Goal: Task Accomplishment & Management: Complete application form

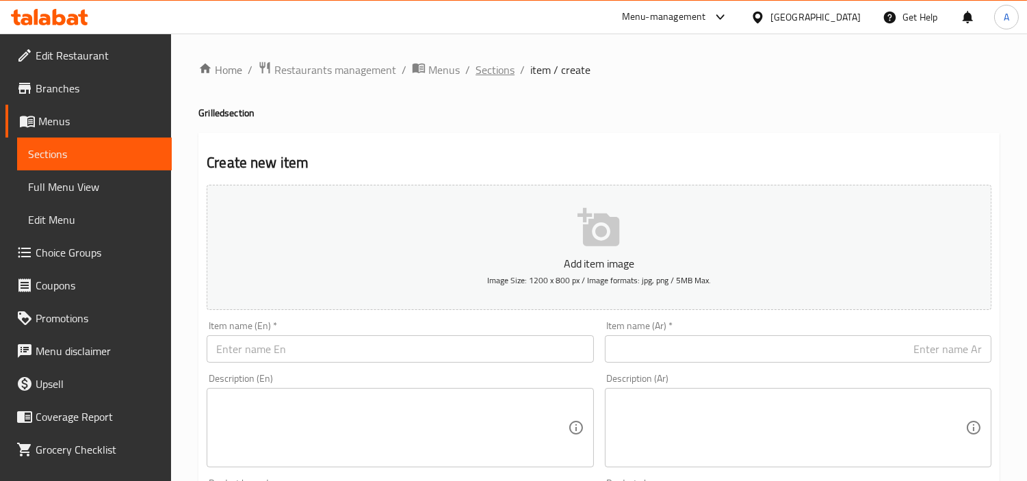
click at [509, 70] on span "Sections" at bounding box center [495, 70] width 39 height 16
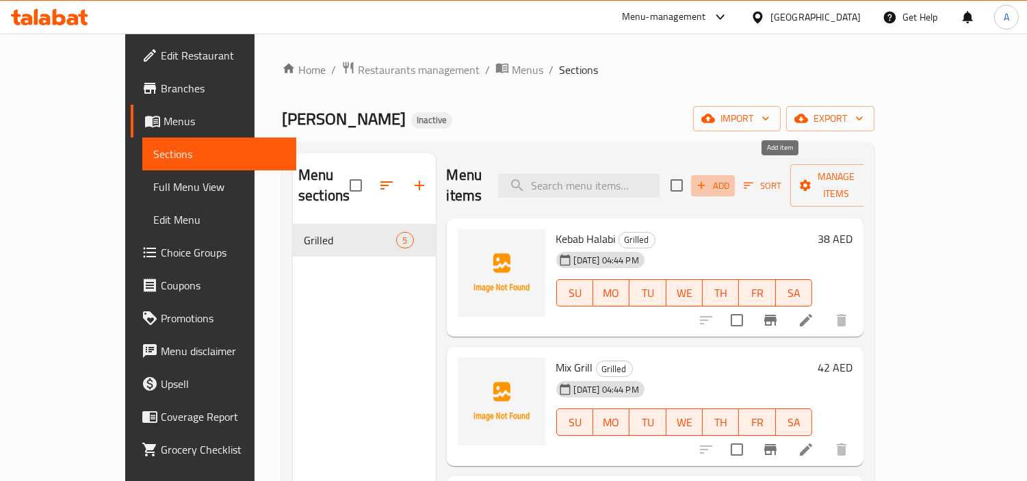
click at [735, 178] on button "Add" at bounding box center [713, 185] width 44 height 21
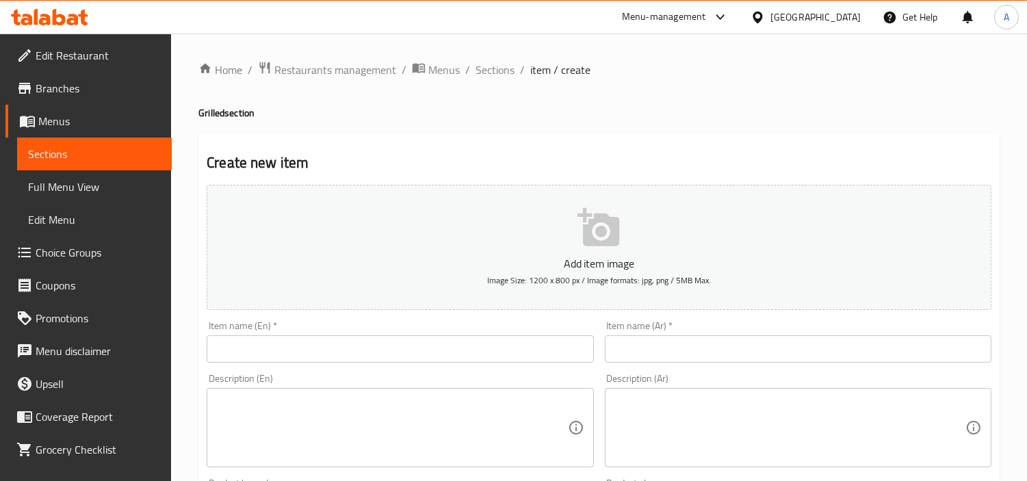
click at [524, 363] on input "text" at bounding box center [400, 348] width 387 height 27
paste input "Half Grilled Chicken"
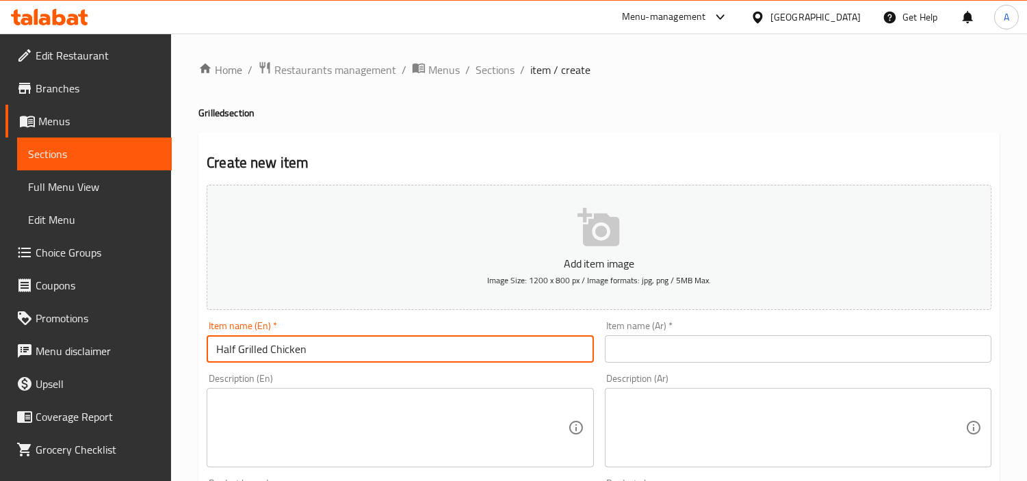
click at [525, 361] on input "Half Grilled Chicken" at bounding box center [400, 348] width 387 height 27
type input "Half Grilled Chicken"
click at [682, 350] on input "text" at bounding box center [798, 348] width 387 height 27
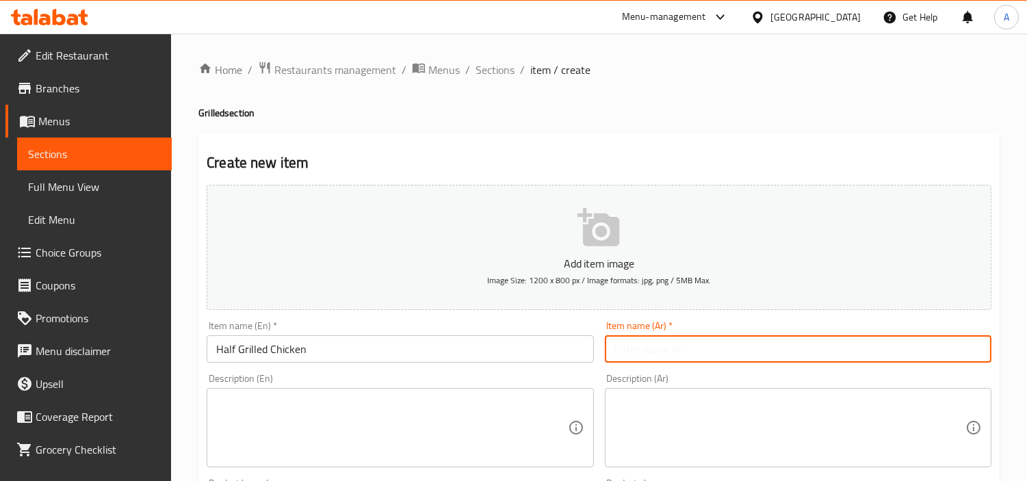
paste input "نصف دجاجة مشوية"
type input "نصف دجاجة مشوية"
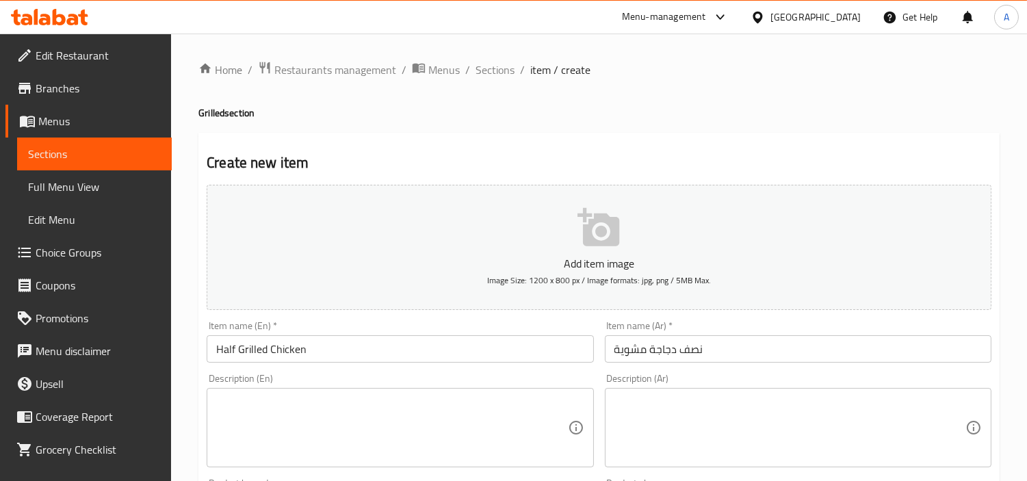
scroll to position [304, 0]
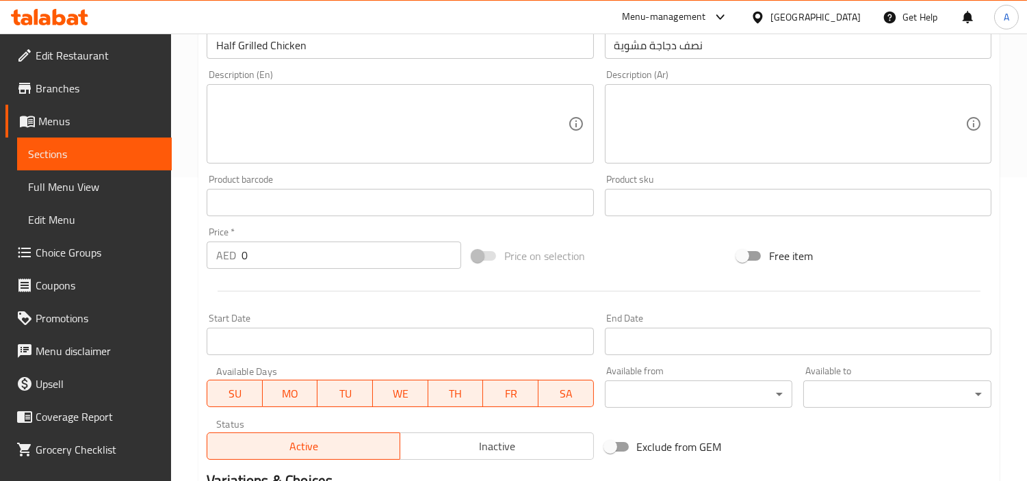
click at [333, 255] on input "0" at bounding box center [352, 255] width 220 height 27
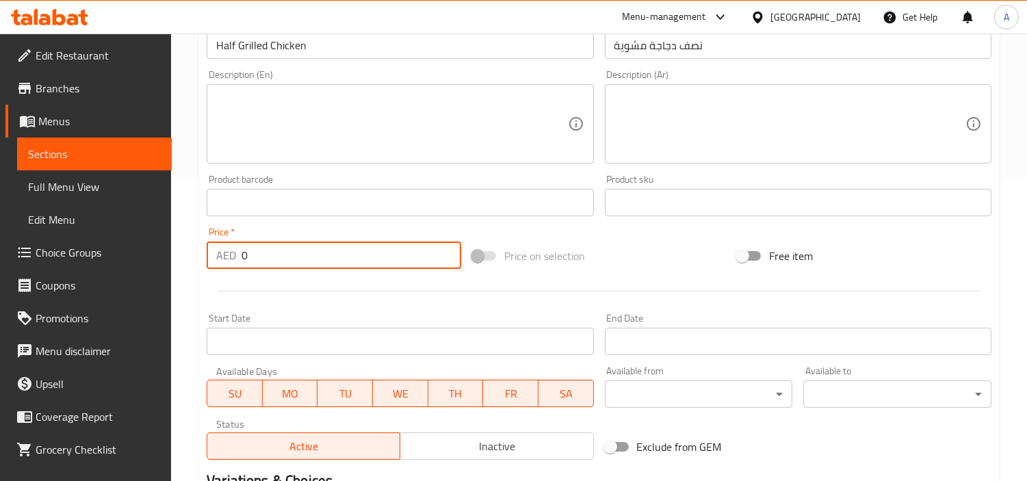
click at [333, 255] on input "0" at bounding box center [352, 255] width 220 height 27
paste input "38"
type input "38"
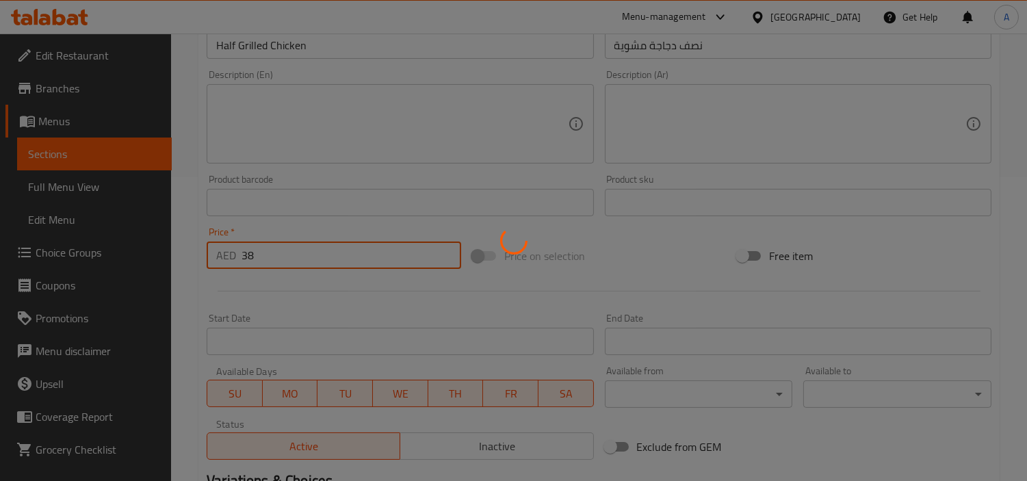
type input "0"
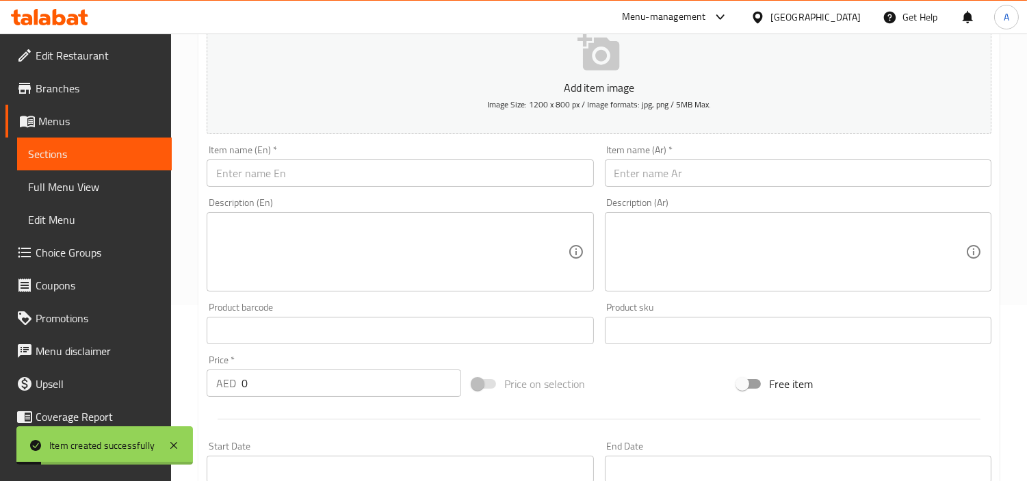
scroll to position [76, 0]
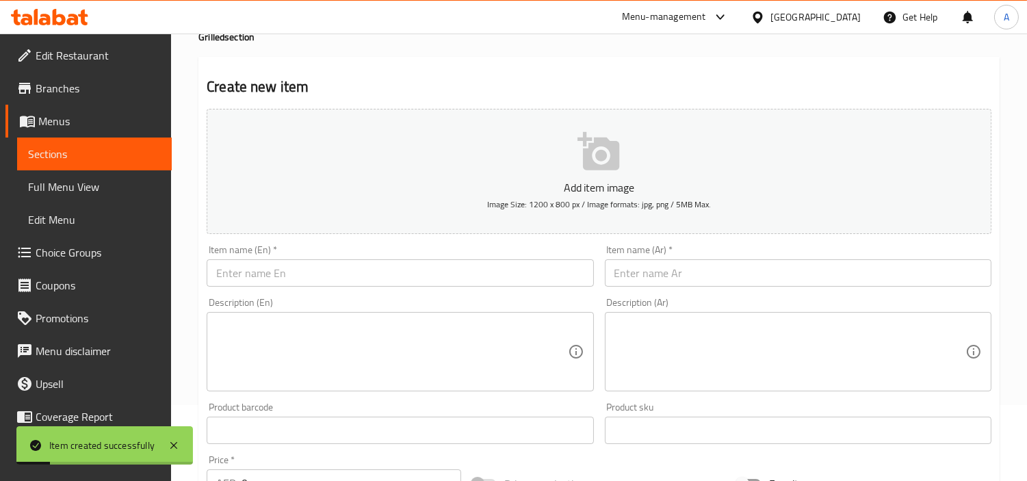
drag, startPoint x: 385, startPoint y: 245, endPoint x: 384, endPoint y: 252, distance: 7.0
click at [385, 245] on div "Item name (En)   * Item name (En) *" at bounding box center [400, 266] width 387 height 42
click at [384, 258] on div "Item name (En)   * Item name (En) *" at bounding box center [400, 266] width 387 height 42
paste input "Araies"
click at [384, 278] on input "Araies" at bounding box center [400, 272] width 387 height 27
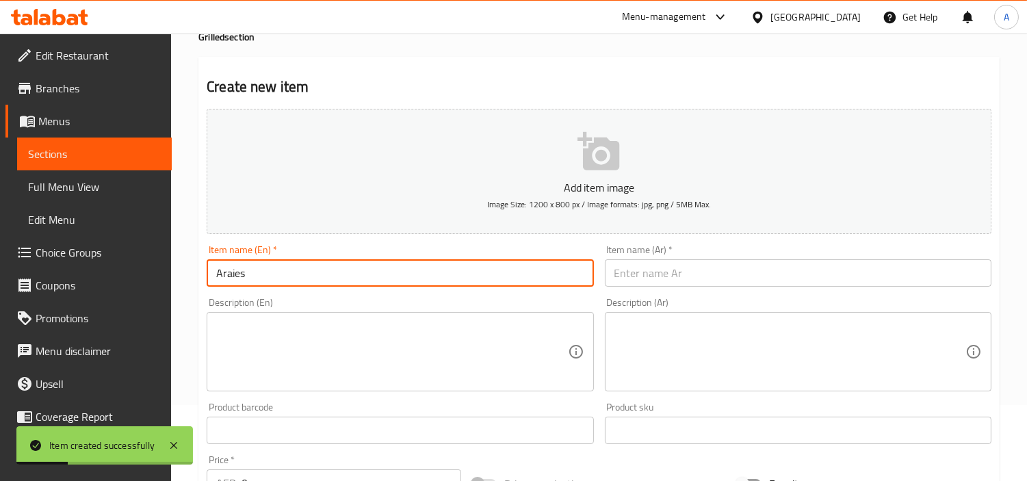
type input "Araies"
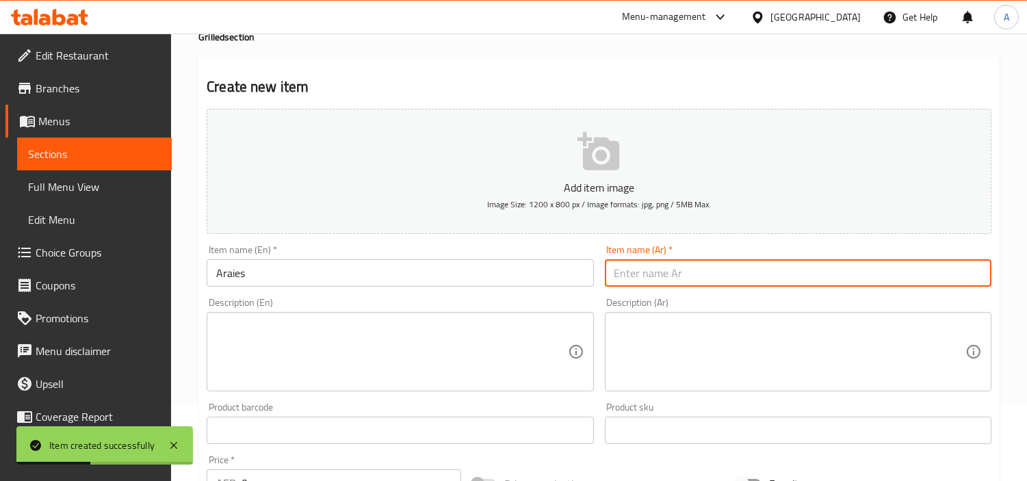
click at [652, 281] on input "text" at bounding box center [798, 272] width 387 height 27
type input "uv"
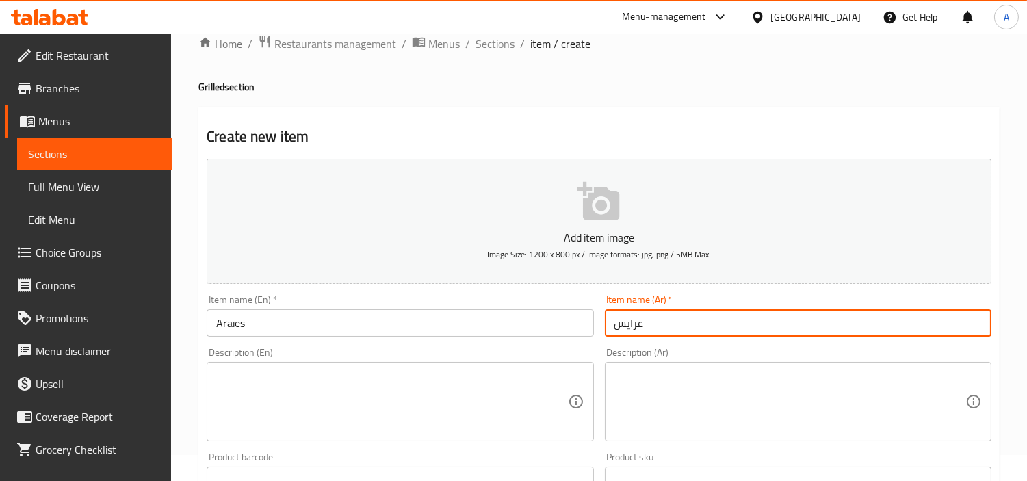
scroll to position [0, 0]
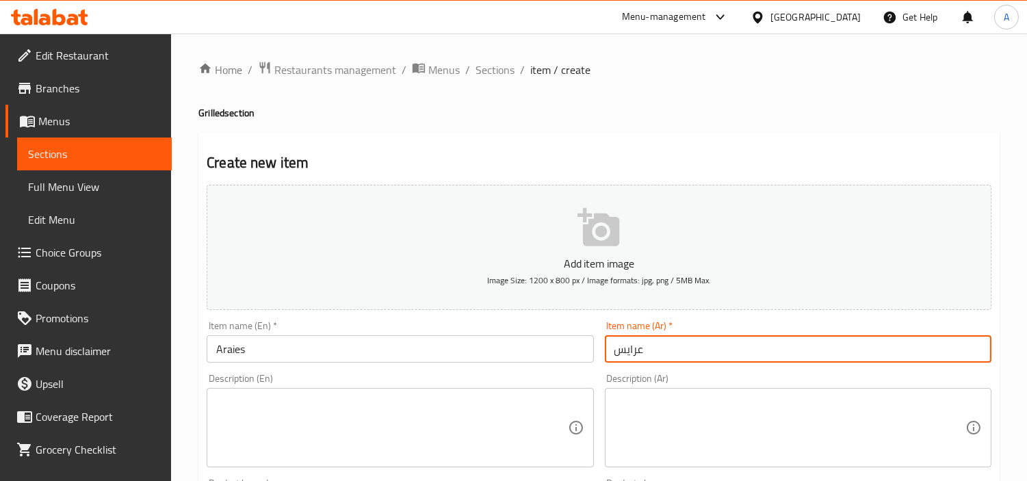
type input "عرايس"
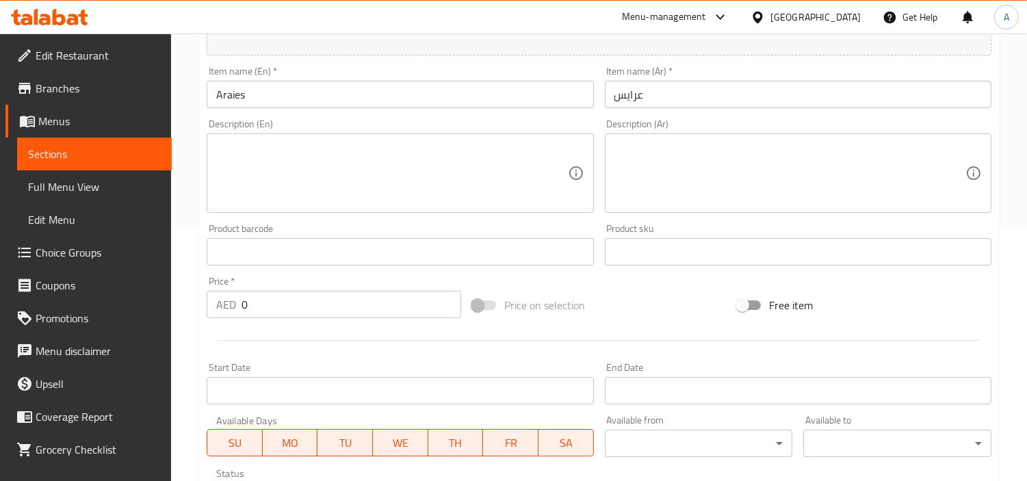
scroll to position [380, 0]
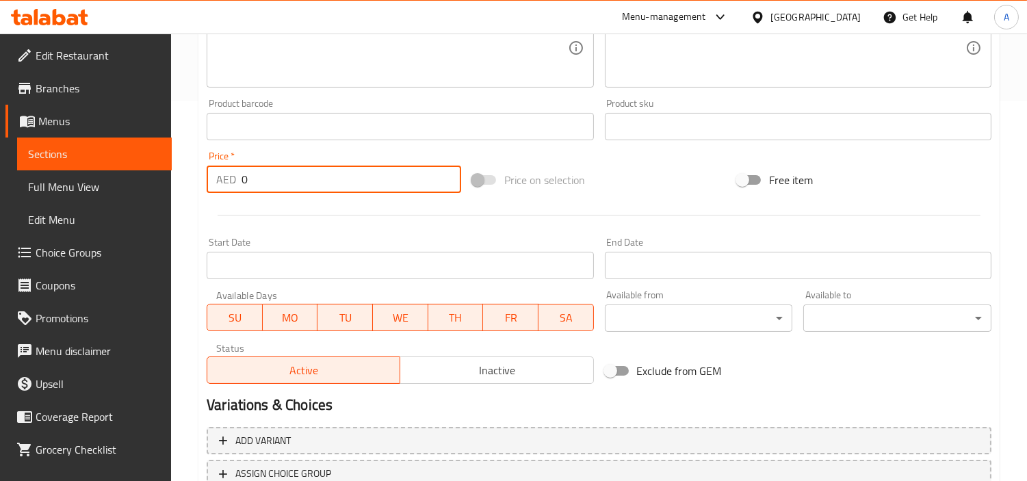
drag, startPoint x: 136, startPoint y: 186, endPoint x: 100, endPoint y: 188, distance: 35.7
click at [100, 188] on div "Edit Restaurant Branches Menus Sections Full Menu View Edit Menu Choice Groups …" at bounding box center [513, 121] width 1027 height 934
paste input "35"
type input "35"
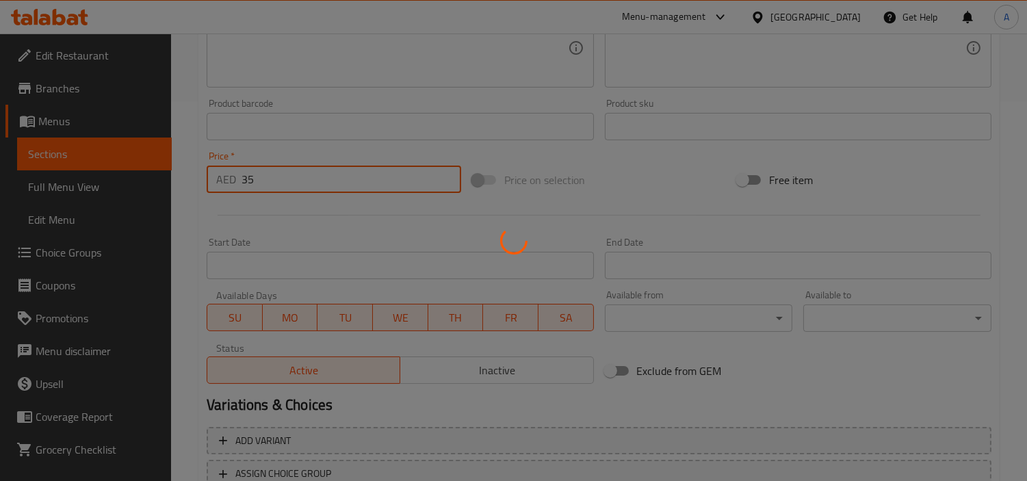
type input "0"
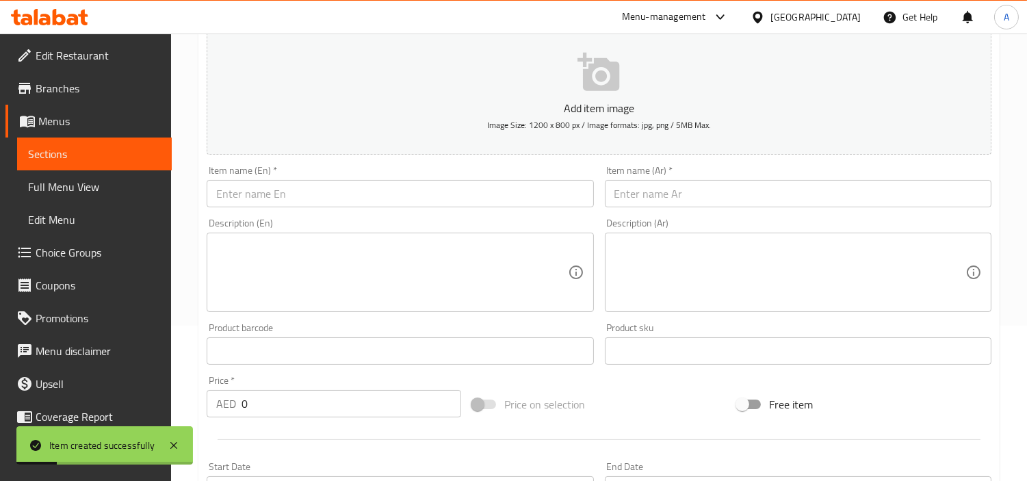
scroll to position [152, 0]
click at [387, 186] on input "text" at bounding box center [400, 196] width 387 height 27
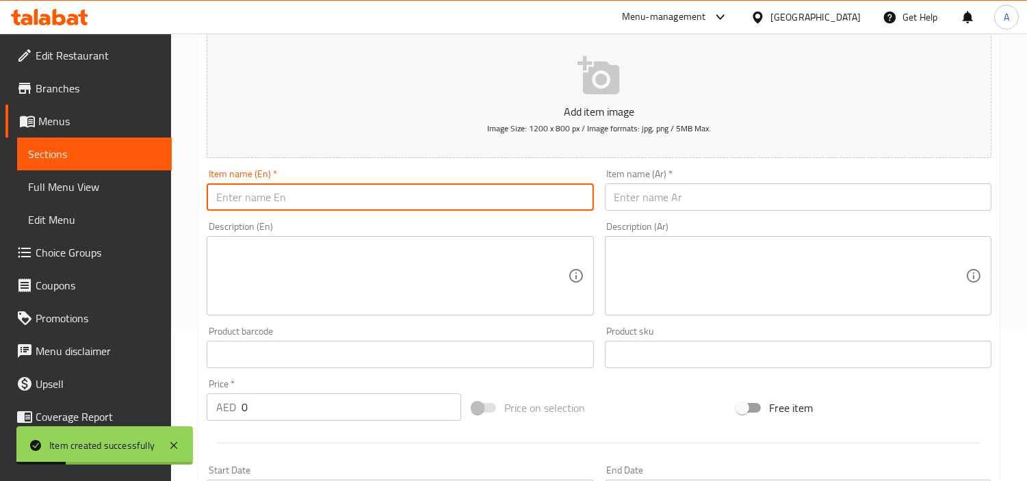
paste input "Toshka"
type input "Toshka"
click at [689, 199] on input "text" at bounding box center [798, 196] width 387 height 27
paste input "توشكا"
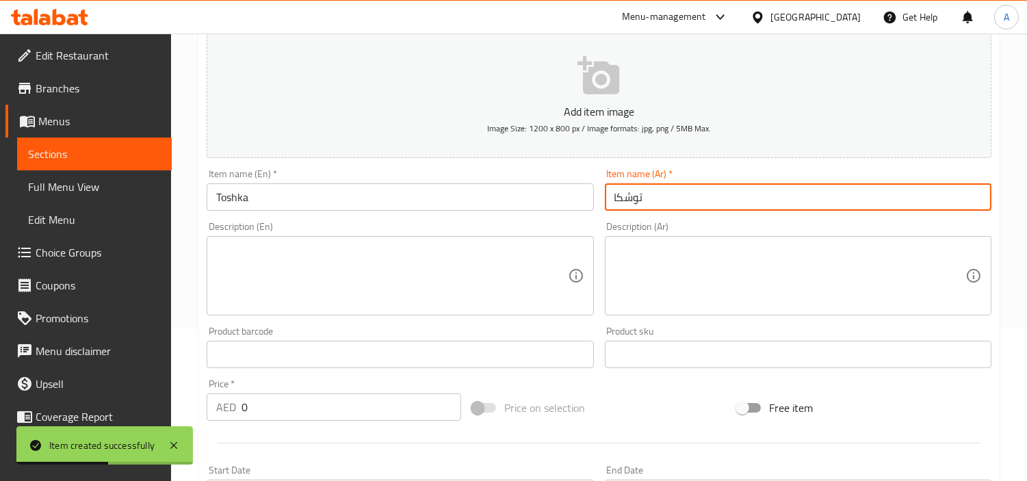
type input "توشكا"
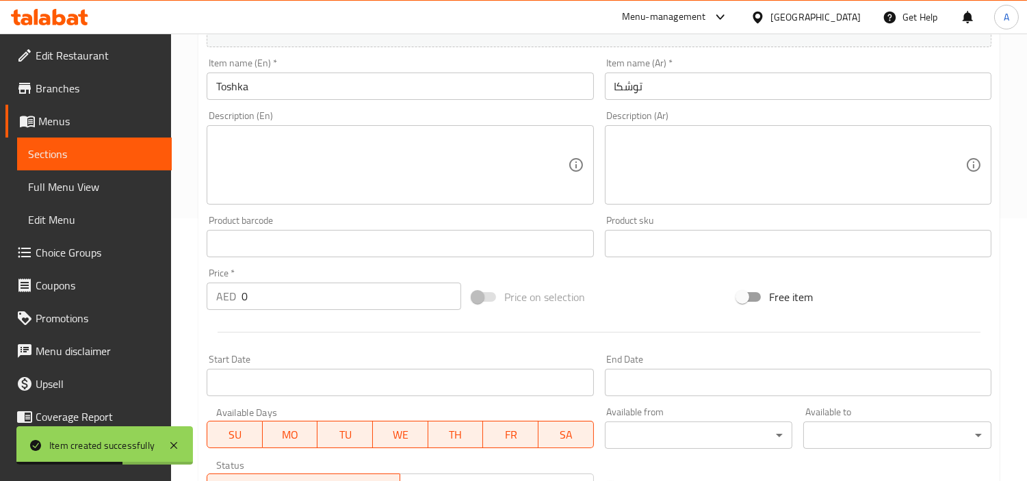
scroll to position [456, 0]
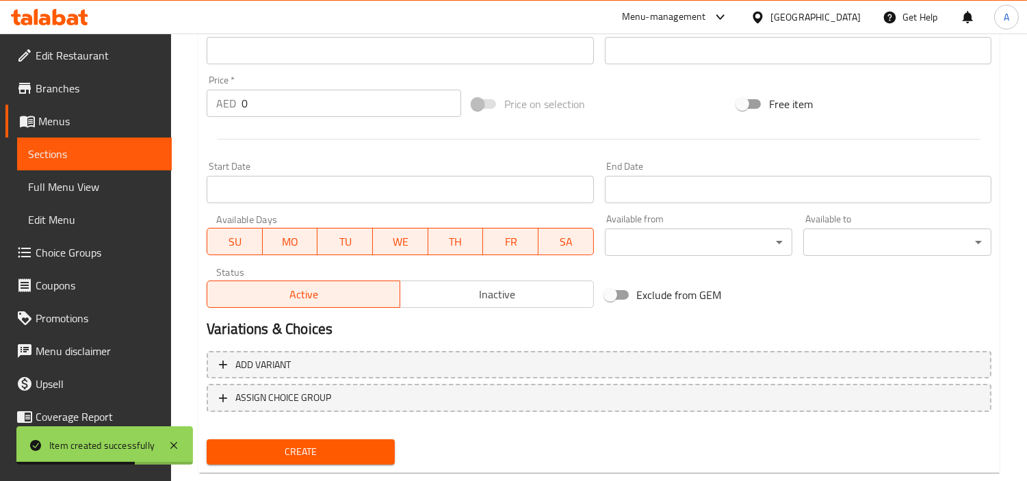
drag, startPoint x: 347, startPoint y: 108, endPoint x: 201, endPoint y: 104, distance: 145.9
click at [201, 104] on div "Price   * AED 0 Price *" at bounding box center [334, 96] width 266 height 53
paste input "42"
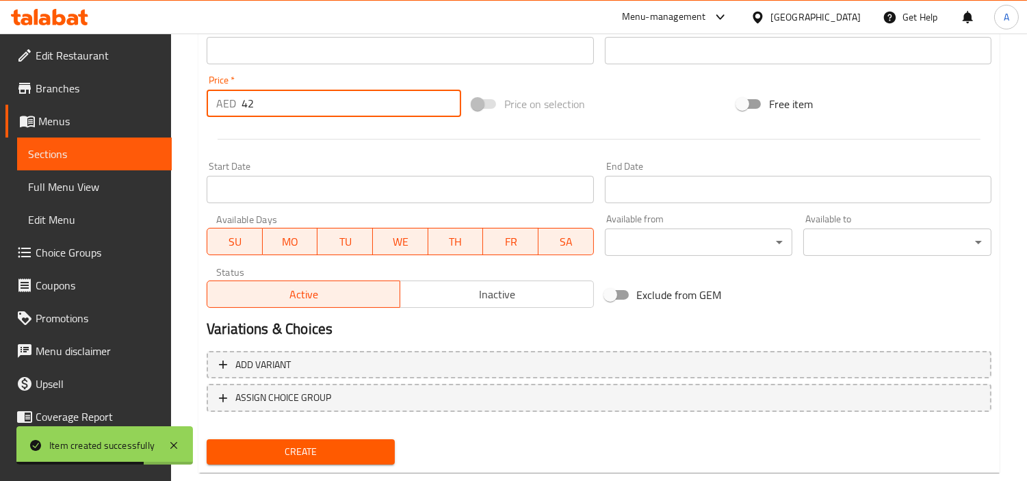
type input "42"
click at [207, 439] on button "Create" at bounding box center [301, 451] width 188 height 25
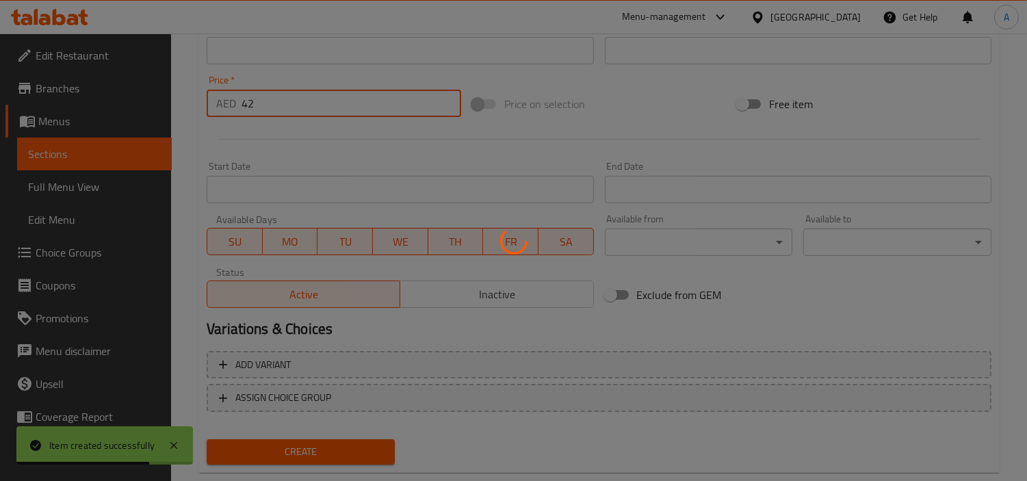
type input "0"
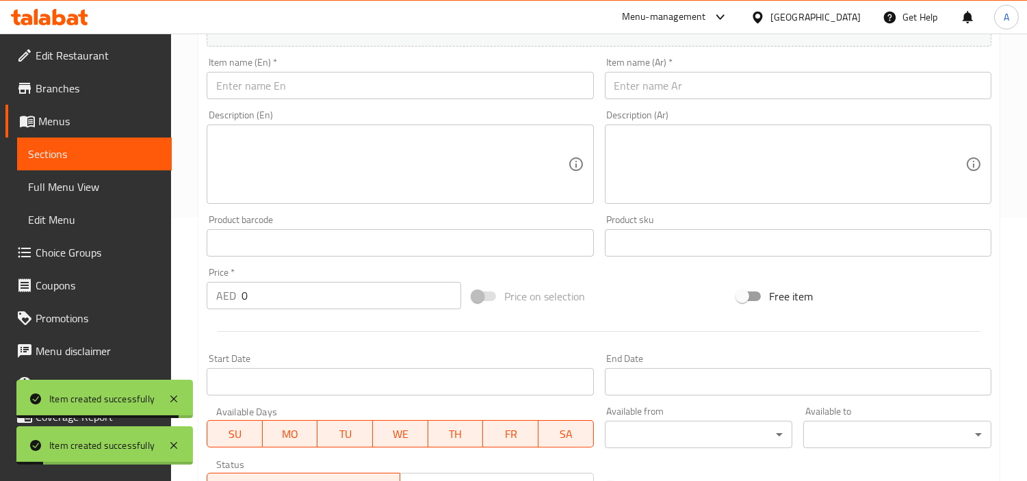
scroll to position [152, 0]
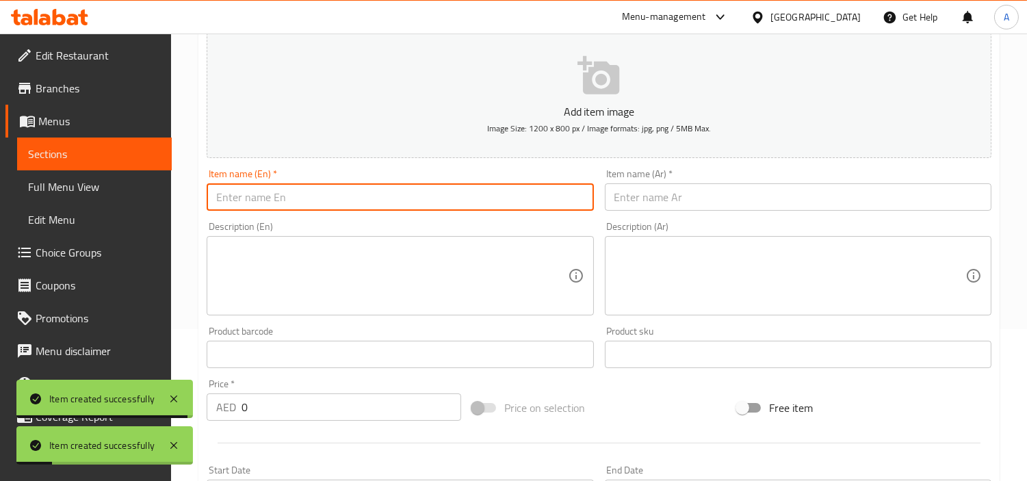
click at [325, 192] on input "text" at bounding box center [400, 196] width 387 height 27
paste input "Kabab azmarli"
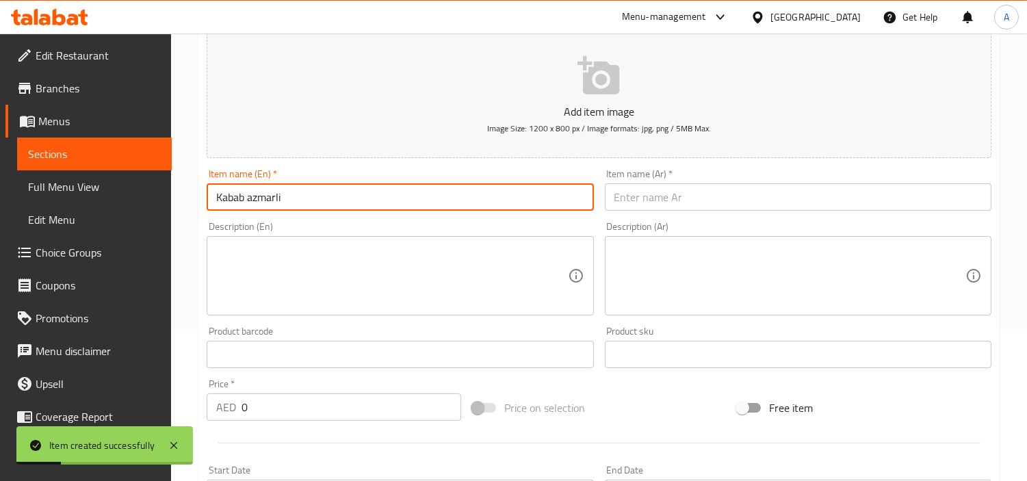
type input "Kabab azmarli"
drag, startPoint x: 646, startPoint y: 192, endPoint x: 676, endPoint y: 199, distance: 30.1
click at [646, 192] on input "text" at bounding box center [798, 196] width 387 height 27
paste input "كباب أزمرلي"
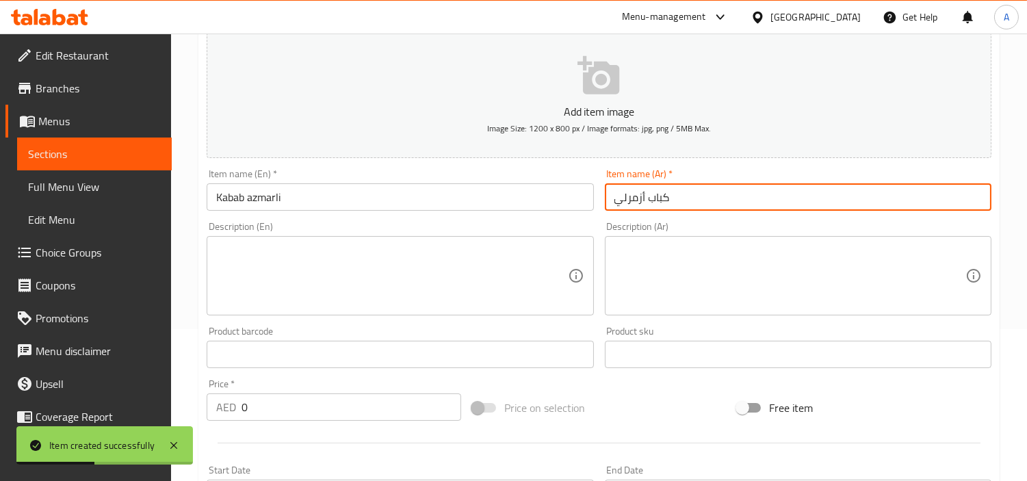
type input "كباب أزمرلي"
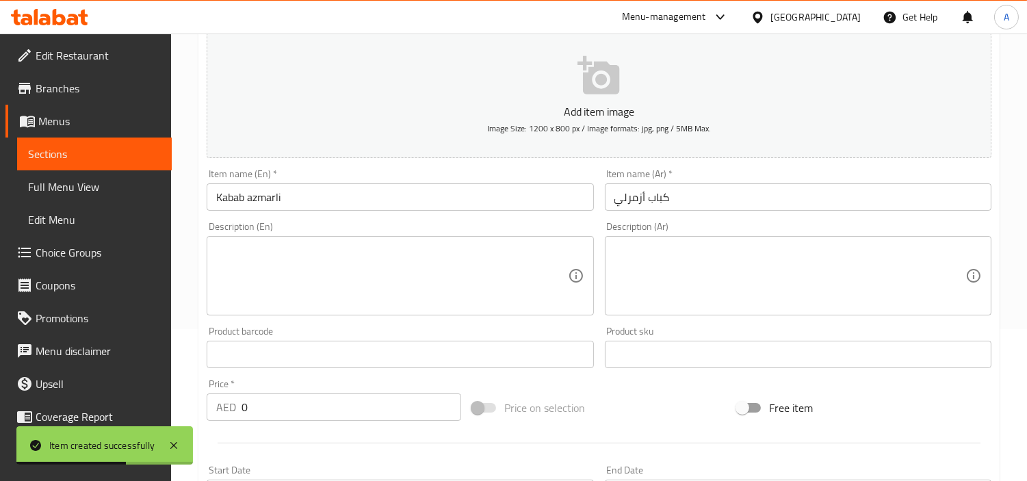
scroll to position [380, 0]
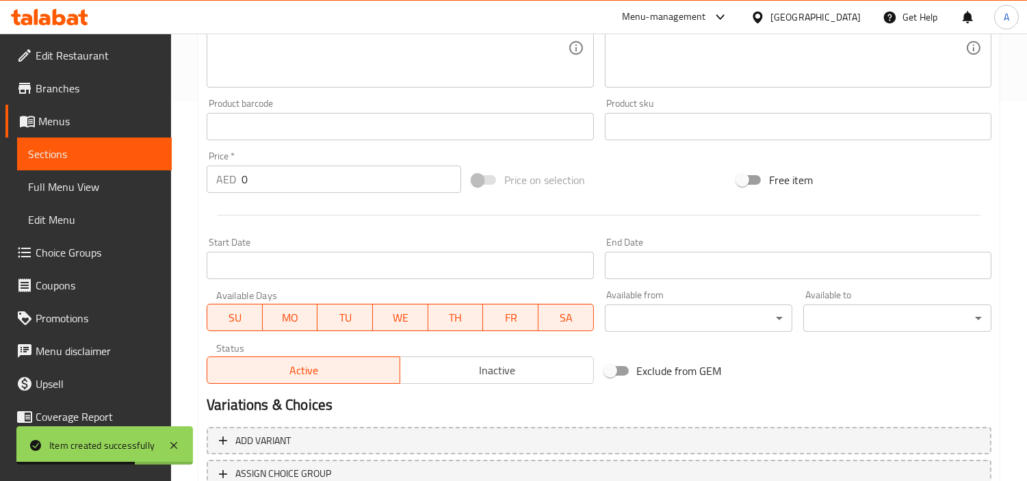
drag, startPoint x: 387, startPoint y: 162, endPoint x: 350, endPoint y: 171, distance: 38.2
click at [359, 168] on div "Price   * AED 0 Price *" at bounding box center [334, 172] width 255 height 42
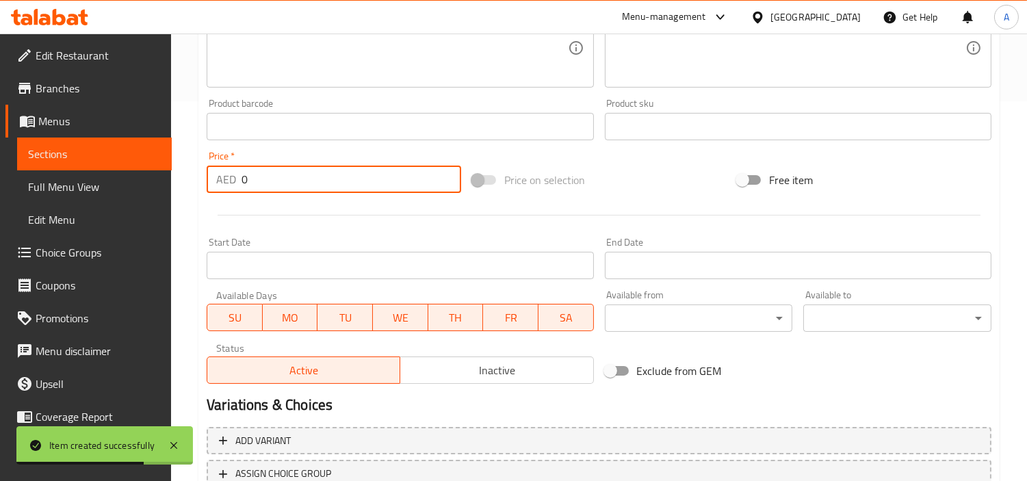
drag, startPoint x: 358, startPoint y: 181, endPoint x: 287, endPoint y: 180, distance: 70.5
click at [288, 180] on input "0" at bounding box center [352, 179] width 220 height 27
paste input "40"
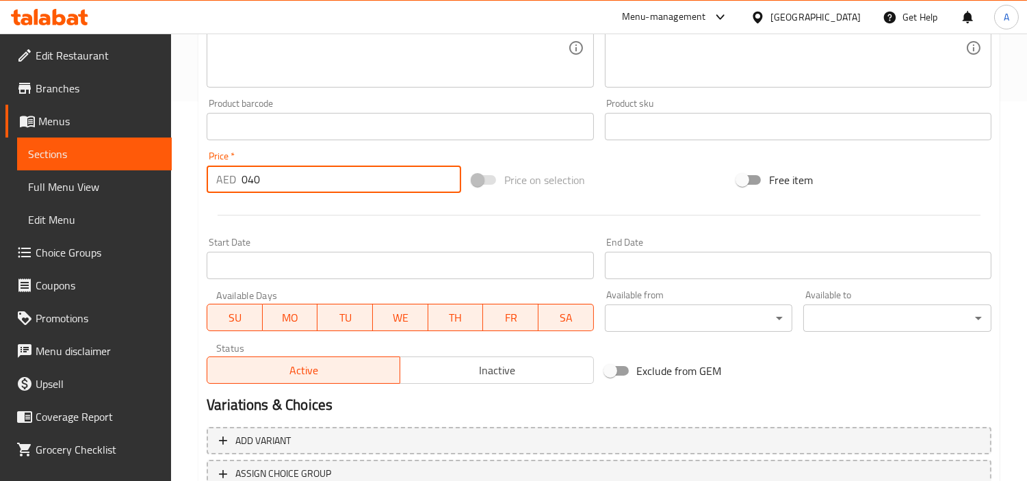
paste input "number"
click at [298, 172] on input "040" at bounding box center [352, 179] width 220 height 27
click at [394, 166] on input "040" at bounding box center [352, 179] width 220 height 27
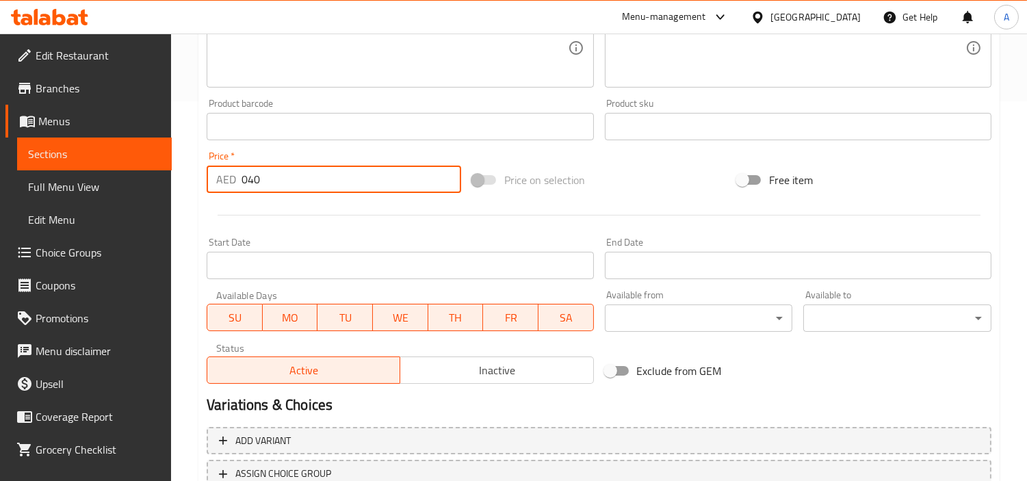
click at [394, 166] on input "040" at bounding box center [352, 179] width 220 height 27
paste input "number"
type input "40"
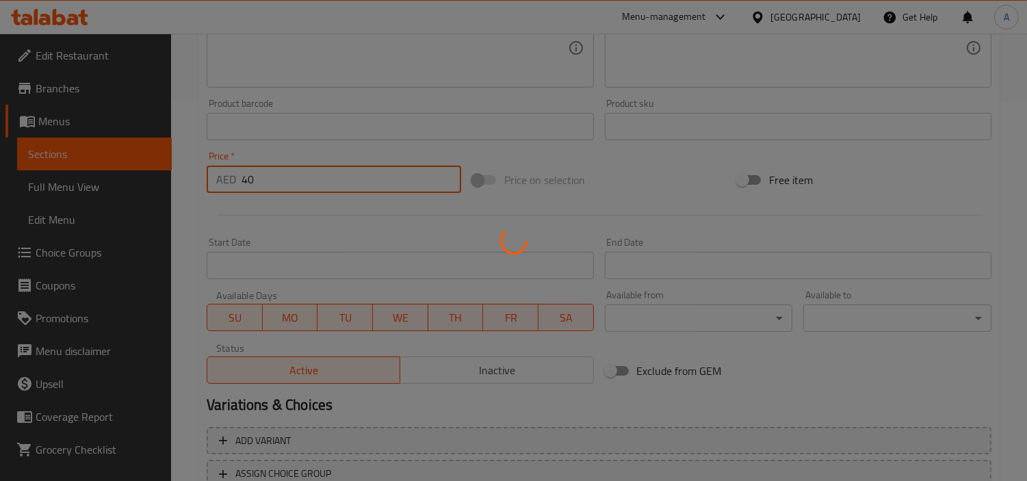
type input "0"
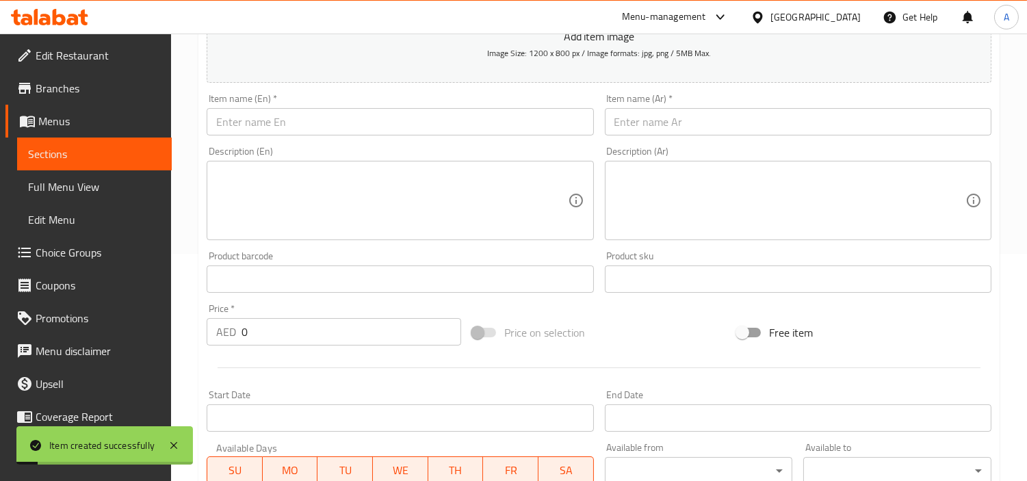
scroll to position [76, 0]
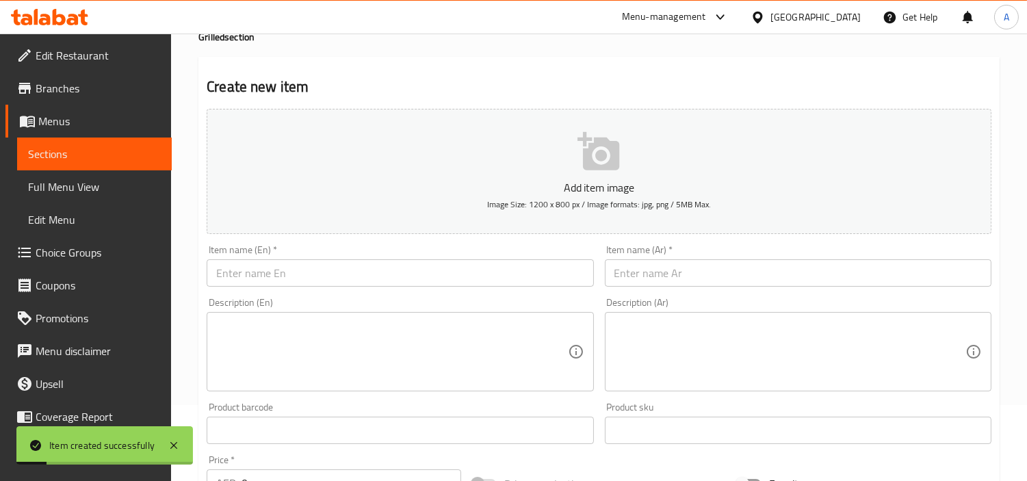
click at [405, 259] on div "Item name (En)   * Item name (En) *" at bounding box center [400, 266] width 387 height 42
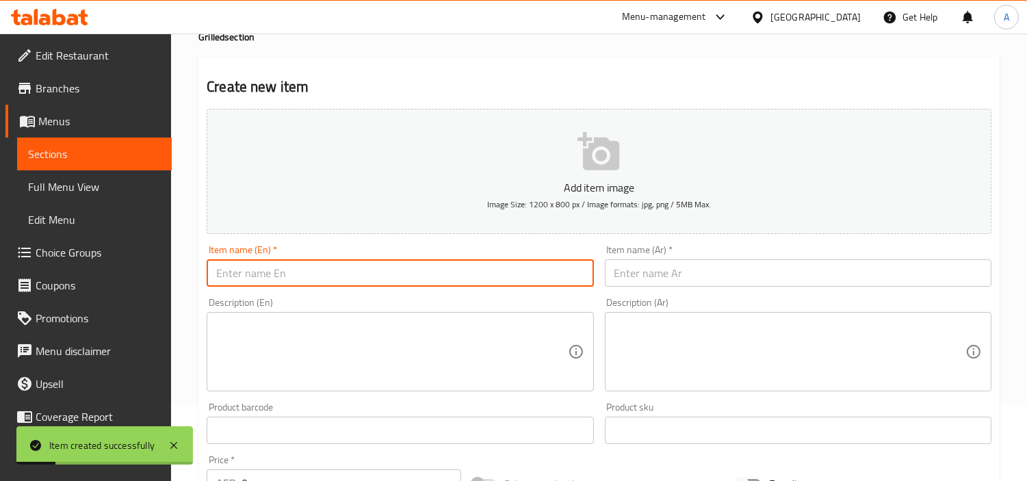
paste input "egglant Kabab"
click at [406, 268] on input "egglant Kabab" at bounding box center [400, 272] width 387 height 27
type input "Egglant Kabab"
click at [742, 270] on input "text" at bounding box center [798, 272] width 387 height 27
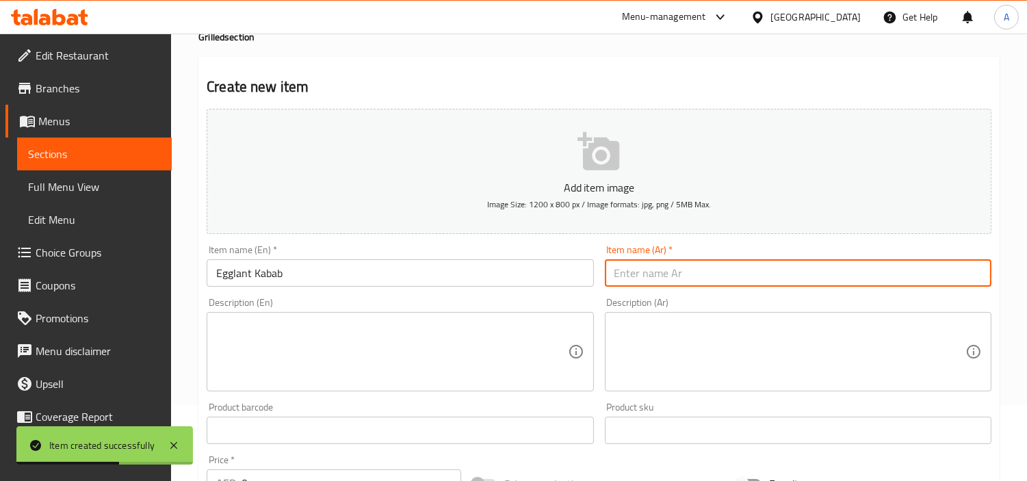
paste input "كباب الباذنجان"
type input "كباب الباذنجان"
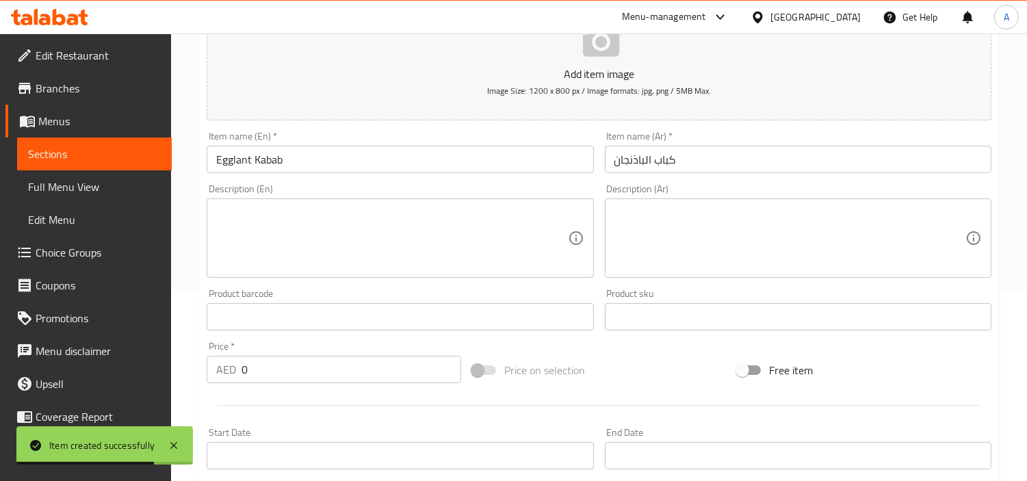
scroll to position [304, 0]
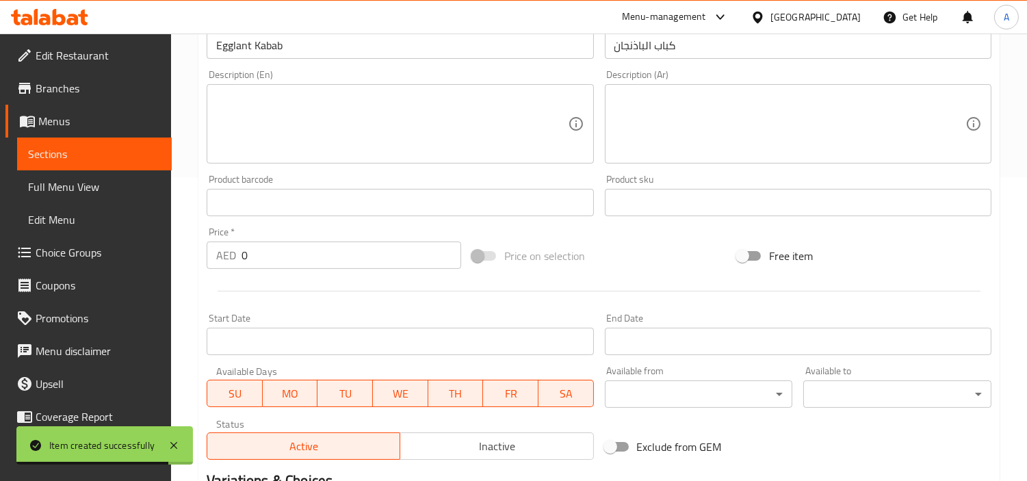
click at [318, 270] on div "Price   * AED 0 Price *" at bounding box center [334, 248] width 266 height 53
click at [337, 244] on input "0" at bounding box center [352, 255] width 220 height 27
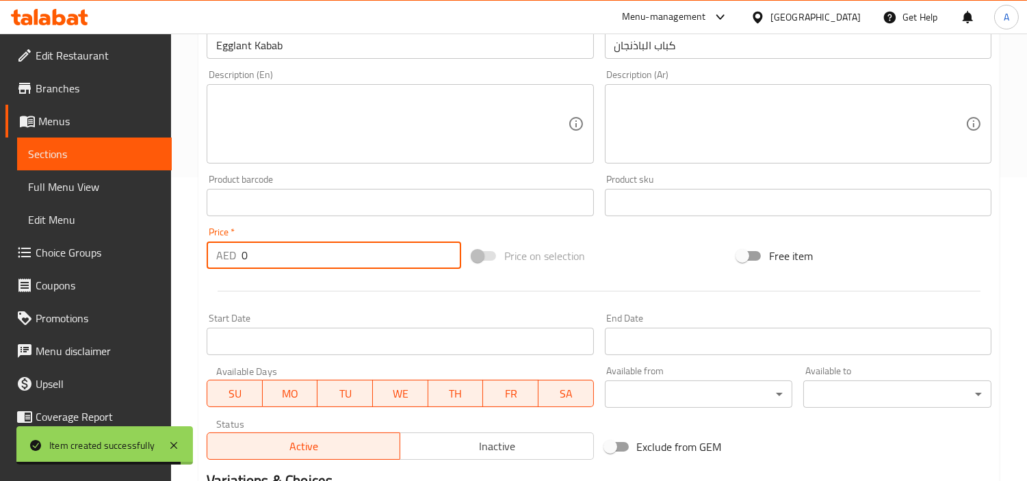
click at [337, 244] on input "0" at bounding box center [352, 255] width 220 height 27
paste input "4"
type input "40"
click at [337, 244] on div "Home / Restaurants management / Menus / Sections / item / create Grilled sectio…" at bounding box center [600, 196] width 802 height 879
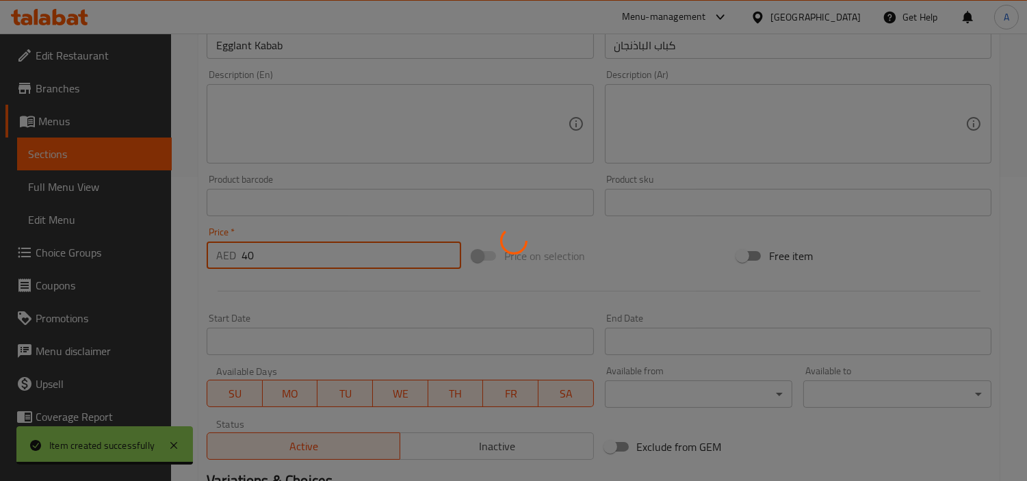
type input "0"
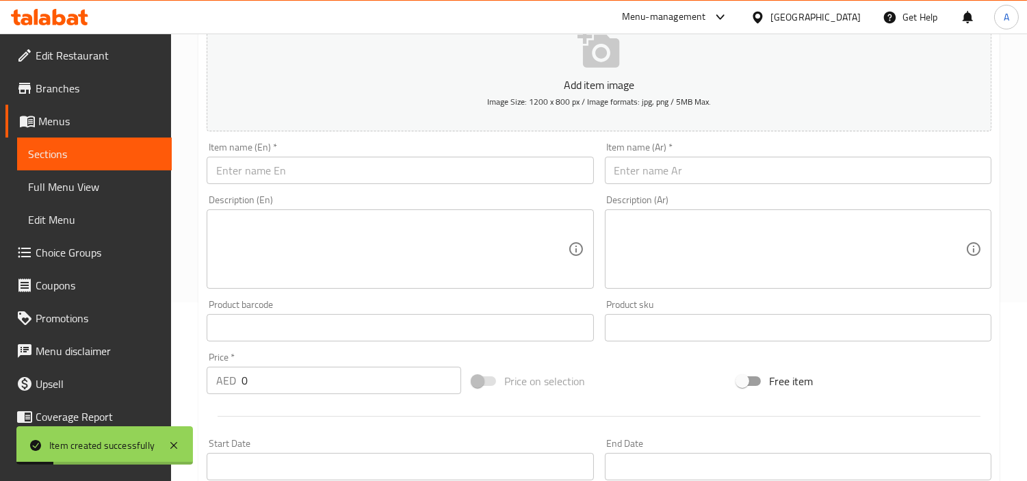
scroll to position [0, 0]
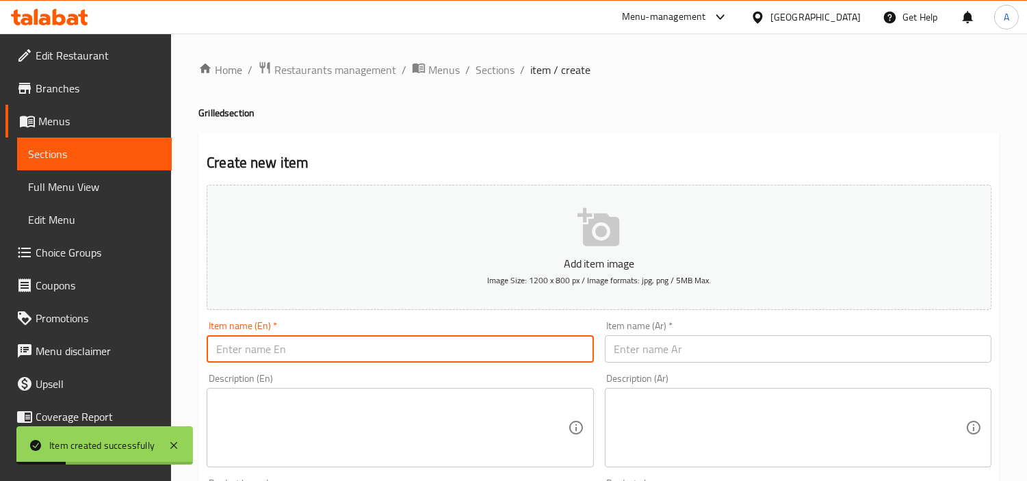
click at [583, 341] on input "text" at bounding box center [400, 348] width 387 height 27
paste input "MiX Grill 1 KG"
type input "Mi X Grill 1 Kg"
click at [769, 357] on input "text" at bounding box center [798, 348] width 387 height 27
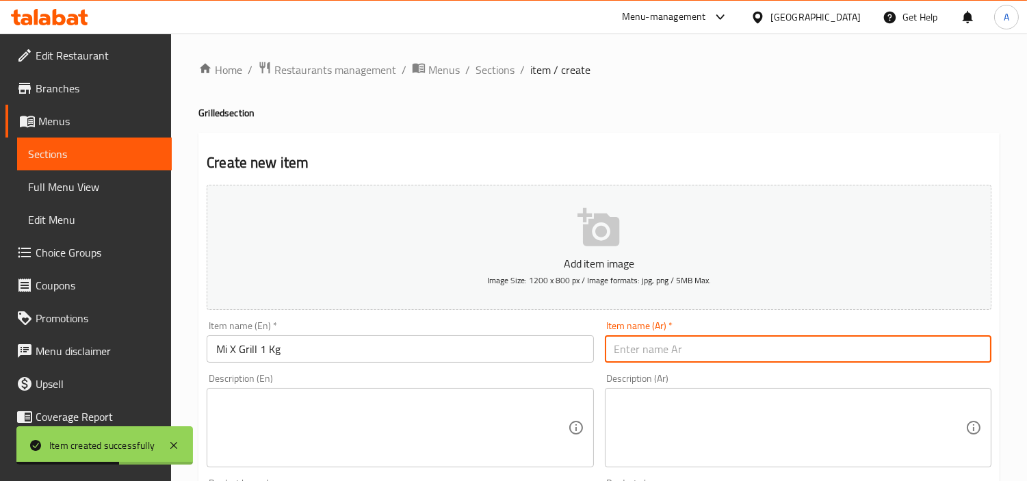
paste input "ميكس جريل 1 كجم"
type input "ميكس جريل 1 كجم"
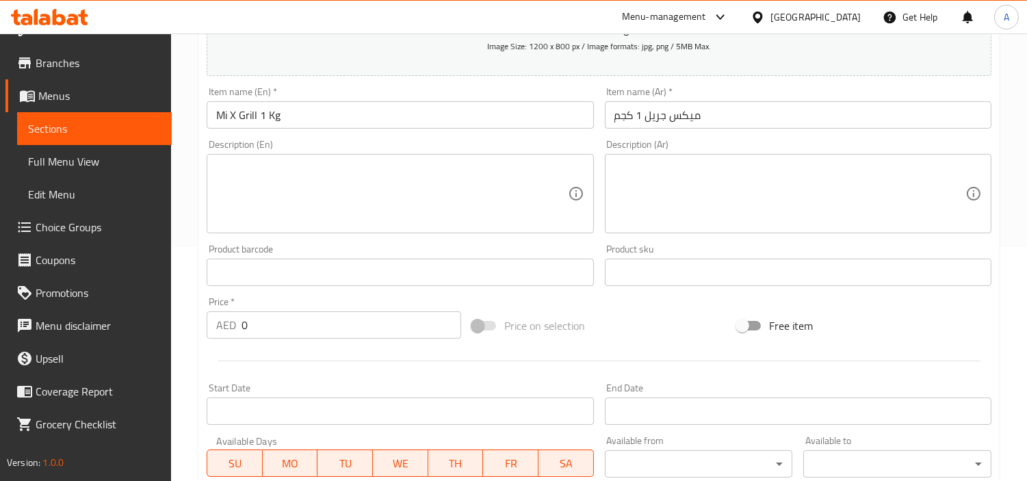
scroll to position [304, 0]
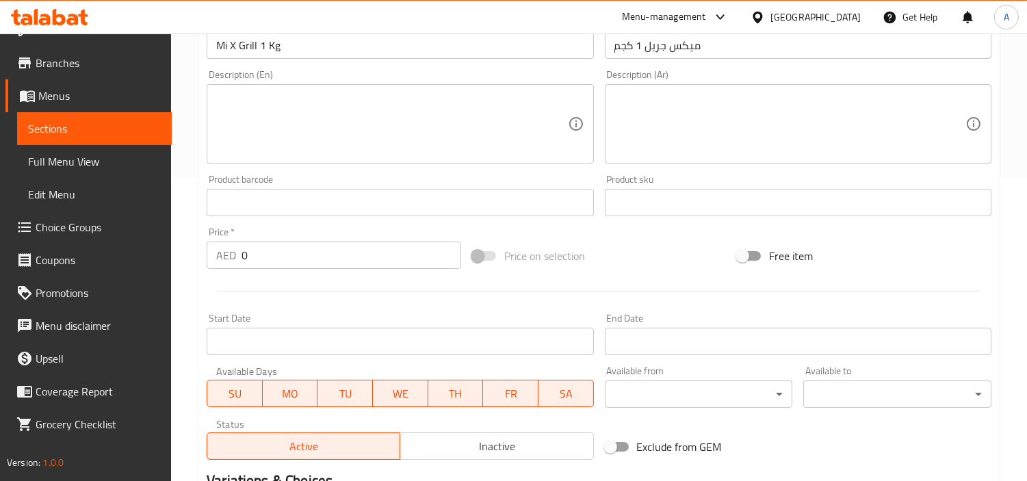
click at [317, 257] on input "0" at bounding box center [352, 255] width 220 height 27
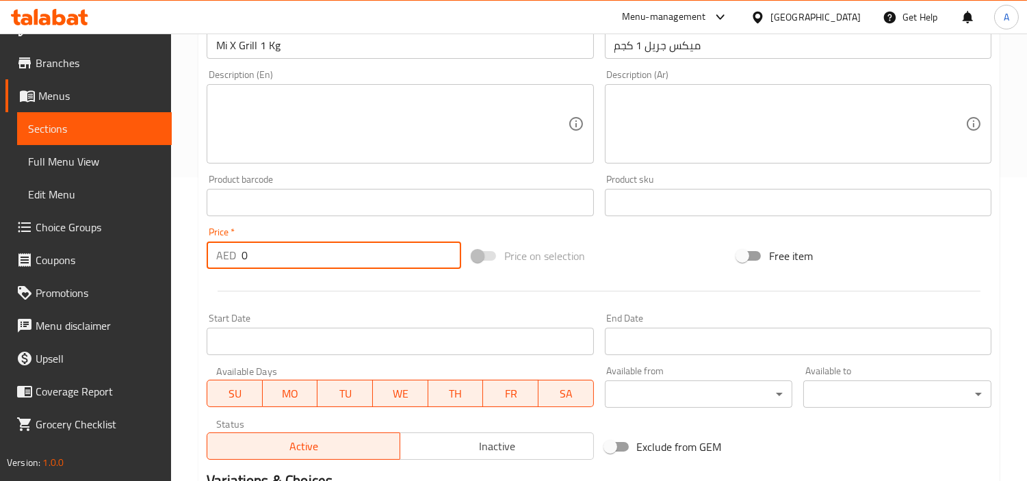
click at [317, 257] on input "0" at bounding box center [352, 255] width 220 height 27
paste input "126"
type input "126"
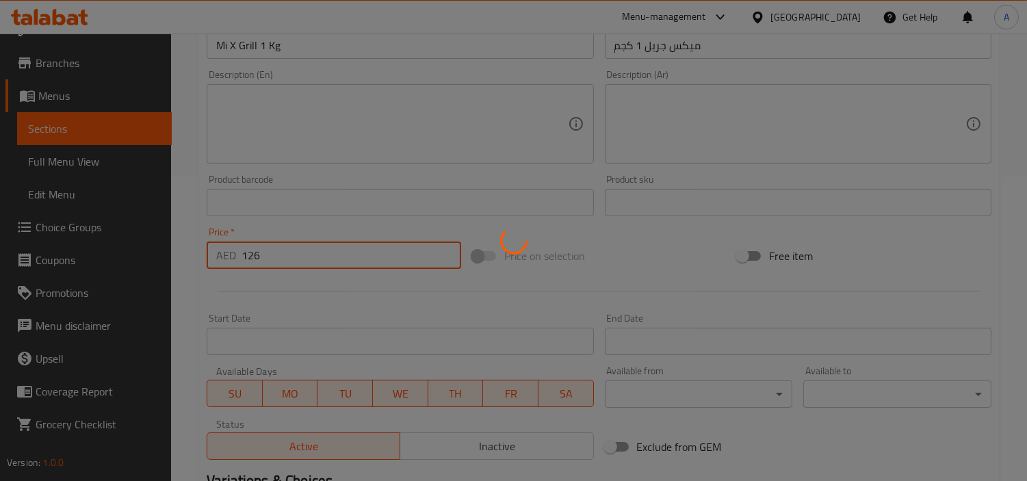
type input "0"
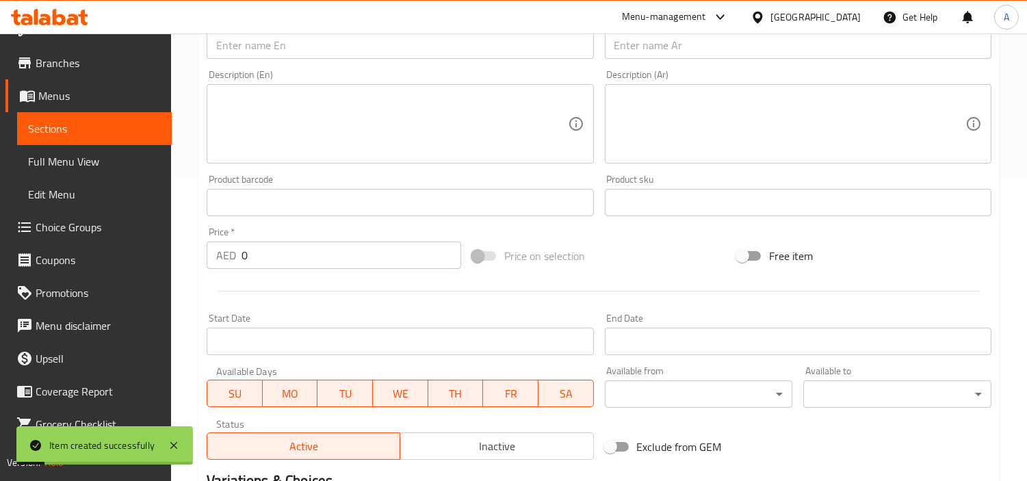
scroll to position [0, 0]
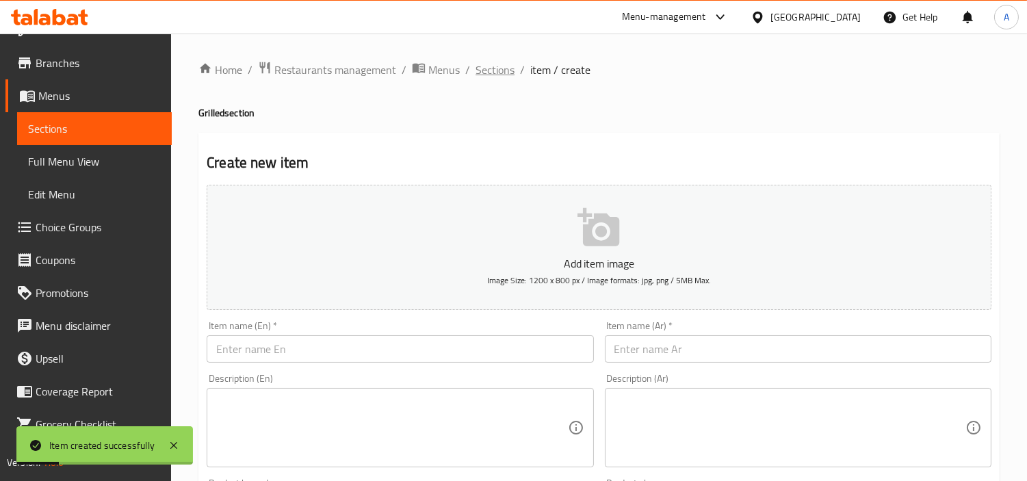
click at [481, 62] on span "Sections" at bounding box center [495, 70] width 39 height 16
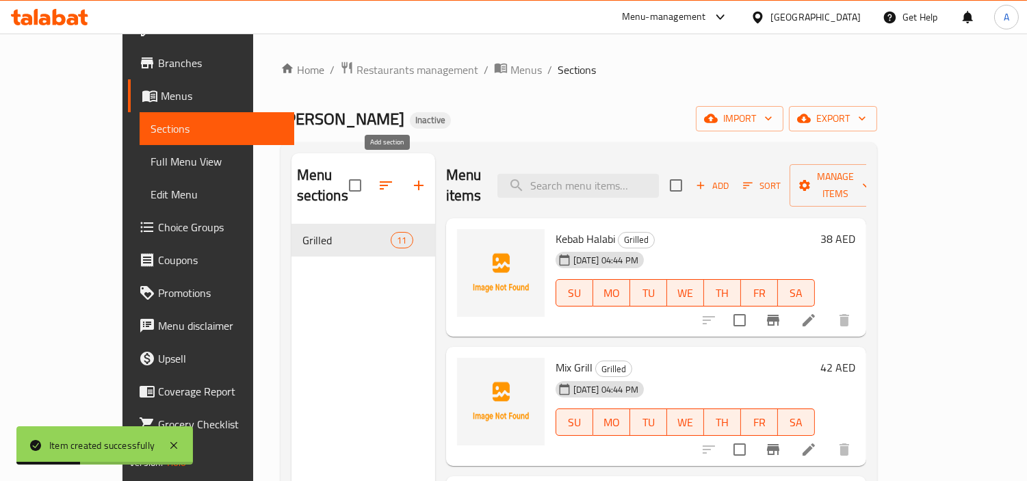
click at [402, 169] on button "button" at bounding box center [418, 185] width 33 height 33
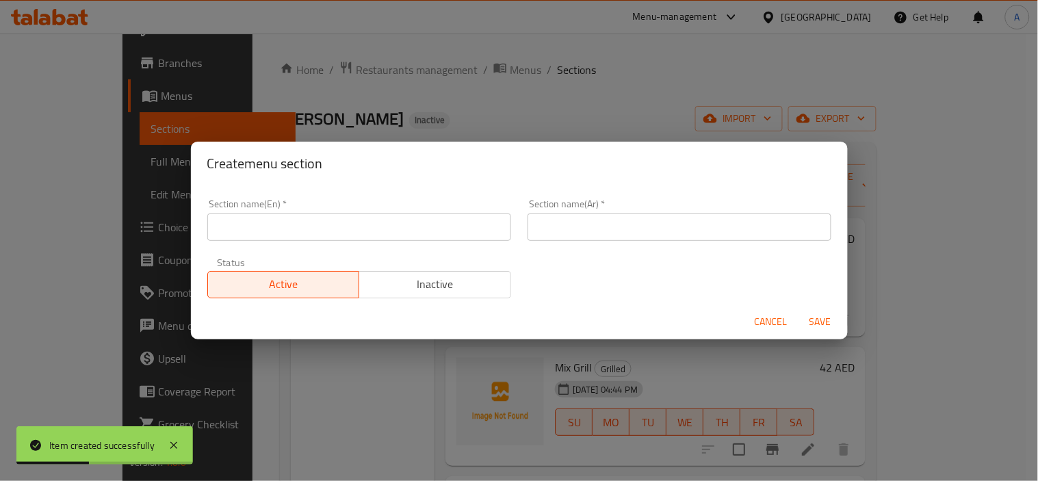
click at [433, 222] on input "text" at bounding box center [359, 227] width 304 height 27
paste input "KEBBAH"
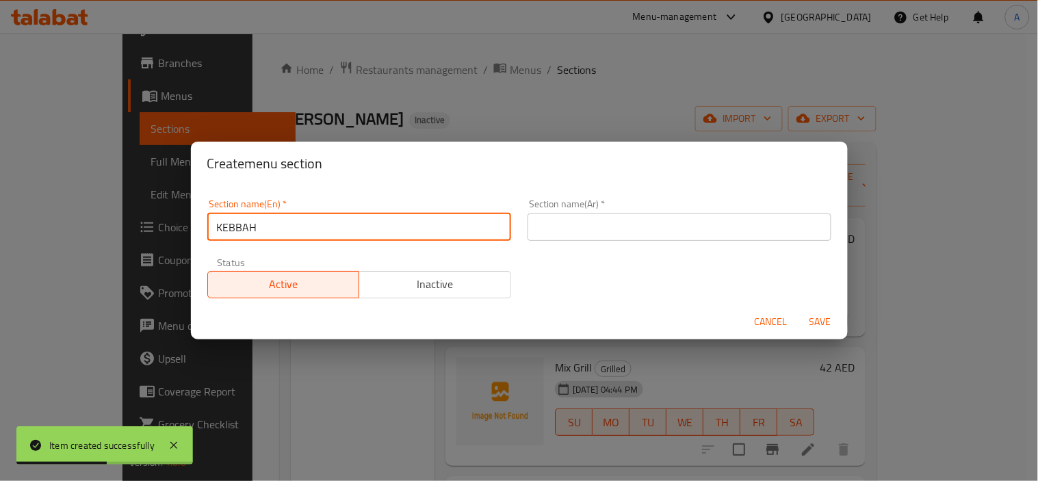
type input "KEBBAH"
click at [563, 240] on input "text" at bounding box center [680, 227] width 304 height 27
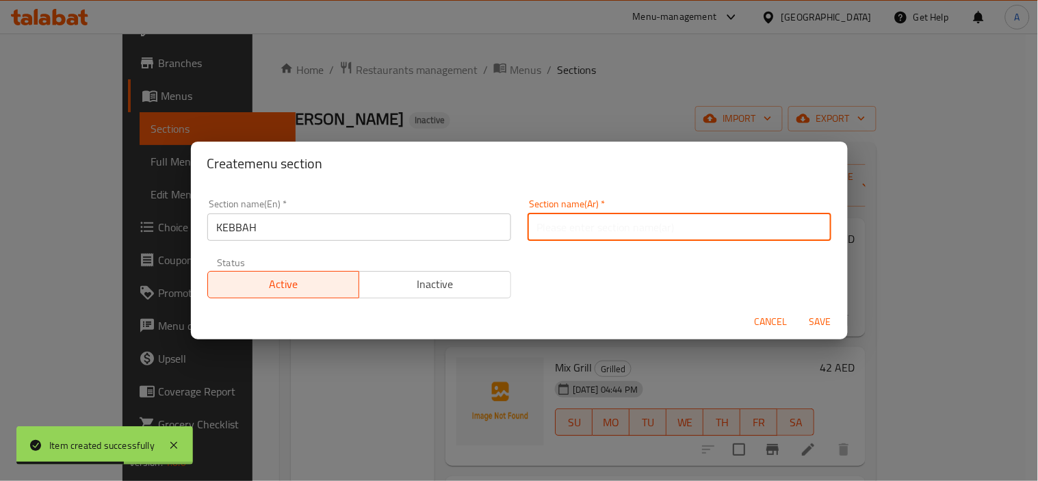
paste input "الكبة"
type input "الكبة"
click at [209, 235] on input "KEBBAH" at bounding box center [359, 227] width 304 height 27
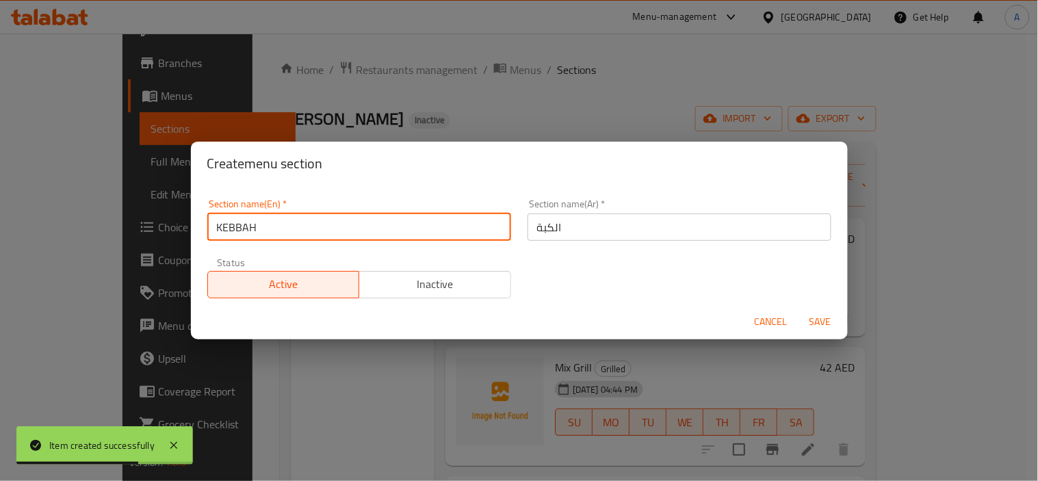
click at [209, 235] on input "KEBBAH" at bounding box center [359, 227] width 304 height 27
type input "Kebbah"
click at [799, 309] on button "Save" at bounding box center [821, 321] width 44 height 25
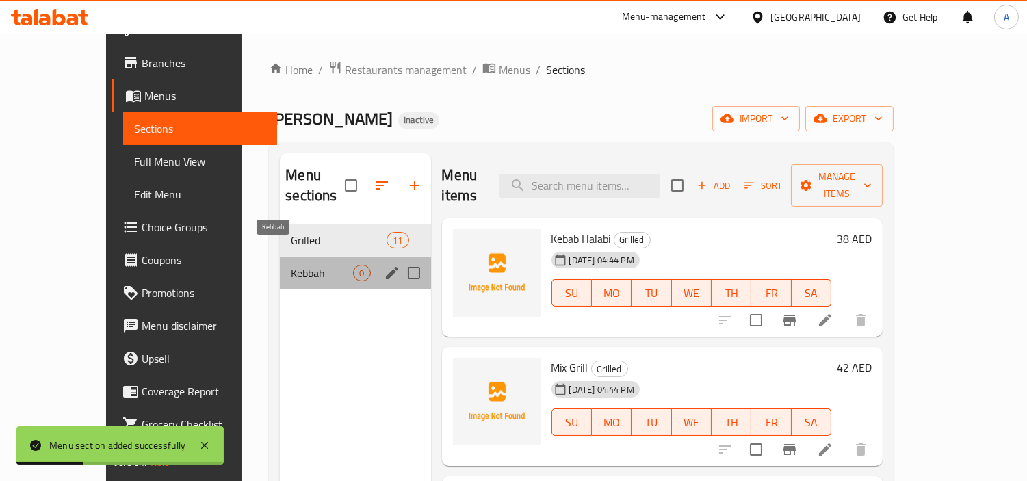
click at [294, 265] on span "Kebbah" at bounding box center [322, 273] width 62 height 16
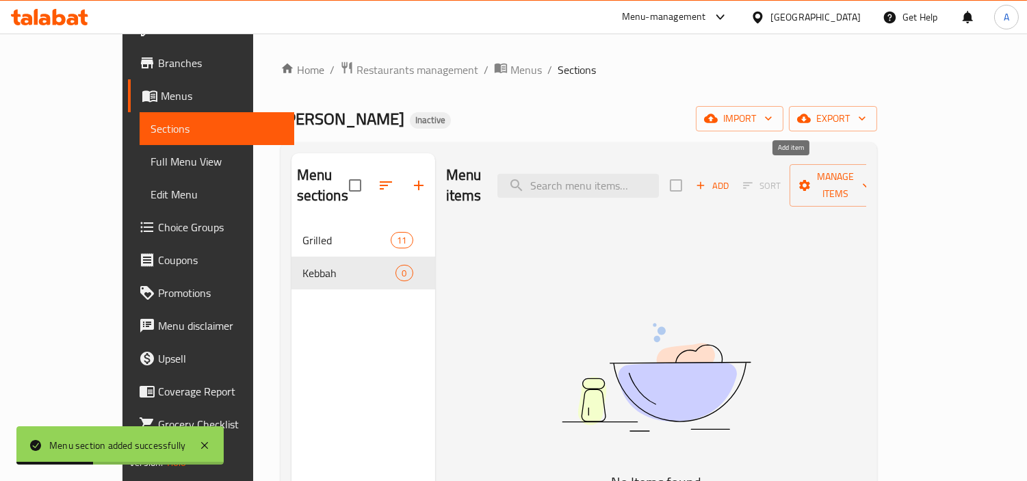
click at [734, 175] on button "Add" at bounding box center [713, 185] width 44 height 21
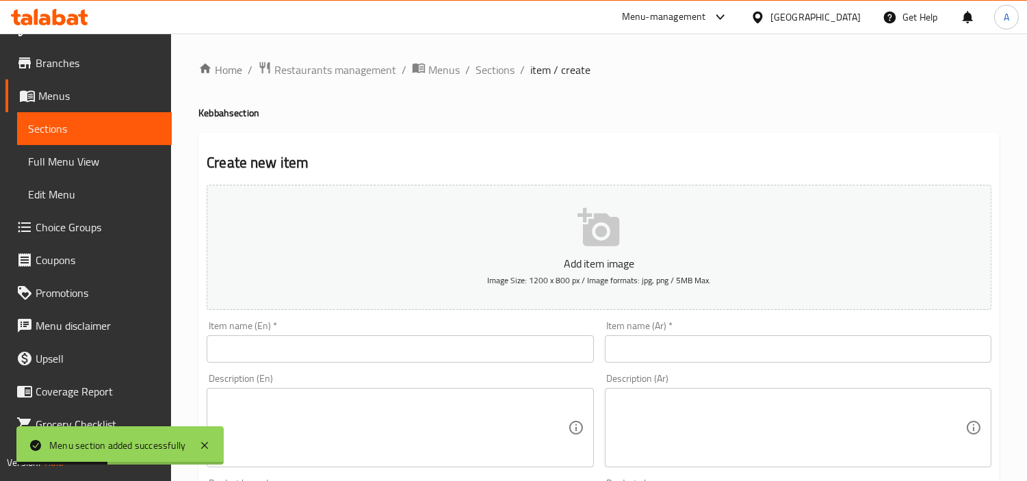
click at [480, 338] on input "text" at bounding box center [400, 348] width 387 height 27
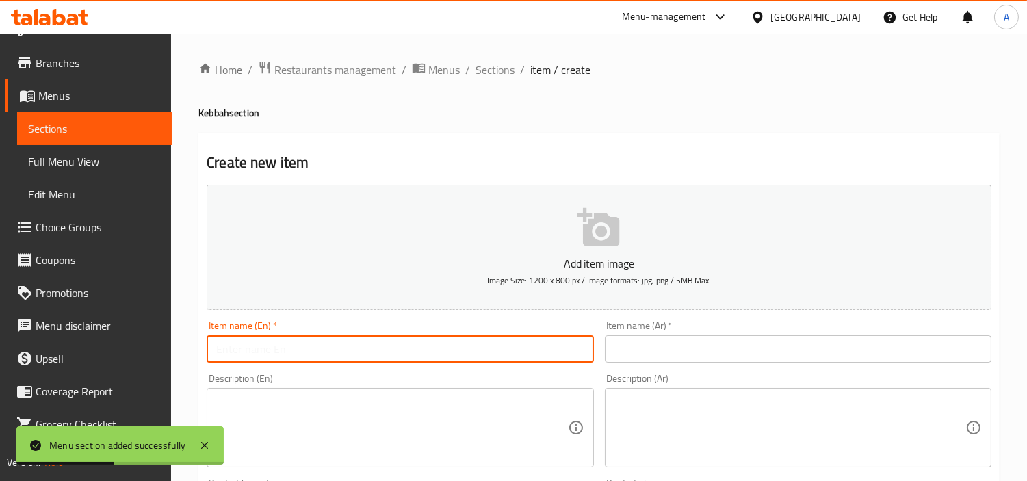
paste input "grilled kebbah 4 pc"
type input "Grilled Kebbah 4 Pc"
click at [682, 370] on div "Description (Ar) Description (Ar)" at bounding box center [799, 420] width 398 height 105
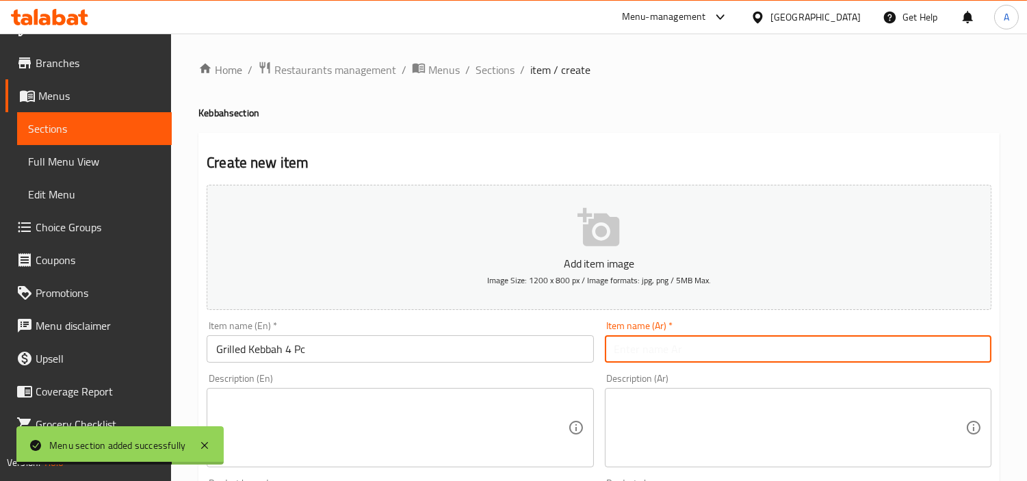
click at [702, 351] on input "text" at bounding box center [798, 348] width 387 height 27
paste input "كبة مشوية 4 قطع"
type input "كبة مشوية 4 قطع"
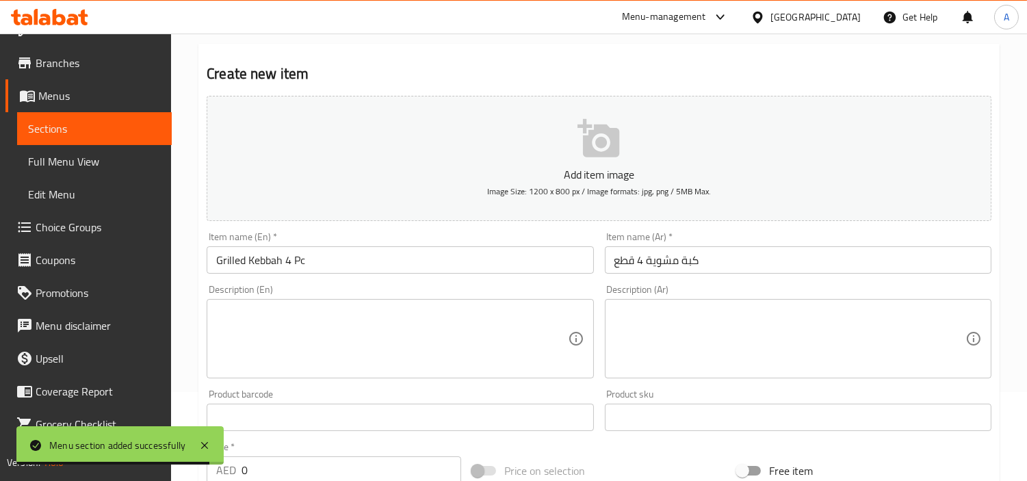
scroll to position [228, 0]
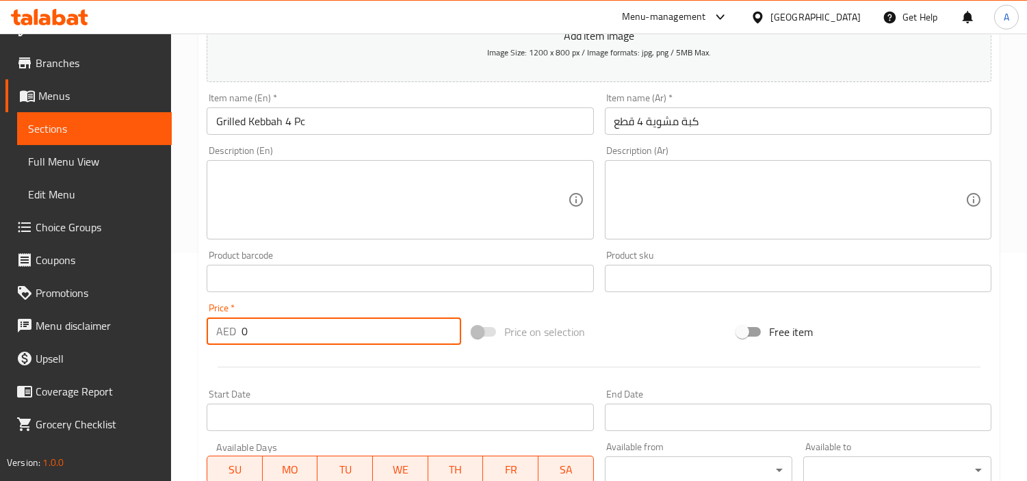
drag, startPoint x: 289, startPoint y: 344, endPoint x: 140, endPoint y: 337, distance: 148.7
click at [140, 337] on div "Edit Restaurant Branches Menus Sections Full Menu View Edit Menu Choice Groups …" at bounding box center [513, 273] width 1027 height 934
paste input "38"
type input "38"
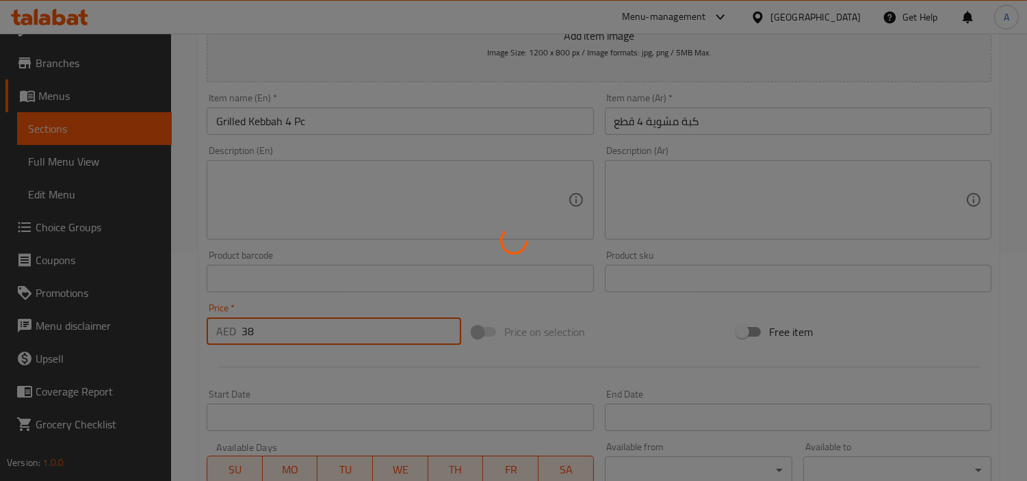
type input "0"
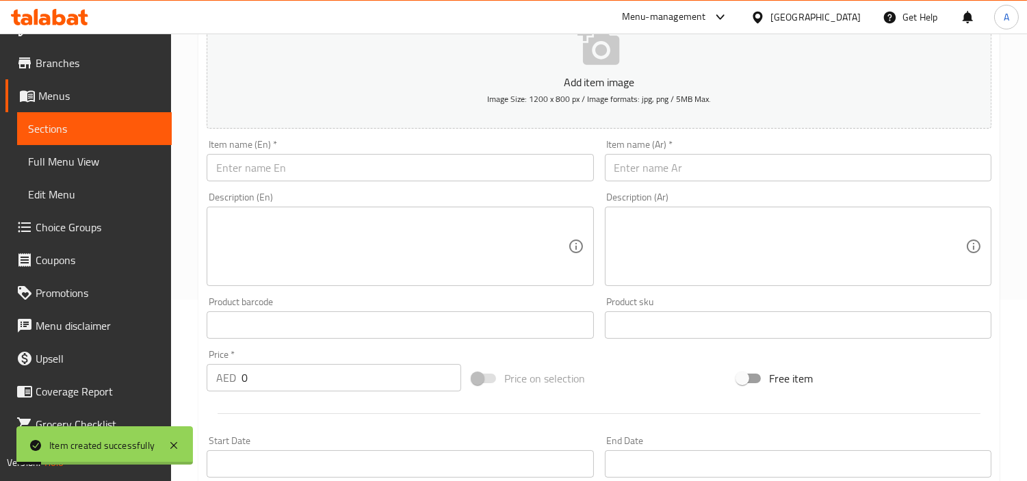
scroll to position [0, 0]
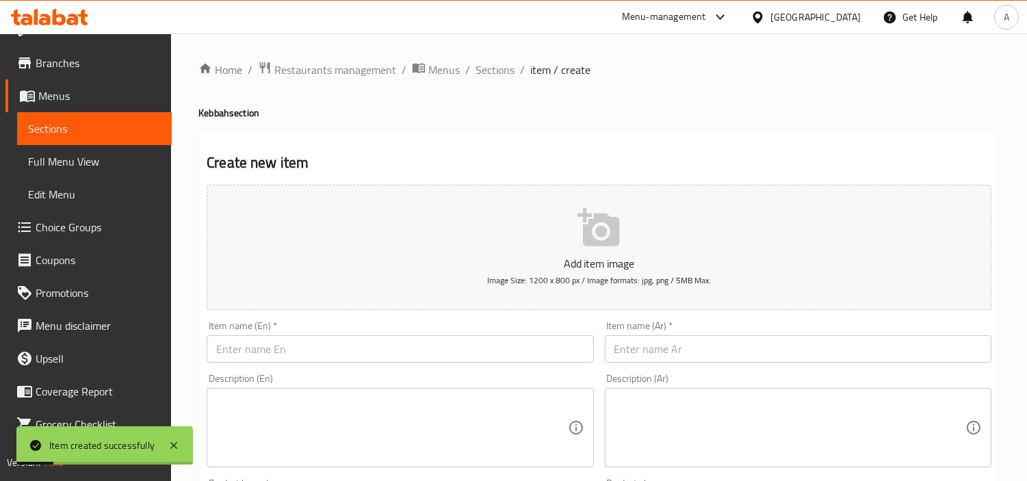
click at [539, 342] on input "text" at bounding box center [400, 348] width 387 height 27
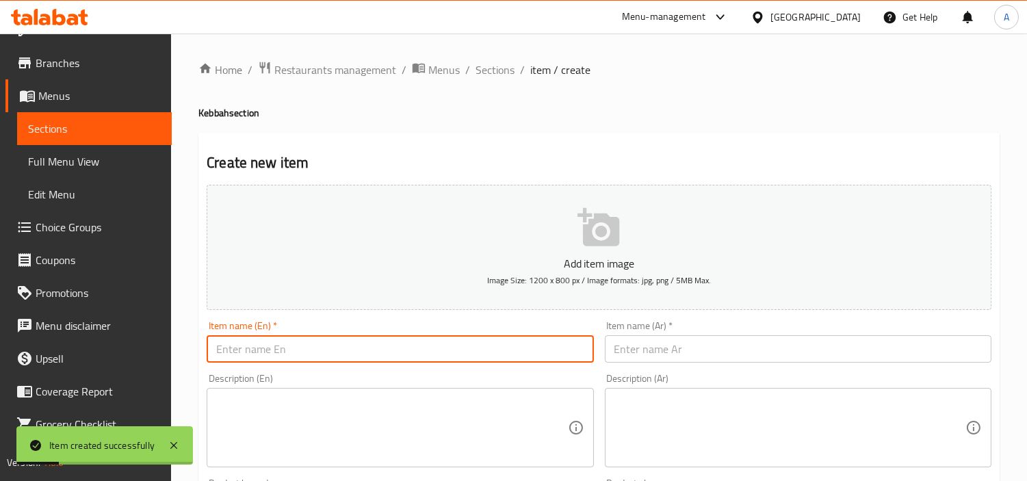
paste input "Fried Kebbah 6pc"
type input "Fried Kebbah 6pc"
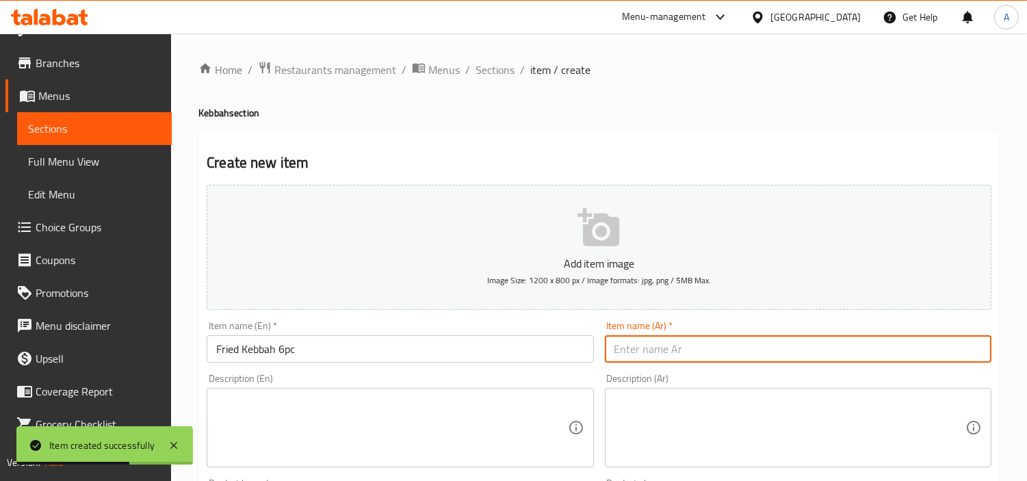
click at [700, 350] on input "text" at bounding box center [798, 348] width 387 height 27
paste input "كبة مقلية 6 قطع"
type input "كبة مقلية 6 قطع"
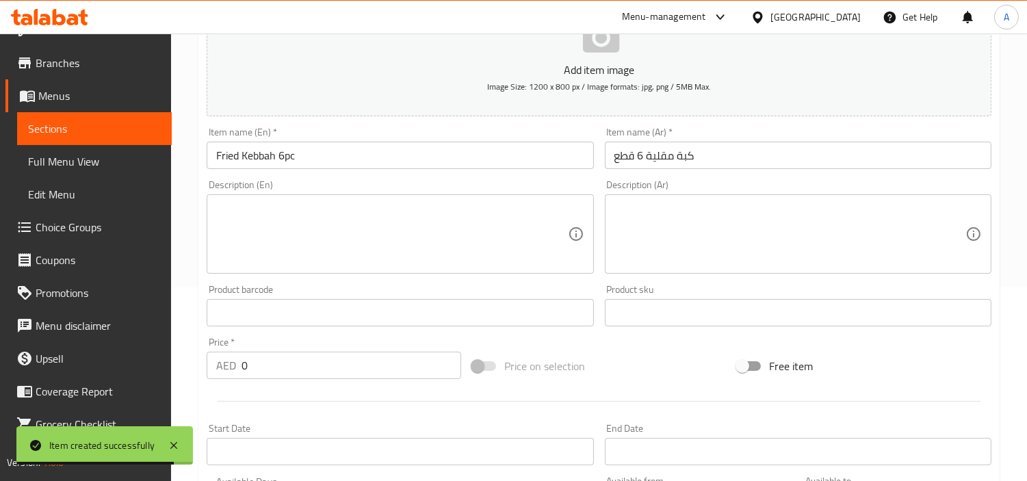
scroll to position [304, 0]
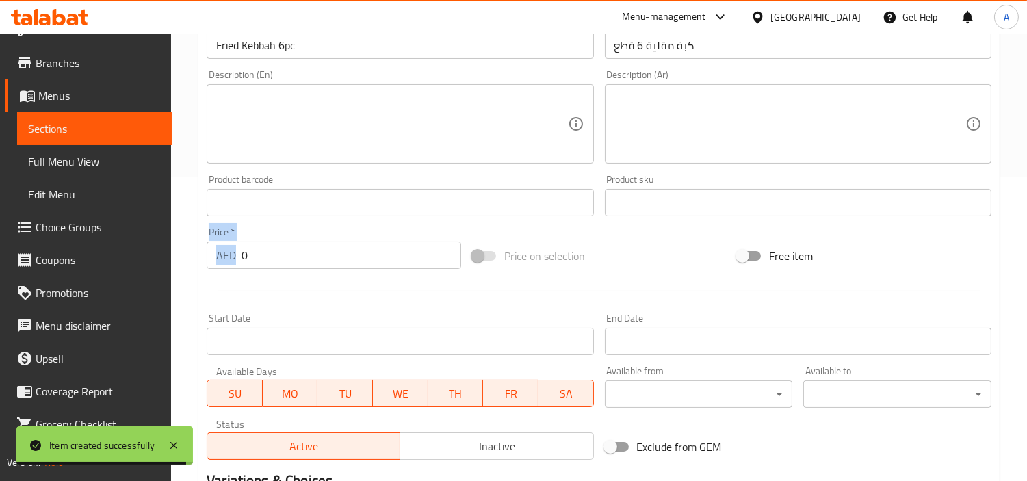
drag, startPoint x: 325, startPoint y: 272, endPoint x: 186, endPoint y: 260, distance: 139.5
click at [186, 260] on div "Home / Restaurants management / Menus / Sections / item / create Kebbah section…" at bounding box center [599, 197] width 856 height 934
click at [333, 270] on div "Price   * AED 0 Price *" at bounding box center [334, 248] width 266 height 53
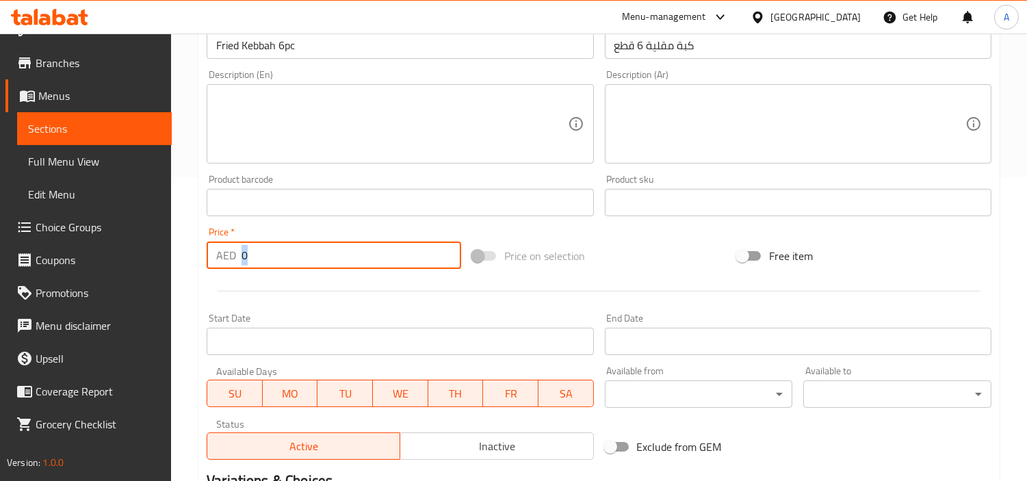
click at [366, 243] on input "0" at bounding box center [352, 255] width 220 height 27
paste input "38"
type input "38"
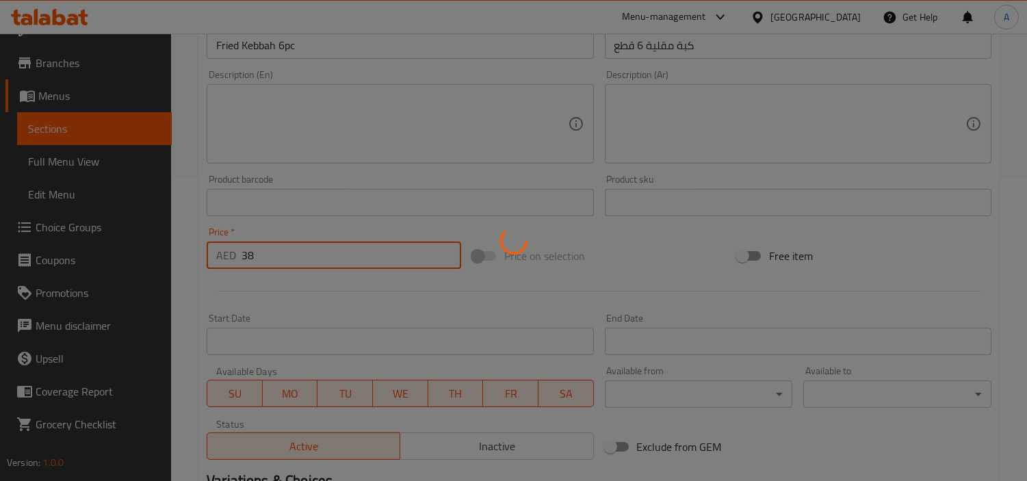
type input "0"
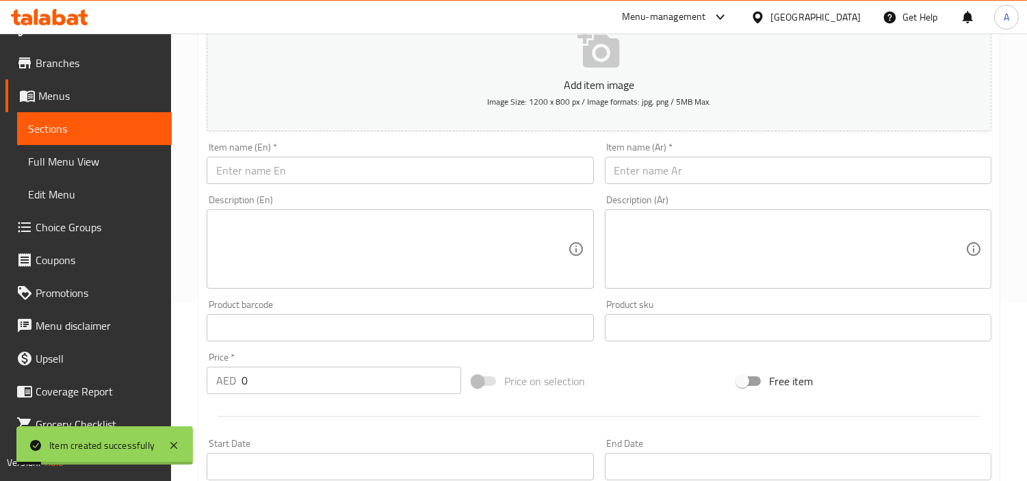
scroll to position [76, 0]
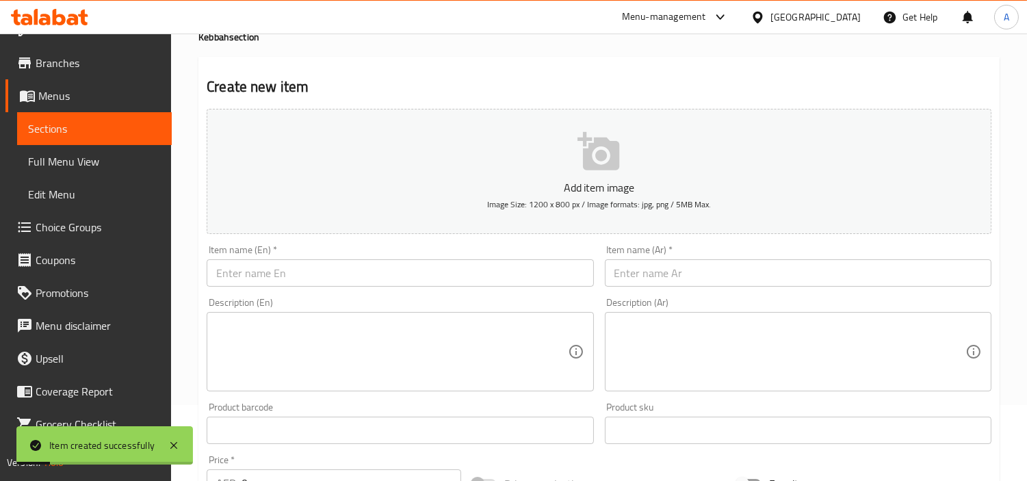
click at [412, 264] on input "text" at bounding box center [400, 272] width 387 height 27
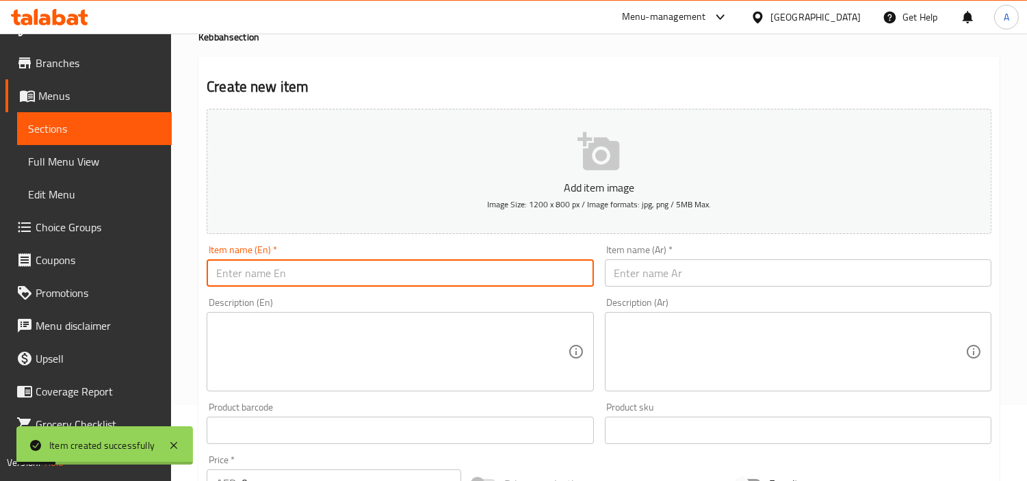
paste input "kKebbah labania 4 pc"
type input "kKebbah labania 4 pc"
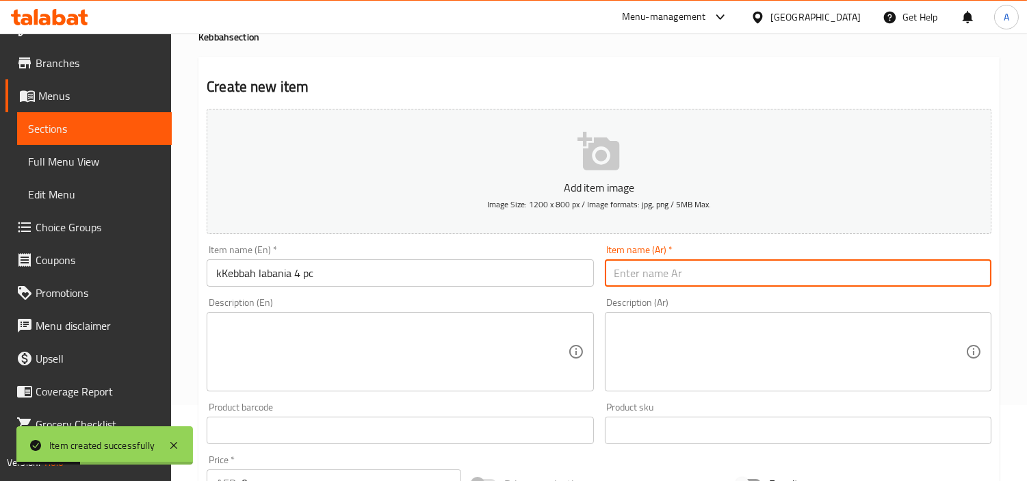
click at [676, 265] on input "text" at bounding box center [798, 272] width 387 height 27
paste input "كبة لبنية 4 قطع"
type input "كبة لبنية 4 قطع"
click at [306, 281] on input "kKebbah labania 4 pc" at bounding box center [400, 272] width 387 height 27
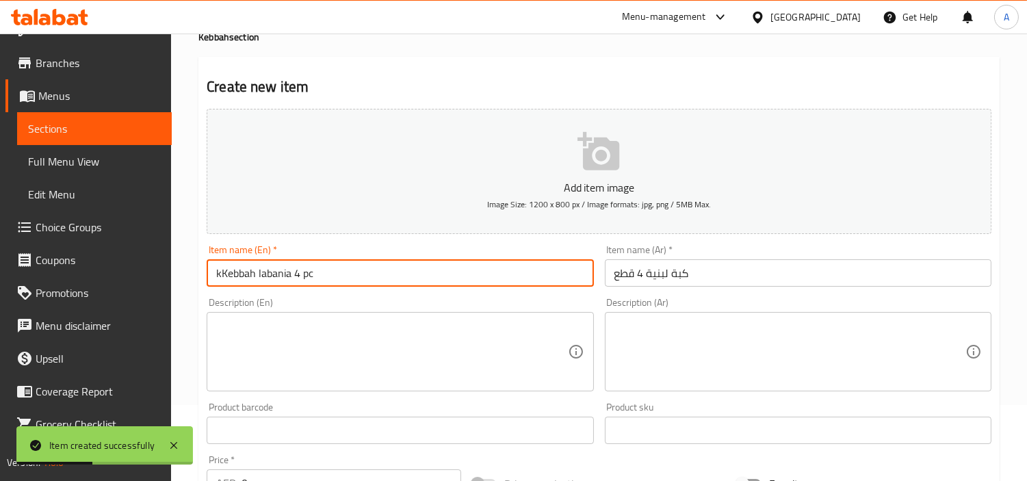
click at [306, 281] on input "kKebbah labania 4 pc" at bounding box center [400, 272] width 387 height 27
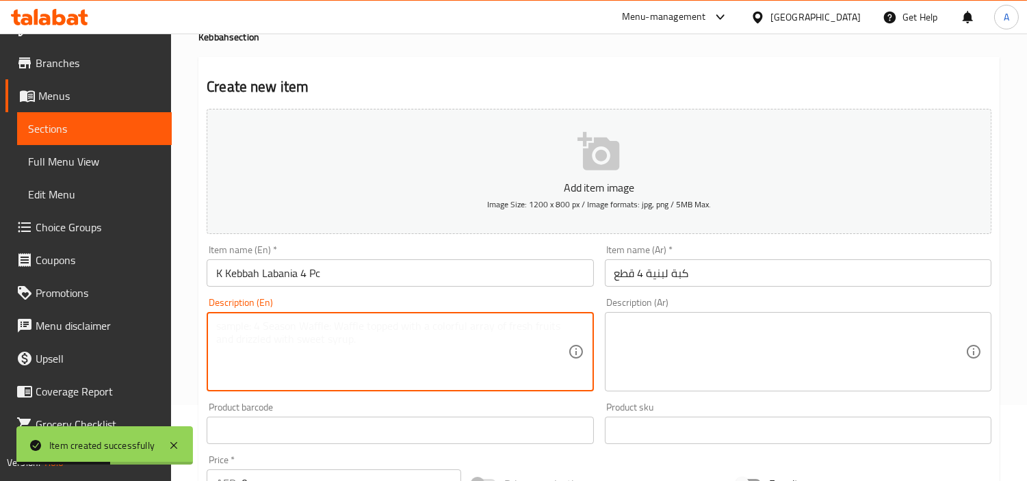
click at [333, 322] on textarea at bounding box center [391, 352] width 351 height 65
click at [219, 264] on input "K Kebbah Labania 4 Pc" at bounding box center [400, 272] width 387 height 27
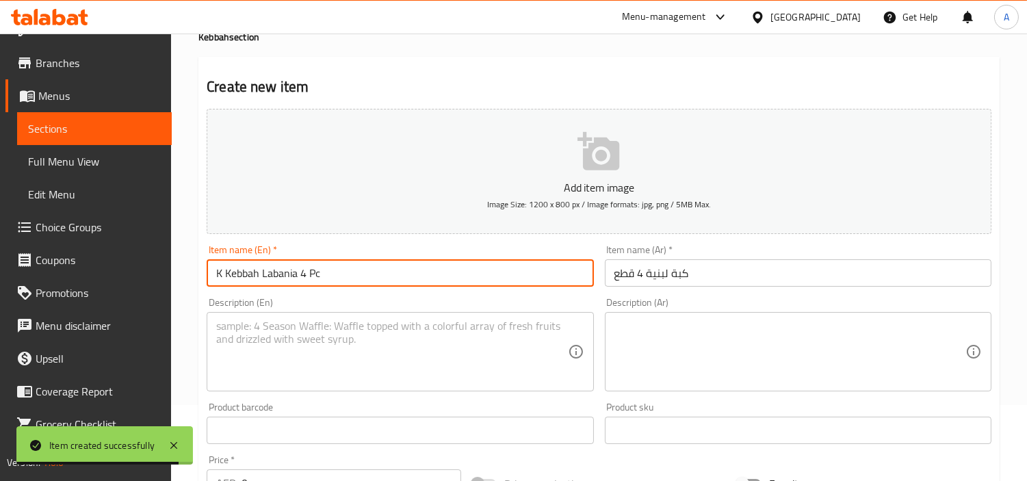
click at [225, 275] on input "K Kebbah Labania 4 Pc" at bounding box center [400, 272] width 387 height 27
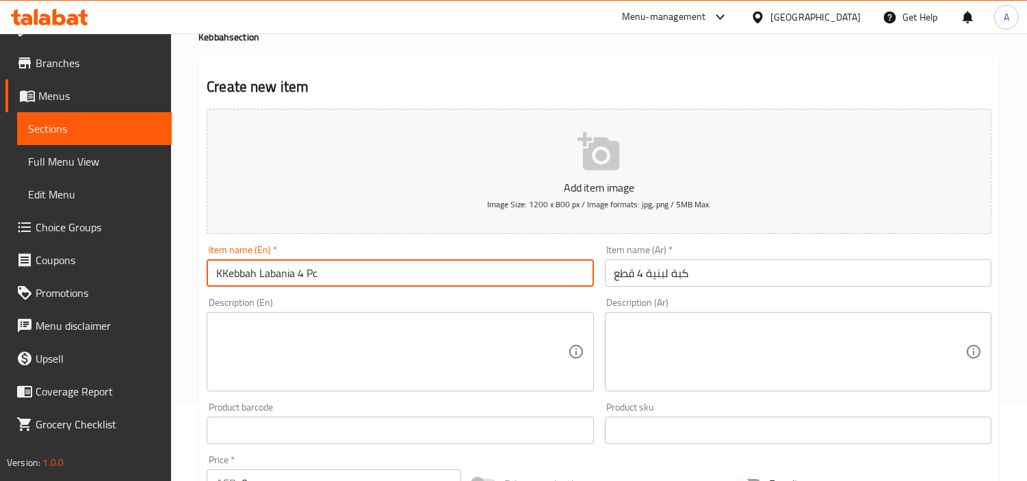
type input "KKebbah Labania 4 Pc"
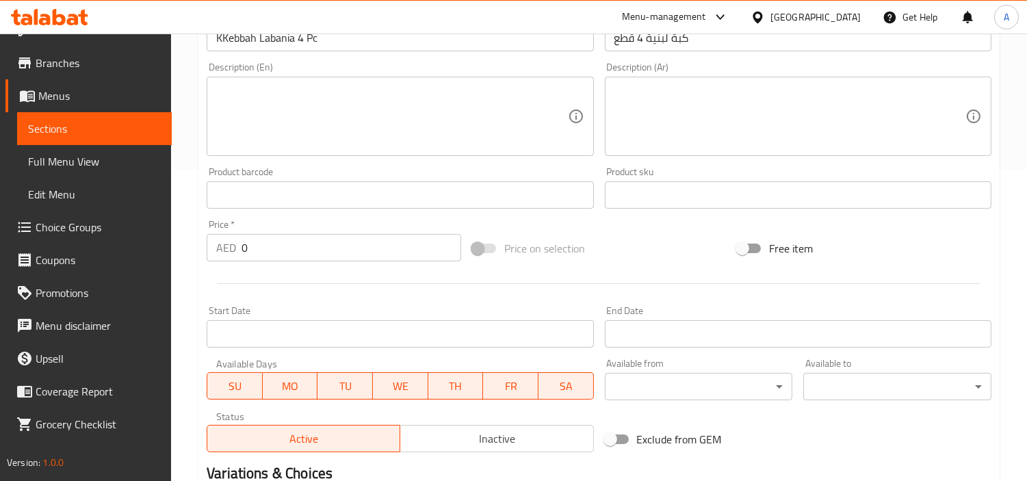
scroll to position [380, 0]
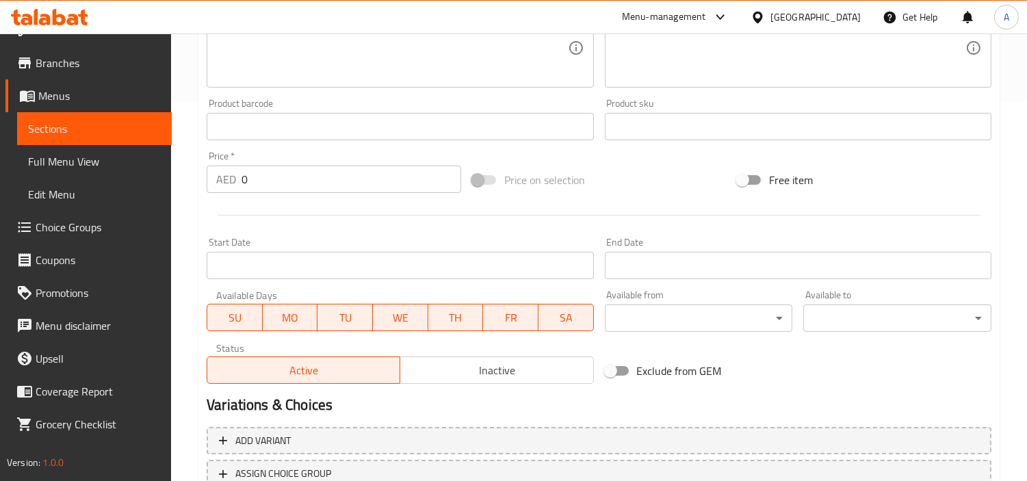
drag, startPoint x: 324, startPoint y: 175, endPoint x: 126, endPoint y: 168, distance: 198.7
click at [126, 168] on div "Edit Restaurant Branches Menus Sections Full Menu View Edit Menu Choice Groups …" at bounding box center [513, 121] width 1027 height 934
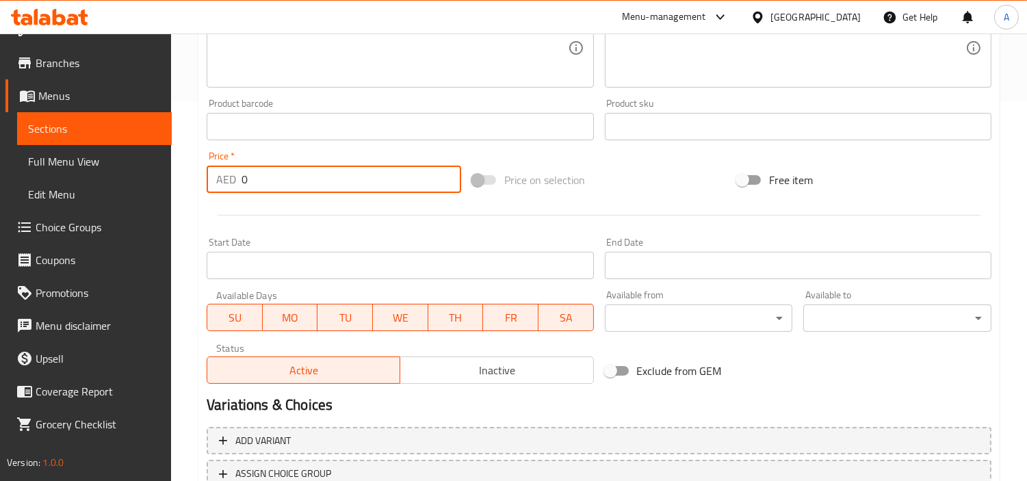
paste input "42"
type input "42"
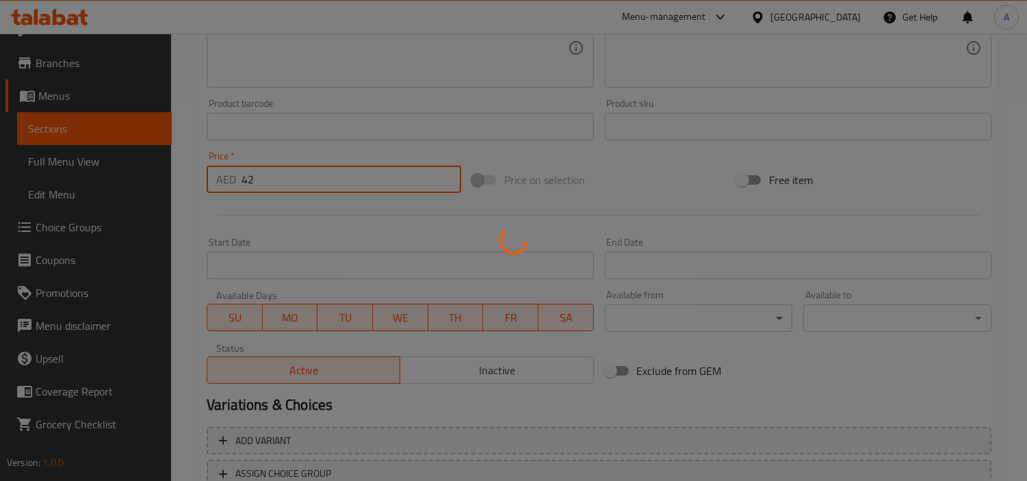
type input "0"
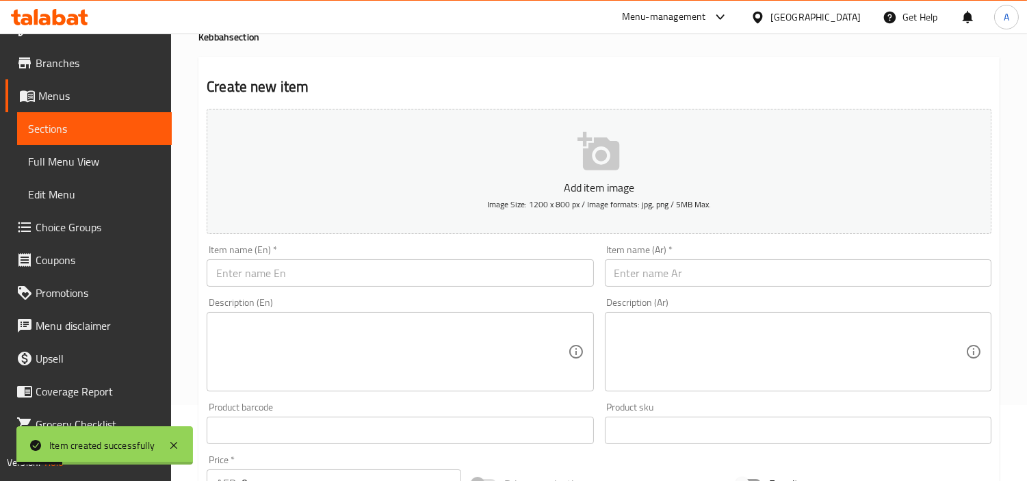
scroll to position [0, 0]
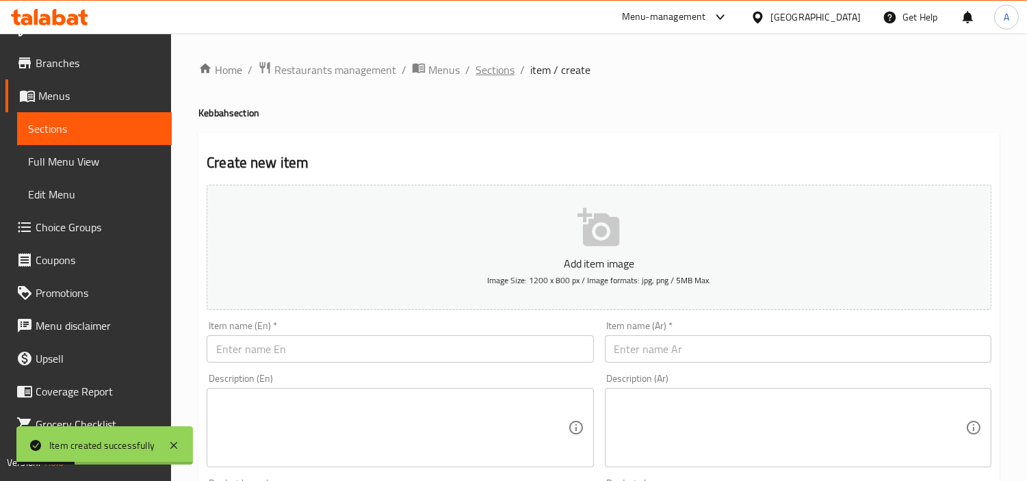
click at [502, 66] on span "Sections" at bounding box center [495, 70] width 39 height 16
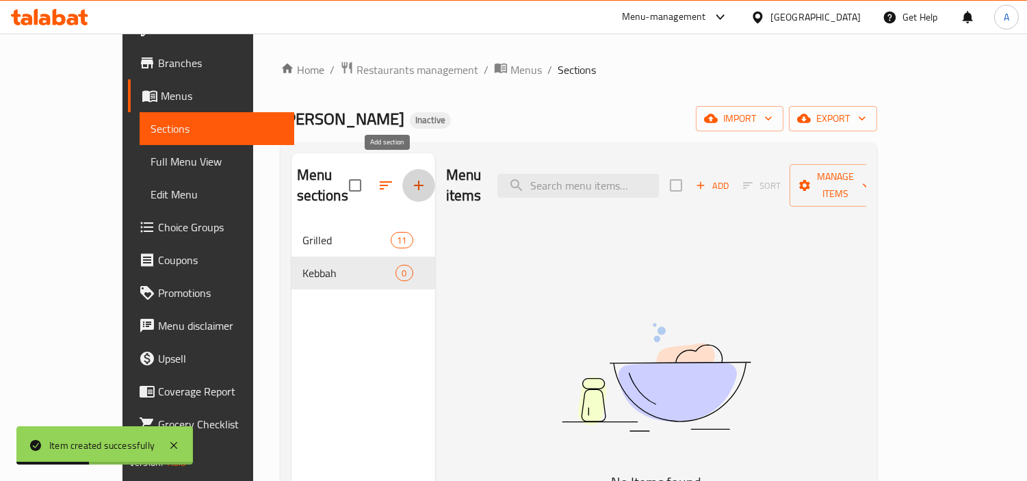
click at [402, 169] on button "button" at bounding box center [418, 185] width 33 height 33
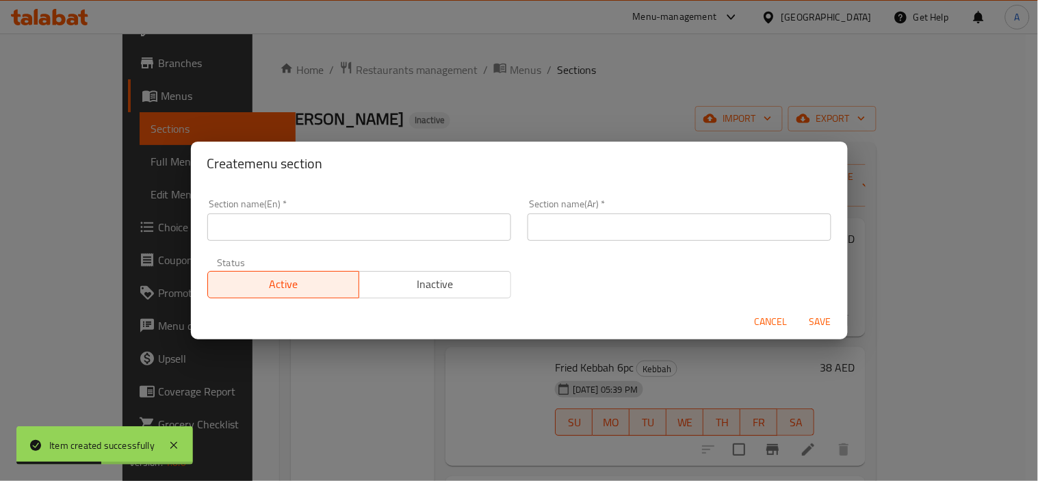
click at [422, 206] on div "Section name(En)   * Section name(En) *" at bounding box center [359, 220] width 304 height 42
click at [442, 212] on div "Section name(En)   * Section name(En) *" at bounding box center [359, 220] width 304 height 42
click at [457, 221] on input "text" at bounding box center [359, 227] width 304 height 27
paste input "DAILY DISH"
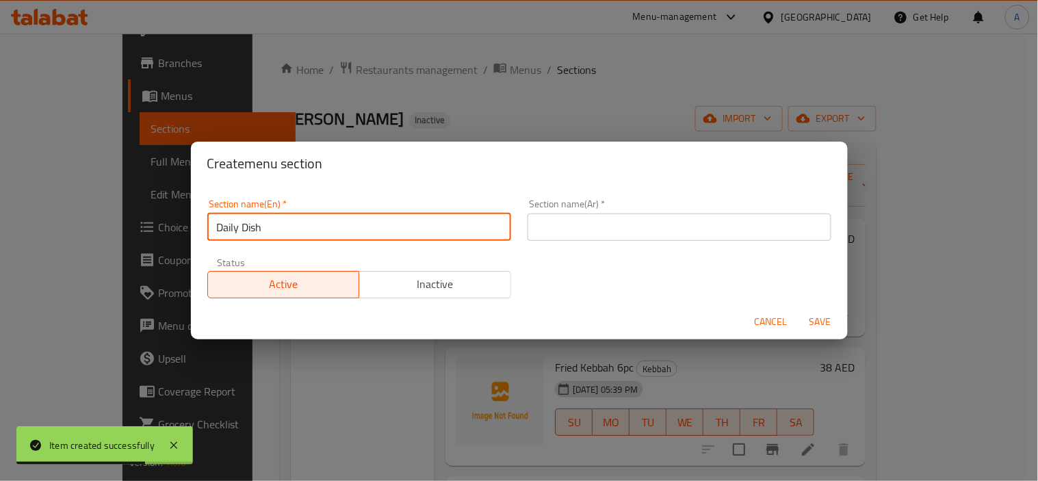
type input "Daily Dish"
click at [628, 222] on input "text" at bounding box center [680, 227] width 304 height 27
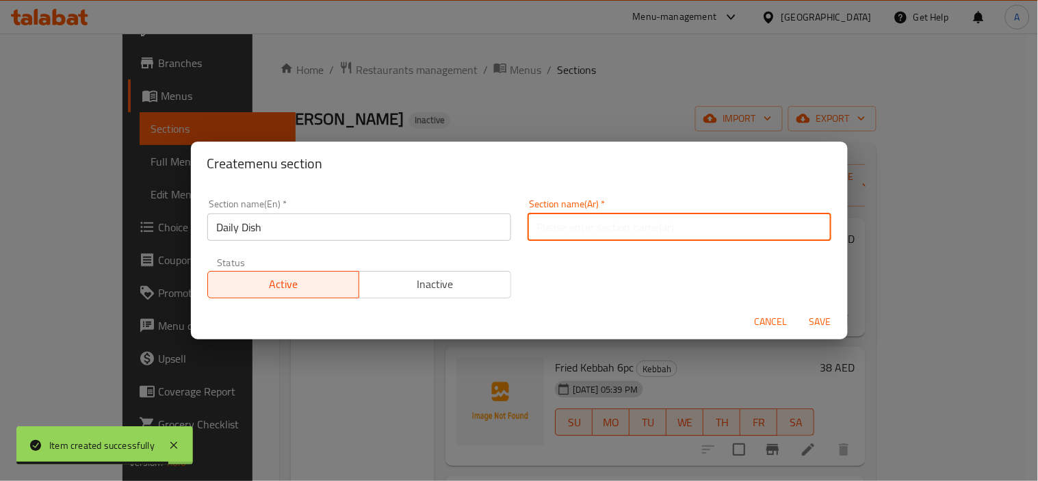
paste input "طبق يومي"
type input "طبق يومي"
click at [799, 309] on button "Save" at bounding box center [821, 321] width 44 height 25
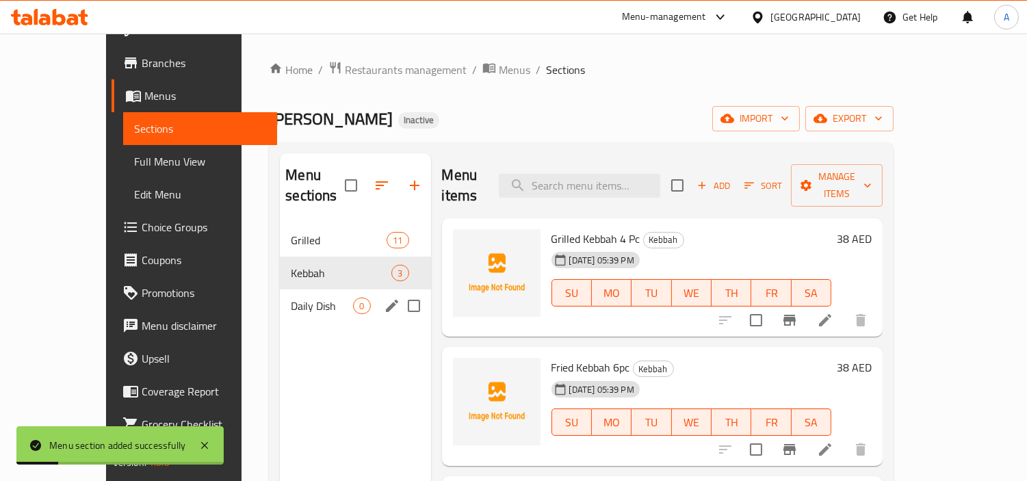
click at [291, 298] on span "Daily Dish" at bounding box center [322, 306] width 62 height 16
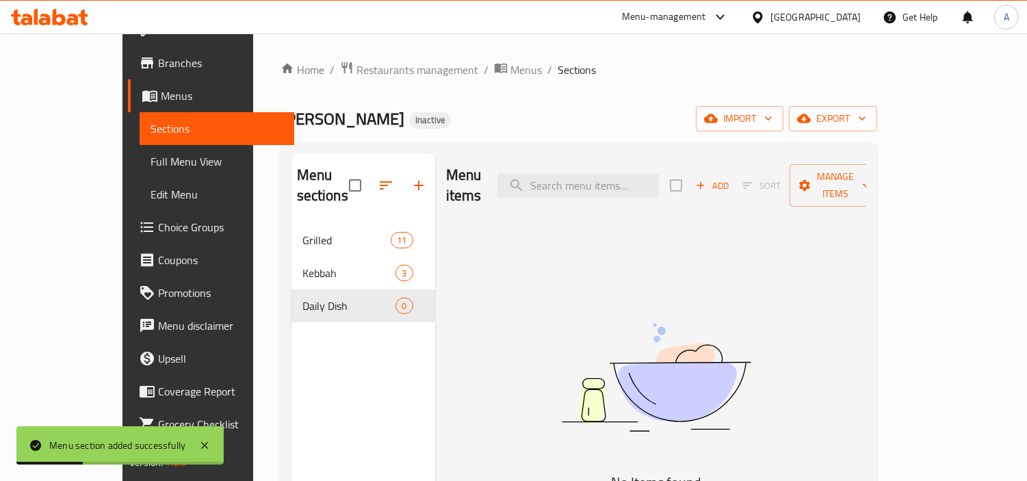
click at [707, 179] on icon "button" at bounding box center [701, 185] width 12 height 12
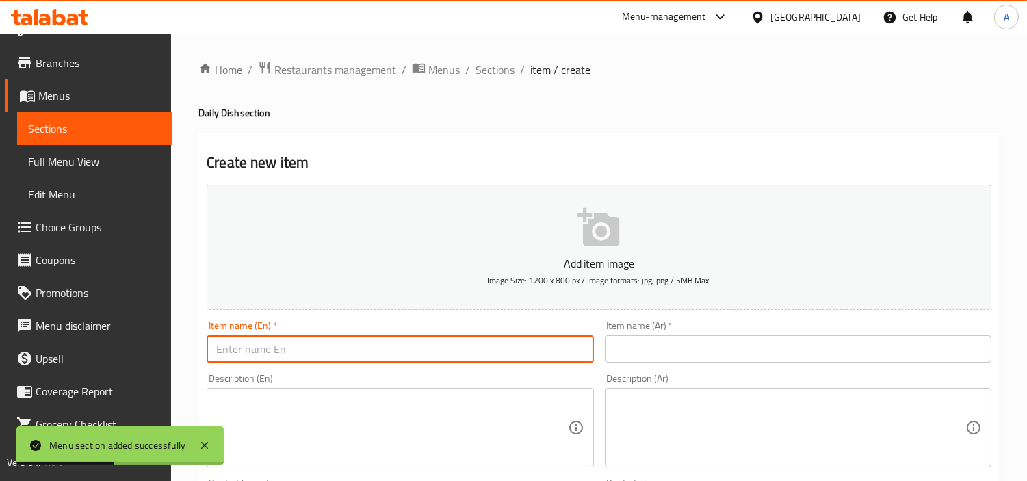
click at [505, 358] on input "text" at bounding box center [400, 348] width 387 height 27
paste input "Kibbah labanieah"
type input "Kibbah labanieah"
click at [683, 333] on div "Item name (Ar)   * Item name (Ar) *" at bounding box center [798, 342] width 387 height 42
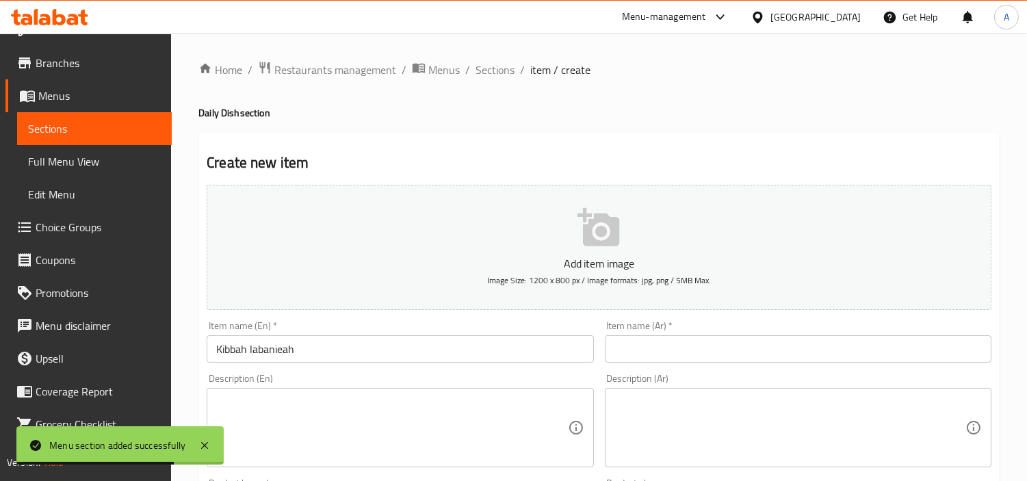
click at [935, 331] on div "Item name (Ar)   * Item name (Ar) *" at bounding box center [798, 342] width 387 height 42
paste input "كبة لبنية"
drag, startPoint x: 938, startPoint y: 351, endPoint x: 1019, endPoint y: 319, distance: 86.3
click at [938, 351] on input "كبة لبنية" at bounding box center [798, 348] width 387 height 27
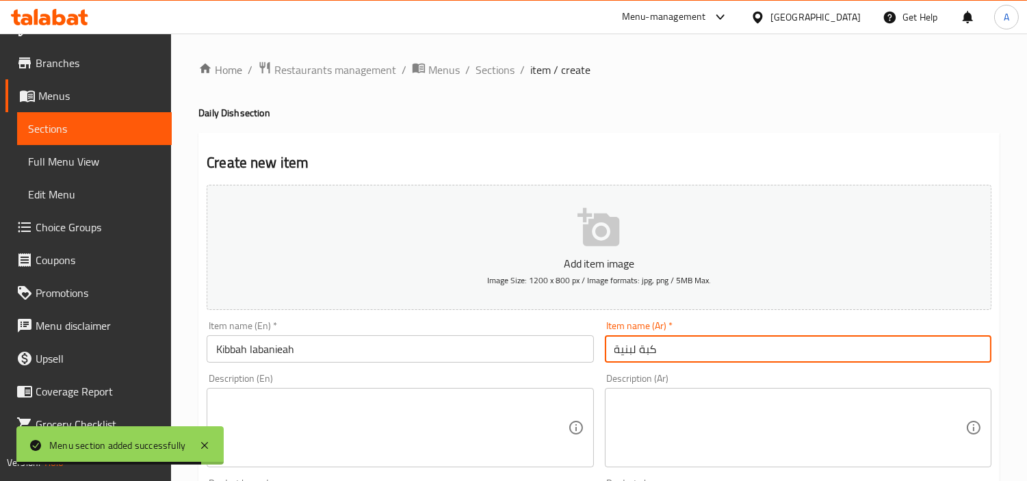
type input "كبة لبنية"
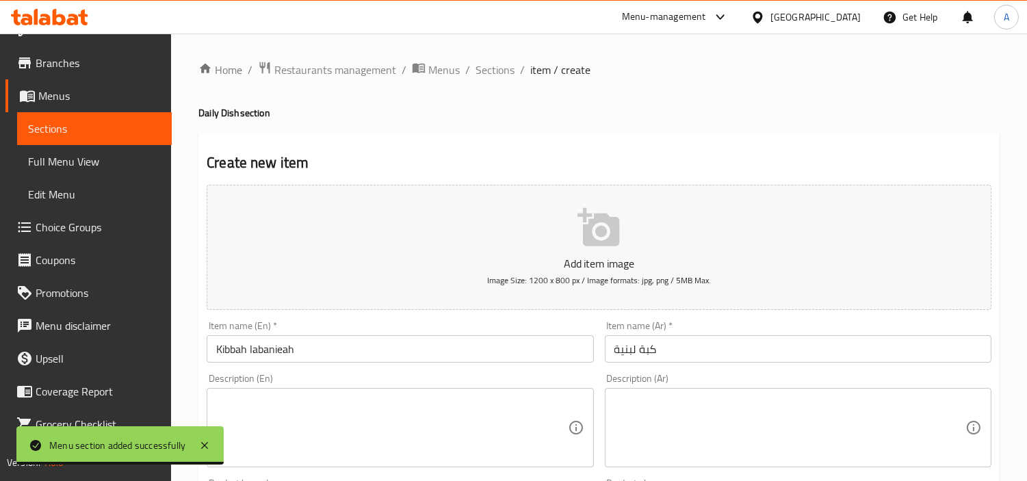
scroll to position [456, 0]
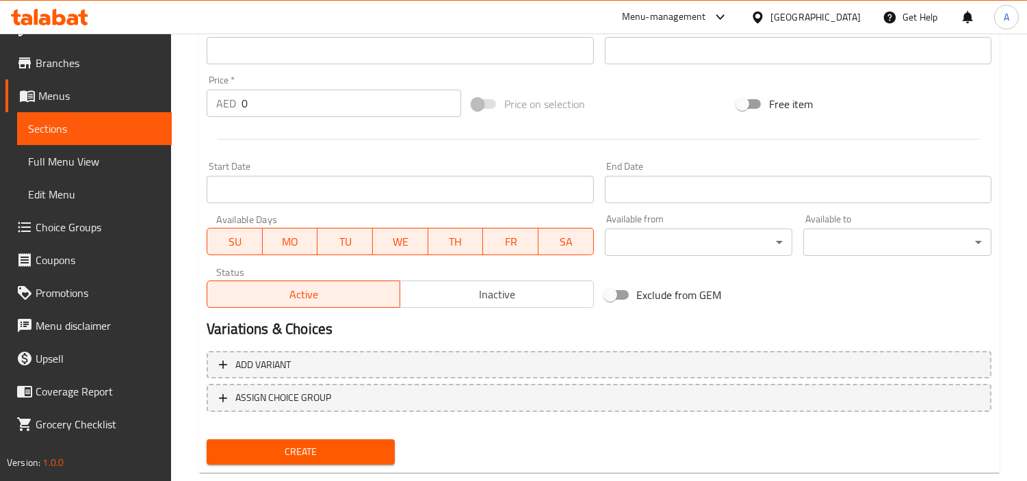
drag, startPoint x: 276, startPoint y: 92, endPoint x: 119, endPoint y: 93, distance: 156.8
click at [133, 93] on div "Edit Restaurant Branches Menus Sections Full Menu View Edit Menu Choice Groups …" at bounding box center [513, 45] width 1027 height 934
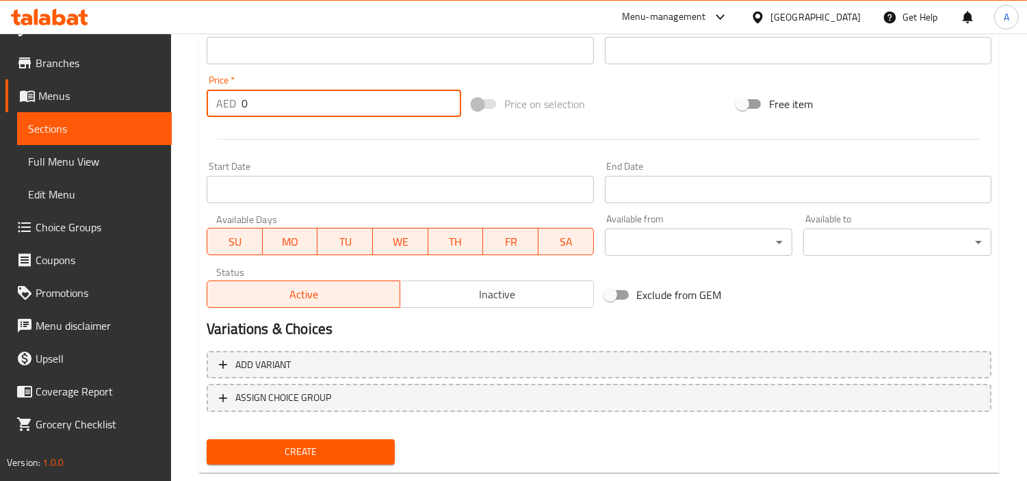
paste input "42"
type input "42"
click at [207, 439] on button "Create" at bounding box center [301, 451] width 188 height 25
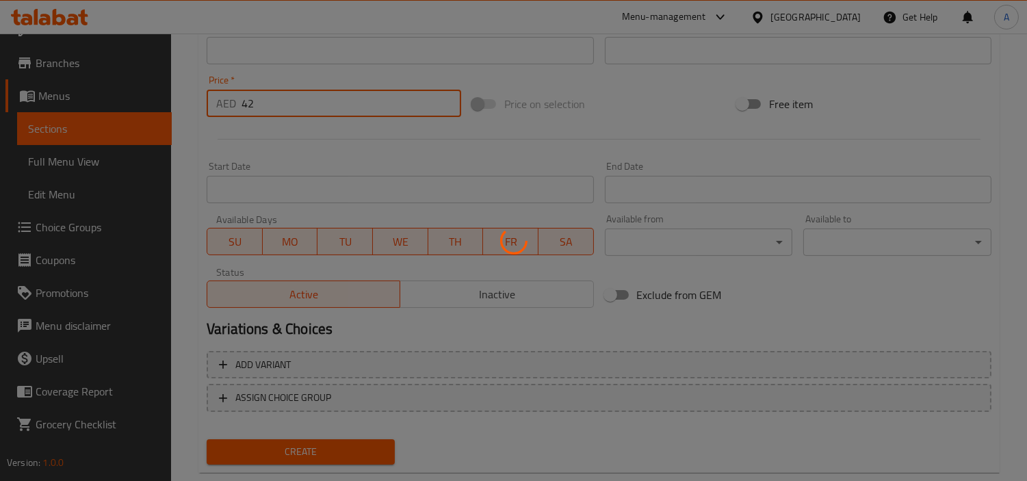
type input "0"
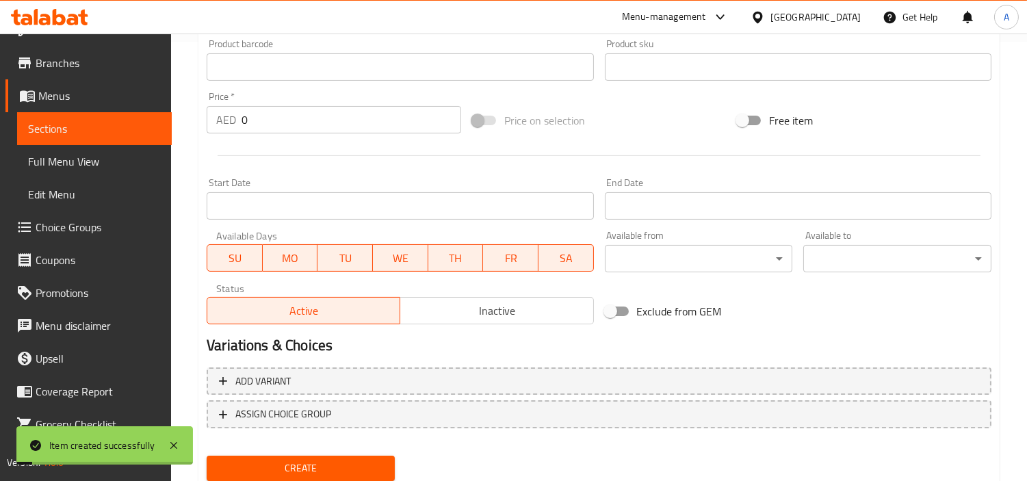
scroll to position [152, 0]
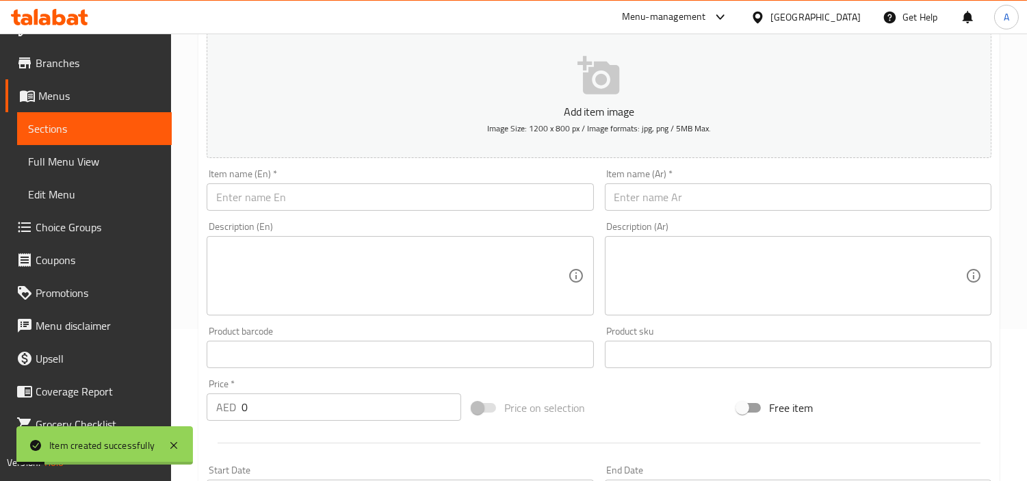
click at [439, 186] on input "text" at bounding box center [400, 196] width 387 height 27
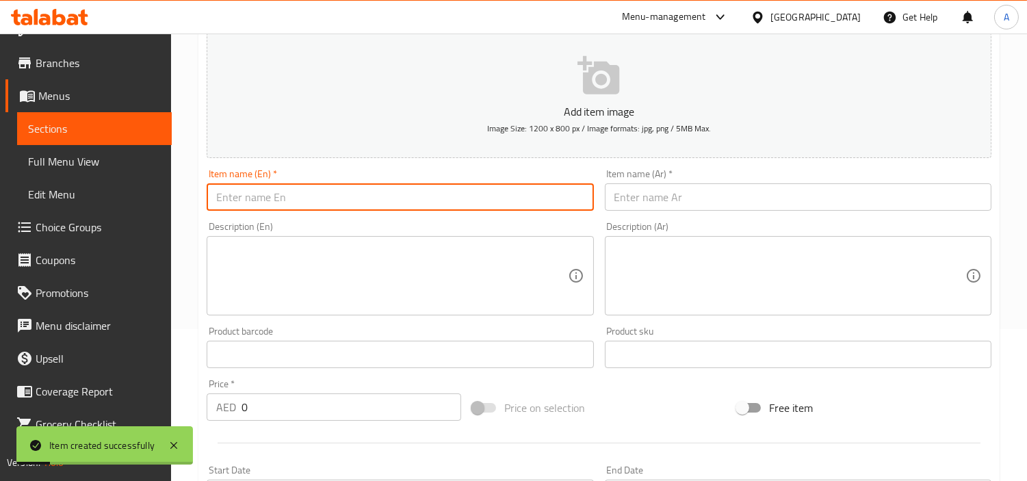
paste input "Yabrak (vine leaves with meat)"
type input "Yabrak (vine Leaves with Meat)"
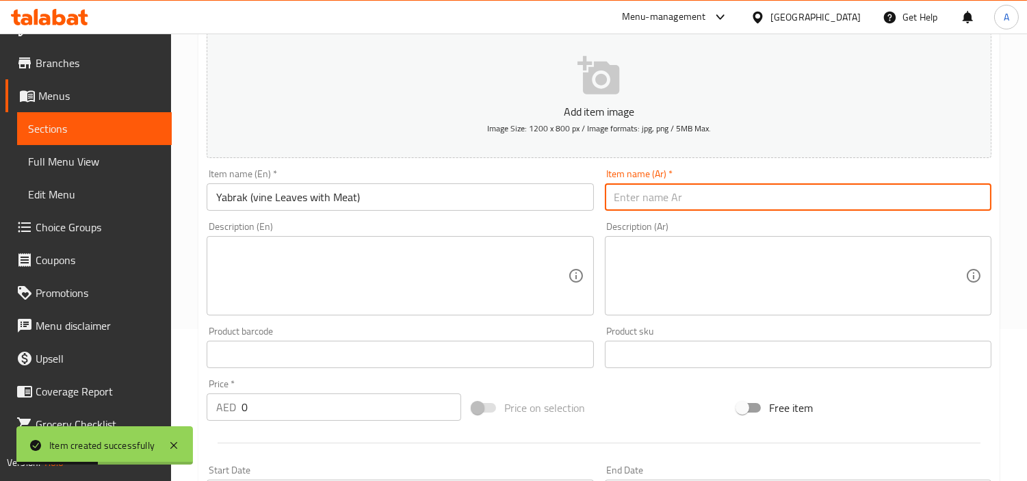
click at [771, 209] on input "text" at bounding box center [798, 196] width 387 height 27
paste input "يبراك (ورق عنب باللحم)"
type input "يبراك (ورق عنب باللحم)"
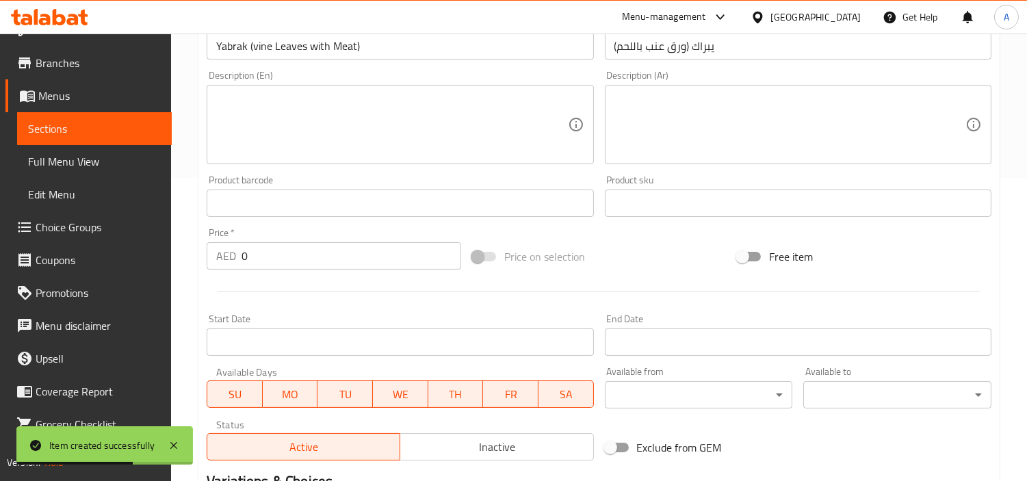
scroll to position [304, 0]
drag, startPoint x: 287, startPoint y: 265, endPoint x: 58, endPoint y: 272, distance: 229.4
click at [67, 277] on div "Edit Restaurant Branches Menus Sections Full Menu View Edit Menu Choice Groups …" at bounding box center [513, 197] width 1027 height 934
paste input "42"
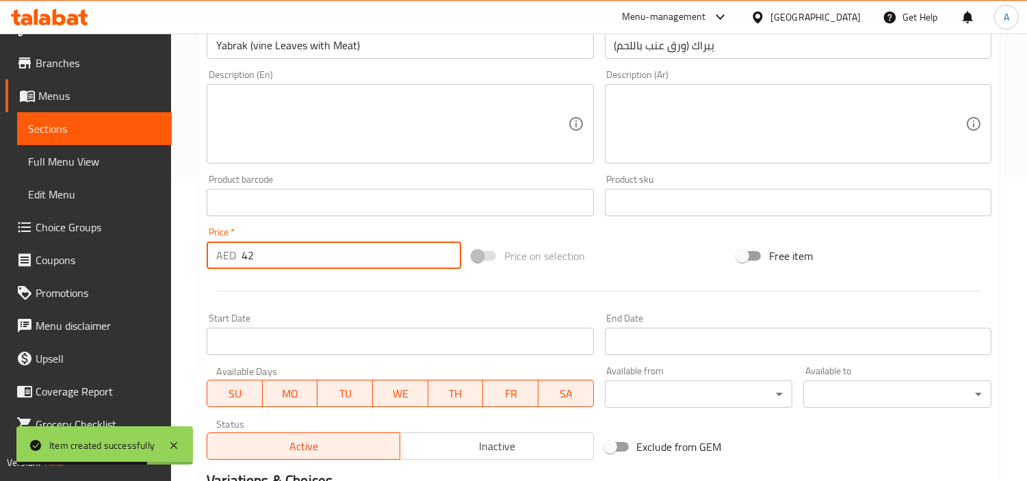
type input "42"
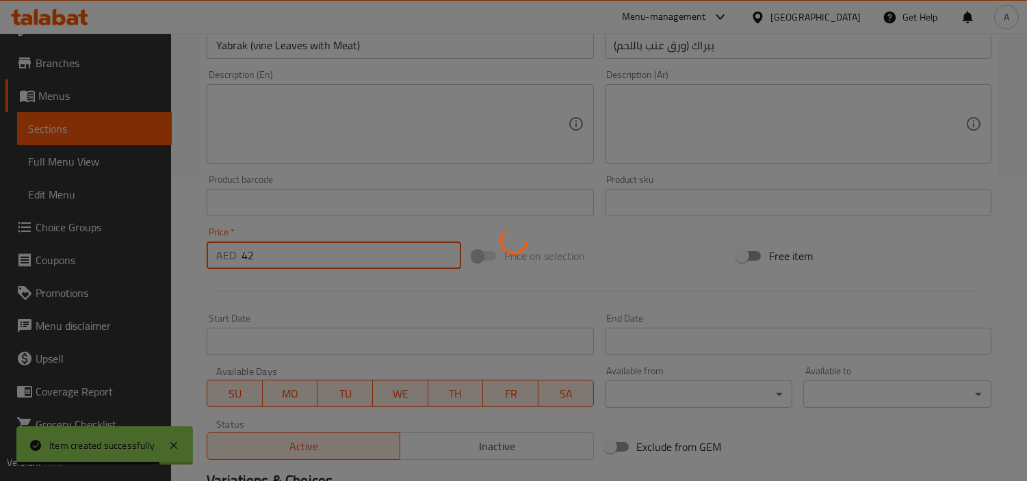
type input "0"
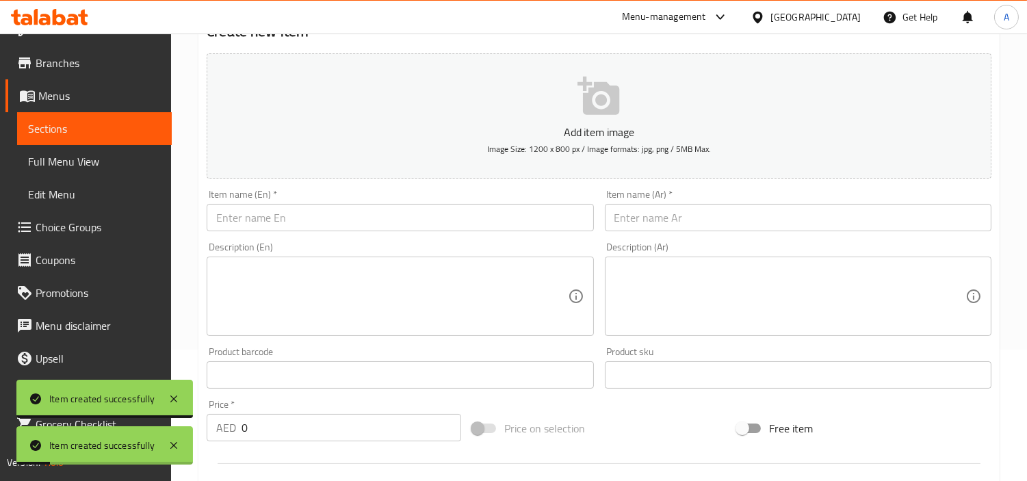
scroll to position [0, 0]
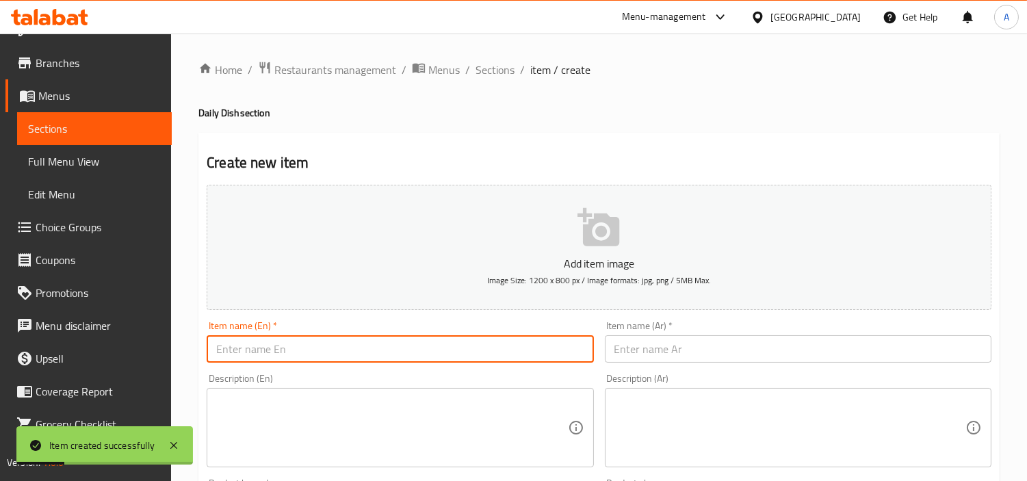
click at [357, 355] on input "text" at bounding box center [400, 348] width 387 height 27
paste input "Chicken mlukhia"
type input "Chicken Mlukhia"
drag, startPoint x: 810, startPoint y: 345, endPoint x: 1034, endPoint y: 223, distance: 254.2
click at [810, 345] on input "text" at bounding box center [798, 348] width 387 height 27
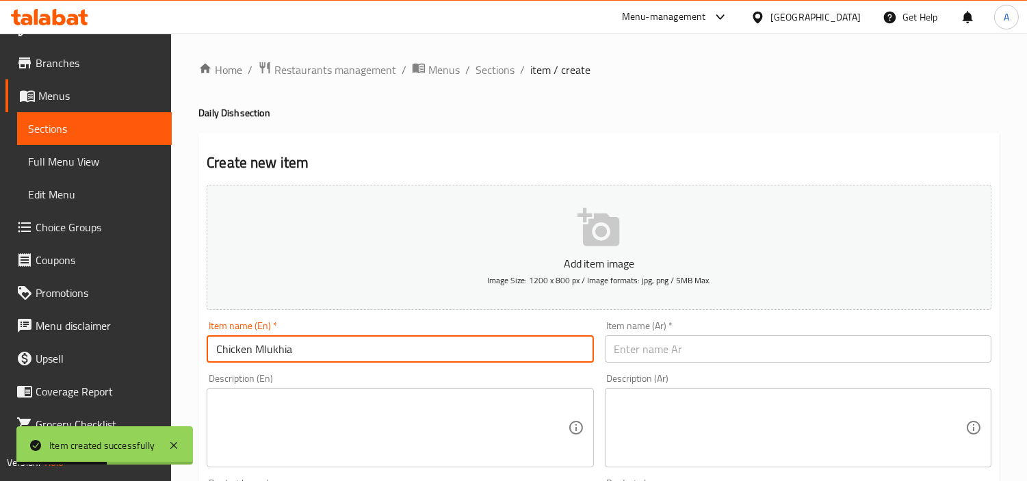
paste input "ملوخية دجاج"
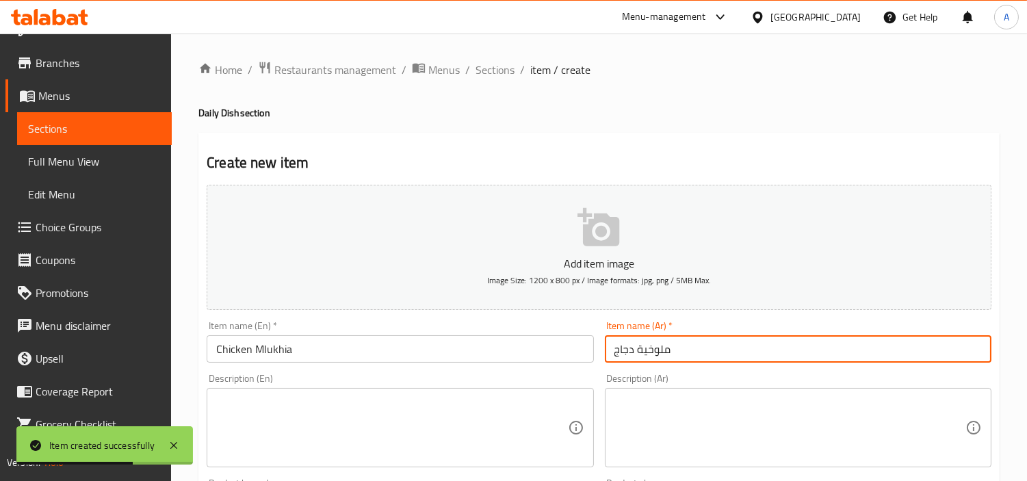
type input "ملوخية دجاج"
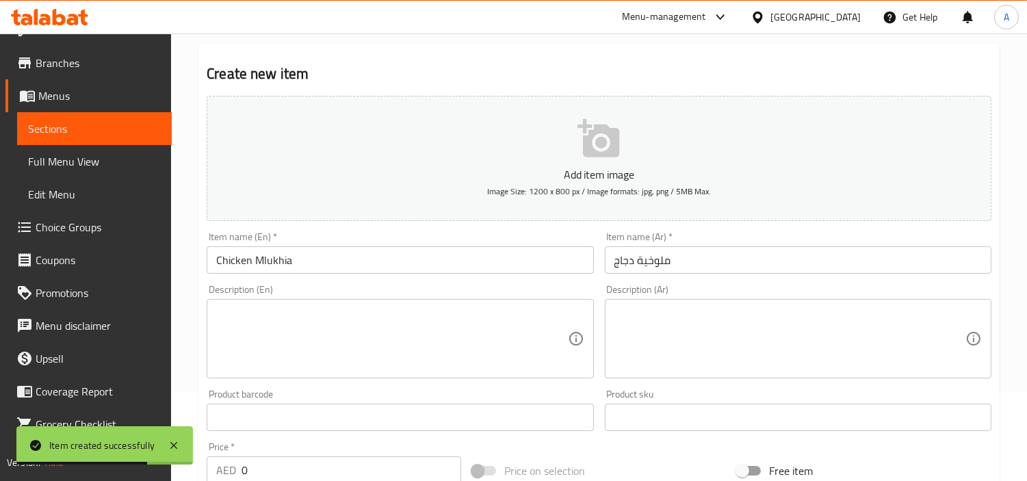
scroll to position [228, 0]
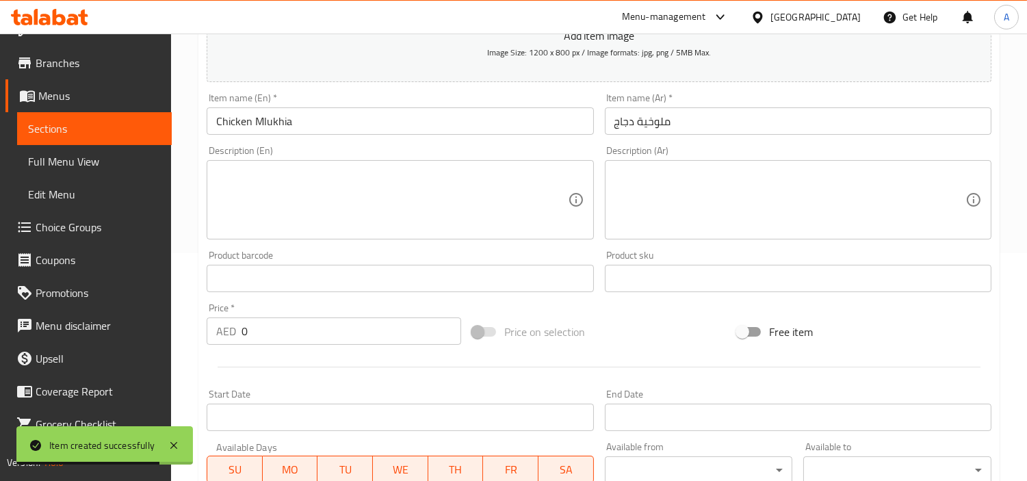
drag, startPoint x: 277, startPoint y: 334, endPoint x: 170, endPoint y: 337, distance: 106.8
click at [170, 337] on div "Edit Restaurant Branches Menus Sections Full Menu View Edit Menu Choice Groups …" at bounding box center [513, 273] width 1027 height 934
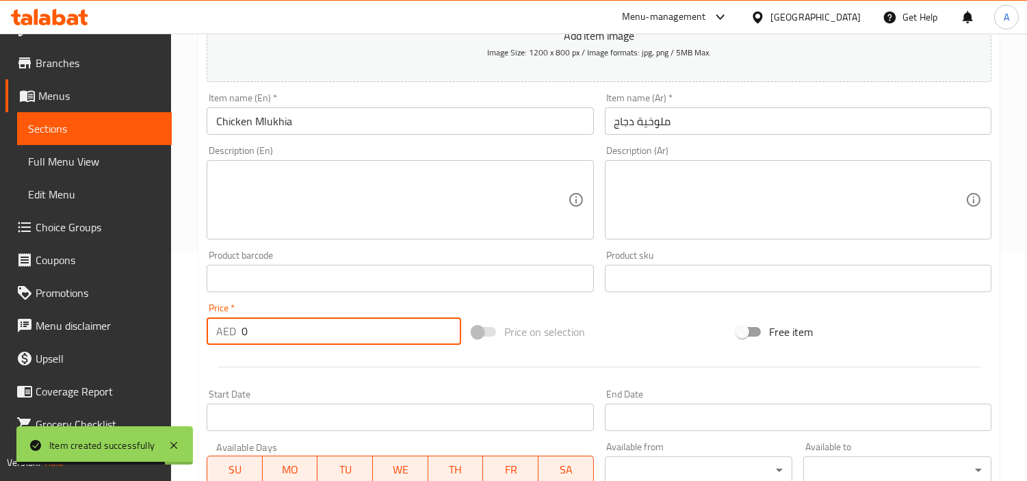
paste input "35"
type input "35"
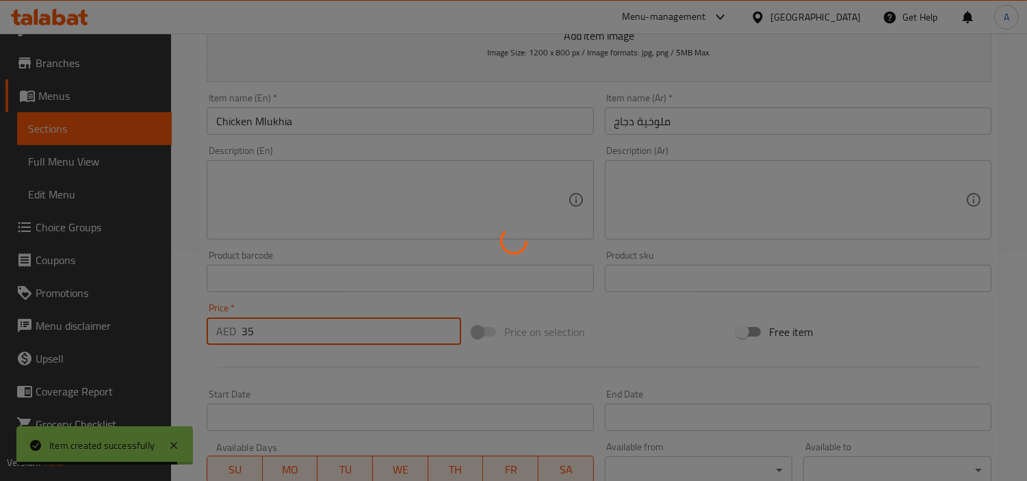
type input "0"
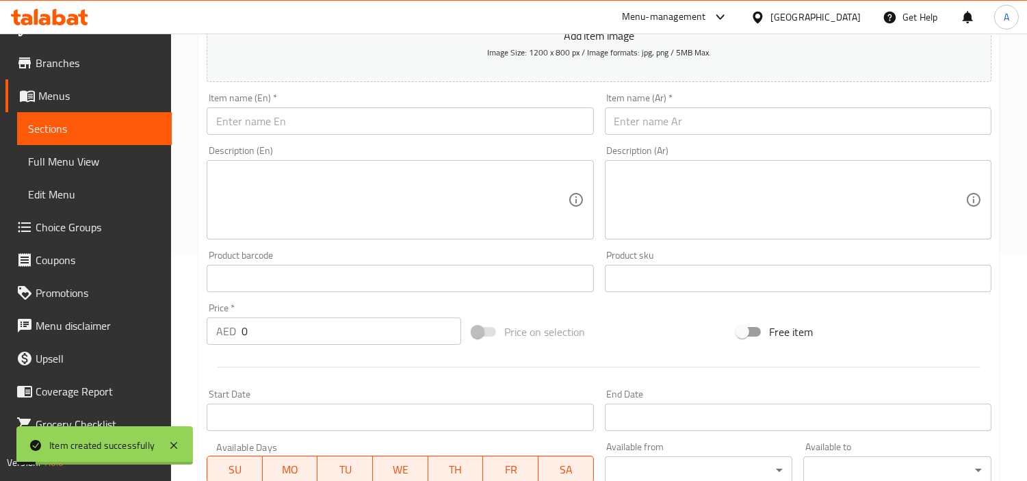
scroll to position [0, 0]
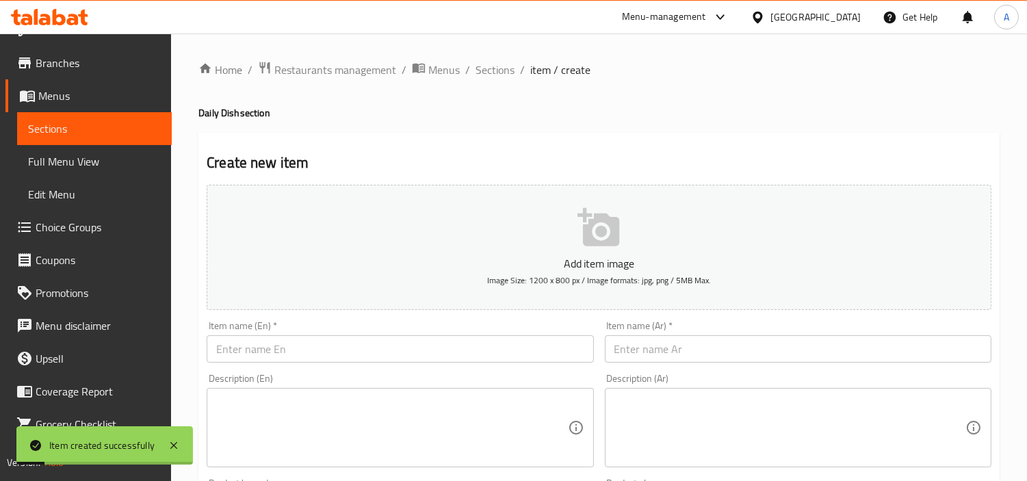
click at [470, 353] on input "text" at bounding box center [400, 348] width 387 height 27
paste input "meat mlukhia"
click at [398, 349] on input "meat mlukhia" at bounding box center [400, 348] width 387 height 27
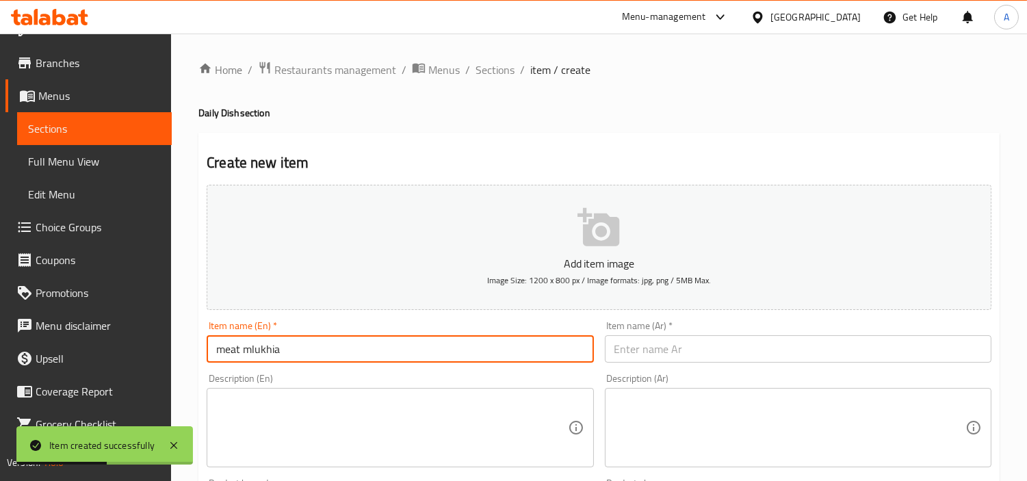
click at [398, 349] on input "meat mlukhia" at bounding box center [400, 348] width 387 height 27
type input "Meat Mlukhia"
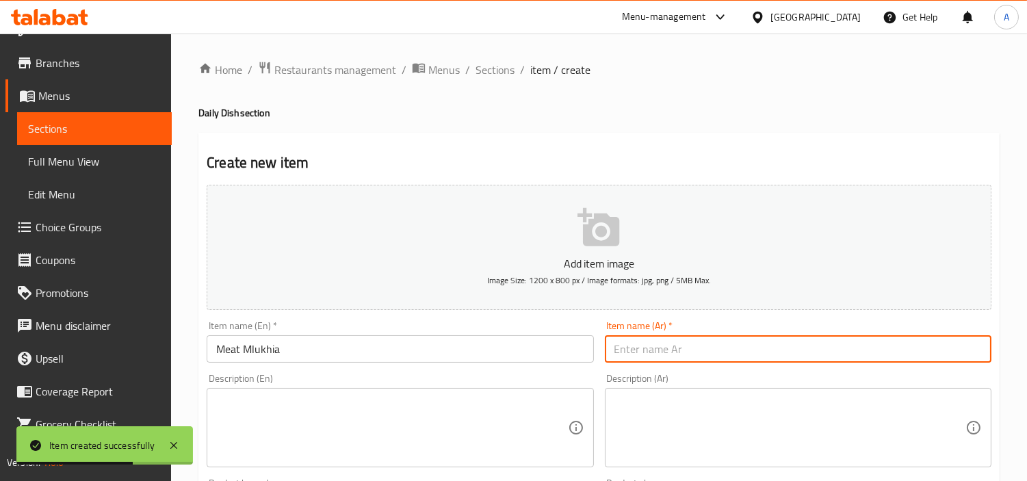
drag, startPoint x: 739, startPoint y: 350, endPoint x: 764, endPoint y: 342, distance: 26.0
click at [739, 350] on input "text" at bounding box center [798, 348] width 387 height 27
paste input "ملوخية لحم"
type input "ملوخية لحم"
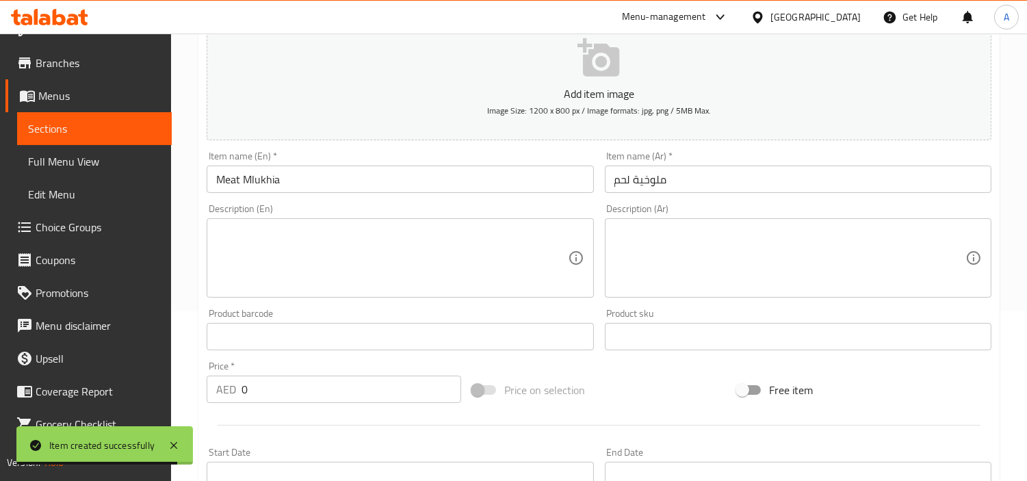
scroll to position [304, 0]
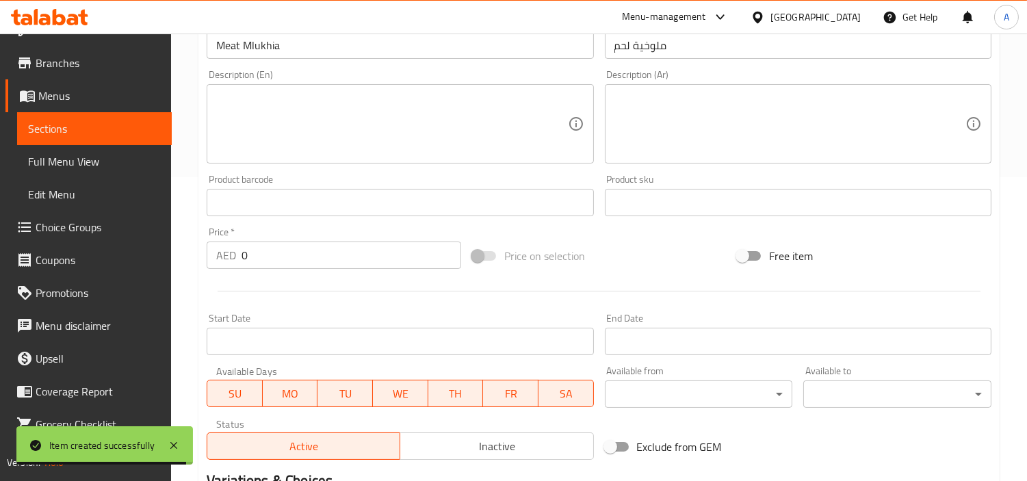
click at [0, 264] on div "Edit Restaurant Branches Menus Sections Full Menu View Edit Menu Choice Groups …" at bounding box center [513, 197] width 1027 height 934
paste input "42"
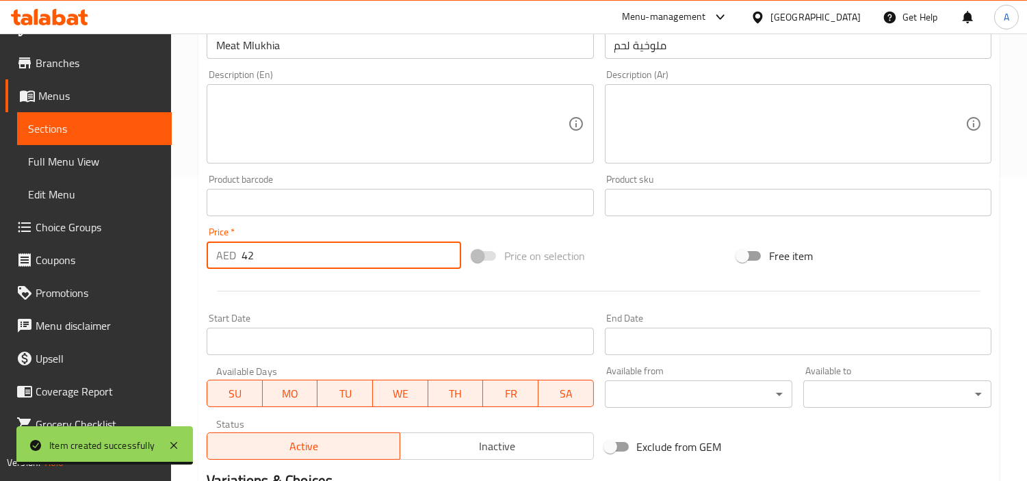
type input "42"
type input "0"
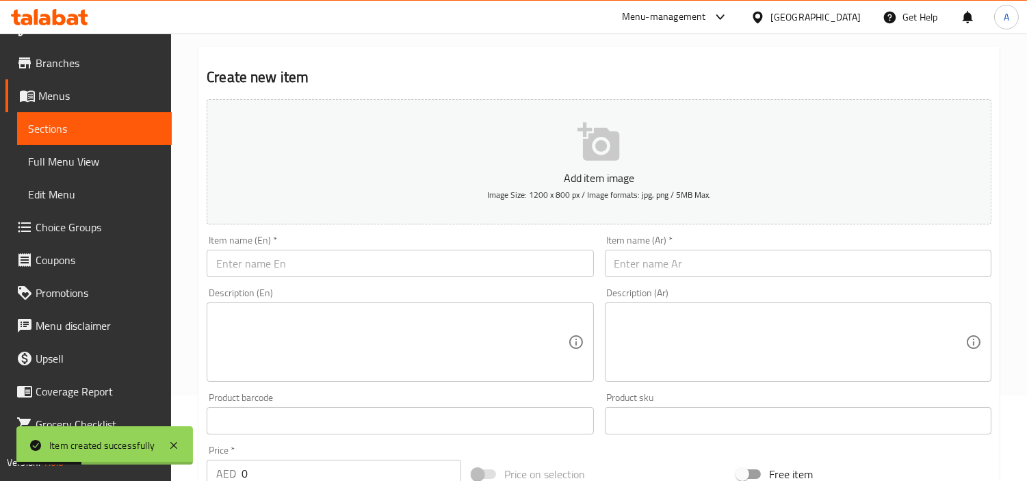
scroll to position [152, 0]
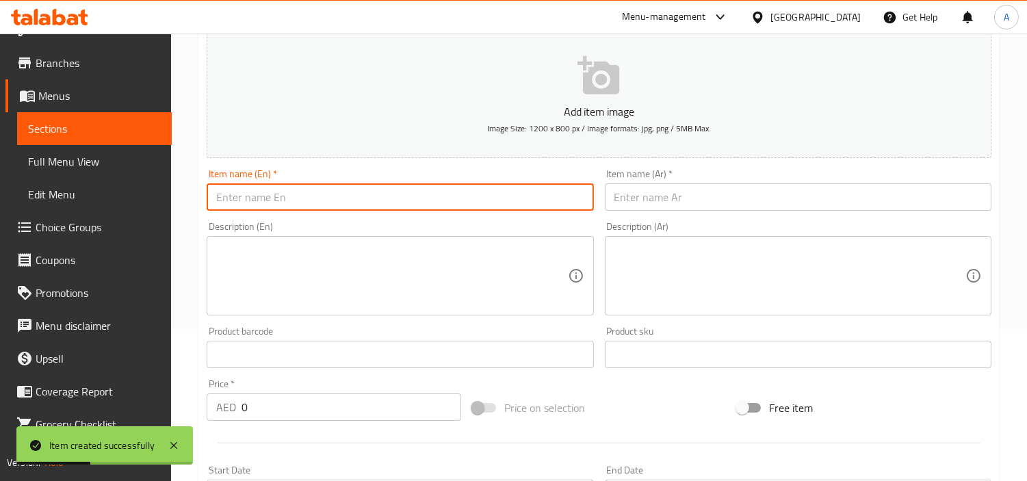
click at [483, 209] on input "text" at bounding box center [400, 196] width 387 height 27
paste input "[PERSON_NAME]"
type input "[PERSON_NAME]"
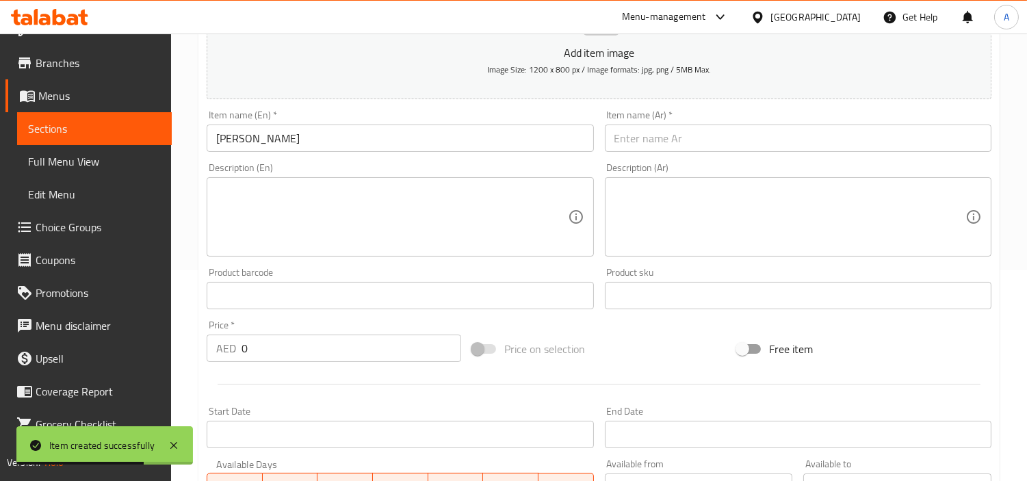
scroll to position [228, 0]
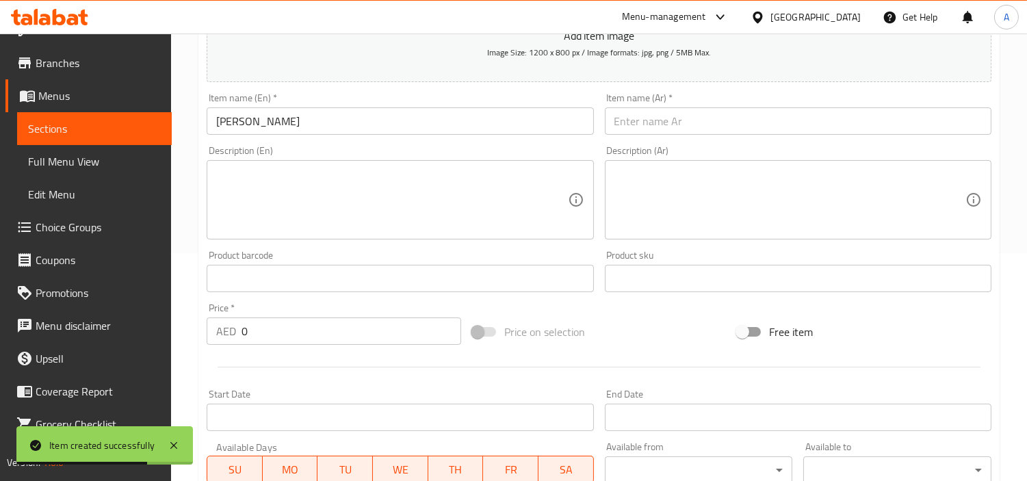
click at [307, 350] on div at bounding box center [599, 367] width 796 height 34
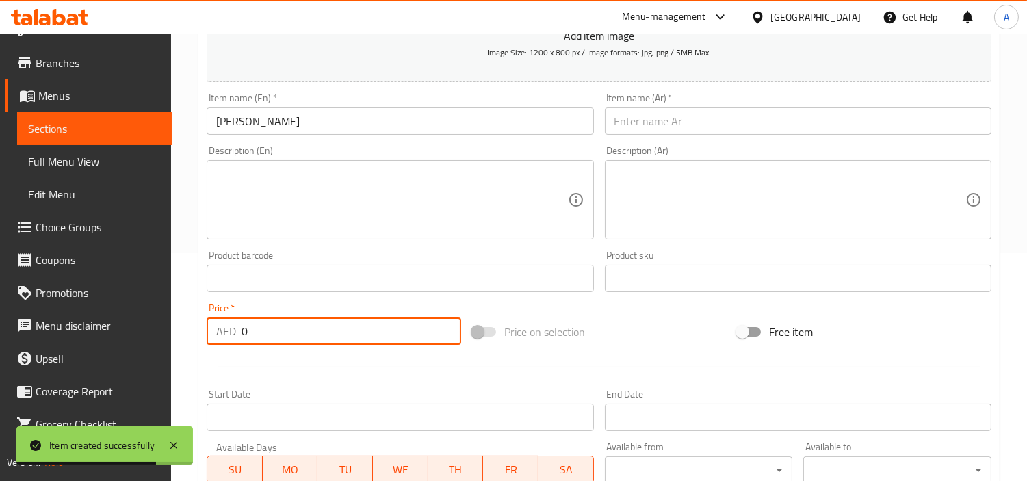
click at [323, 329] on input "0" at bounding box center [352, 331] width 220 height 27
paste input "49"
type input "49"
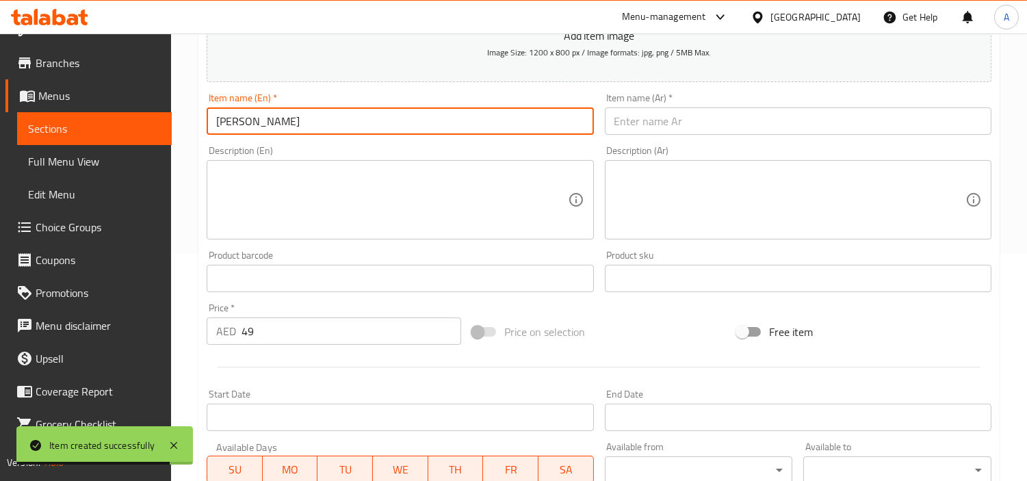
click at [356, 119] on input "[PERSON_NAME]" at bounding box center [400, 120] width 387 height 27
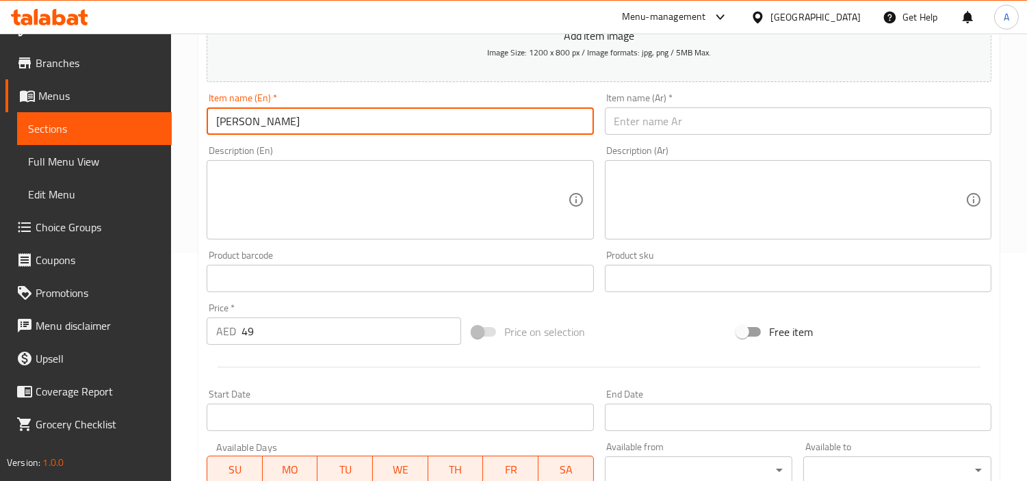
click at [697, 121] on input "text" at bounding box center [798, 120] width 387 height 27
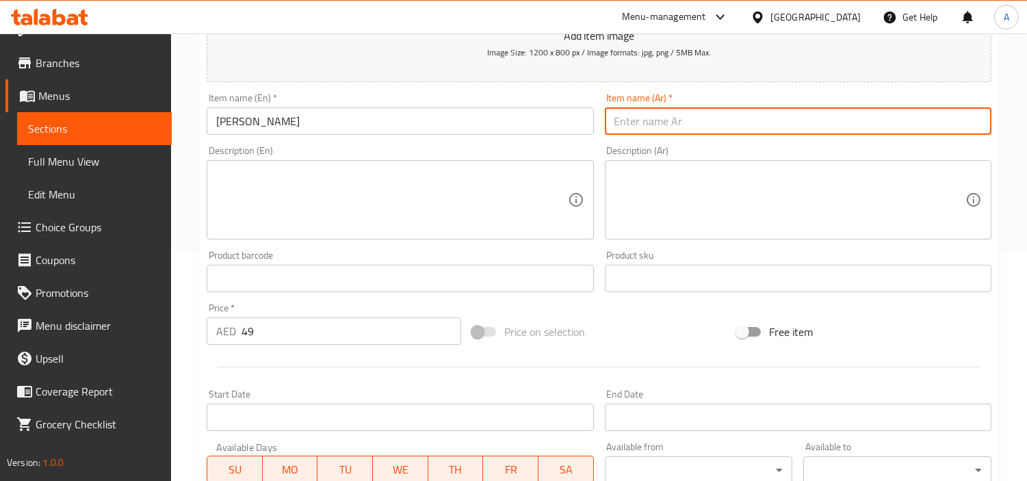
paste input "منسف الأردن"
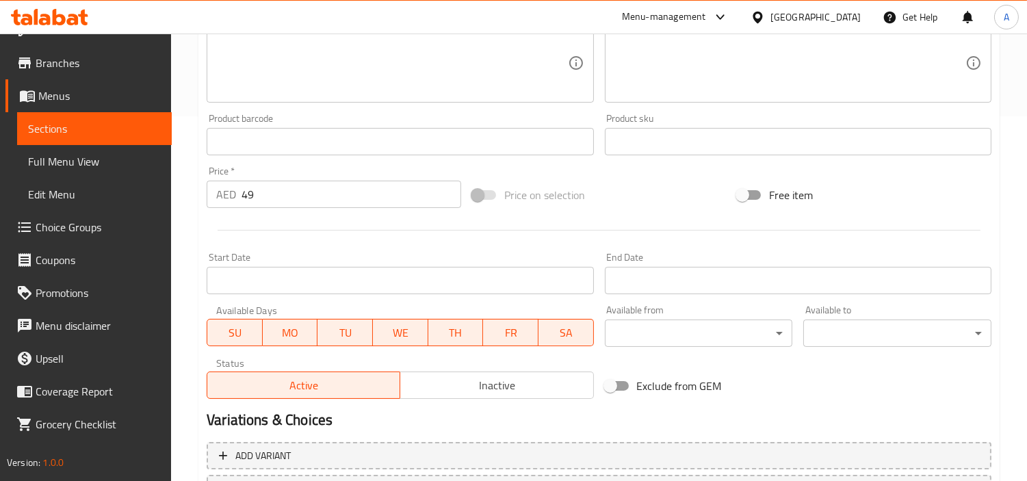
scroll to position [483, 0]
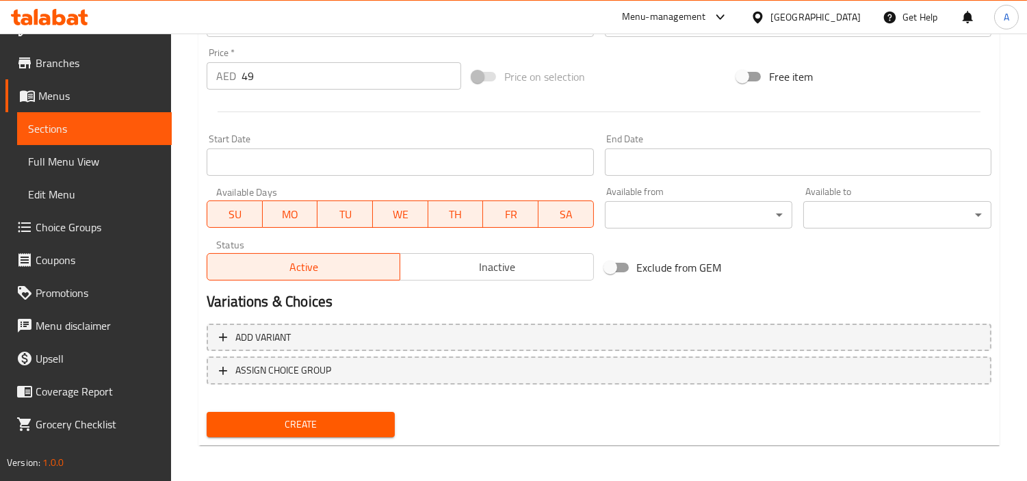
type input "منسف الأردن"
click at [207, 412] on button "Create" at bounding box center [301, 424] width 188 height 25
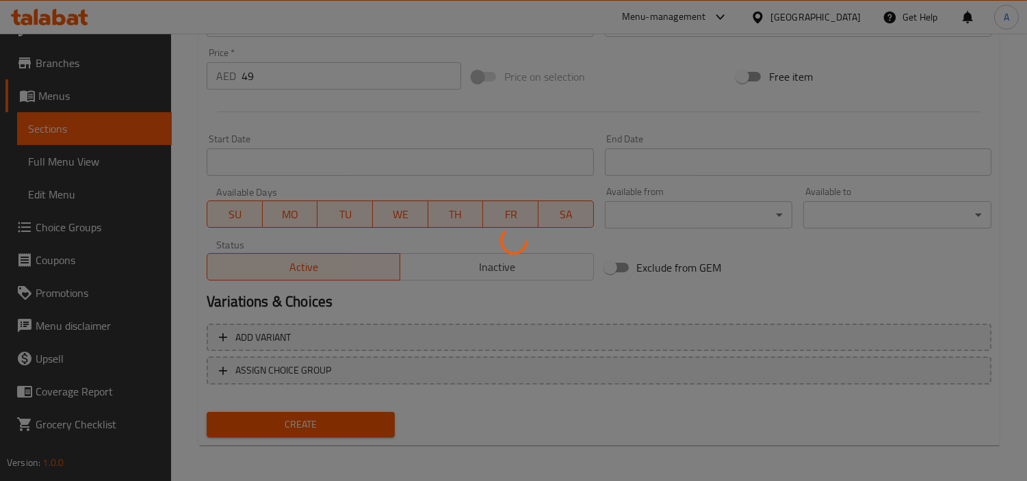
type input "0"
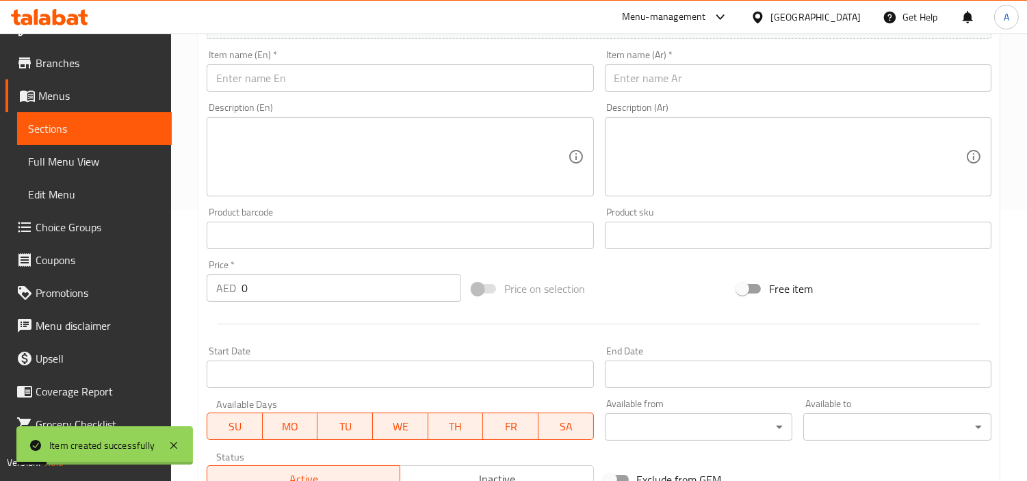
scroll to position [255, 0]
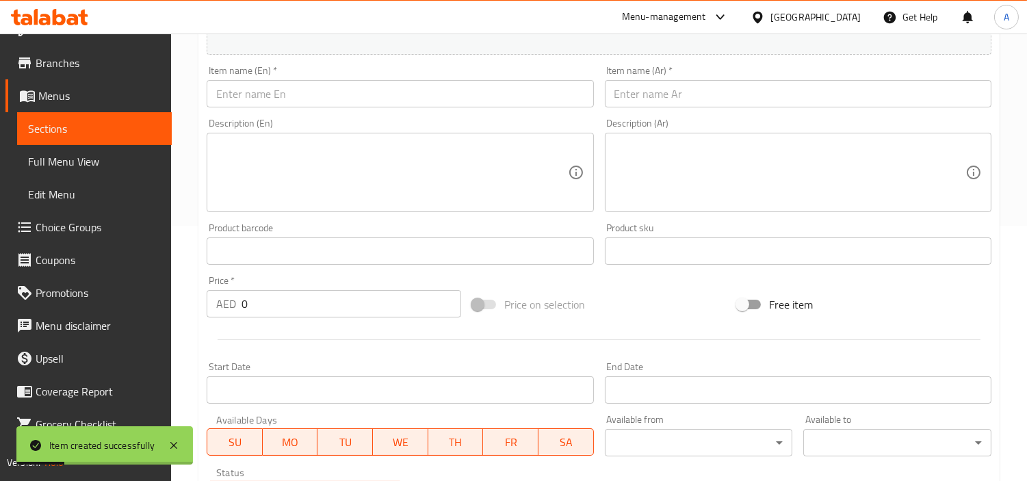
drag, startPoint x: 515, startPoint y: 111, endPoint x: 529, endPoint y: 97, distance: 19.9
click at [515, 111] on div "Item name (En)   * Item name (En) *" at bounding box center [400, 86] width 398 height 53
paste input "Daooud Basha"
click at [534, 93] on input "text" at bounding box center [400, 93] width 387 height 27
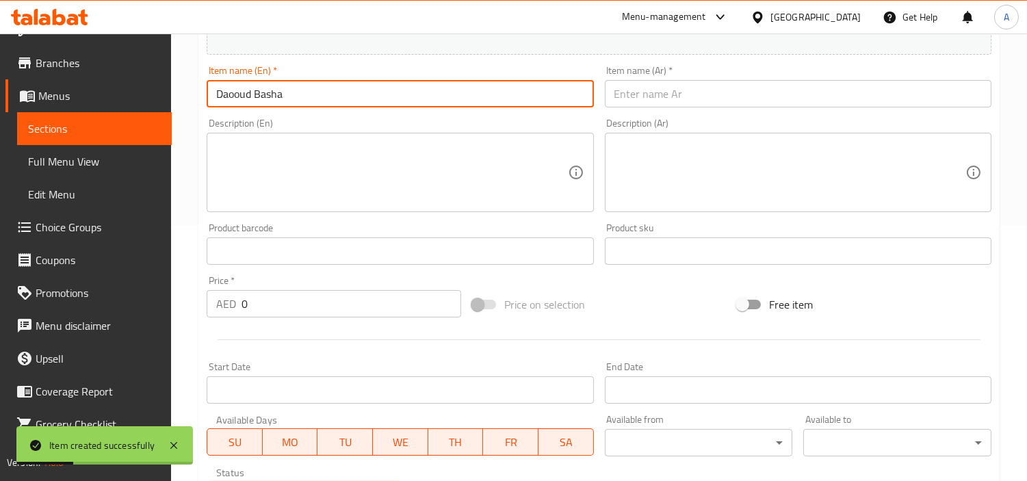
type input "Daooud Basha"
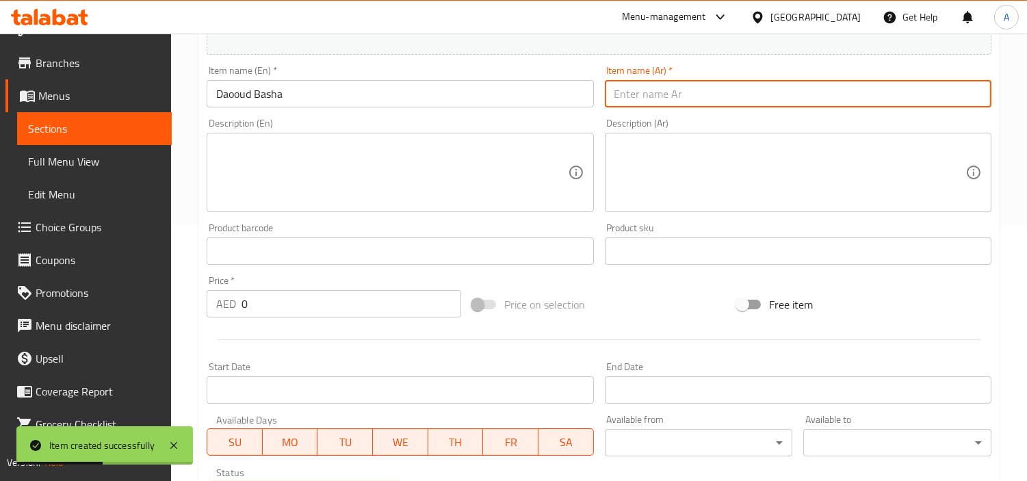
click at [765, 91] on input "text" at bounding box center [798, 93] width 387 height 27
paste input "[PERSON_NAME]"
type input "[PERSON_NAME]"
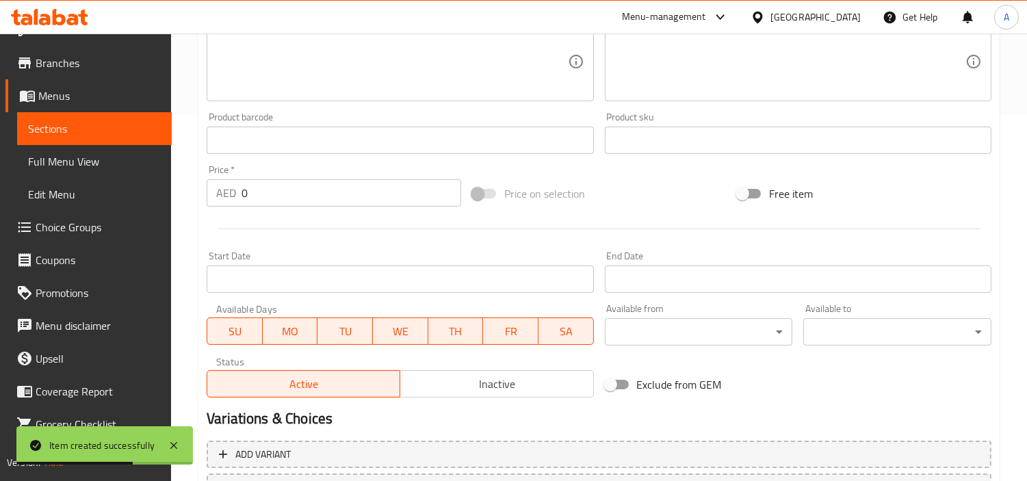
scroll to position [483, 0]
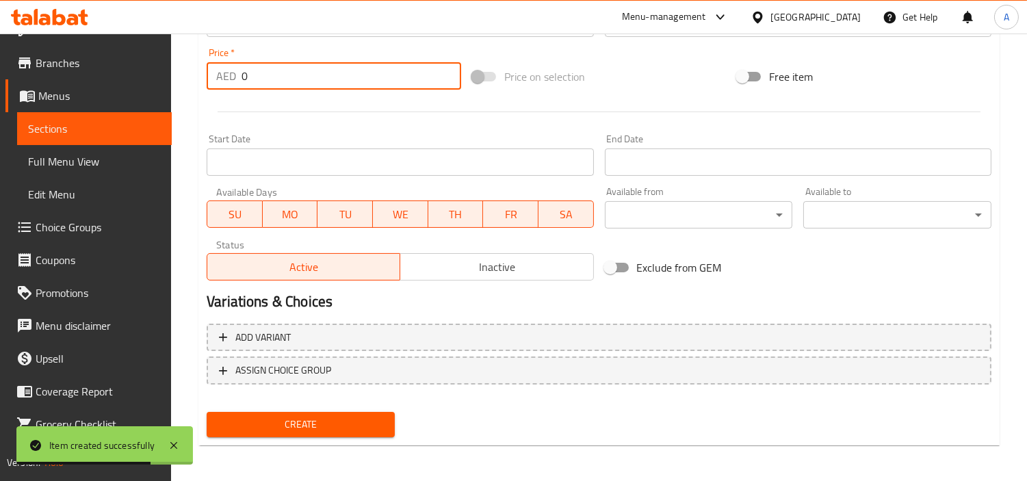
drag, startPoint x: 221, startPoint y: 78, endPoint x: 14, endPoint y: 81, distance: 207.4
click at [4, 87] on div "Edit Restaurant Branches Menus Sections Full Menu View Edit Menu Choice Groups …" at bounding box center [513, 17] width 1027 height 934
paste input "42"
type input "42"
click at [207, 412] on button "Create" at bounding box center [301, 424] width 188 height 25
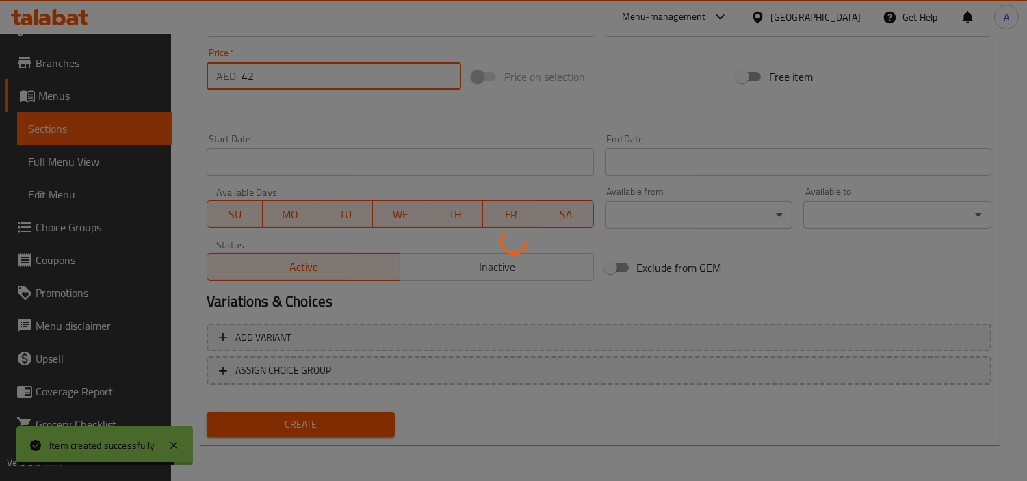
type input "0"
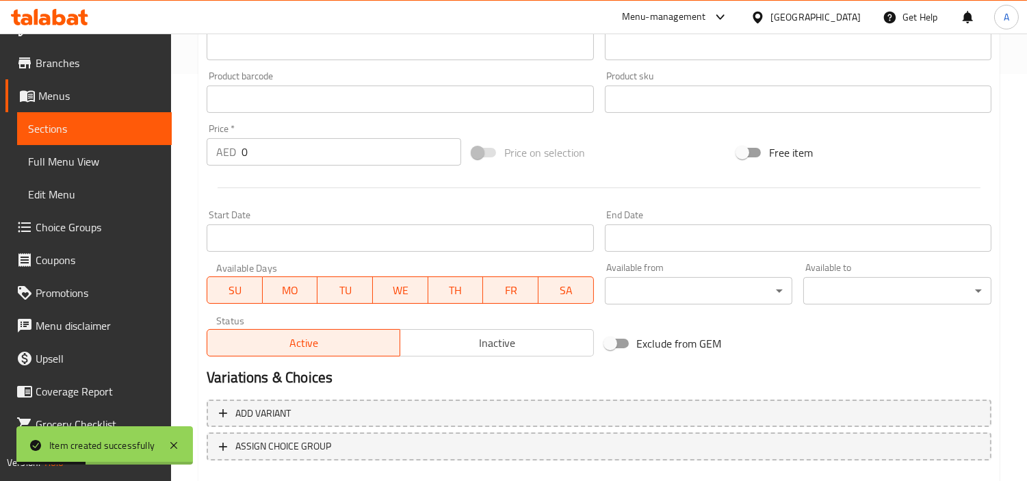
click at [448, 57] on div "Description (En)" at bounding box center [400, 20] width 387 height 79
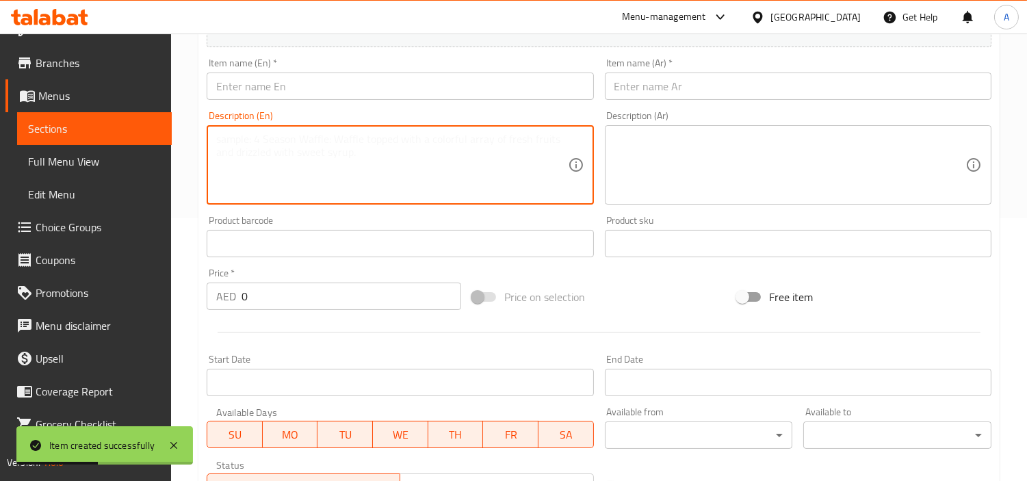
scroll to position [92, 0]
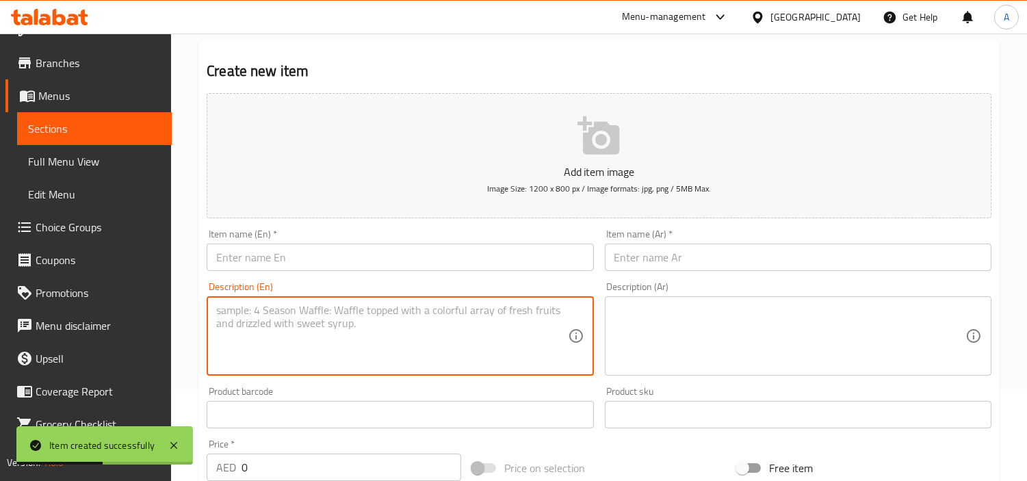
click at [413, 264] on input "text" at bounding box center [400, 257] width 387 height 27
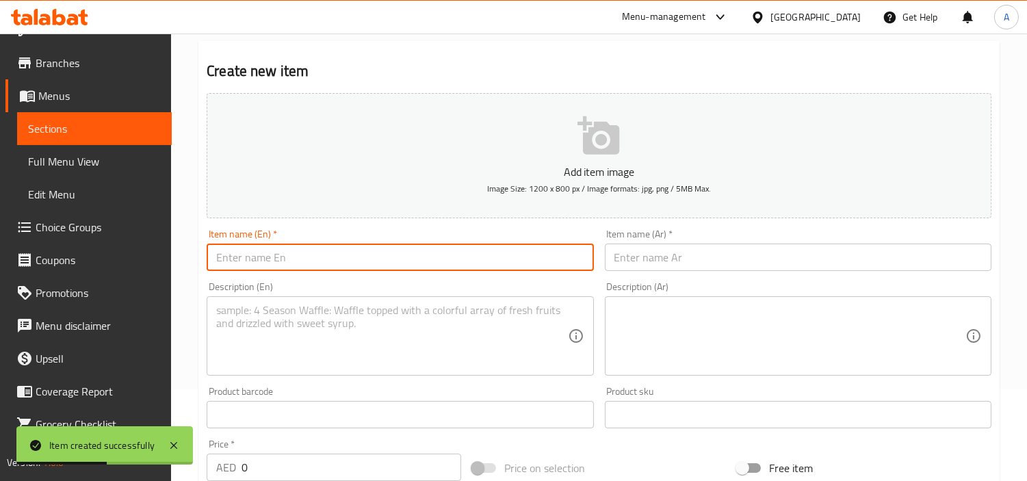
paste input "Chicken makluba"
type input "Chicken makluba"
click at [737, 256] on input "text" at bounding box center [798, 257] width 387 height 27
paste input "مقلوبة دجاج"
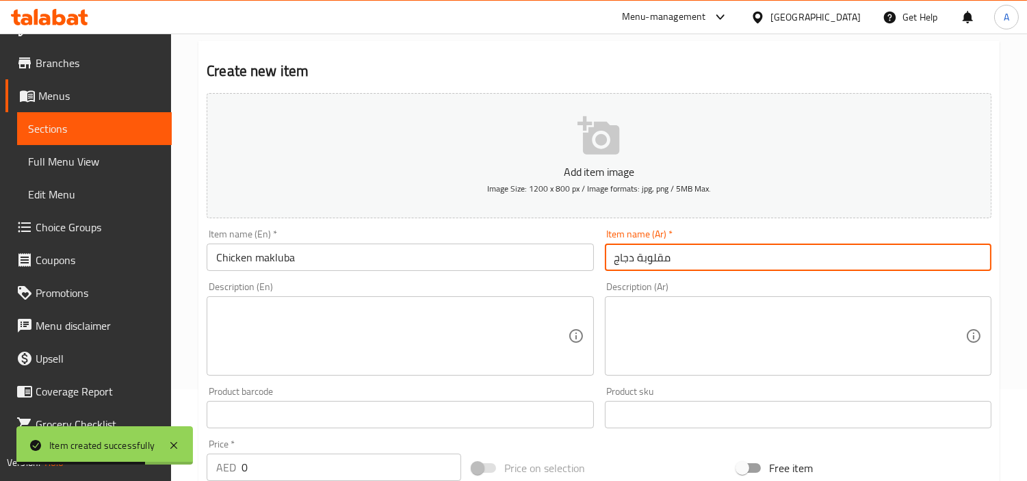
type input "مقلوبة دجاج"
click at [461, 283] on div "Description (En) Description (En)" at bounding box center [400, 329] width 387 height 94
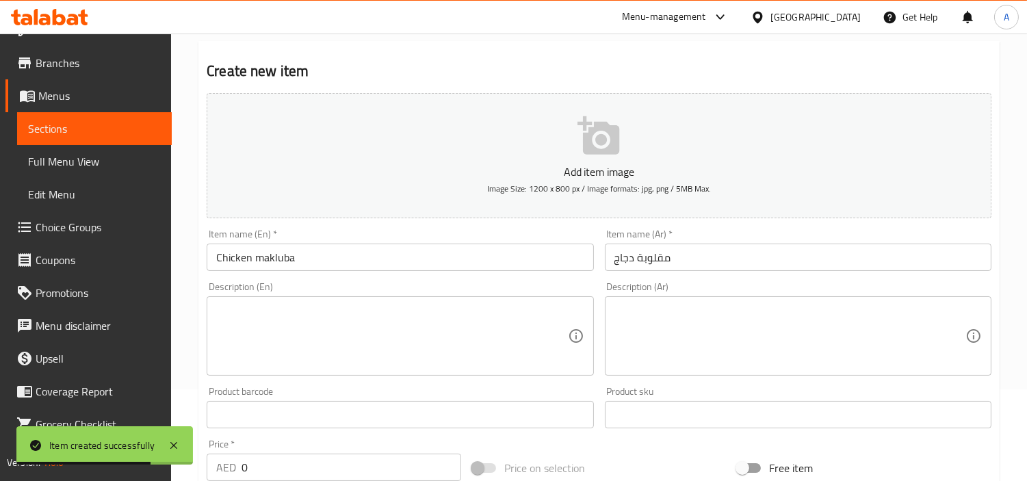
click at [465, 266] on input "Chicken makluba" at bounding box center [400, 257] width 387 height 27
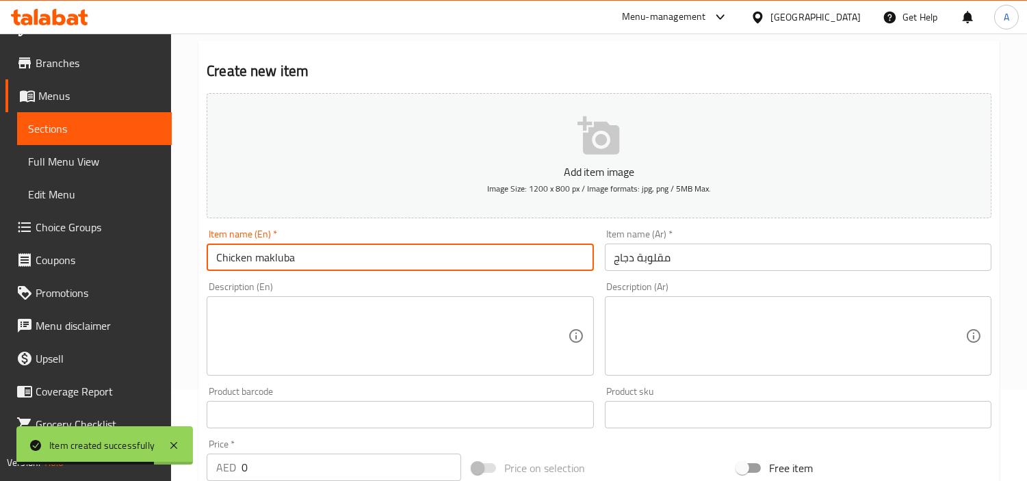
click at [465, 266] on input "Chicken makluba" at bounding box center [400, 257] width 387 height 27
type input "Chicken Makluba"
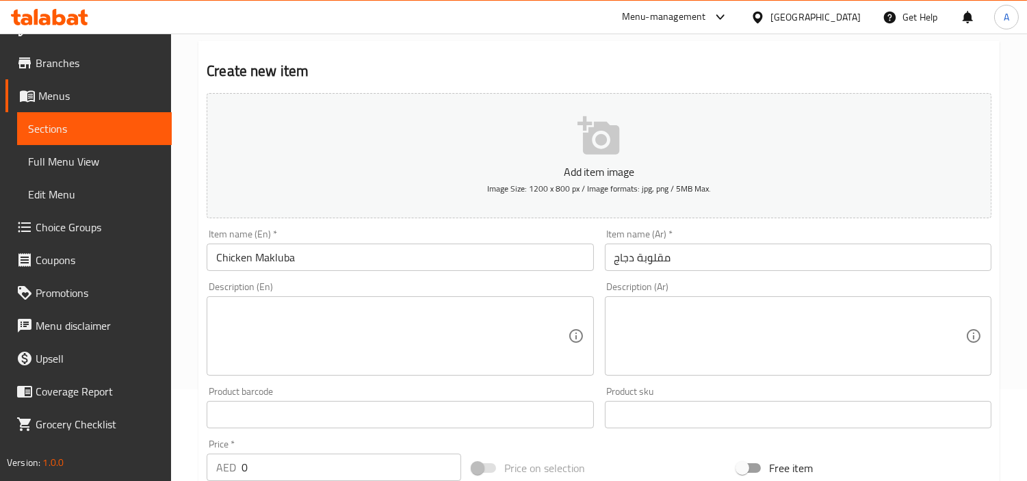
scroll to position [320, 0]
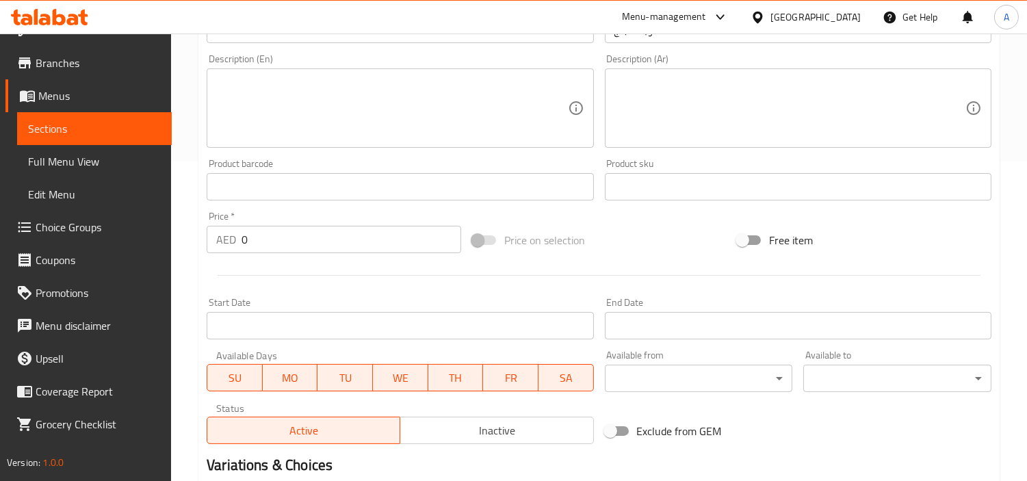
drag, startPoint x: 277, startPoint y: 243, endPoint x: 216, endPoint y: 245, distance: 61.0
click at [220, 245] on div "AED 0 Price *" at bounding box center [334, 239] width 255 height 27
paste input "35"
type input "35"
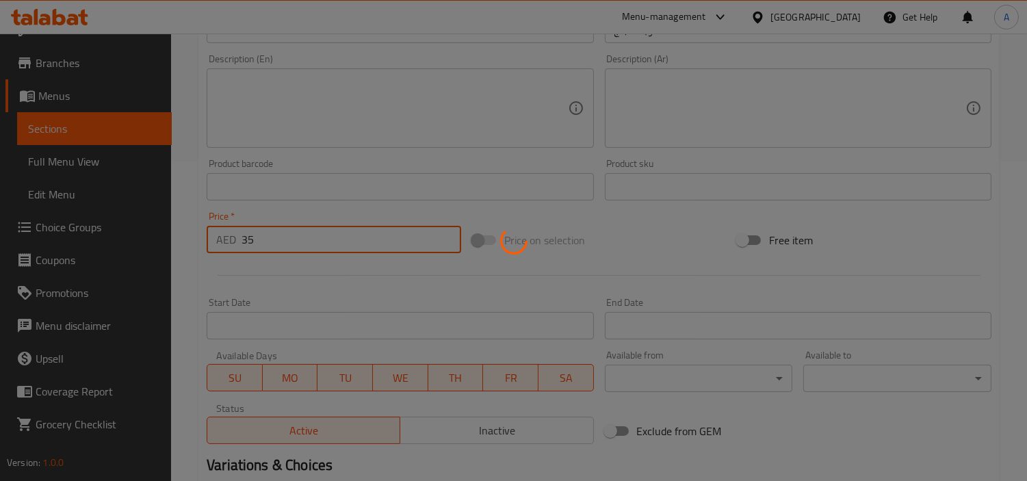
type input "0"
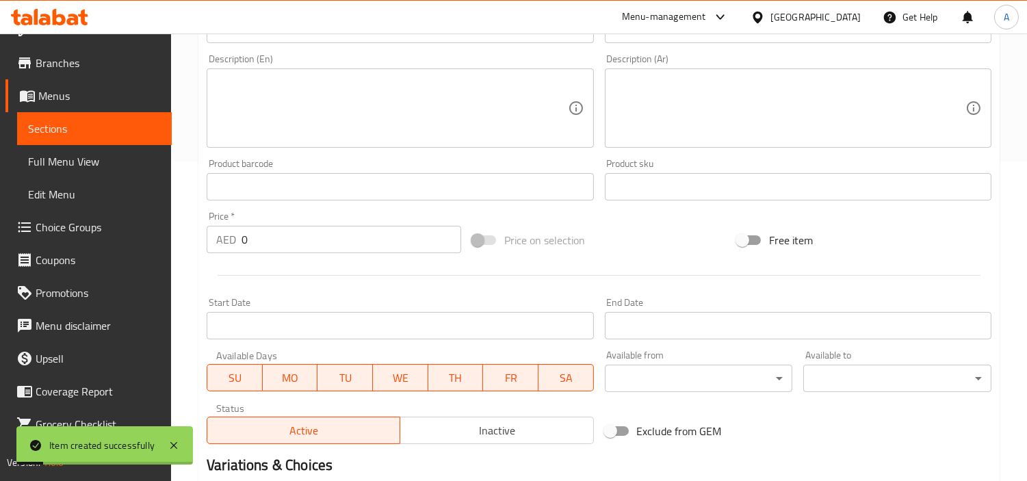
scroll to position [16, 0]
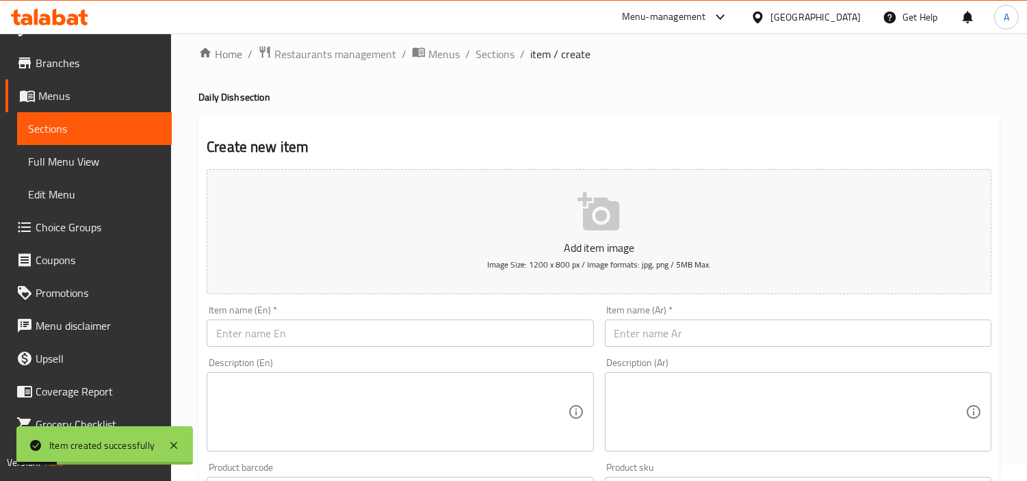
paste input "meat makluba"
click at [373, 322] on input "text" at bounding box center [400, 333] width 387 height 27
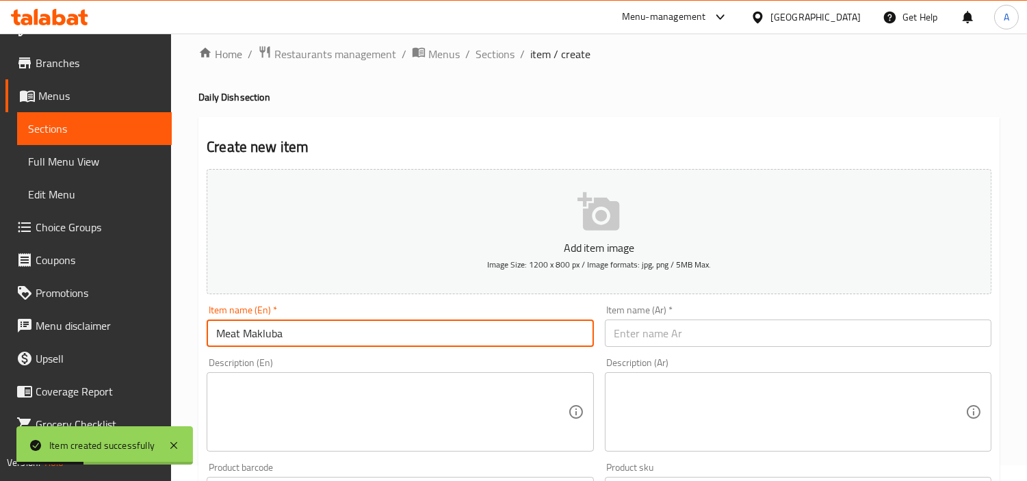
type input "Meat Makluba"
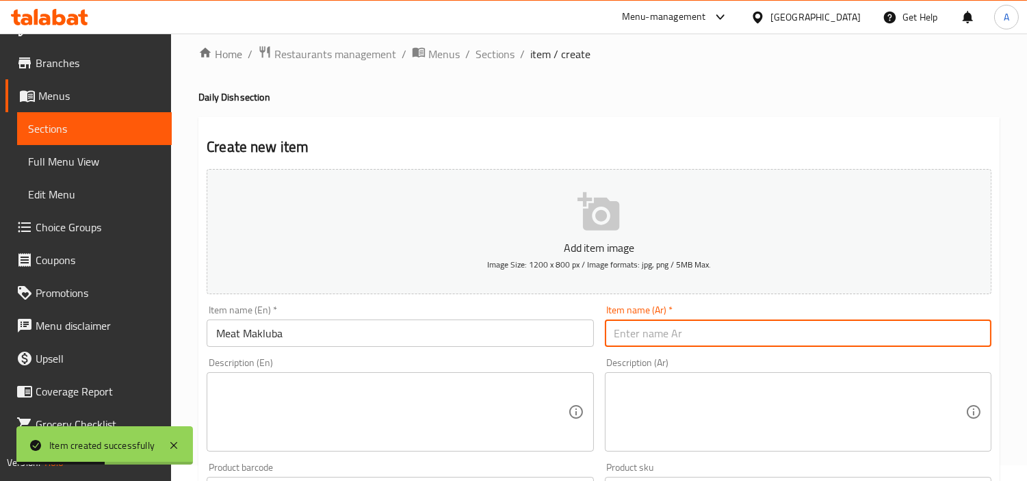
click at [690, 333] on input "text" at bounding box center [798, 333] width 387 height 27
paste input "مقلوبة لحم"
type input "مقلوبة لحم"
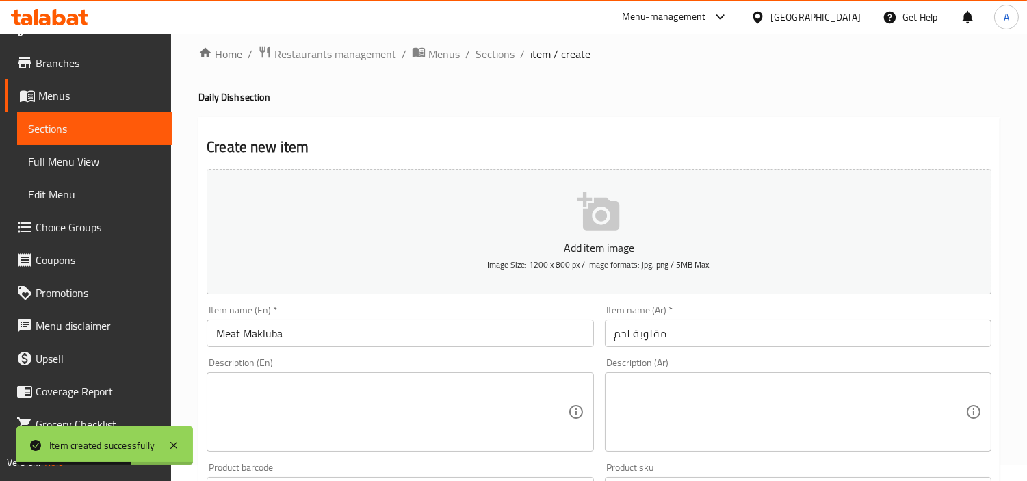
scroll to position [320, 0]
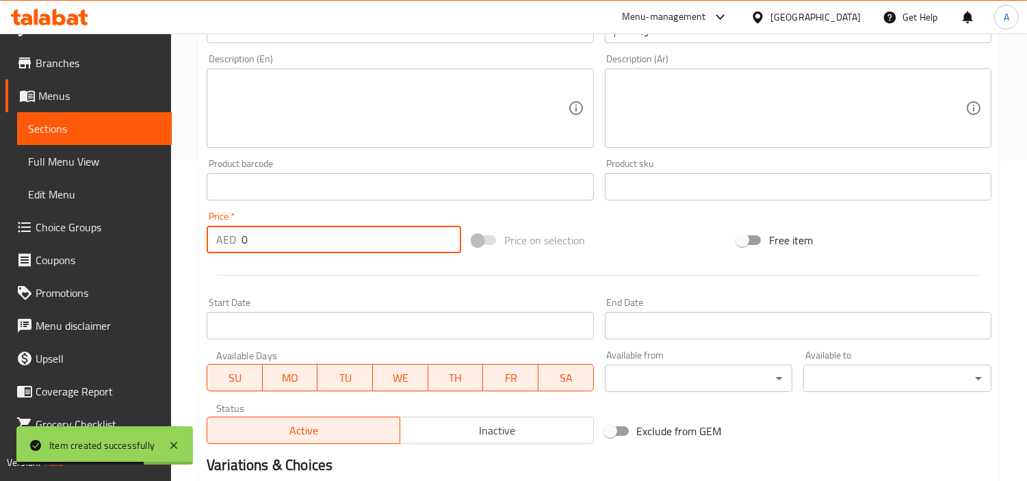
drag, startPoint x: 311, startPoint y: 243, endPoint x: 0, endPoint y: 260, distance: 311.2
click at [0, 260] on div "Edit Restaurant Branches Menus Sections Full Menu View Edit Menu Choice Groups …" at bounding box center [513, 181] width 1027 height 934
paste input "42"
type input "42"
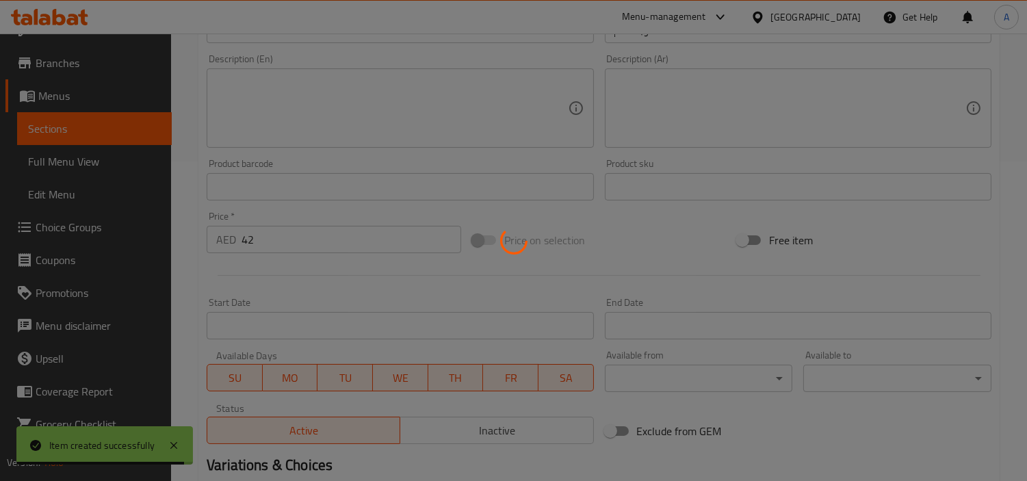
type input "0"
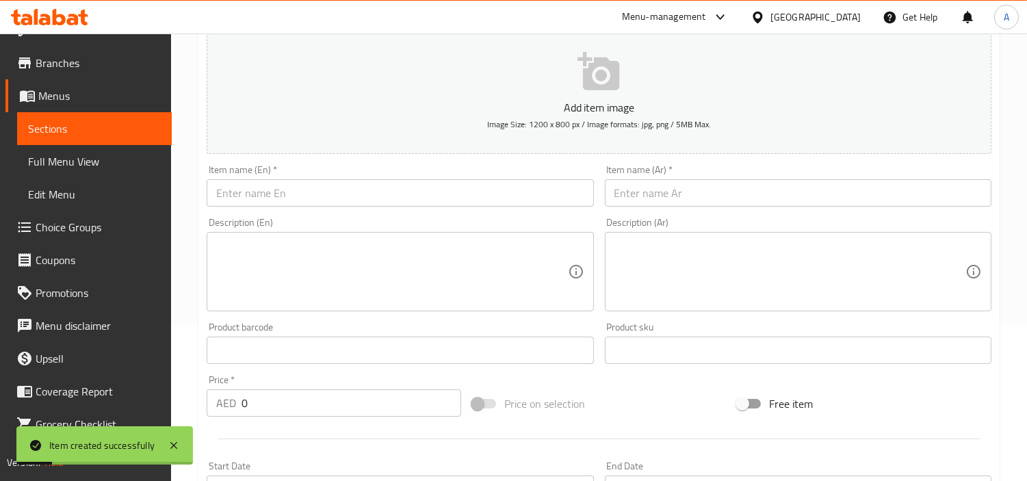
scroll to position [0, 0]
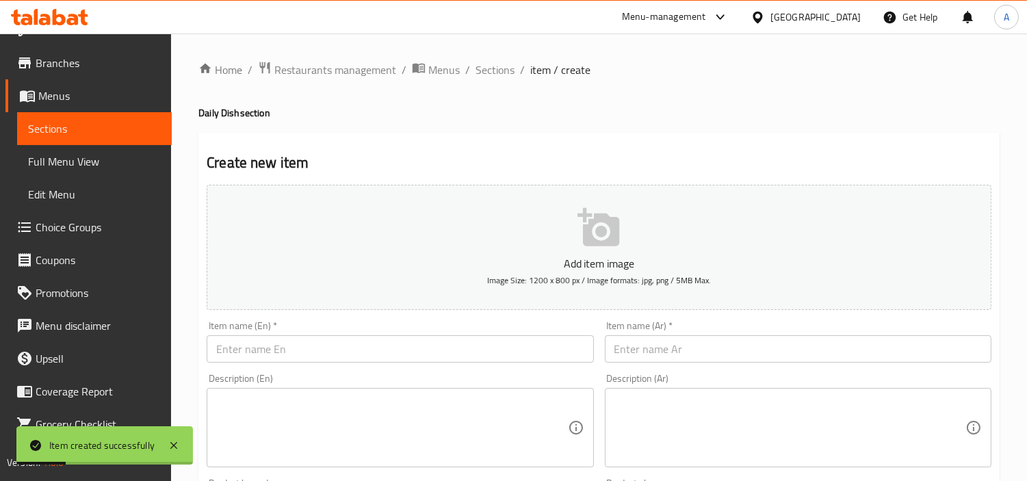
drag, startPoint x: 397, startPoint y: 350, endPoint x: 400, endPoint y: 340, distance: 11.3
click at [397, 350] on input "text" at bounding box center [400, 348] width 387 height 27
paste input "mahashi"
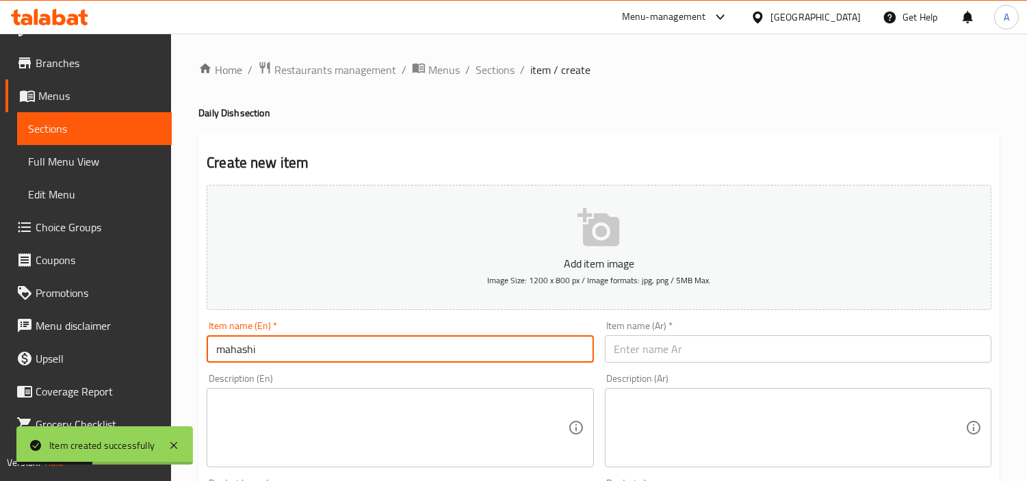
click at [415, 350] on input "mahashi" at bounding box center [400, 348] width 387 height 27
type input "Mahashi"
click at [758, 364] on div "Item name (Ar)   * Item name (Ar) *" at bounding box center [799, 342] width 398 height 53
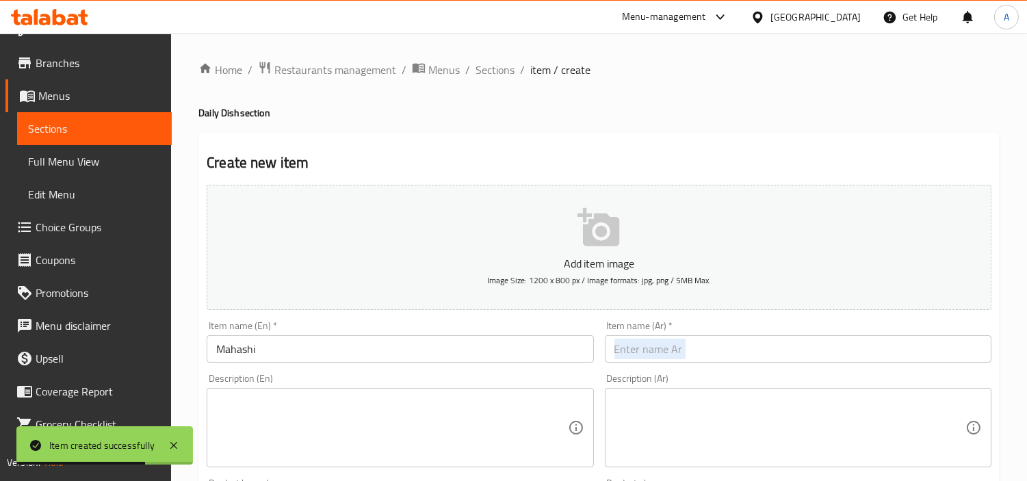
click at [758, 364] on div "Item name (Ar)   * Item name (Ar) *" at bounding box center [799, 342] width 398 height 53
click at [767, 355] on input "text" at bounding box center [798, 348] width 387 height 27
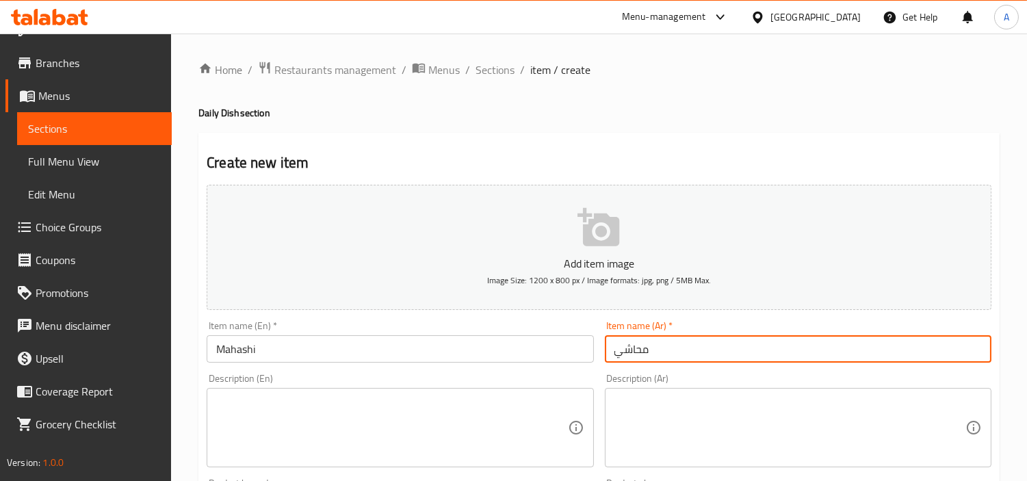
type input "محاشي"
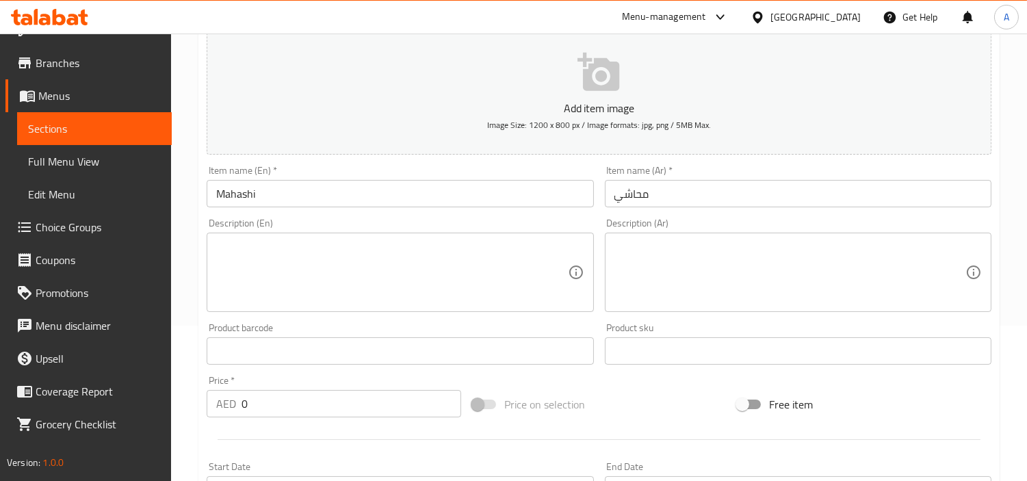
scroll to position [304, 0]
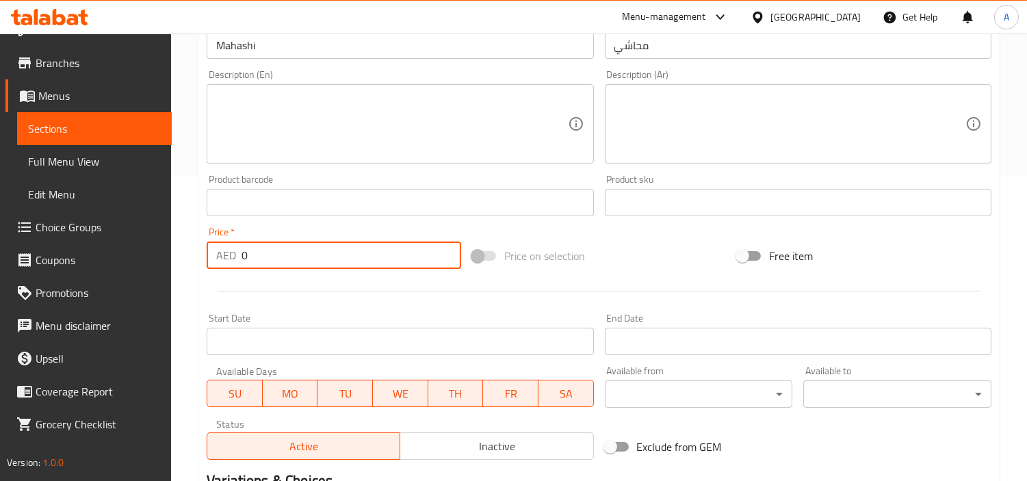
drag, startPoint x: 367, startPoint y: 262, endPoint x: 174, endPoint y: 263, distance: 193.0
click at [245, 261] on input "0" at bounding box center [352, 255] width 220 height 27
paste input "42"
paste input "number"
type input "42"
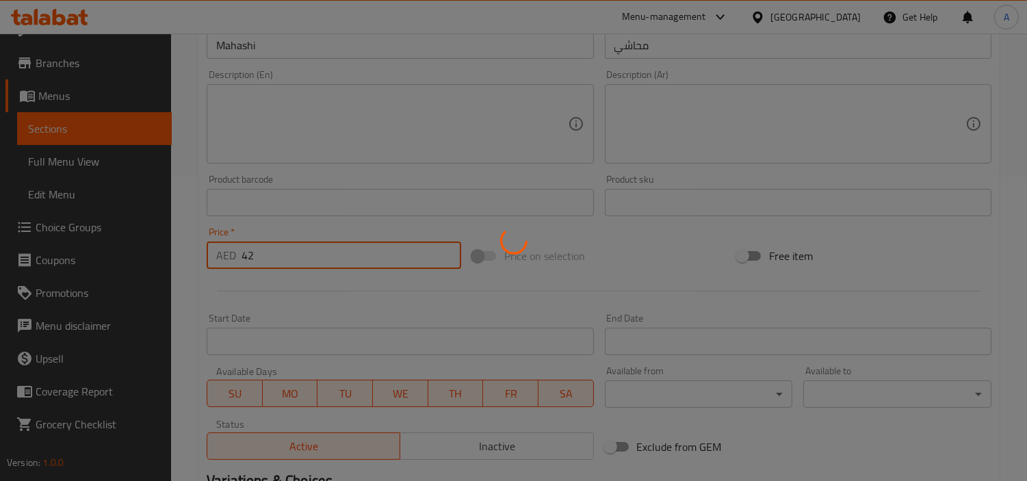
type input "0"
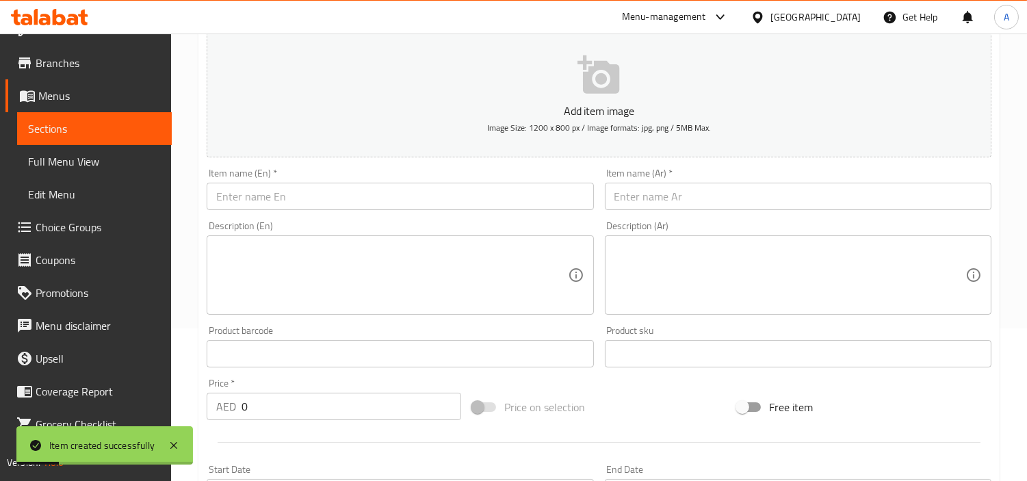
scroll to position [152, 0]
drag, startPoint x: 419, startPoint y: 200, endPoint x: 502, endPoint y: 124, distance: 112.9
click at [419, 200] on input "text" at bounding box center [400, 196] width 387 height 27
paste input "chicken beriani"
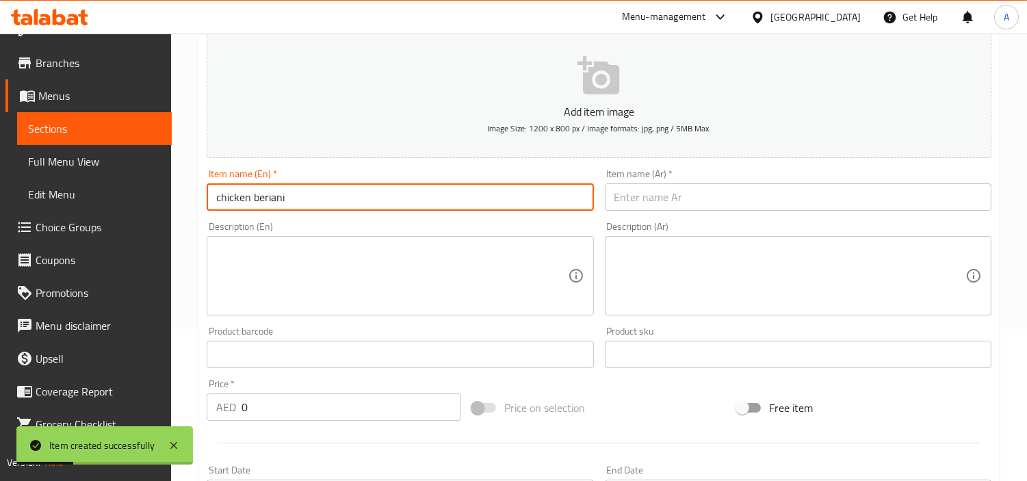
type input "chicken beriani"
click at [698, 190] on input "text" at bounding box center [798, 196] width 387 height 27
paste input "برياني دجاج"
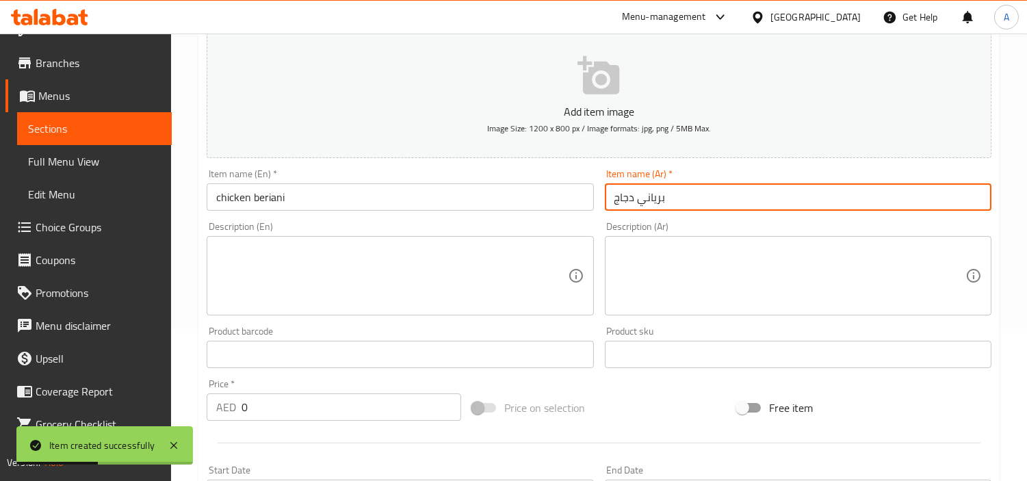
type input "برياني دجاج"
click at [375, 190] on input "chicken beriani" at bounding box center [400, 196] width 387 height 27
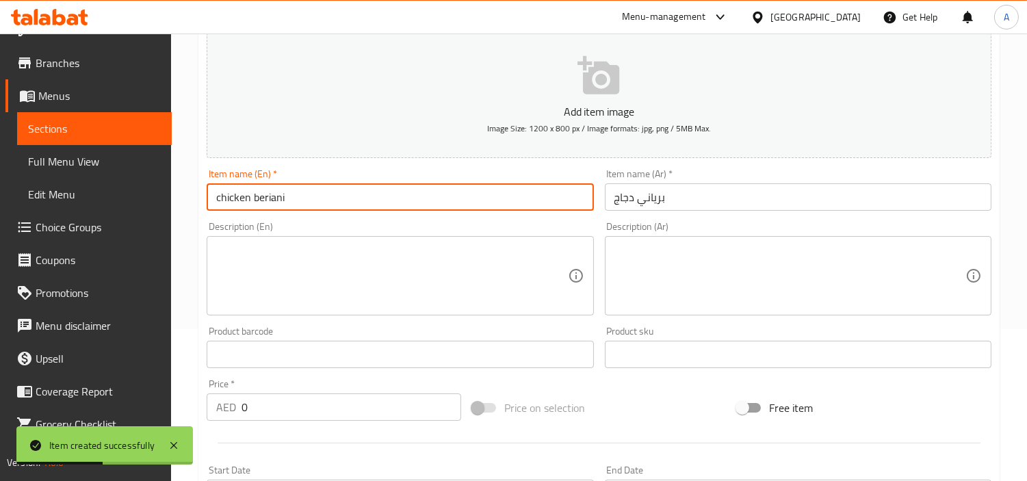
click at [375, 190] on input "chicken beriani" at bounding box center [400, 196] width 387 height 27
type input "Chicken Beriani"
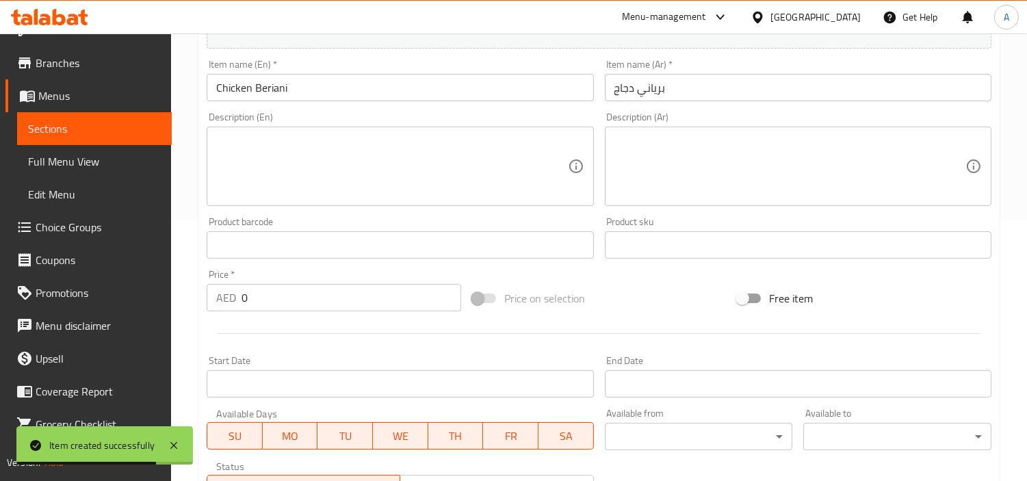
scroll to position [380, 0]
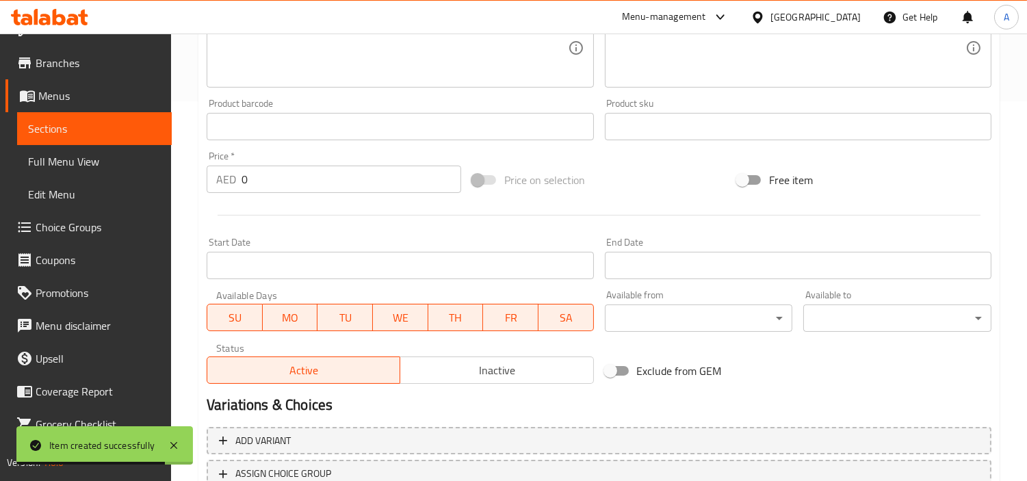
drag, startPoint x: 327, startPoint y: 157, endPoint x: 255, endPoint y: 179, distance: 74.3
click at [248, 172] on div "Price   * AED 0 Price *" at bounding box center [334, 172] width 255 height 42
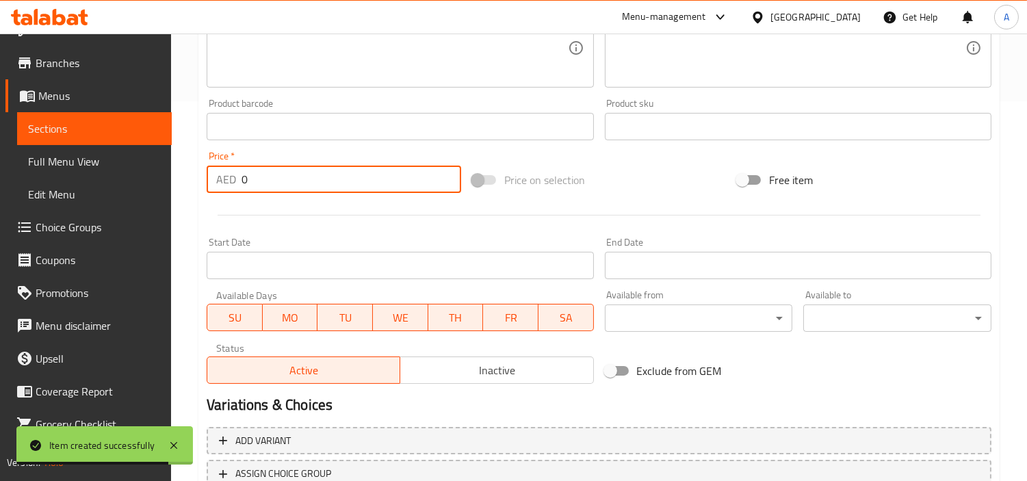
drag, startPoint x: 306, startPoint y: 182, endPoint x: 81, endPoint y: 215, distance: 227.6
click at [70, 215] on div "Edit Restaurant Branches Menus Sections Full Menu View Edit Menu Choice Groups …" at bounding box center [513, 121] width 1027 height 934
paste input "35"
type input "35"
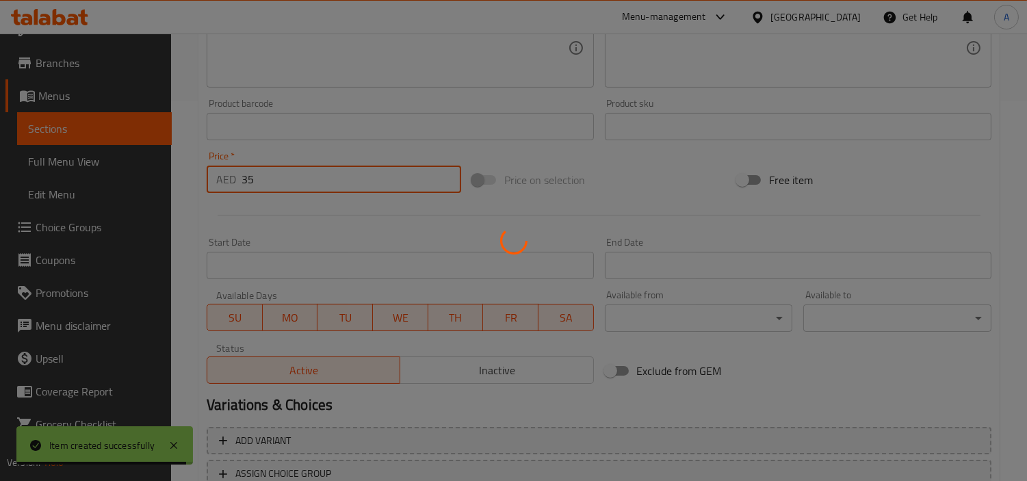
type input "0"
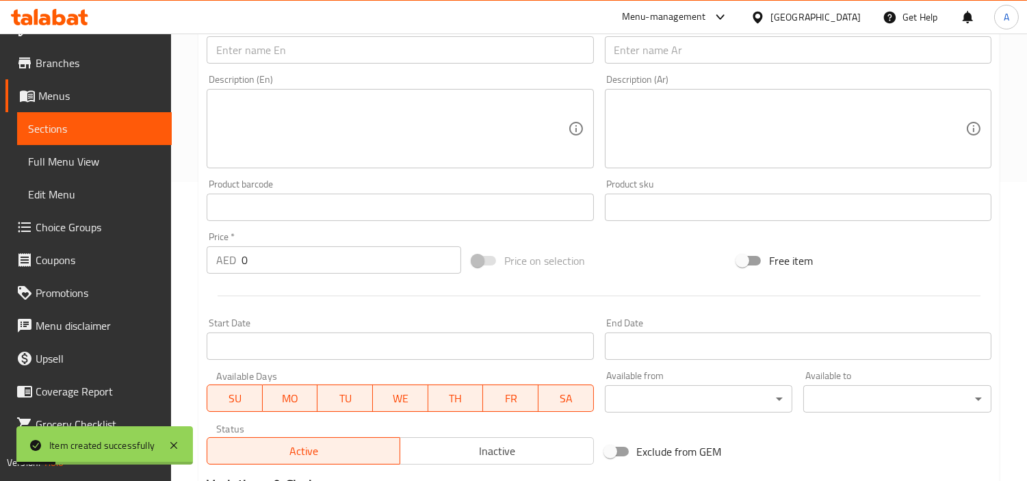
scroll to position [228, 0]
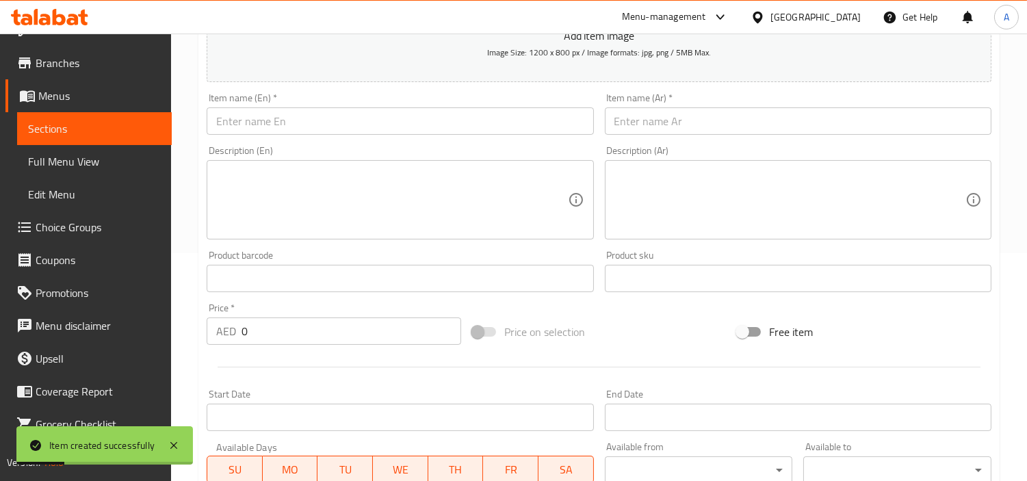
paste input "meat beriani"
click at [484, 120] on input "text" at bounding box center [400, 120] width 387 height 27
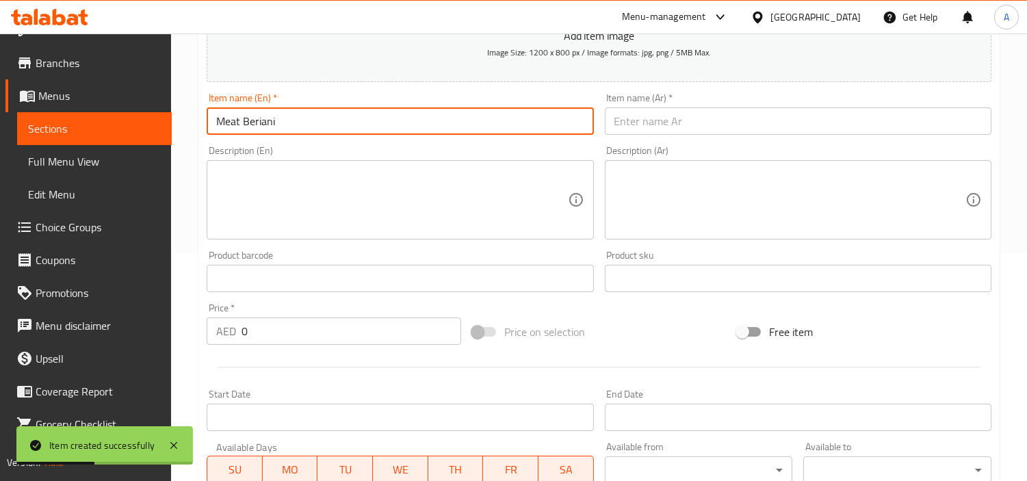
type input "Meat Beriani"
click at [801, 120] on input "text" at bounding box center [798, 120] width 387 height 27
paste input "برياني اللحم"
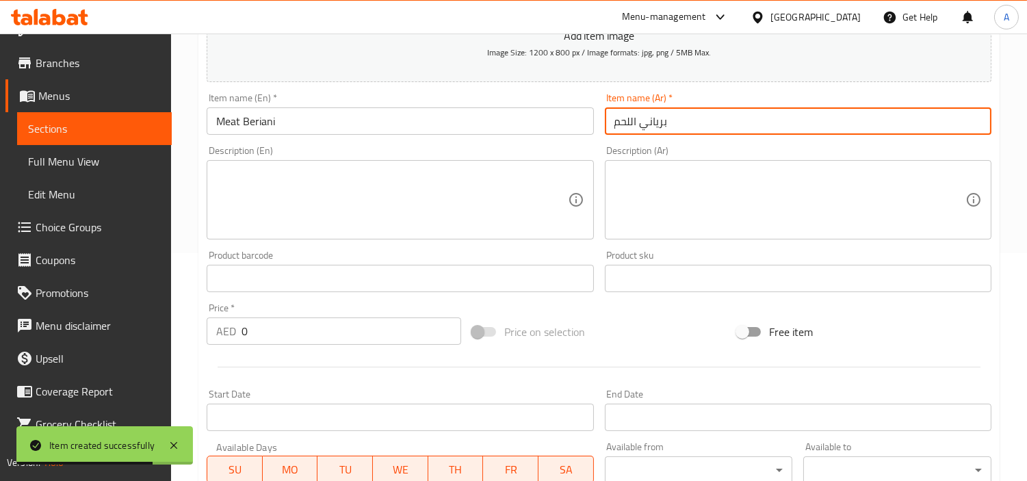
type input "برياني اللحم"
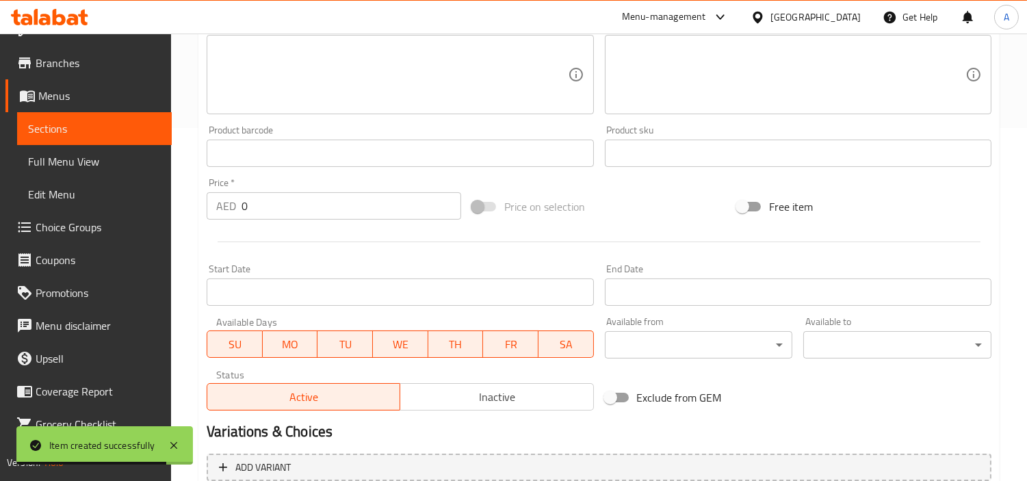
scroll to position [456, 0]
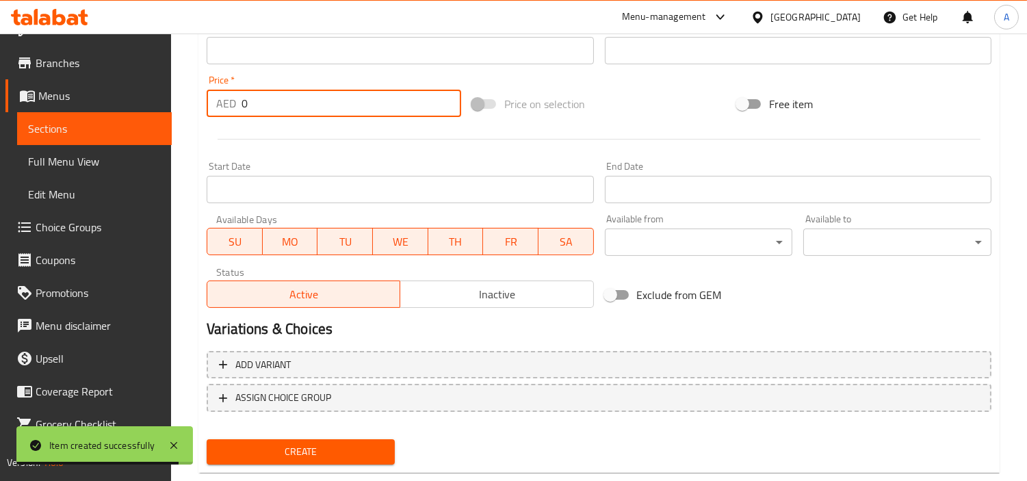
drag, startPoint x: 315, startPoint y: 107, endPoint x: 0, endPoint y: 99, distance: 315.0
click at [0, 108] on div "Edit Restaurant Branches Menus Sections Full Menu View Edit Menu Choice Groups …" at bounding box center [513, 45] width 1027 height 934
paste input "42"
type input "42"
click at [207, 439] on button "Create" at bounding box center [301, 451] width 188 height 25
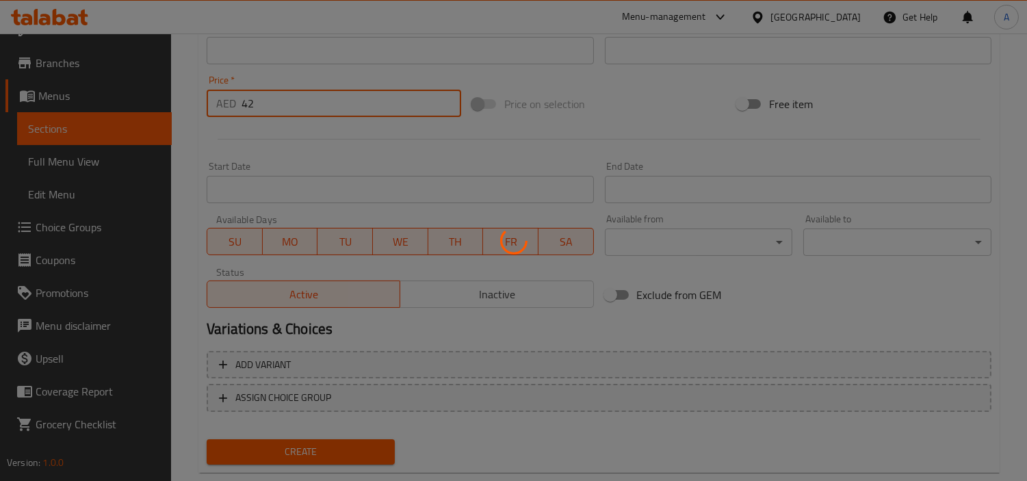
type input "0"
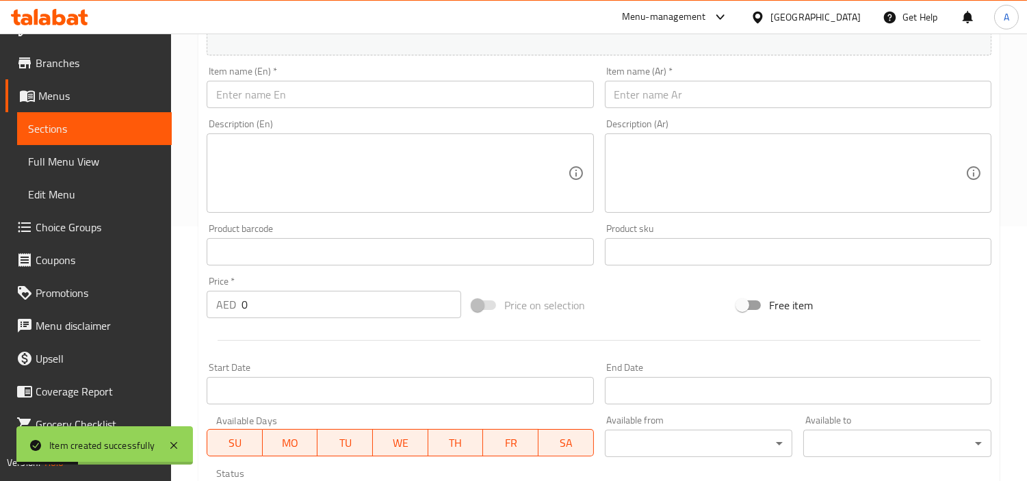
scroll to position [228, 0]
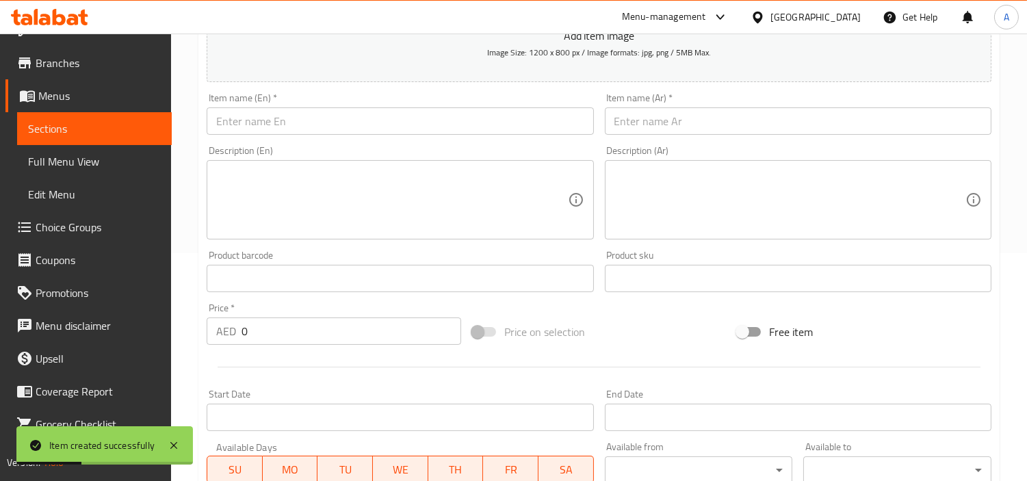
click at [387, 151] on div "Description (En) Description (En)" at bounding box center [400, 193] width 387 height 94
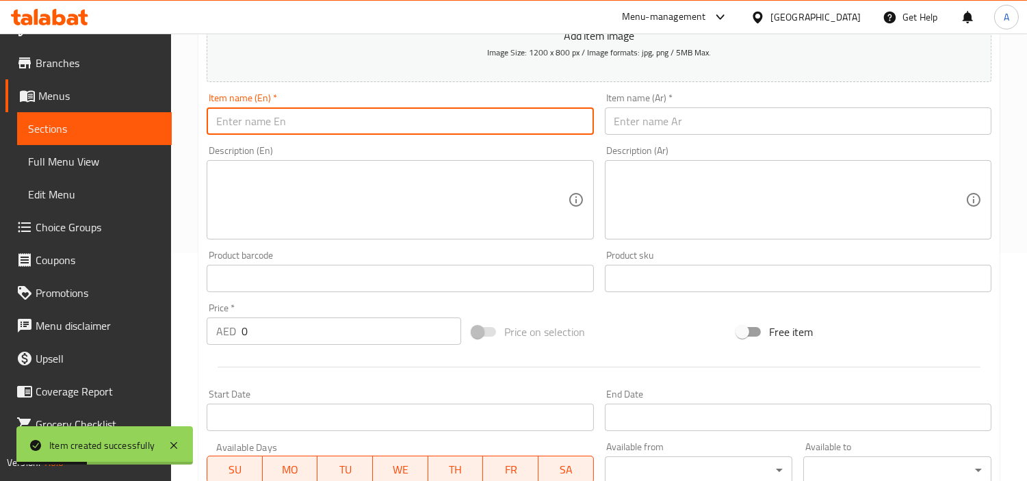
paste input "chicken mandi"
click at [390, 123] on input "chicken mandi" at bounding box center [400, 120] width 387 height 27
type input "Chicken Mandi"
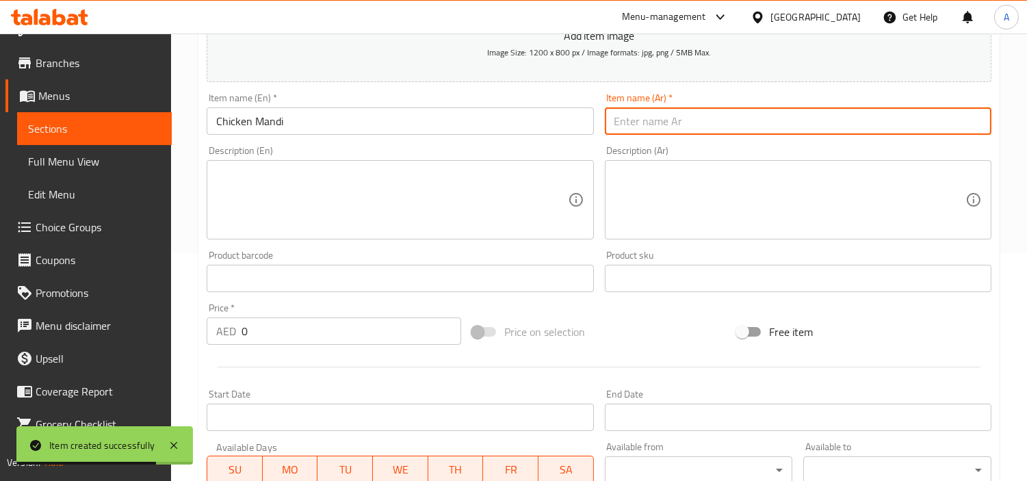
click at [857, 107] on input "text" at bounding box center [798, 120] width 387 height 27
paste input "ماندي الدجاج"
click at [979, 118] on input "ماندي الدجاج" at bounding box center [798, 120] width 387 height 27
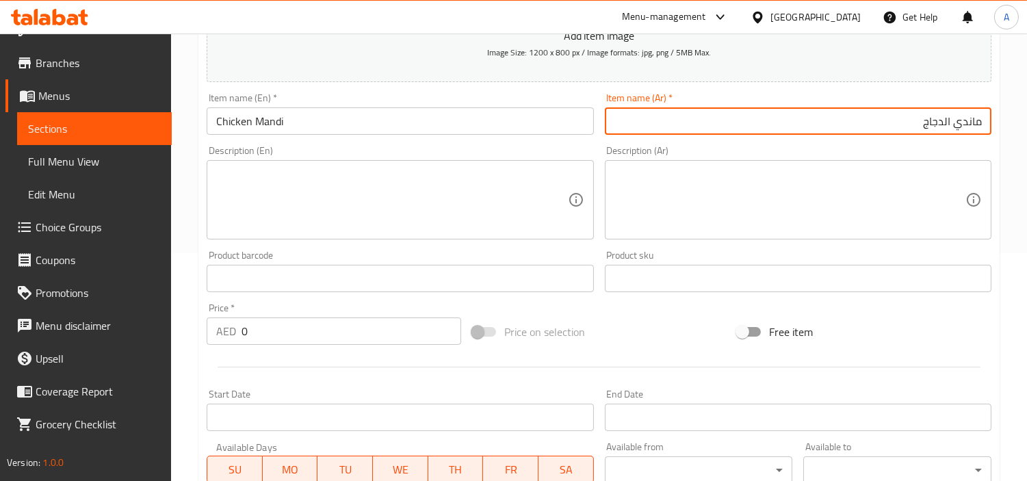
click at [975, 124] on input "ماندي الدجاج" at bounding box center [798, 120] width 387 height 27
click at [973, 120] on input "ماندي الدجاج" at bounding box center [798, 120] width 387 height 27
type input "مندي الدجاج"
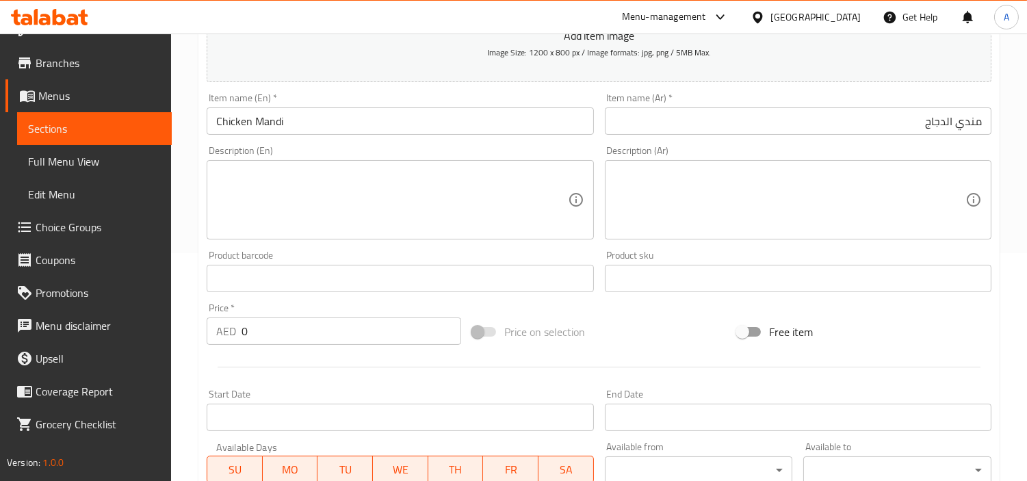
scroll to position [380, 0]
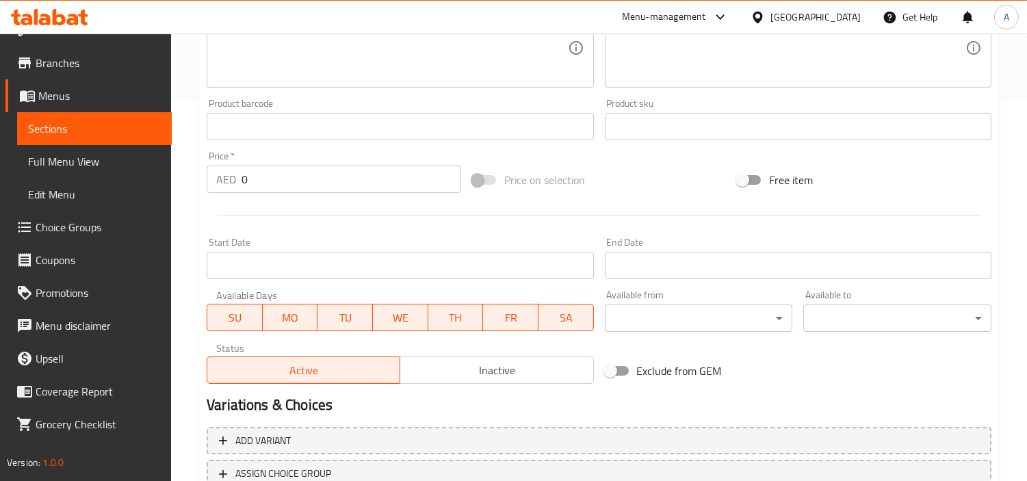
drag, startPoint x: 332, startPoint y: 142, endPoint x: 323, endPoint y: 174, distance: 32.7
click at [331, 148] on div "Add item image Image Size: 1200 x 800 px / Image formats: jpg, png / 5MB Max. I…" at bounding box center [599, 94] width 796 height 590
drag, startPoint x: 313, startPoint y: 197, endPoint x: 101, endPoint y: 187, distance: 211.8
click at [64, 190] on div "Edit Restaurant Branches Menus Sections Full Menu View Edit Menu Choice Groups …" at bounding box center [513, 121] width 1027 height 934
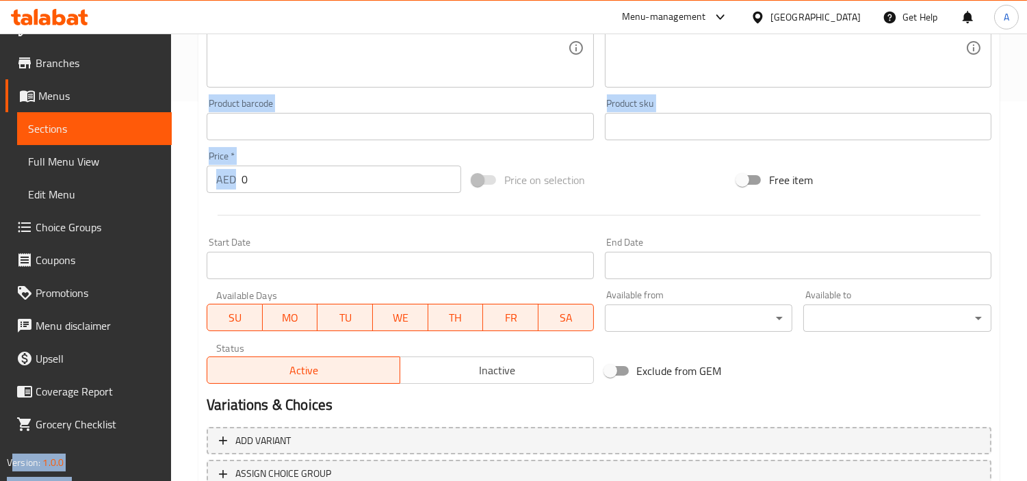
click at [264, 176] on input "0" at bounding box center [352, 179] width 220 height 27
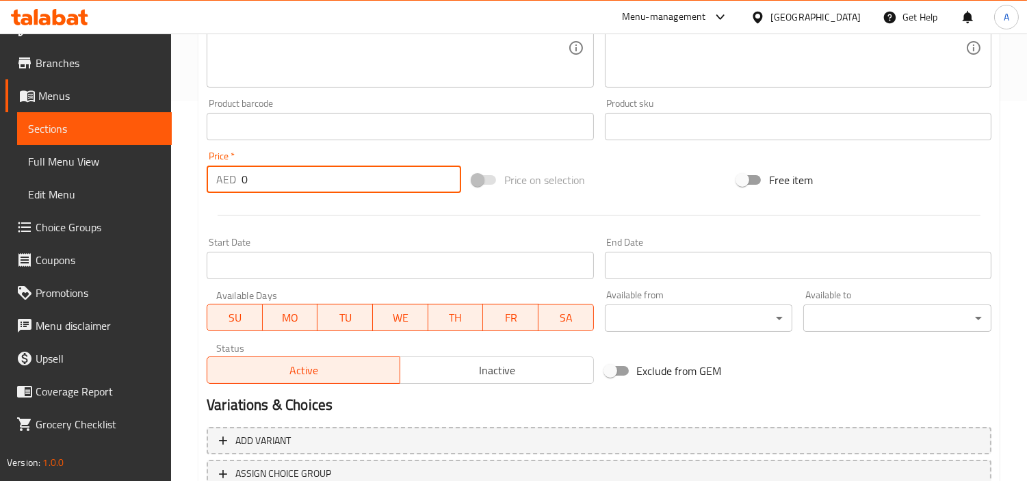
click at [264, 176] on input "0" at bounding box center [352, 179] width 220 height 27
paste input "35"
click at [264, 176] on input "0" at bounding box center [352, 179] width 220 height 27
type input "35"
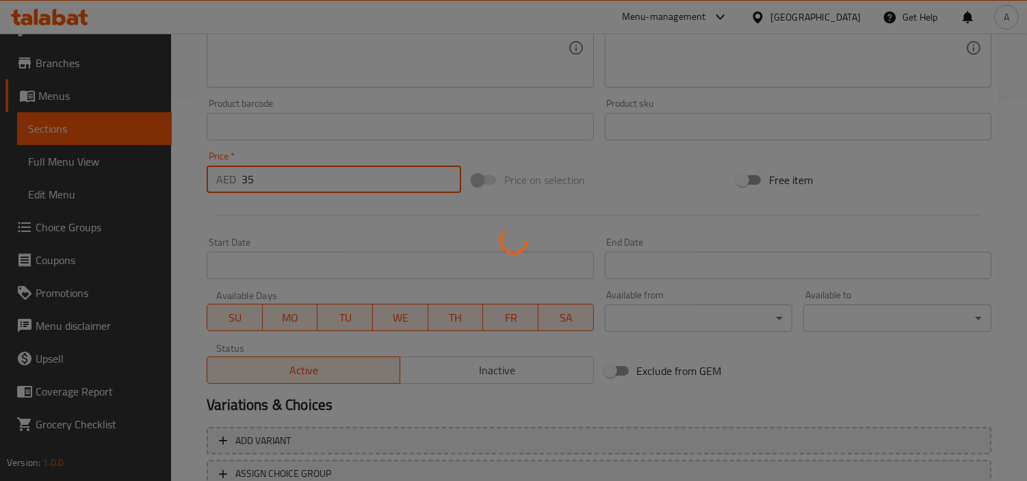
type input "0"
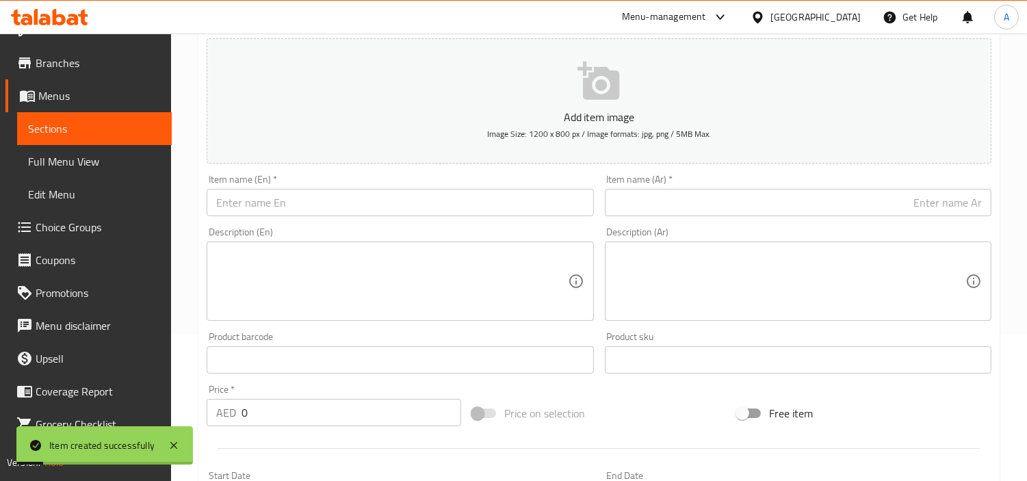
scroll to position [76, 0]
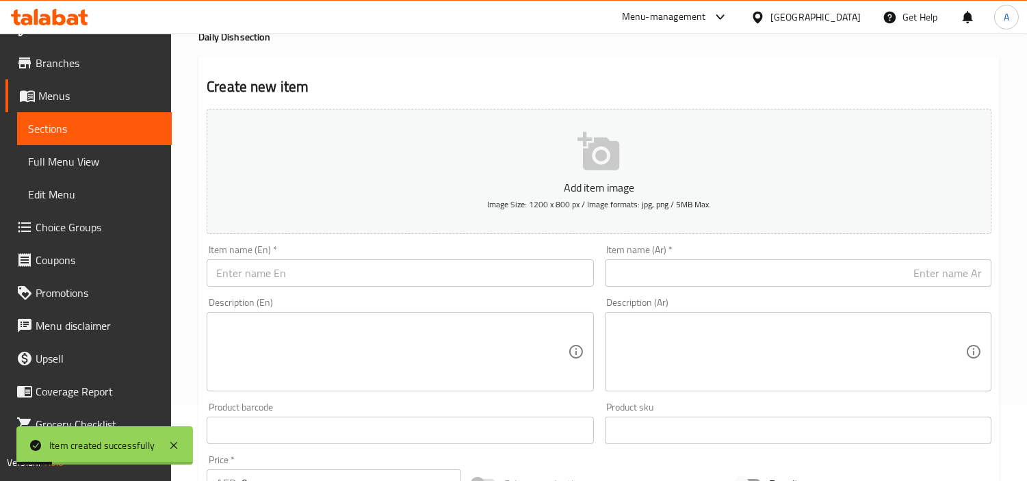
click at [392, 267] on input "text" at bounding box center [400, 272] width 387 height 27
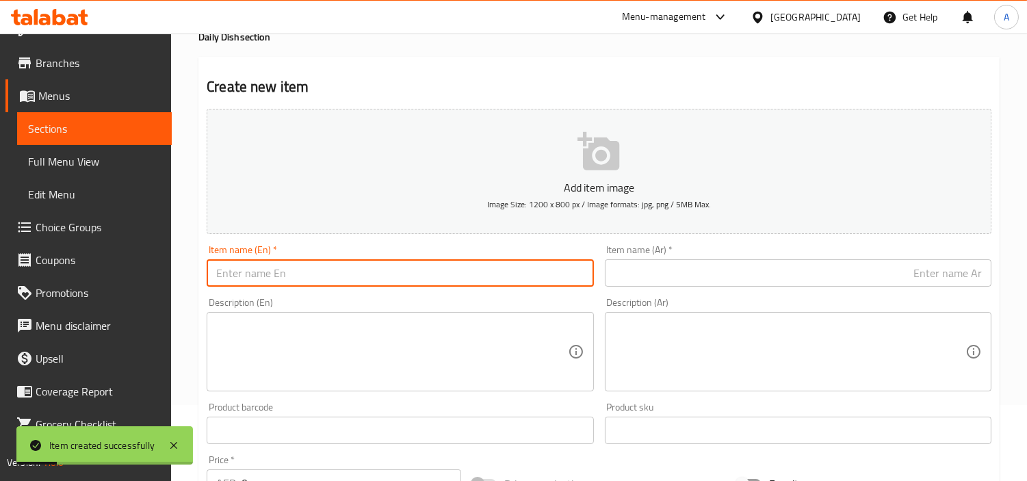
paste input "meat mandi"
type input "Meat Mandi"
click at [721, 266] on input "text" at bounding box center [798, 272] width 387 height 27
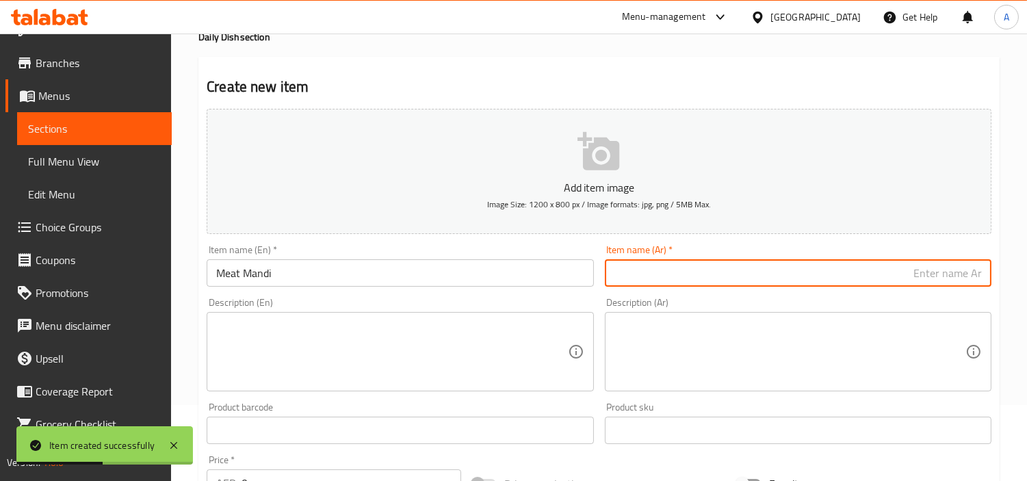
paste input "مندي اللحم"
type input "مندي اللحم"
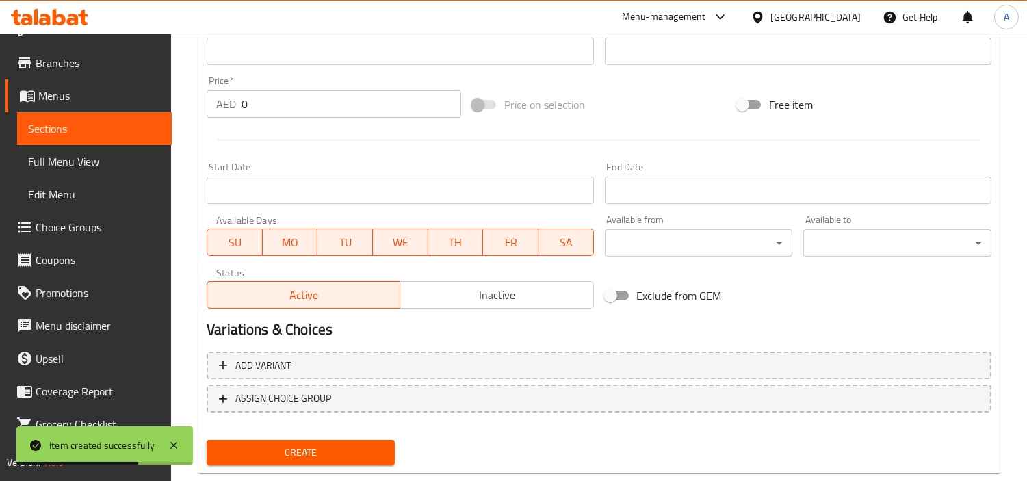
scroll to position [456, 0]
drag, startPoint x: 292, startPoint y: 93, endPoint x: 167, endPoint y: 99, distance: 125.4
click at [167, 99] on div "Edit Restaurant Branches Menus Sections Full Menu View Edit Menu Choice Groups …" at bounding box center [513, 45] width 1027 height 934
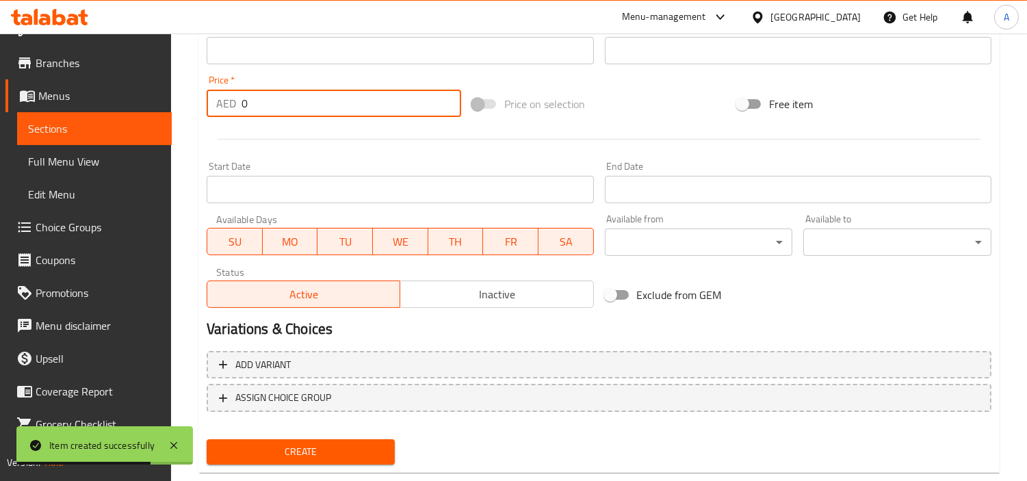
paste input "42"
type input "42"
click at [207, 439] on button "Create" at bounding box center [301, 451] width 188 height 25
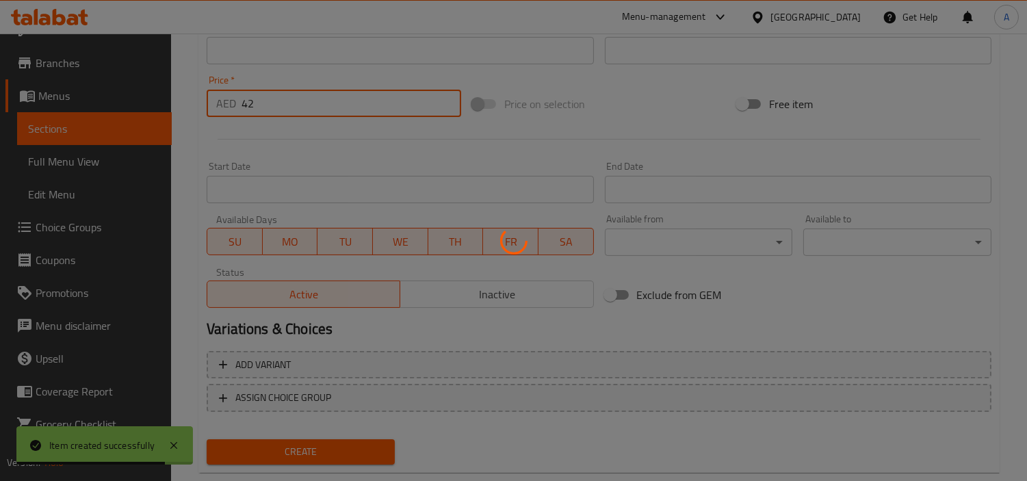
type input "0"
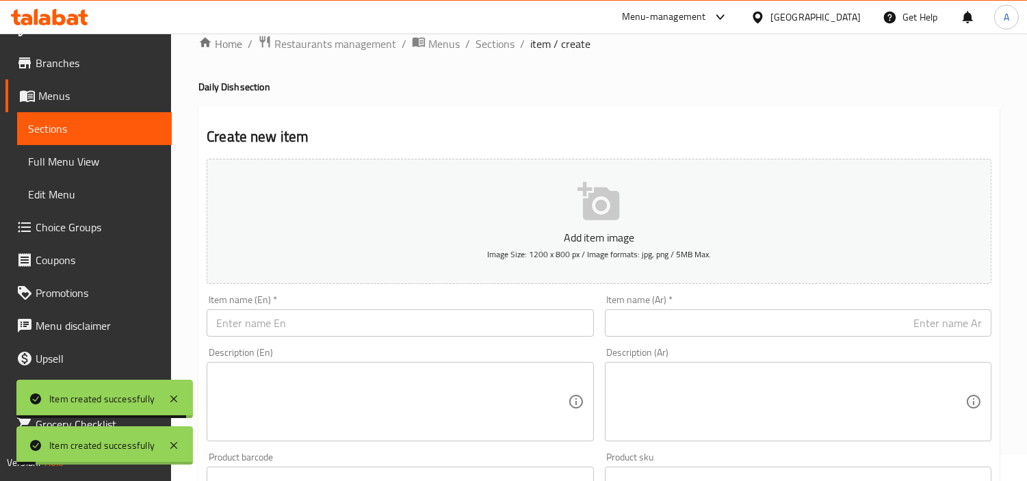
scroll to position [0, 0]
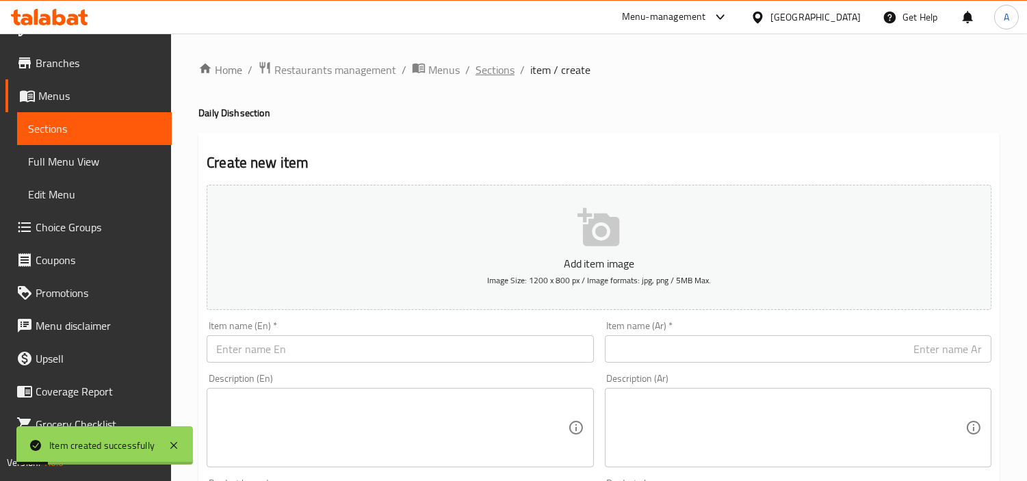
click at [491, 71] on span "Sections" at bounding box center [495, 70] width 39 height 16
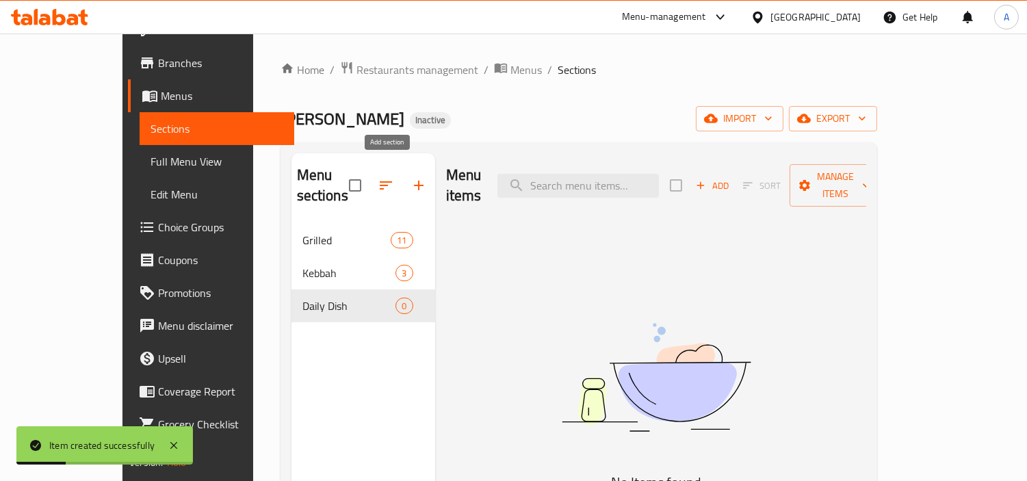
click at [411, 177] on icon "button" at bounding box center [419, 185] width 16 height 16
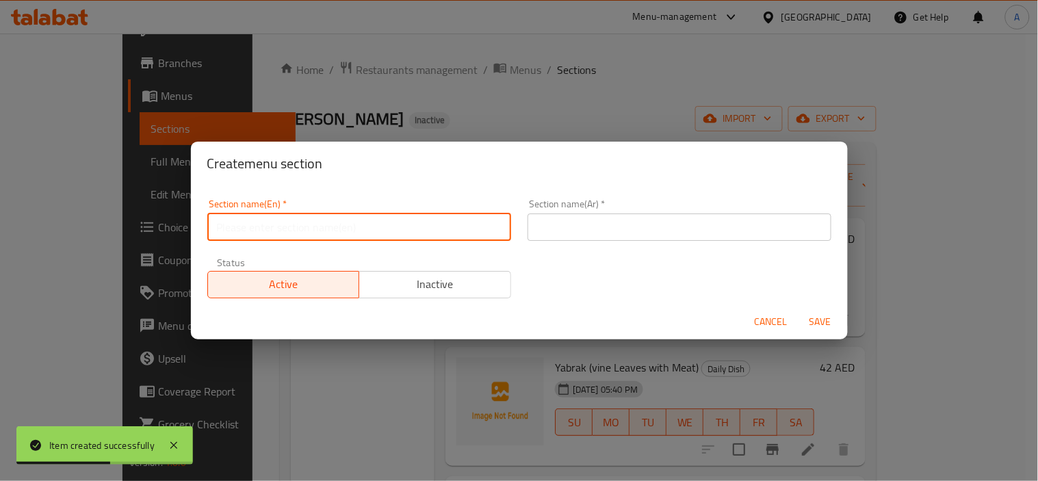
drag, startPoint x: 320, startPoint y: 223, endPoint x: 381, endPoint y: 231, distance: 61.4
click at [320, 223] on input "text" at bounding box center [359, 227] width 304 height 27
paste input "TRAY AND [PERSON_NAME]"
type input "Tray and Fakhara"
click at [607, 207] on div "Section name(Ar)   * Section name(Ar) *" at bounding box center [680, 220] width 304 height 42
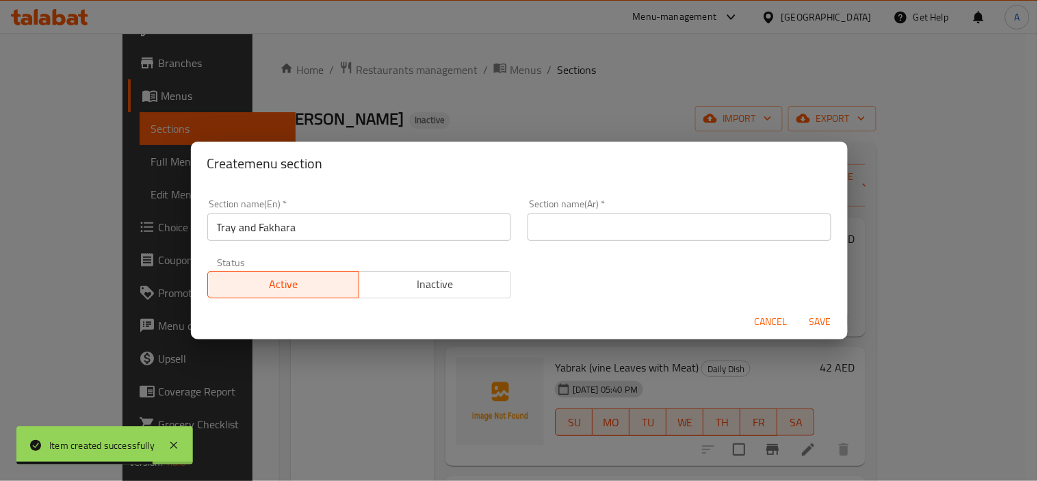
drag, startPoint x: 617, startPoint y: 216, endPoint x: 644, endPoint y: 236, distance: 34.2
click at [617, 216] on input "text" at bounding box center [680, 227] width 304 height 27
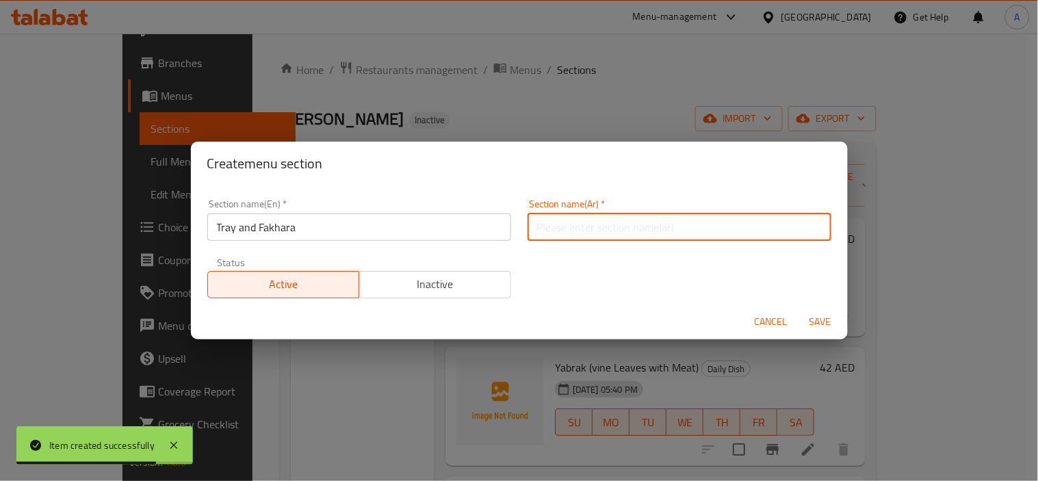
paste input "صينية وفاخرة"
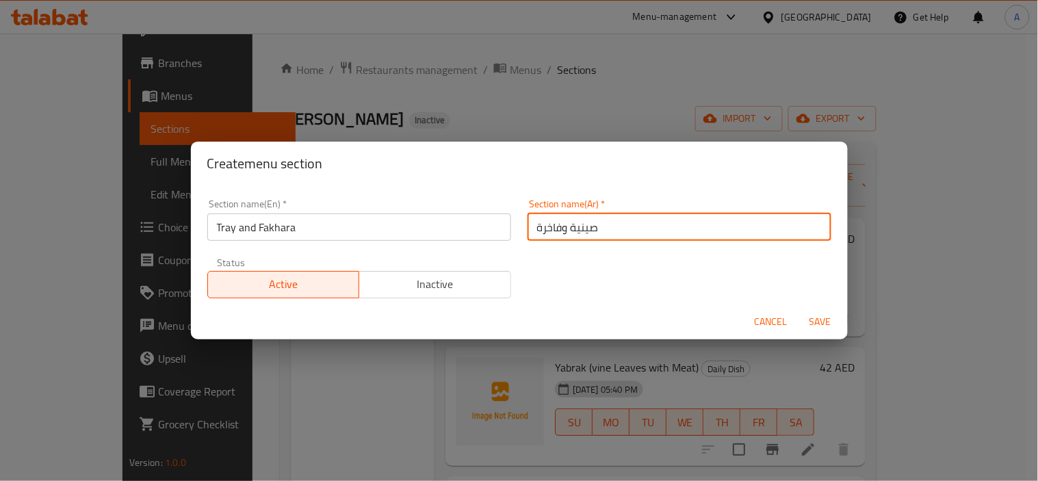
click at [552, 231] on input "صينية وفاخرة" at bounding box center [680, 227] width 304 height 27
type input "صينية وفخارة"
click at [799, 309] on button "Save" at bounding box center [821, 321] width 44 height 25
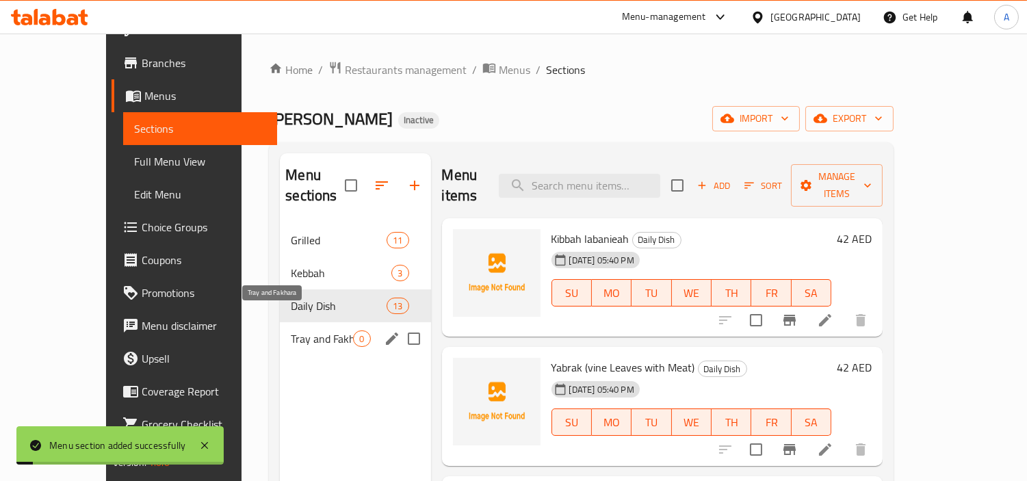
click at [314, 331] on span "Tray and Fakhara" at bounding box center [322, 339] width 62 height 16
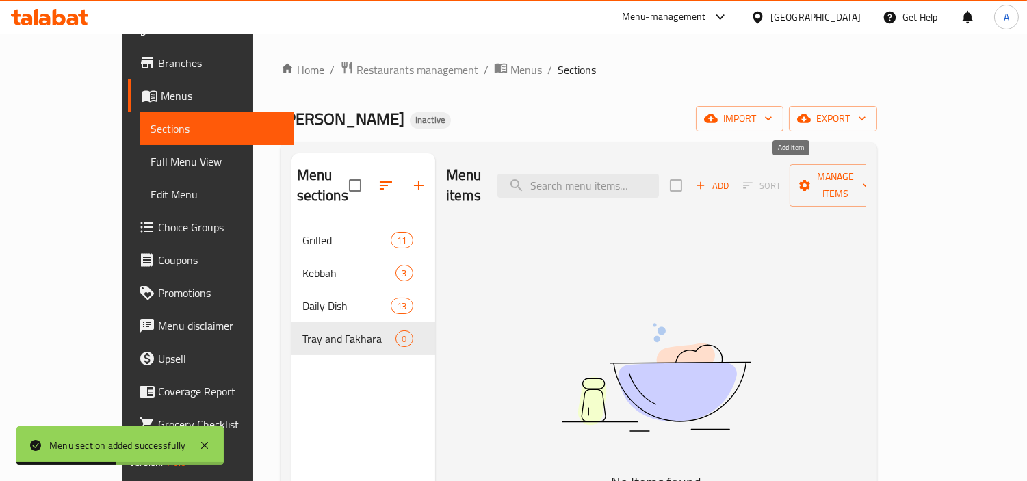
click at [731, 178] on span "Add" at bounding box center [712, 186] width 37 height 16
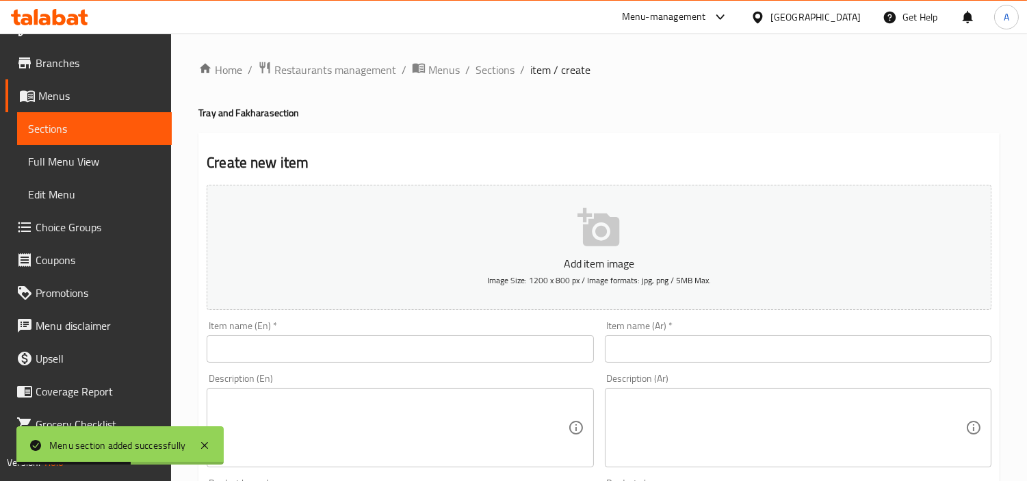
click at [472, 340] on input "text" at bounding box center [400, 348] width 387 height 27
paste input "[PERSON_NAME]"
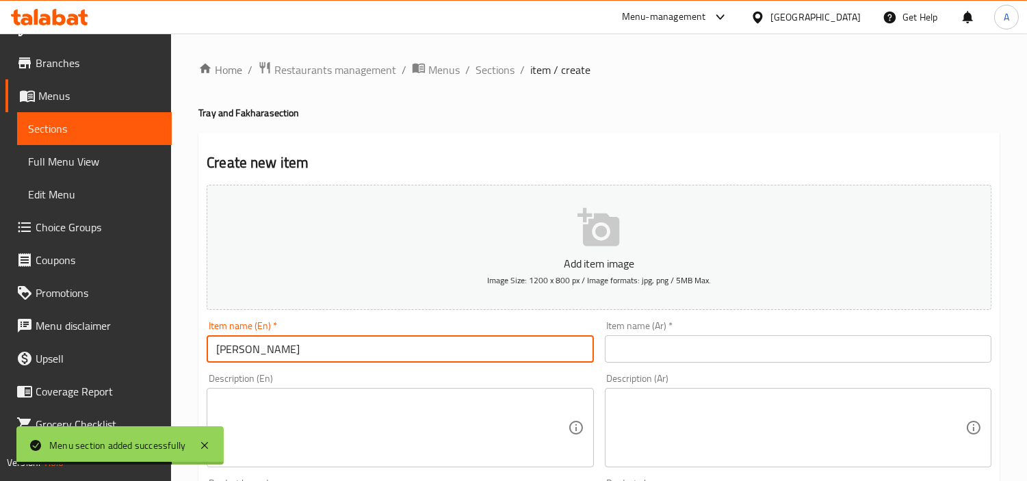
type input "[PERSON_NAME]"
click at [682, 324] on div "Item name (Ar)   * Item name (Ar) *" at bounding box center [798, 342] width 387 height 42
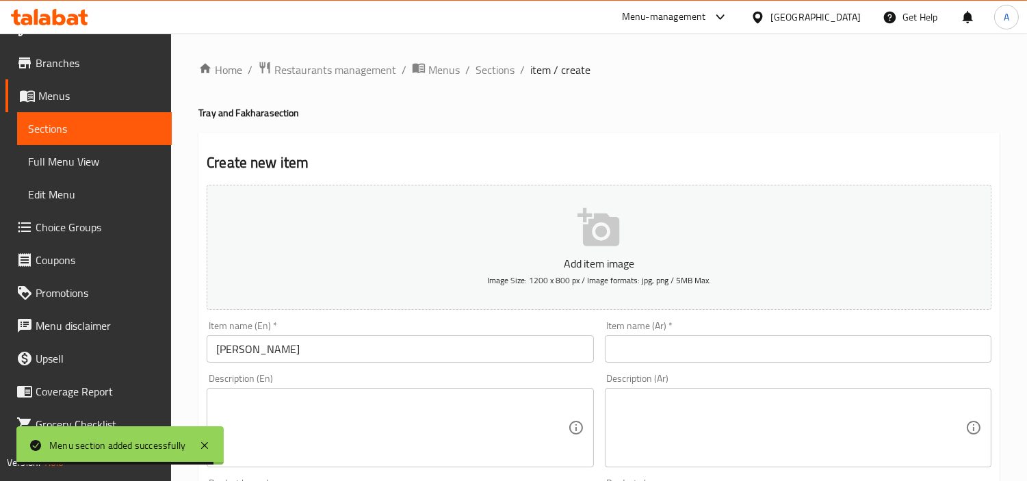
drag, startPoint x: 674, startPoint y: 353, endPoint x: 685, endPoint y: 353, distance: 11.0
click at [674, 353] on input "text" at bounding box center [798, 348] width 387 height 27
paste input "شيش فخرة"
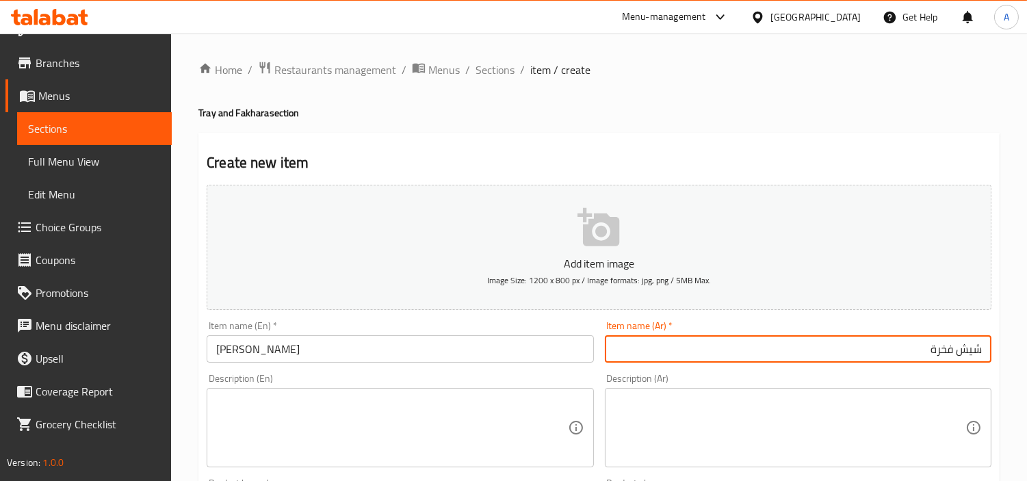
click at [940, 357] on input "شيش فخرة" at bounding box center [798, 348] width 387 height 27
type input "شيش فخارة"
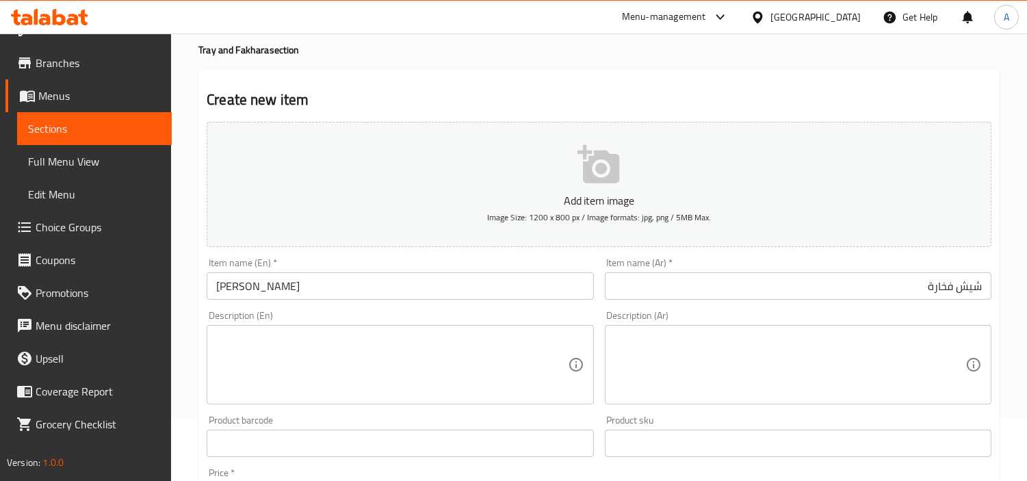
scroll to position [152, 0]
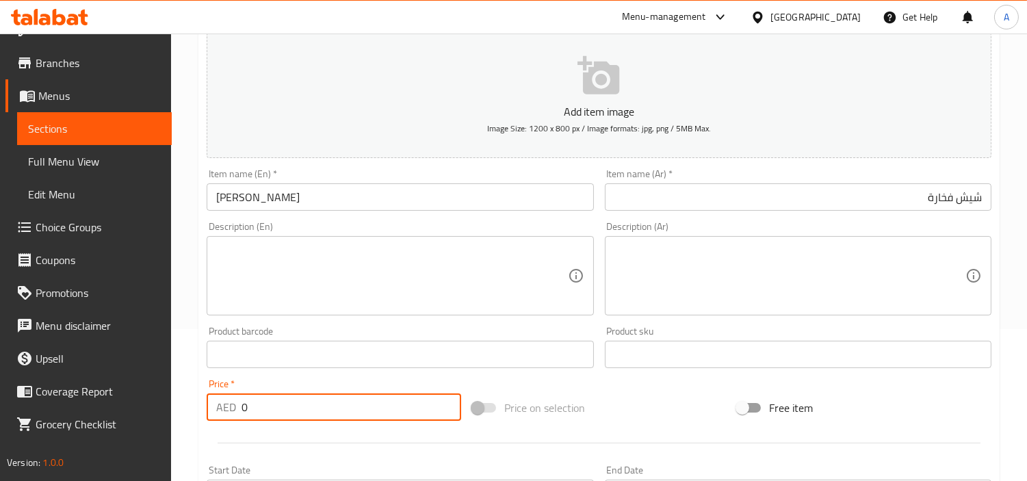
drag, startPoint x: 281, startPoint y: 401, endPoint x: 156, endPoint y: 398, distance: 124.6
click at [183, 412] on div "Home / Restaurants management / Menus / Sections / item / create Tray and Fakha…" at bounding box center [599, 349] width 856 height 934
paste input "45"
type input "45"
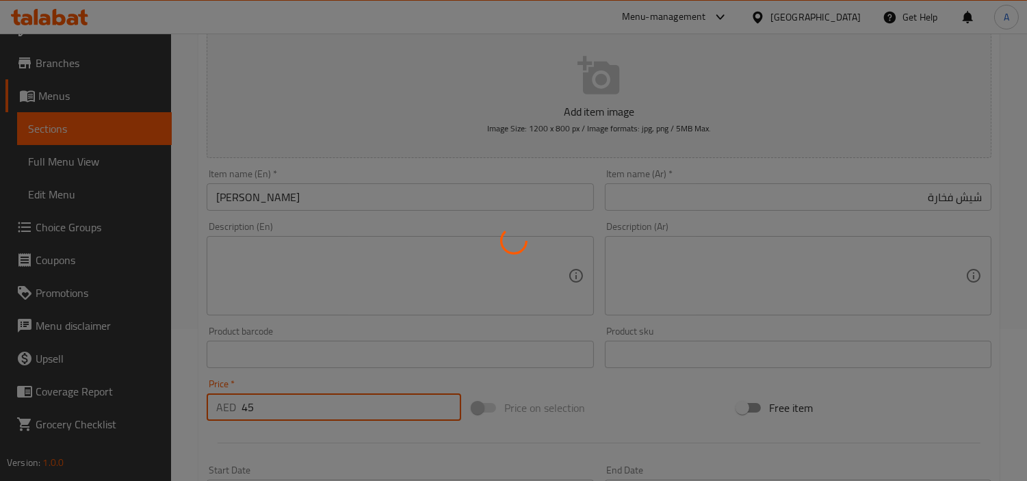
type input "0"
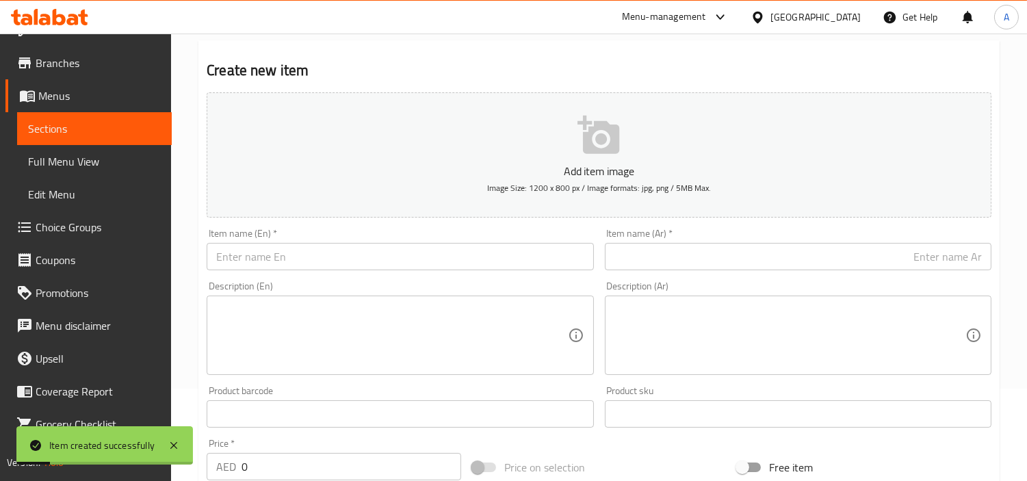
scroll to position [76, 0]
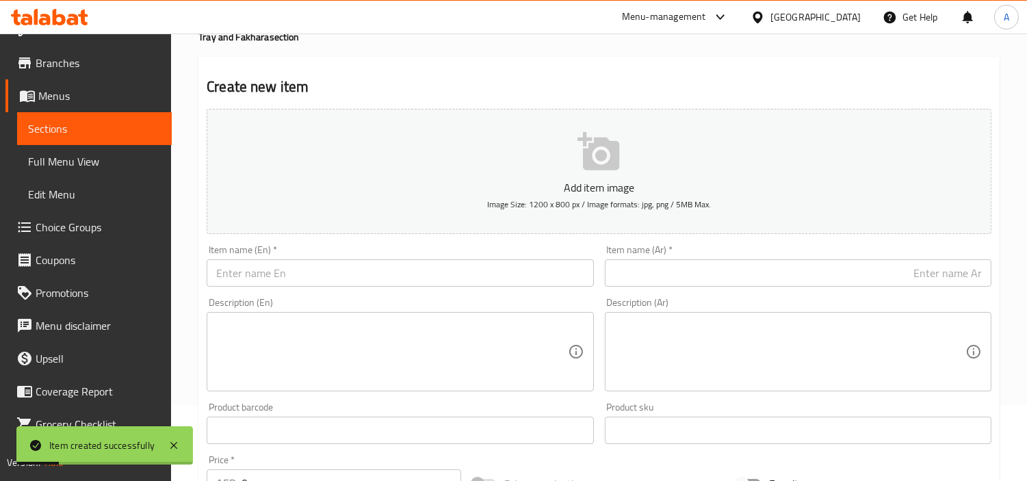
click at [439, 255] on div "Item name (En)   * Item name (En) *" at bounding box center [400, 266] width 387 height 42
click at [440, 272] on input "text" at bounding box center [400, 272] width 387 height 27
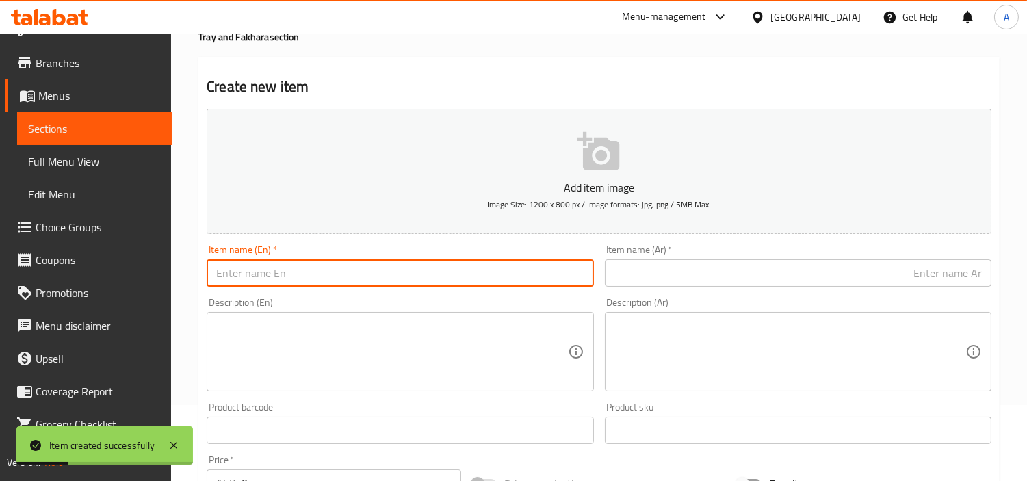
paste input "Fakhara Turkish Kabab"
type input "Fakhara Turkish Kabab"
click at [692, 271] on input "text" at bounding box center [798, 272] width 387 height 27
paste input "كباب تركي فاخر"
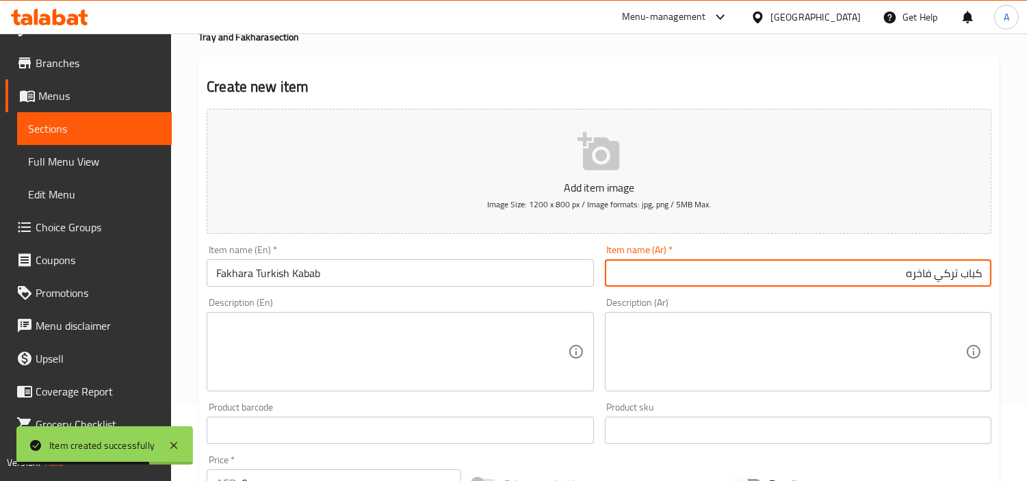
type input "كباب تركي فاخره"
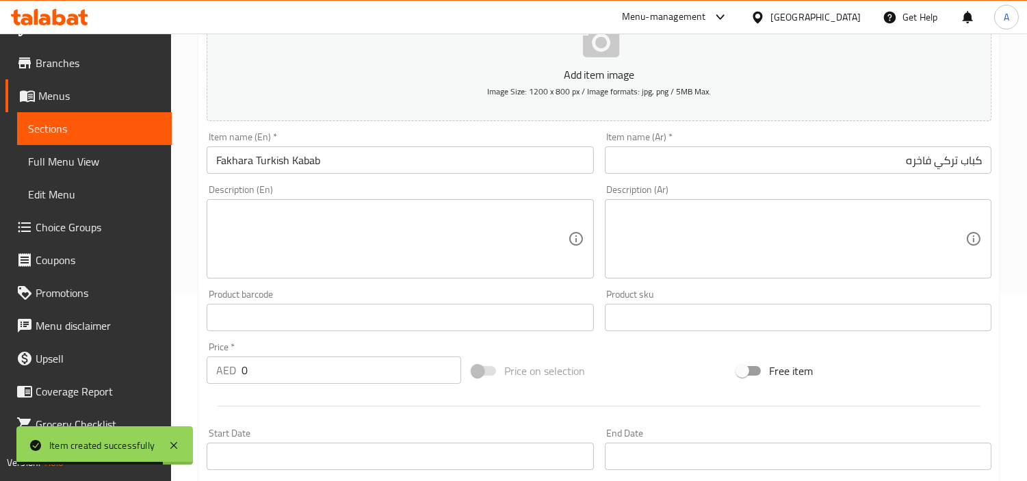
scroll to position [304, 0]
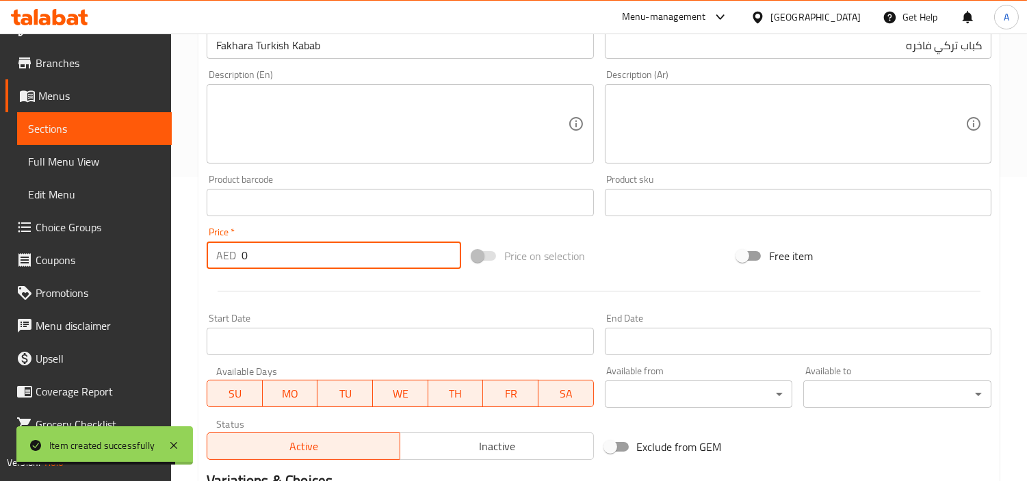
drag, startPoint x: 260, startPoint y: 253, endPoint x: 234, endPoint y: 252, distance: 26.0
click at [242, 253] on input "0" at bounding box center [352, 255] width 220 height 27
paste input "52"
type input "52"
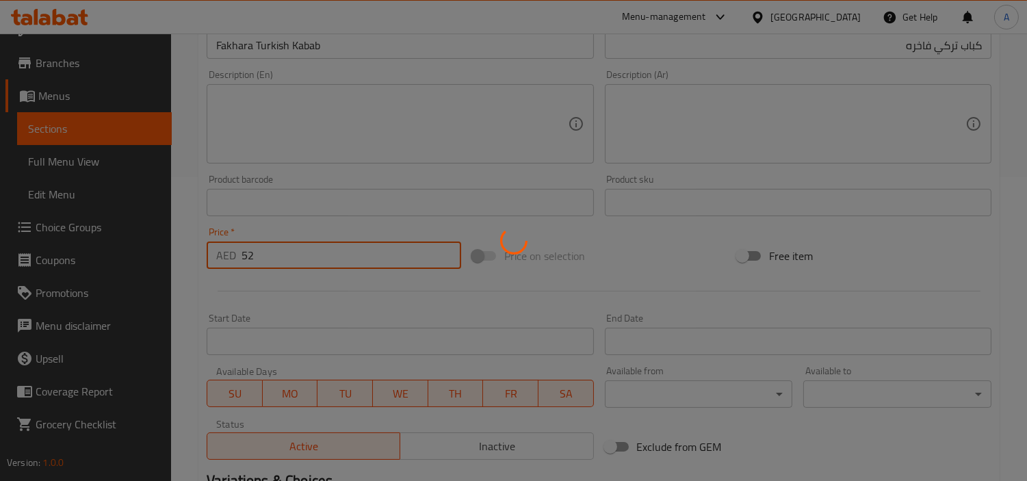
type input "0"
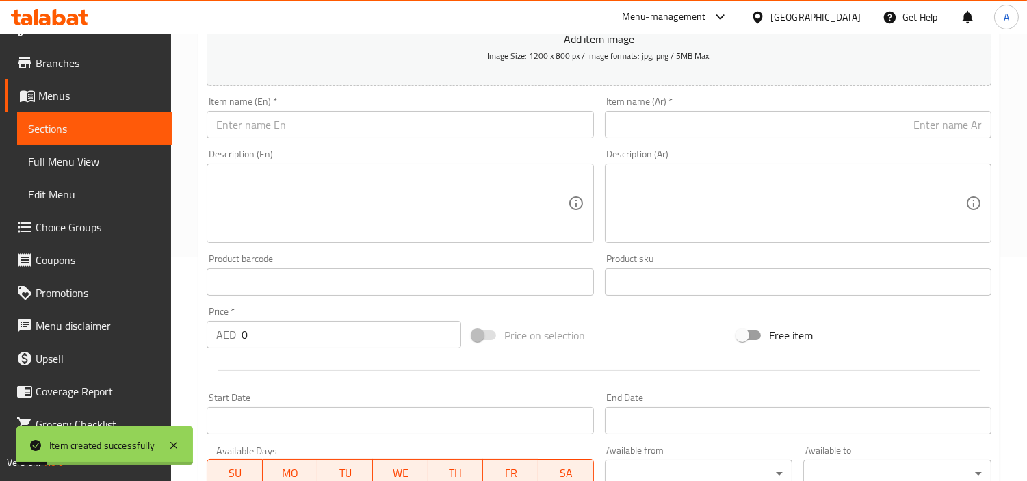
scroll to position [152, 0]
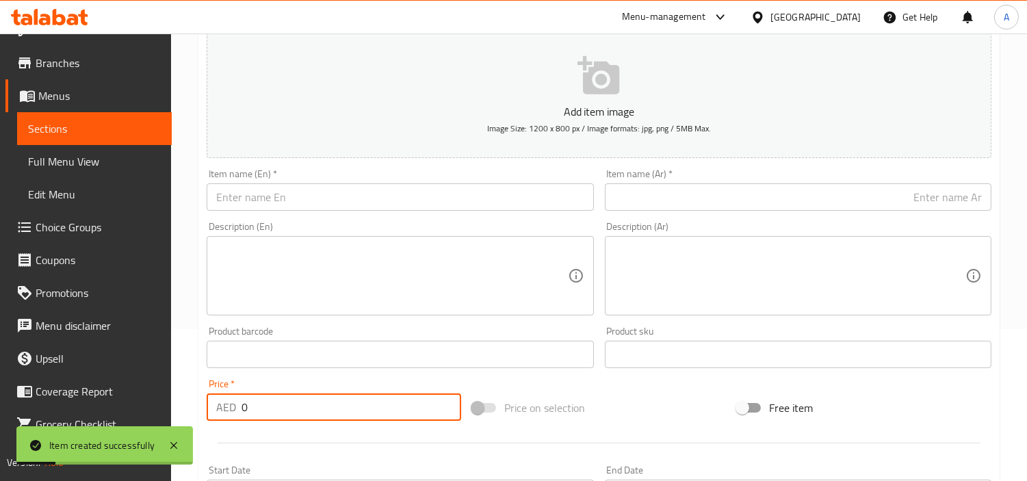
paste input "Chicken & Vegetables"
click at [459, 194] on input "text" at bounding box center [400, 196] width 387 height 27
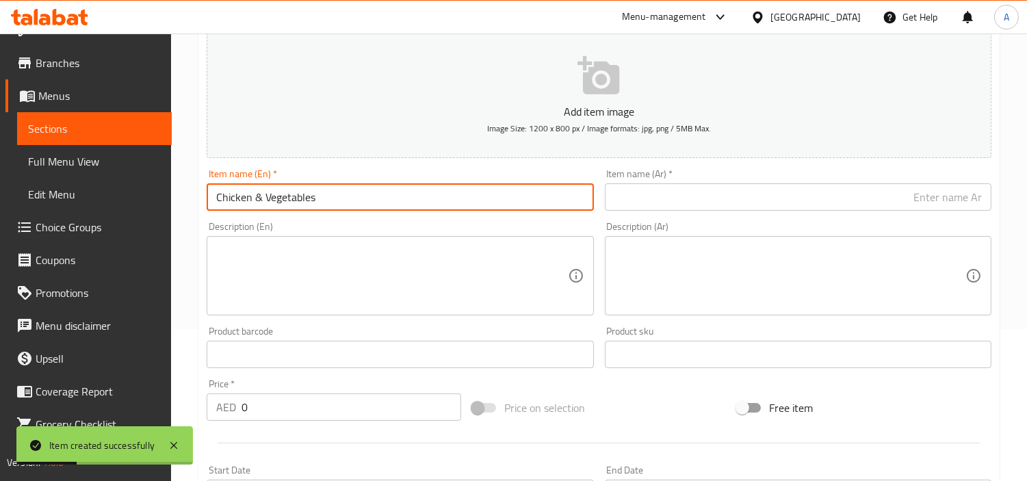
type input "Chicken & Vegetables"
click at [635, 185] on input "text" at bounding box center [798, 196] width 387 height 27
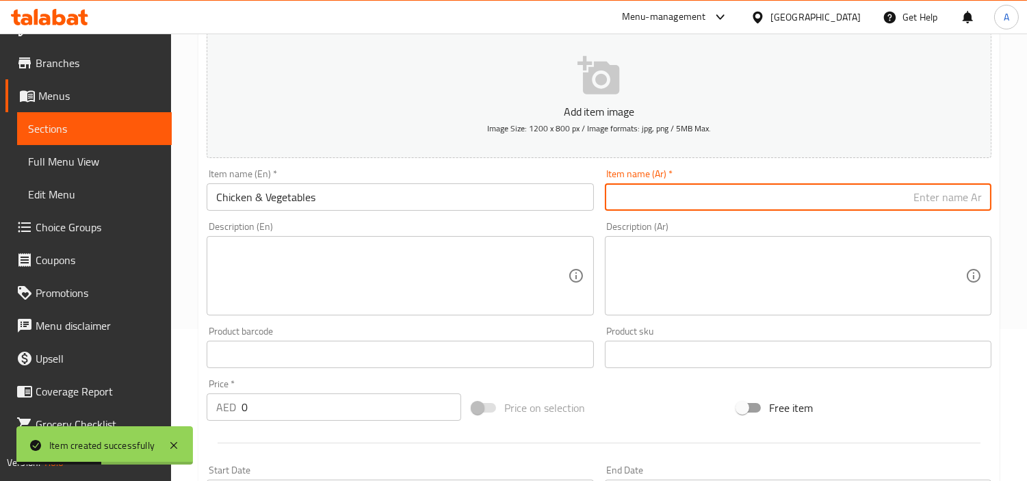
paste input "دجاج وخضراوات"
type input "دجاج وخضراوات"
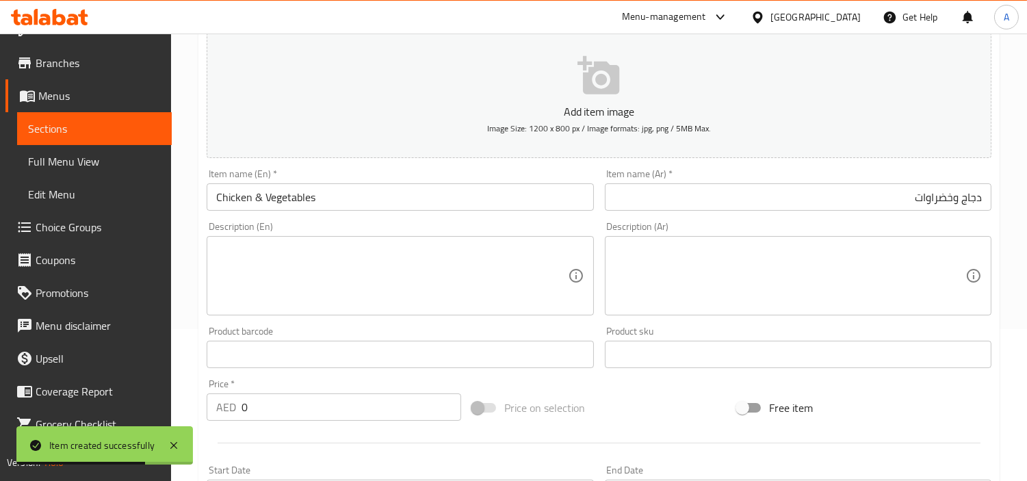
scroll to position [380, 0]
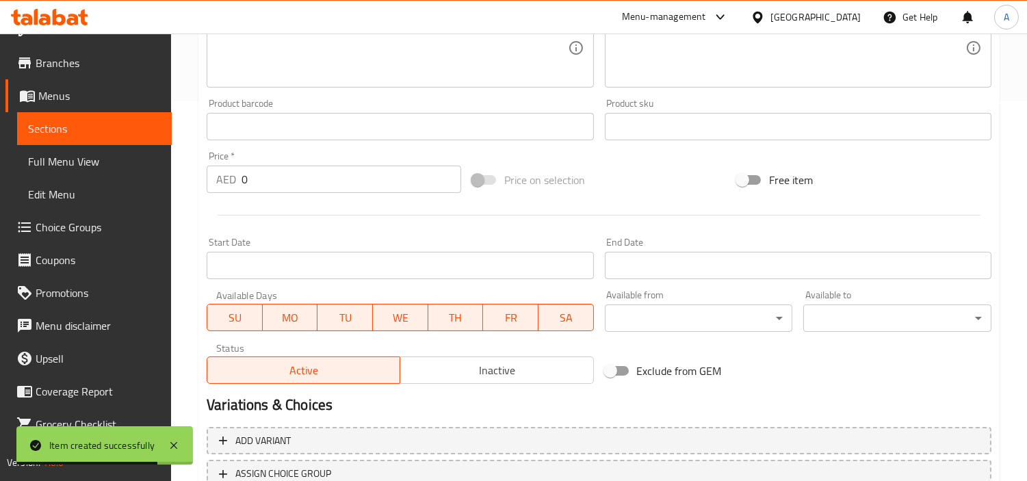
click at [324, 141] on div "Product barcode Product barcode" at bounding box center [400, 119] width 398 height 53
click at [315, 196] on div "Price   * AED 0 Price *" at bounding box center [334, 172] width 266 height 53
click at [322, 189] on input "0" at bounding box center [352, 179] width 220 height 27
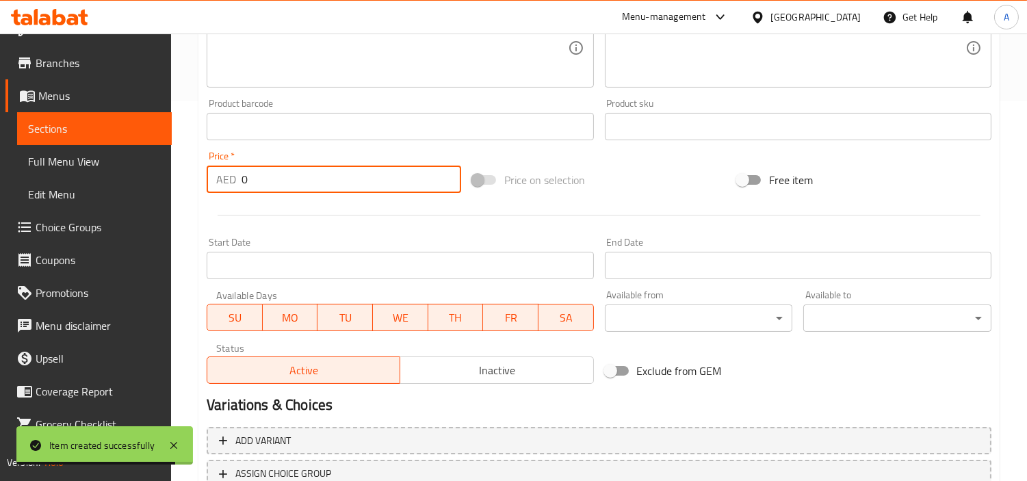
click at [322, 189] on input "0" at bounding box center [352, 179] width 220 height 27
paste input "42"
type input "42"
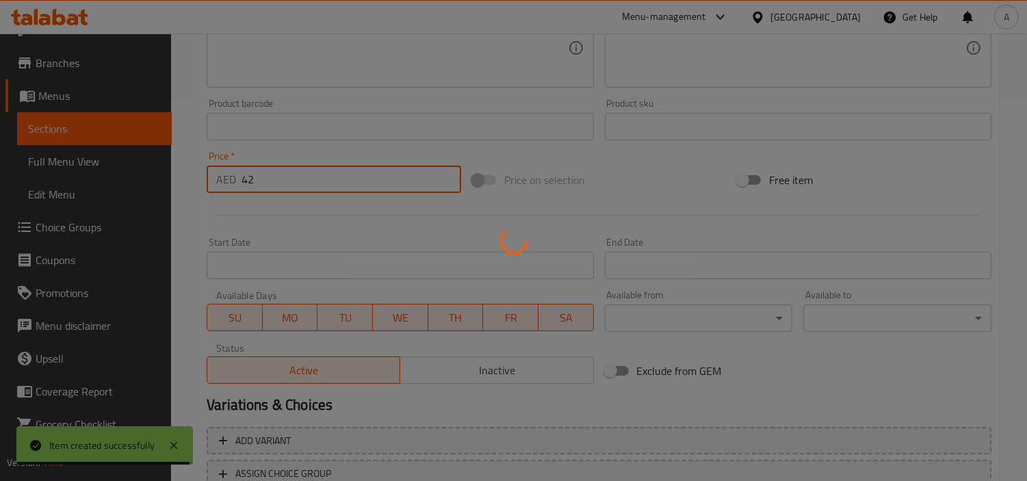
type input "0"
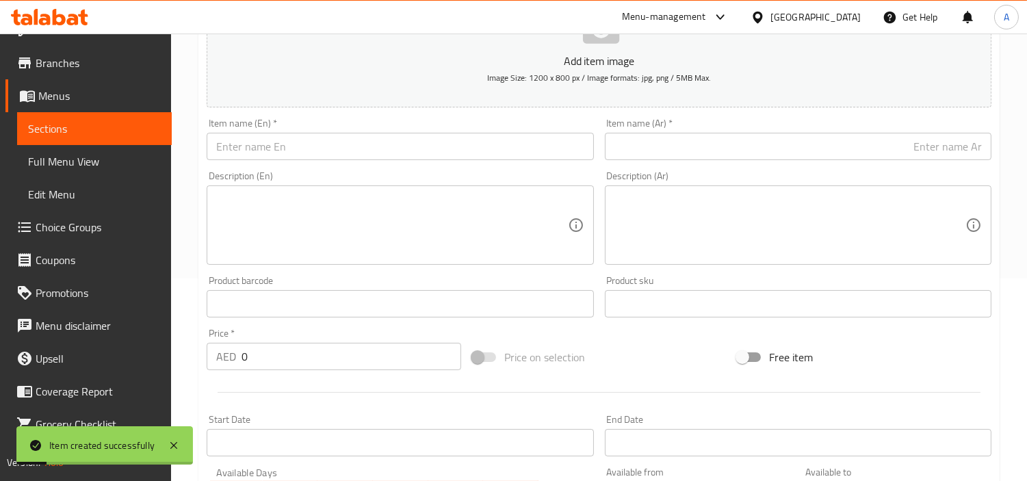
scroll to position [152, 0]
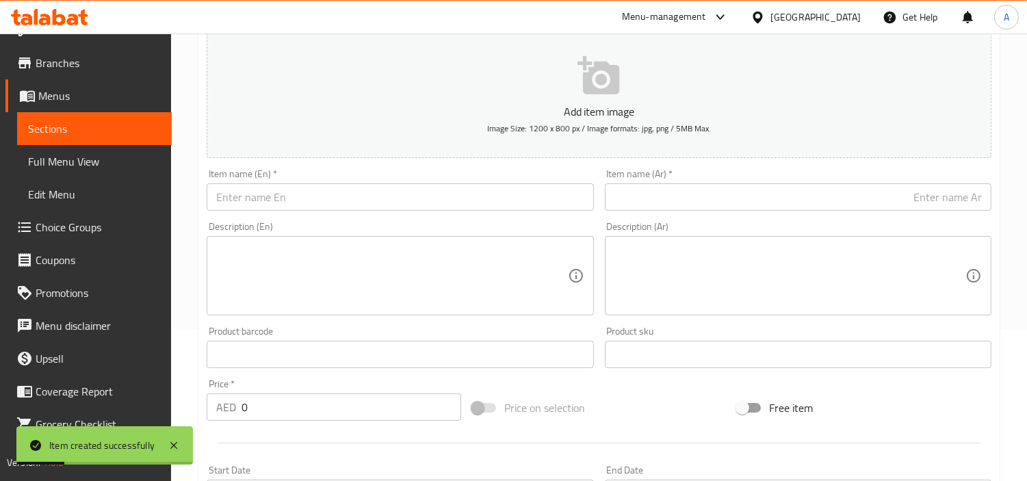
click at [491, 206] on input "text" at bounding box center [400, 196] width 387 height 27
paste input "Fakhara eggplant kabab"
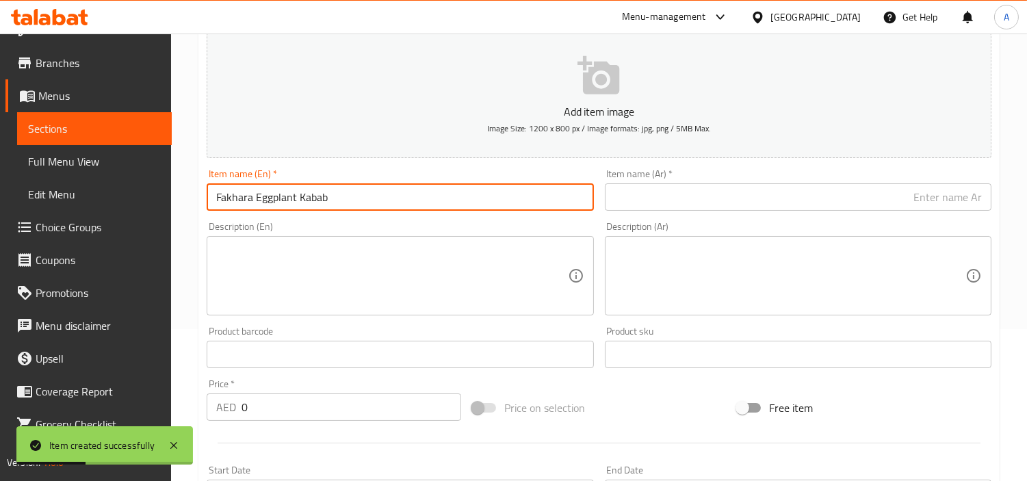
type input "Fakhara Eggplant Kabab"
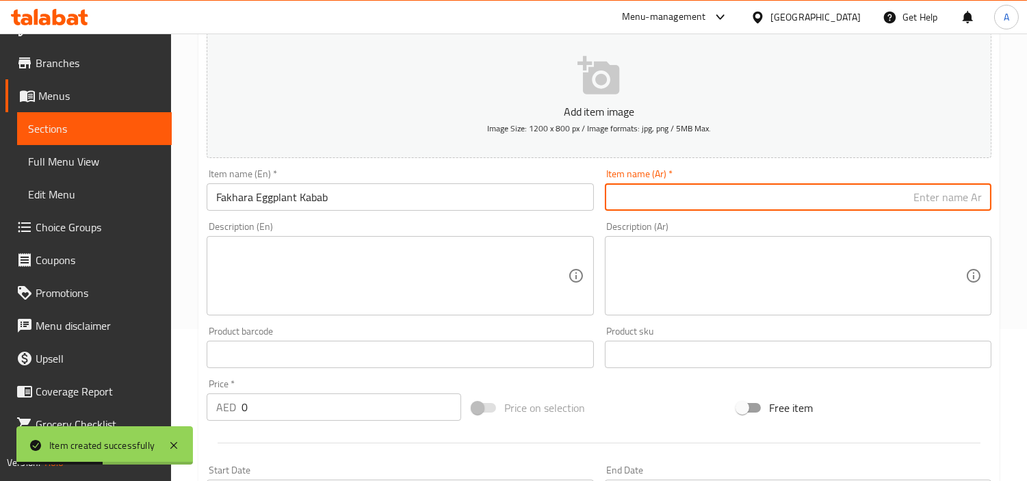
drag, startPoint x: 656, startPoint y: 204, endPoint x: 938, endPoint y: 193, distance: 282.2
click at [657, 204] on input "text" at bounding box center [798, 196] width 387 height 27
paste input "كباب باذنجان فخارة"
type input "كباب باذنجان فخارة"
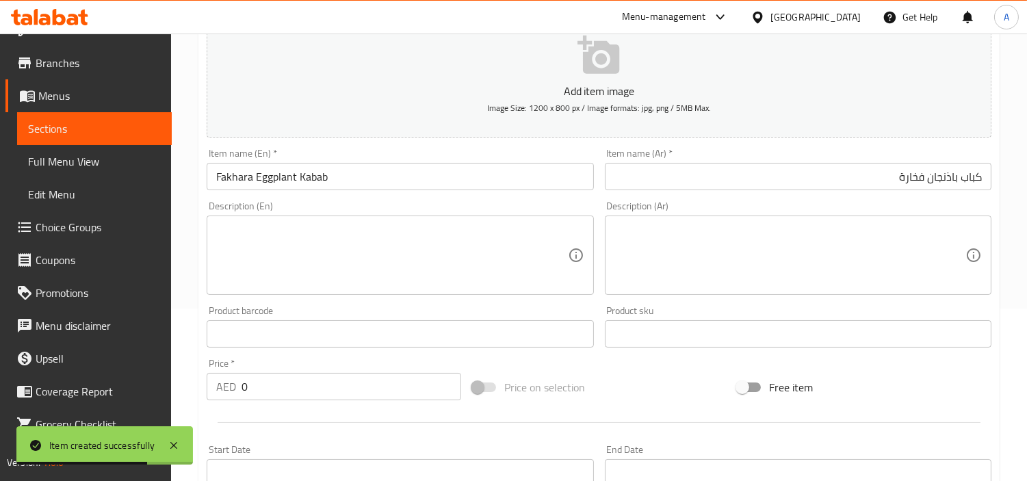
scroll to position [456, 0]
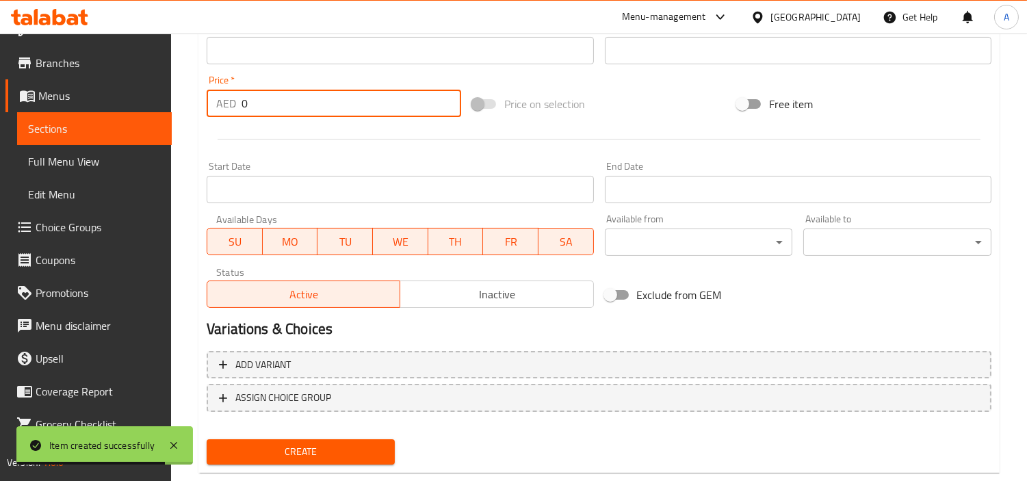
drag, startPoint x: 308, startPoint y: 98, endPoint x: 291, endPoint y: 98, distance: 17.1
click at [294, 98] on input "0" at bounding box center [352, 103] width 220 height 27
paste input "52"
paste input "number"
type input "52"
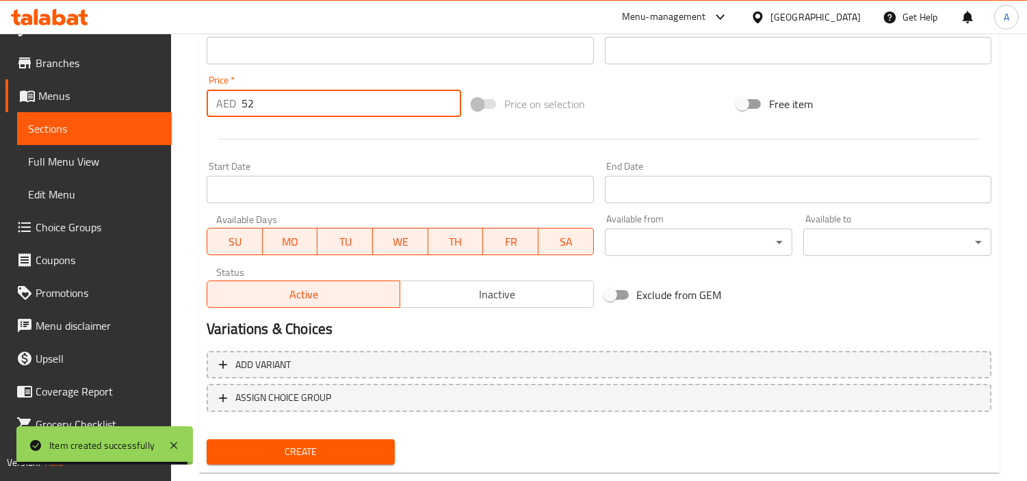
click at [207, 439] on button "Create" at bounding box center [301, 451] width 188 height 25
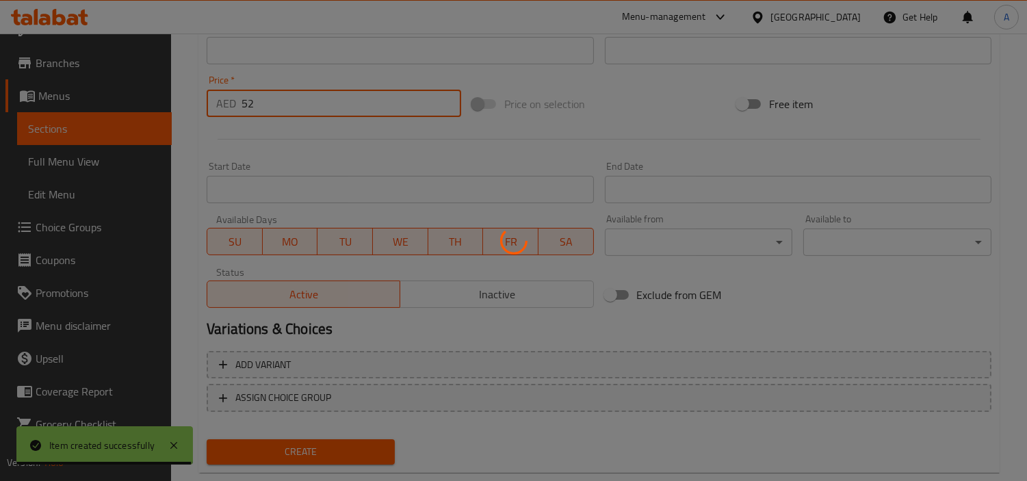
type input "0"
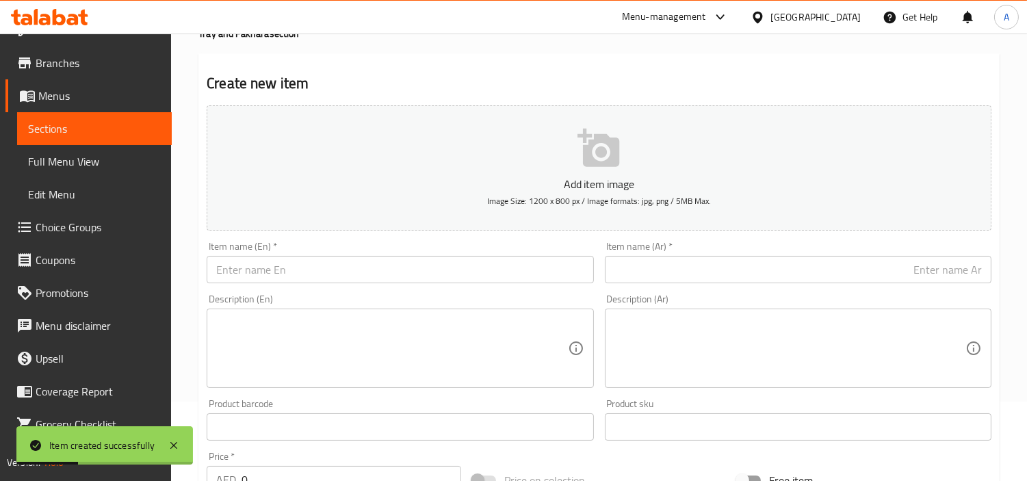
scroll to position [0, 0]
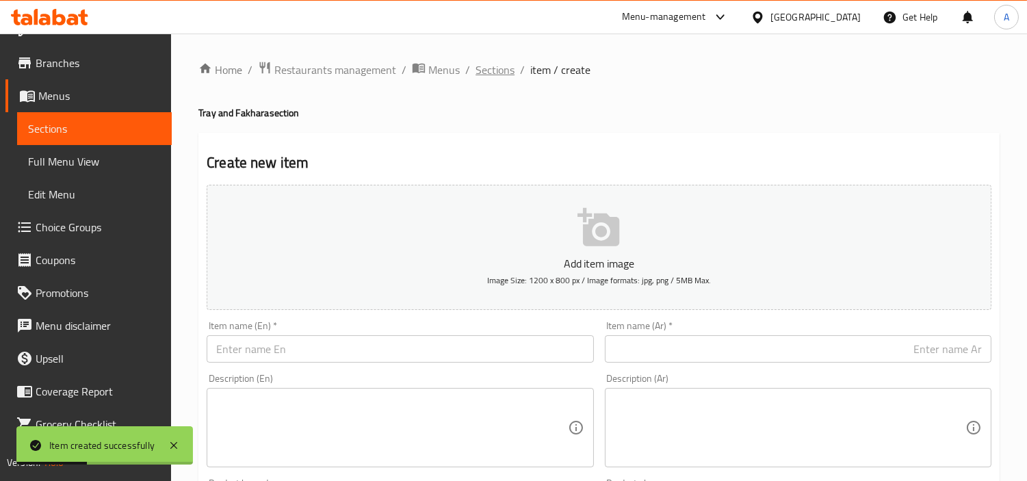
click at [509, 68] on span "Sections" at bounding box center [495, 70] width 39 height 16
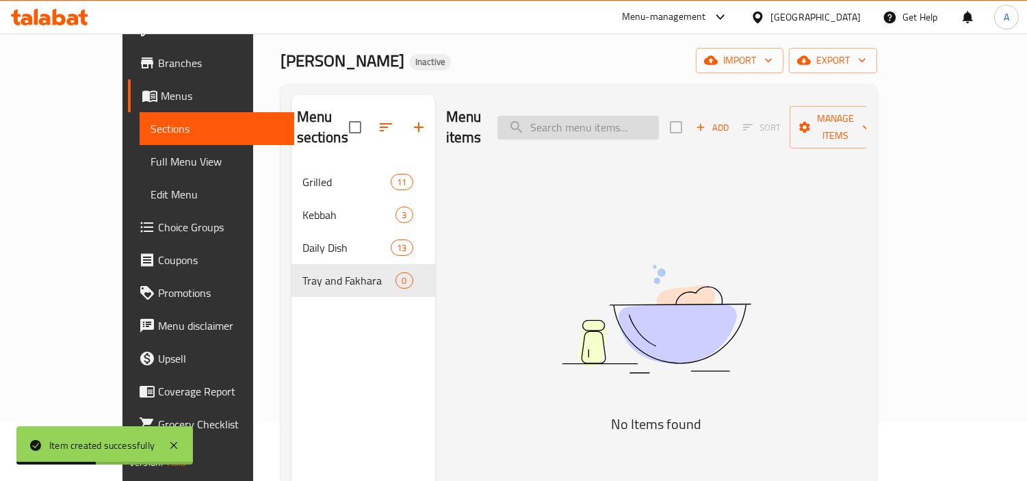
scroll to position [76, 0]
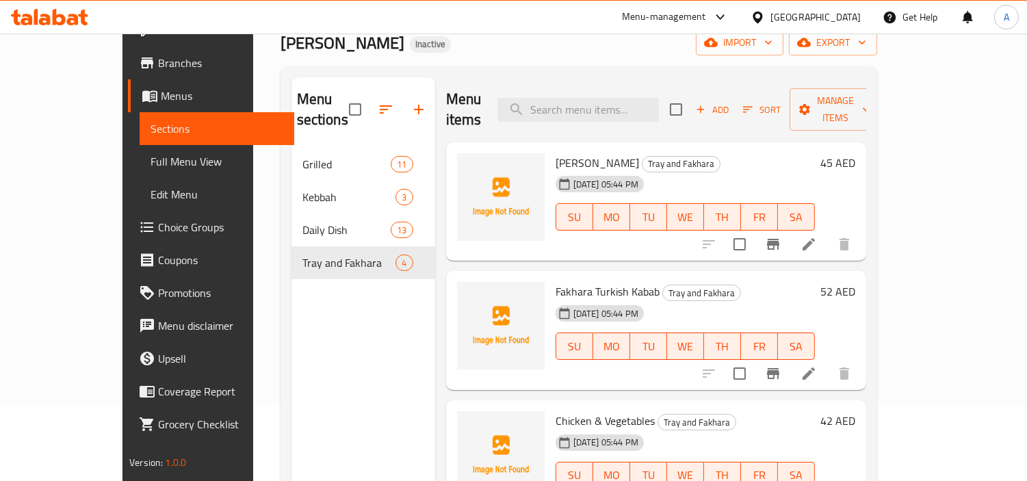
click at [731, 102] on span "Add" at bounding box center [712, 110] width 37 height 16
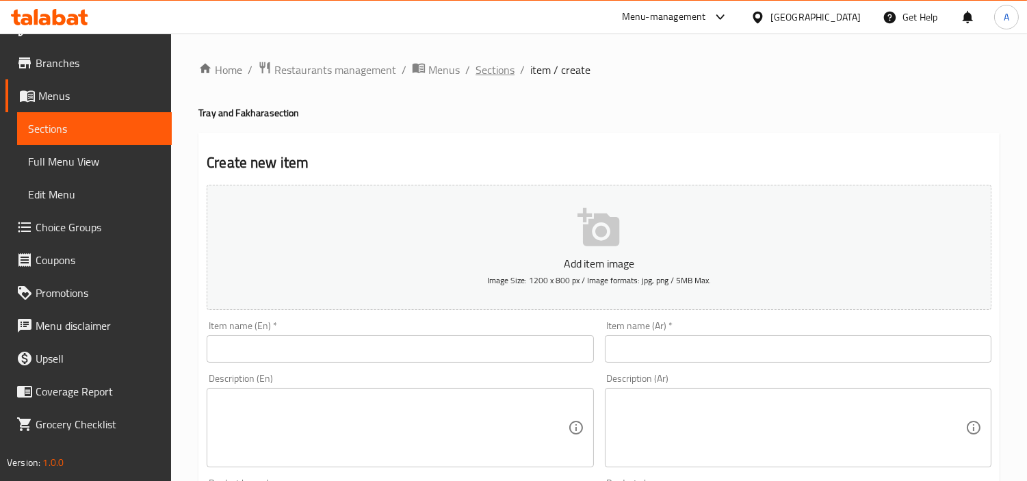
click at [484, 69] on span "Sections" at bounding box center [495, 70] width 39 height 16
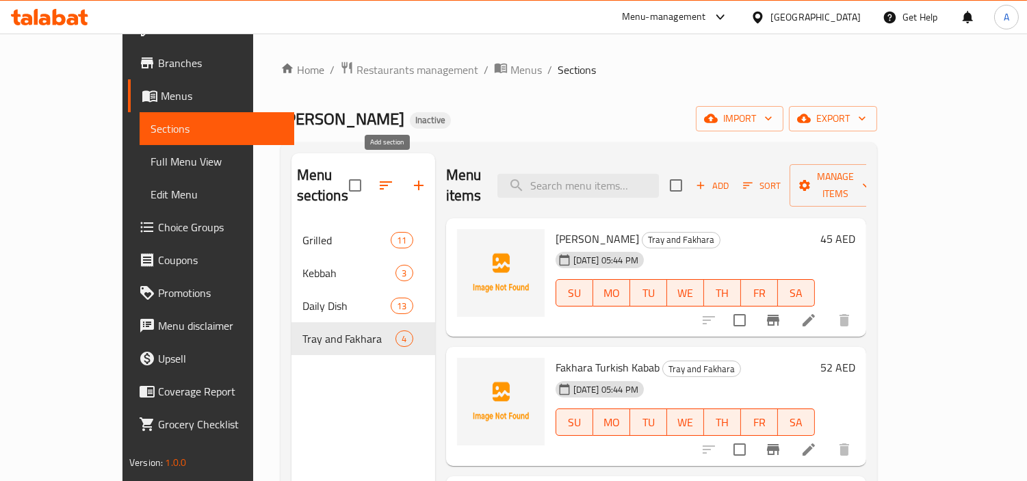
click at [411, 177] on icon "button" at bounding box center [419, 185] width 16 height 16
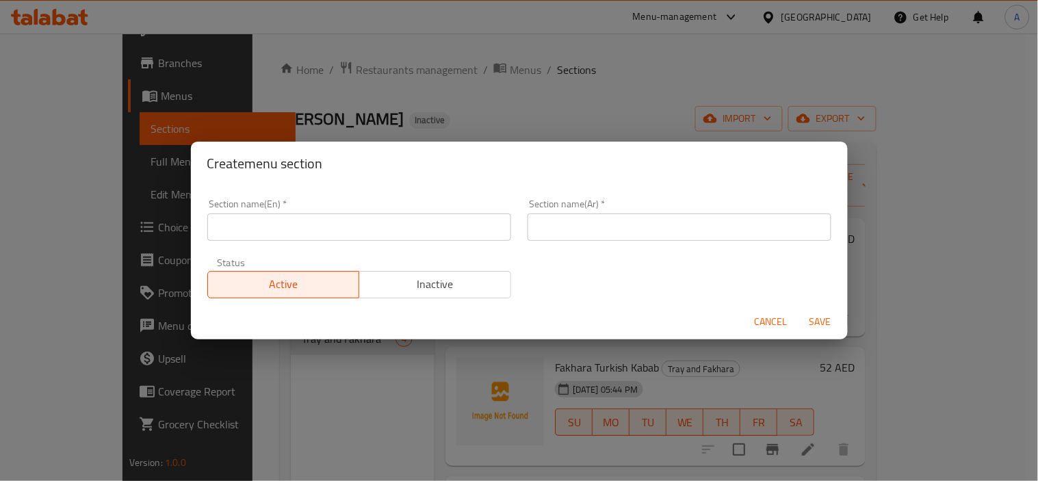
click at [329, 215] on input "text" at bounding box center [359, 227] width 304 height 27
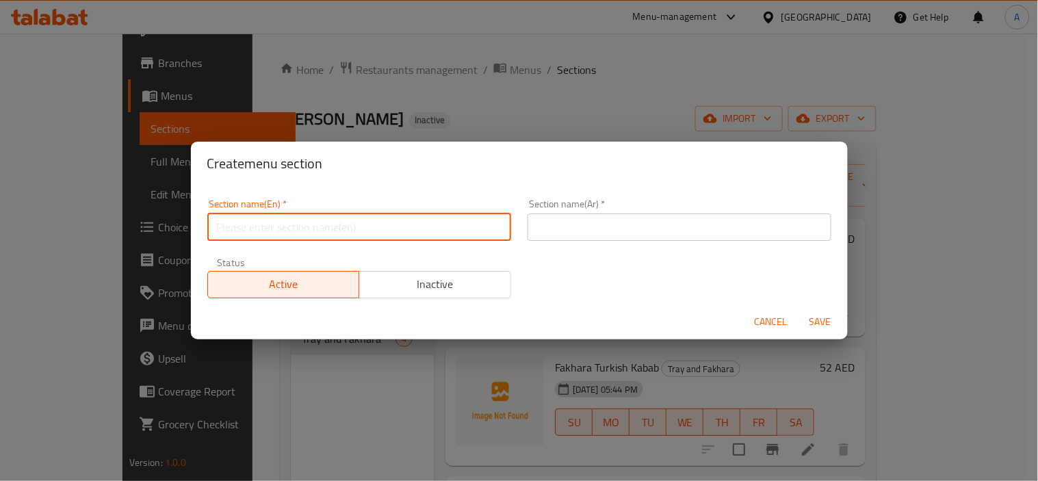
paste input "BEEF MAIN COURSE"
type input "Beef Main Course"
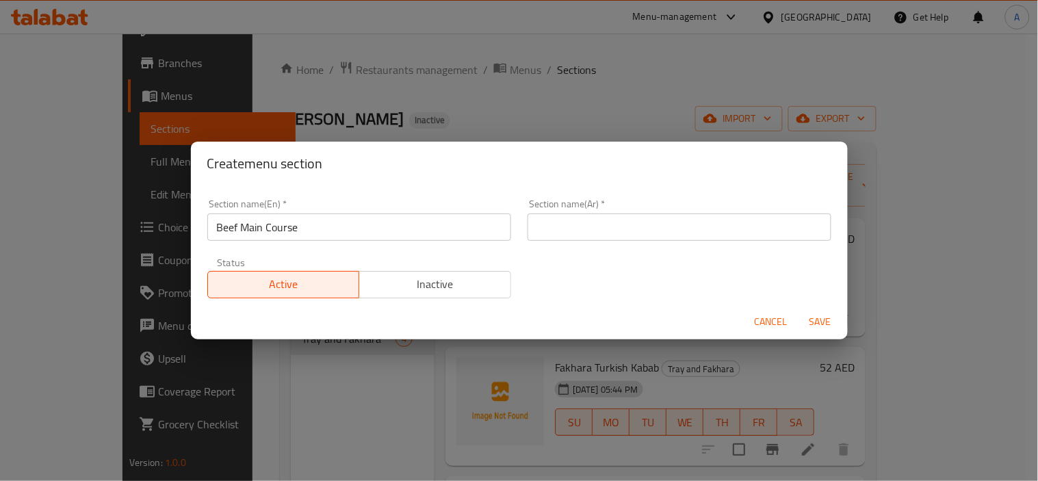
click at [609, 241] on div "Section name(Ar)   * Section name(Ar) *" at bounding box center [680, 220] width 320 height 58
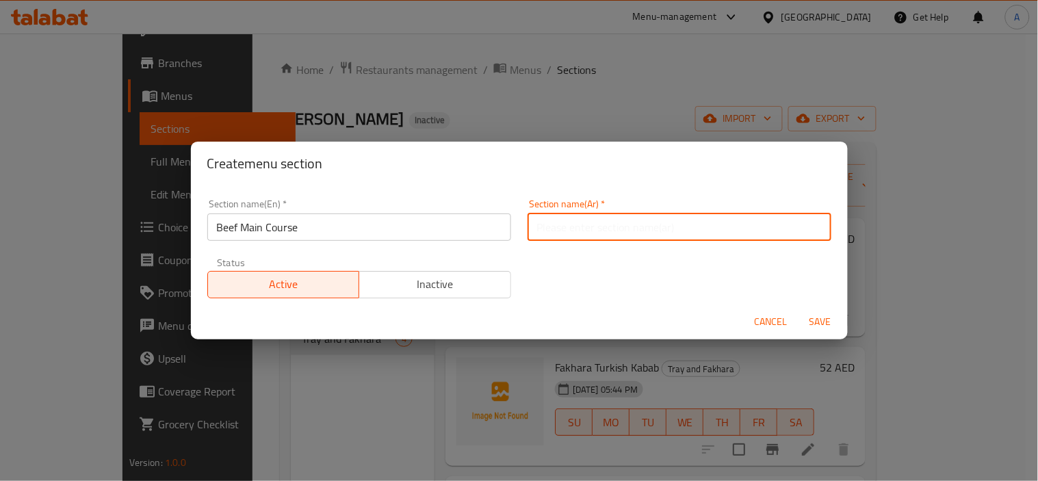
click at [613, 235] on input "text" at bounding box center [680, 227] width 304 height 27
type input "لحم"
type input "طبق لحم بقري رئيسي"
click at [799, 309] on button "Save" at bounding box center [821, 321] width 44 height 25
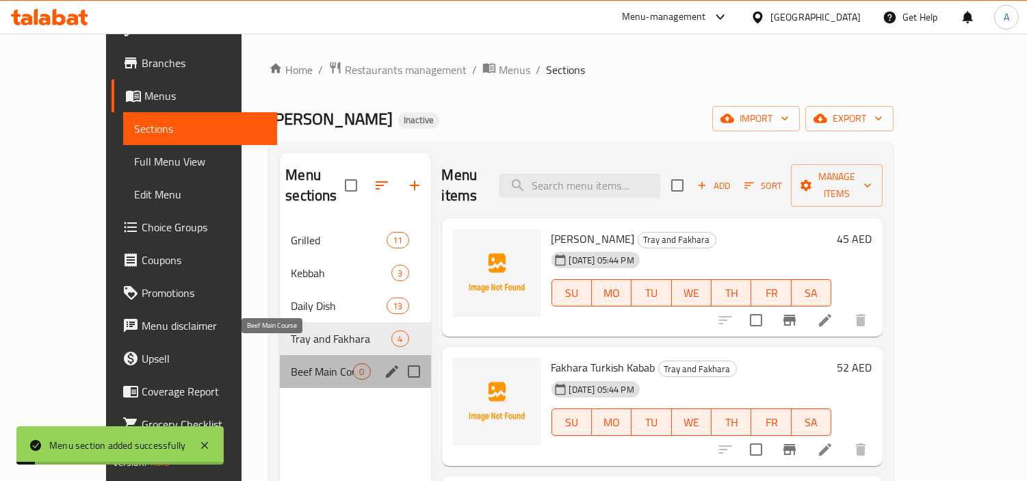
click at [302, 363] on span "Beef Main Course" at bounding box center [322, 371] width 62 height 16
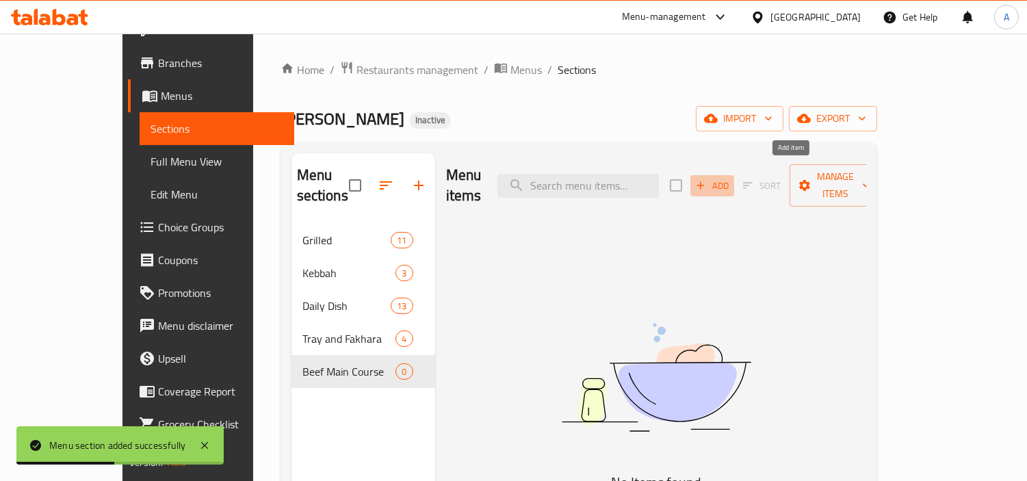
click at [731, 178] on span "Add" at bounding box center [712, 186] width 37 height 16
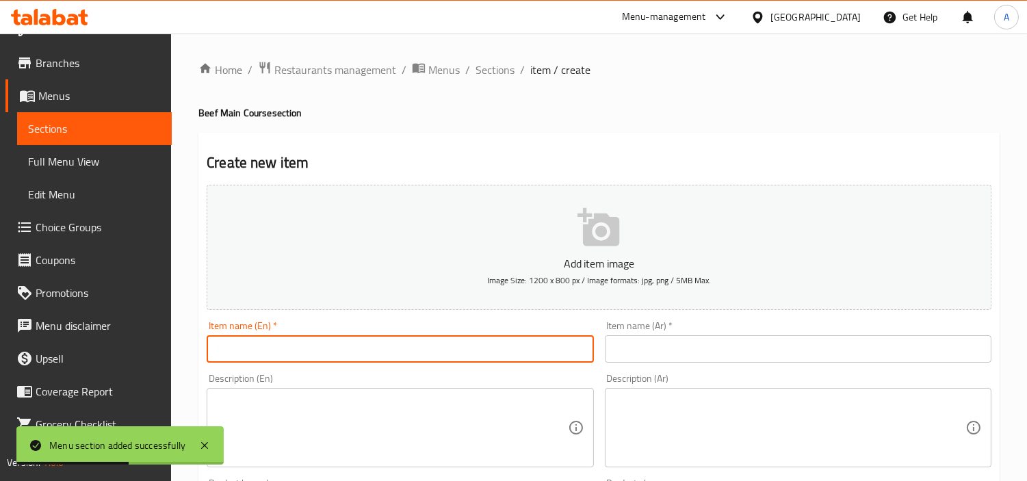
click at [590, 349] on input "text" at bounding box center [400, 348] width 387 height 27
paste input "Porto [PERSON_NAME]"
type input "Porto [PERSON_NAME]"
drag, startPoint x: 689, startPoint y: 340, endPoint x: 764, endPoint y: 337, distance: 74.6
click at [689, 340] on input "text" at bounding box center [798, 348] width 387 height 27
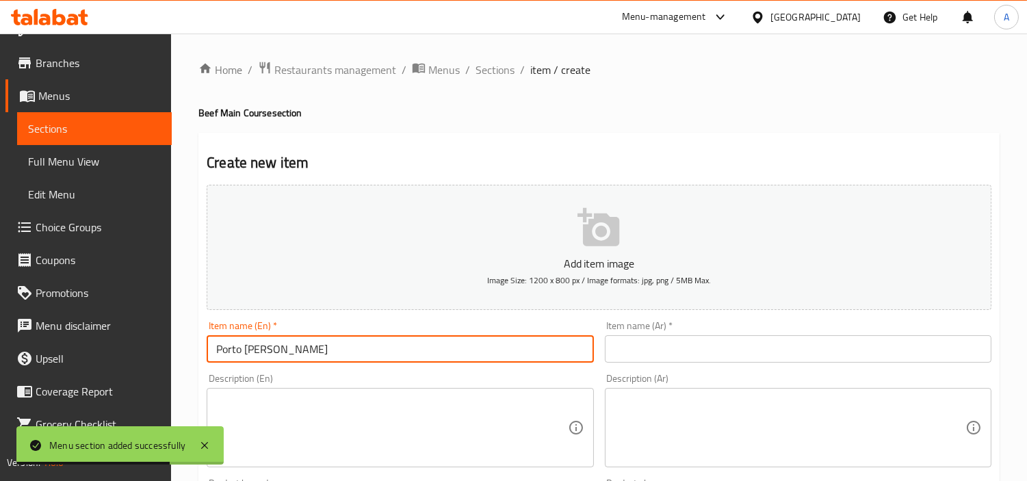
paste input "بورتو دي فوليو"
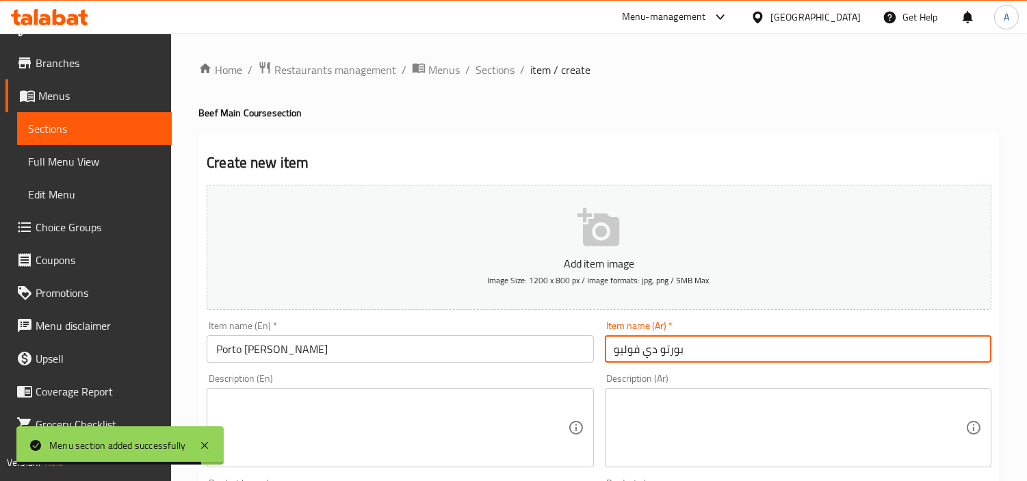
type input "بورتو دي فوليو"
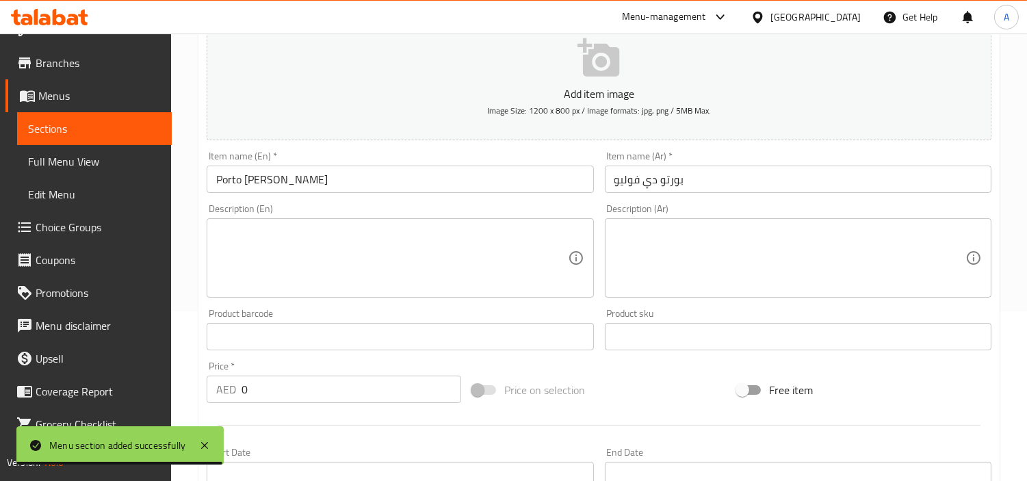
scroll to position [304, 0]
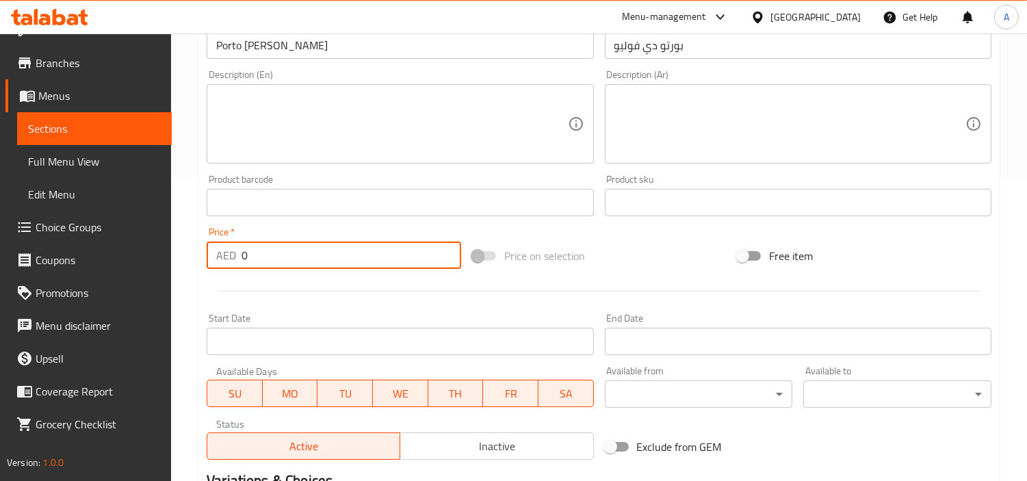
drag, startPoint x: 329, startPoint y: 260, endPoint x: 202, endPoint y: 252, distance: 126.9
click at [207, 252] on div "AED 0 Price *" at bounding box center [334, 255] width 255 height 27
paste input "5"
type input "50"
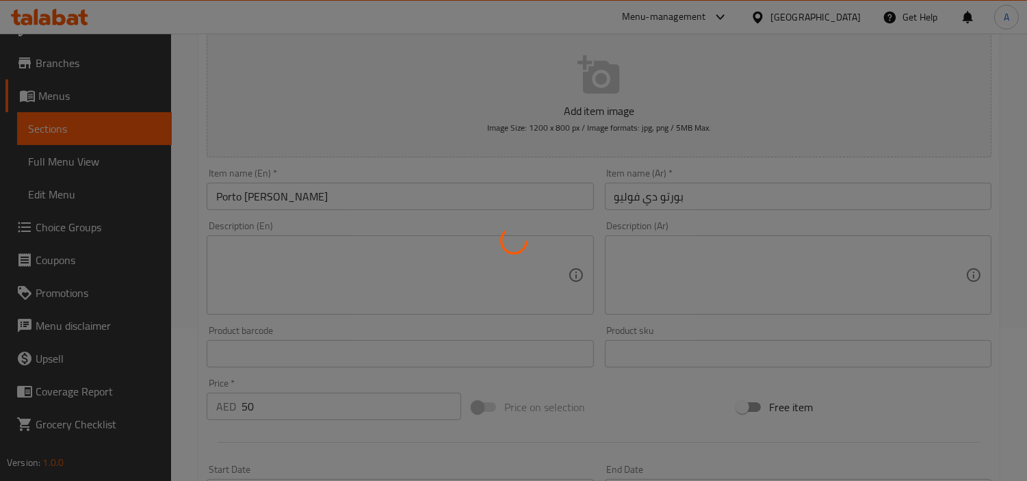
scroll to position [152, 0]
type input "0"
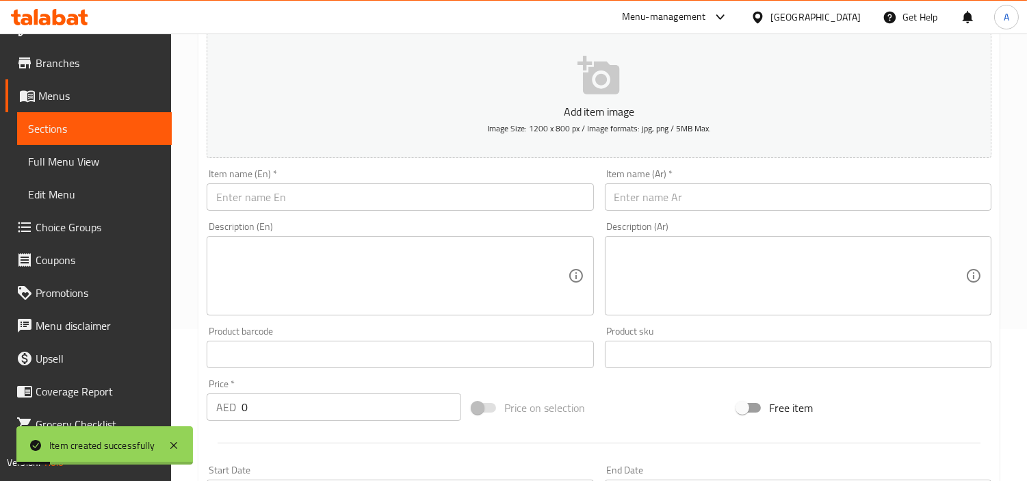
click at [530, 195] on input "text" at bounding box center [400, 196] width 387 height 27
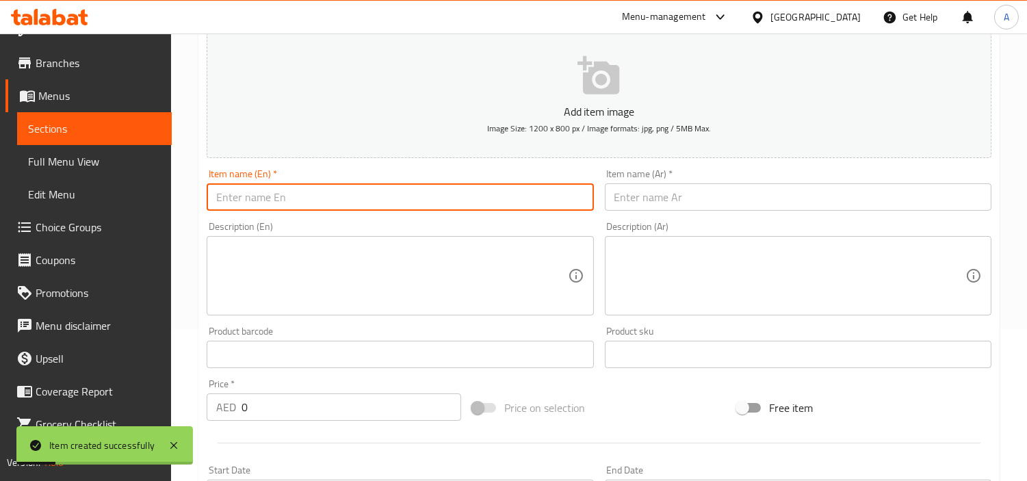
paste input "steak"
type input "steak"
click at [890, 212] on div "Item name (Ar)   * Item name (Ar) *" at bounding box center [799, 190] width 398 height 53
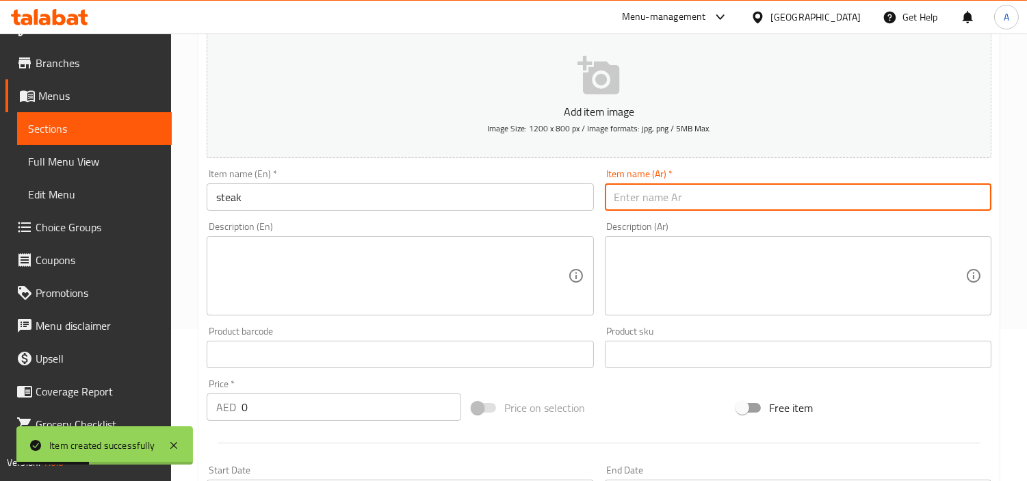
click at [911, 209] on input "text" at bounding box center [798, 196] width 387 height 27
paste input "شريحة لحم"
type input "شريحة لحم"
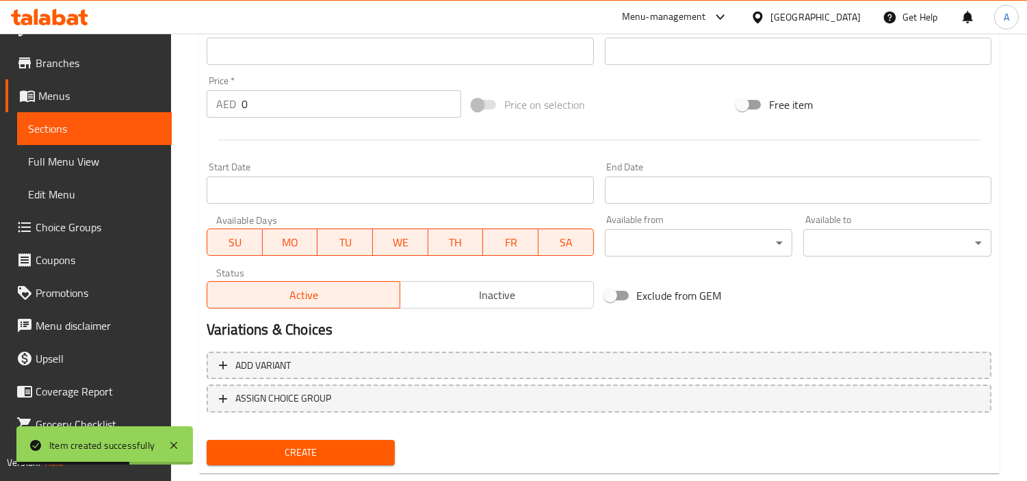
scroll to position [456, 0]
click at [320, 127] on div at bounding box center [599, 140] width 796 height 34
drag, startPoint x: 340, startPoint y: 99, endPoint x: 157, endPoint y: 84, distance: 182.6
click at [213, 86] on div "Price   * AED 0 Price *" at bounding box center [334, 96] width 255 height 42
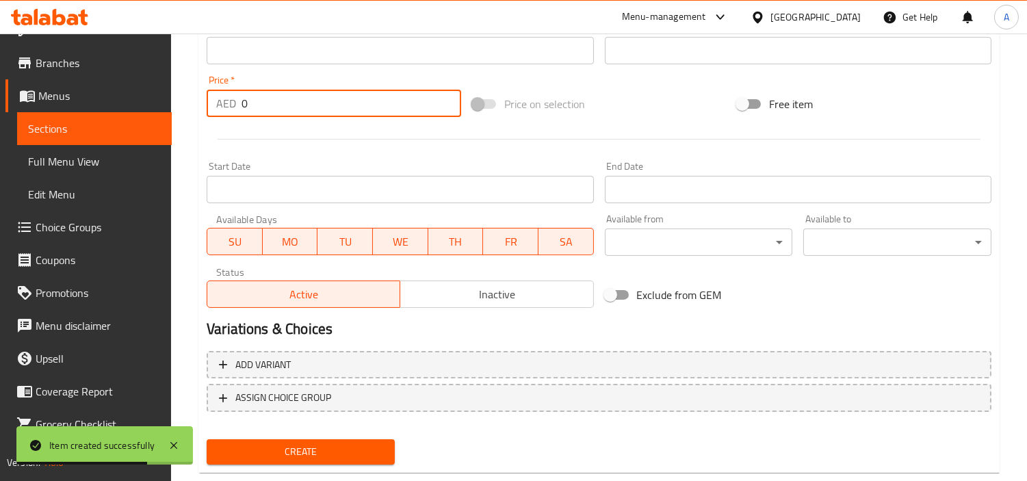
paste input "79"
type input "79"
click at [207, 439] on button "Create" at bounding box center [301, 451] width 188 height 25
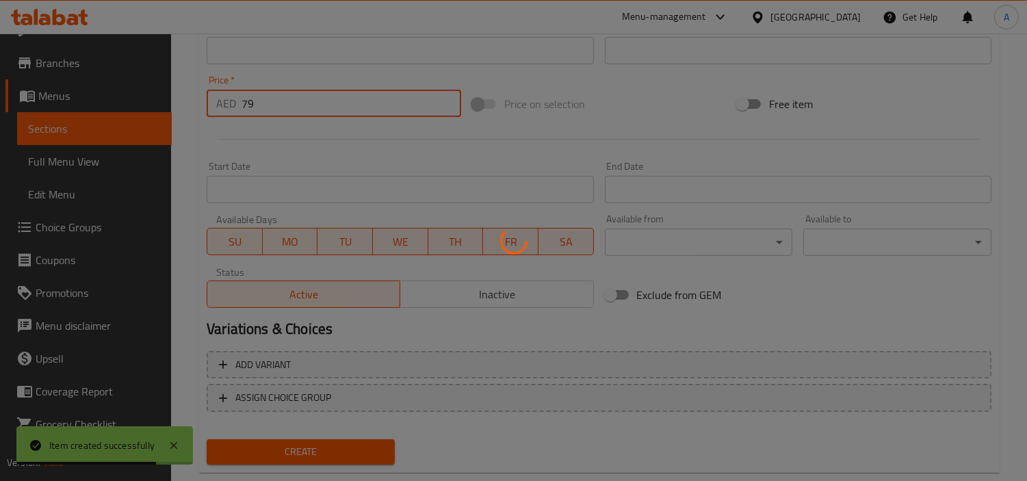
type input "0"
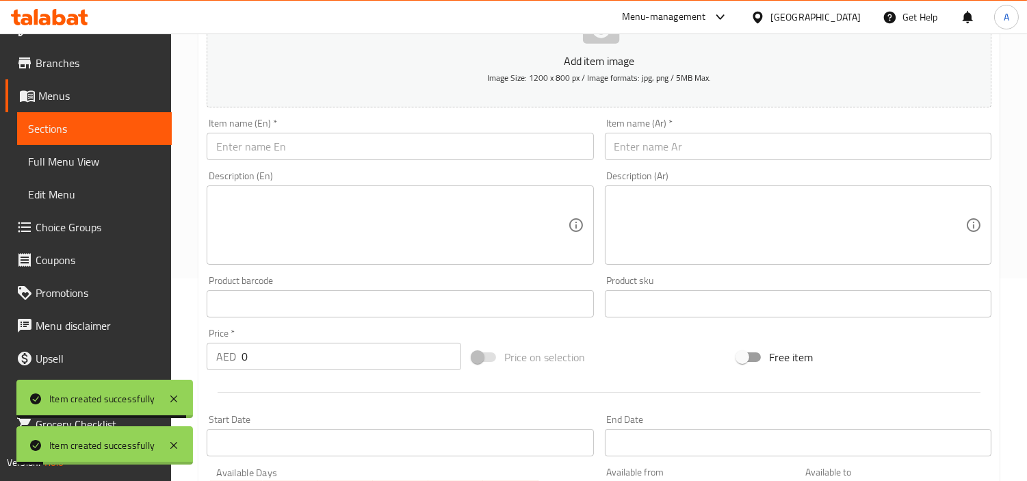
scroll to position [76, 0]
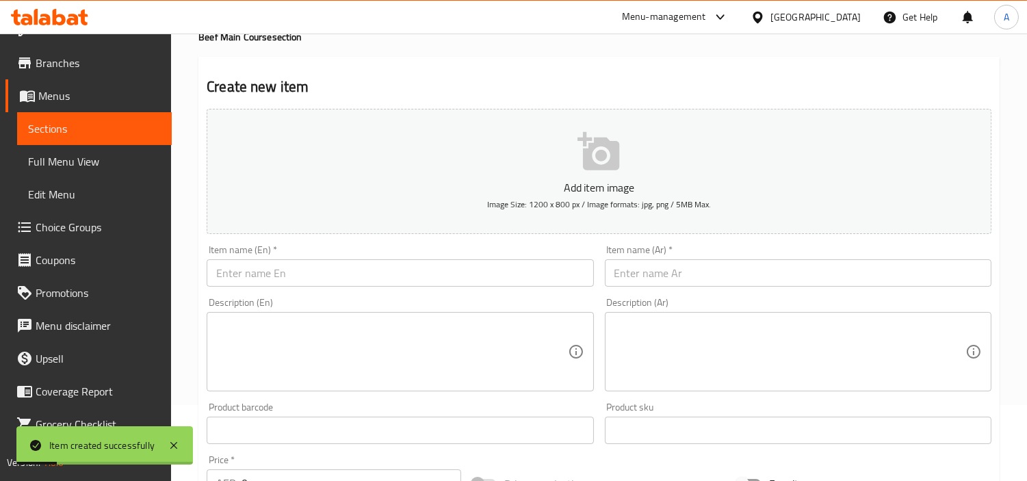
click at [466, 290] on div "Item name (En)   * Item name (En) *" at bounding box center [400, 266] width 398 height 53
click at [470, 277] on input "text" at bounding box center [400, 272] width 387 height 27
paste input "steak | Fillet Povier"
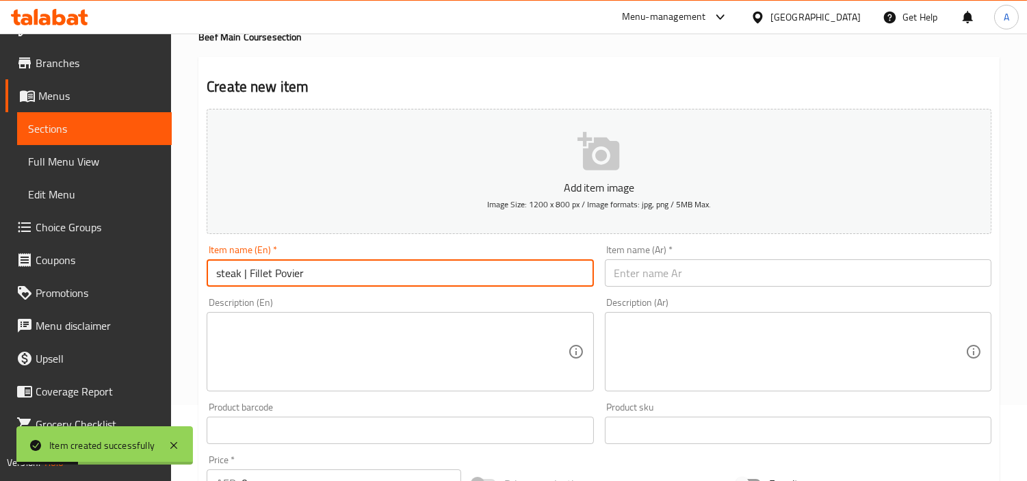
type input "steak | Fillet Povier"
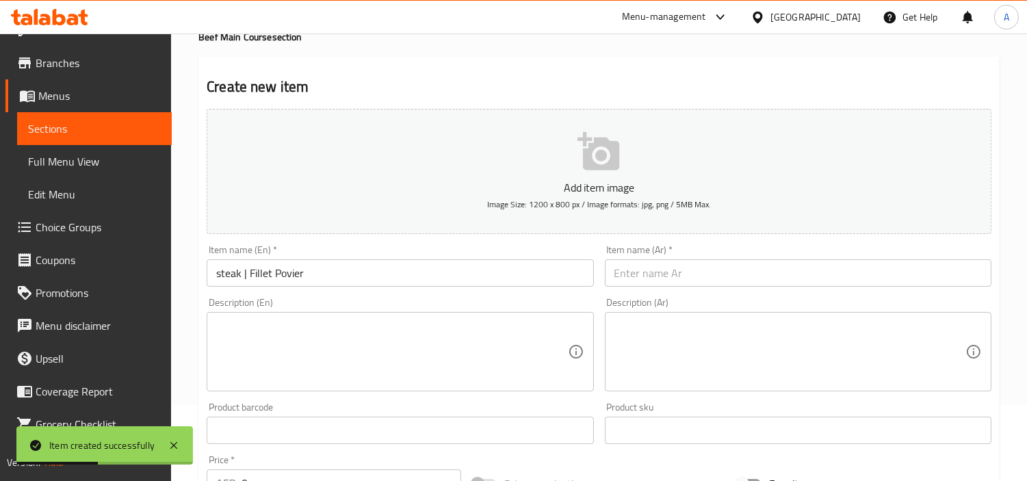
click at [779, 298] on div "Description (Ar) Description (Ar)" at bounding box center [798, 345] width 387 height 94
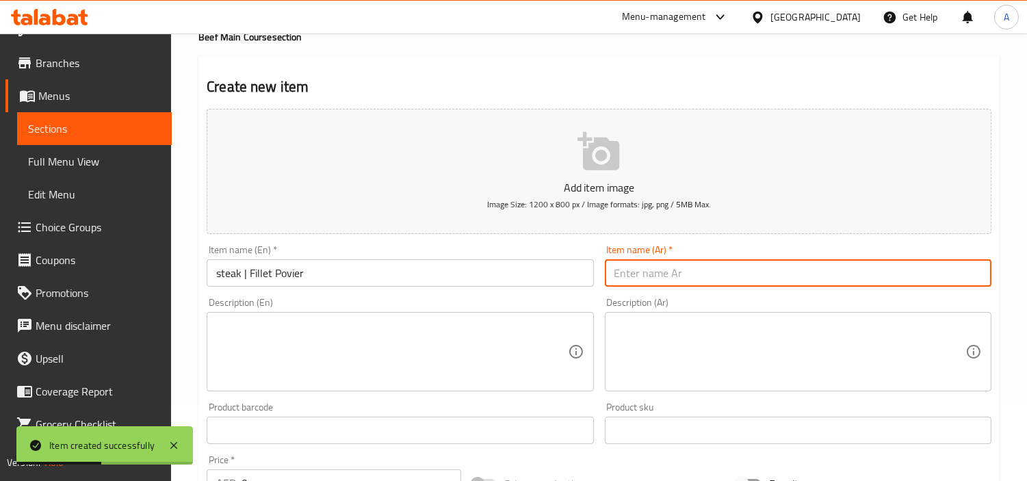
click at [782, 283] on input "text" at bounding box center [798, 272] width 387 height 27
paste input "شريحة لحم | [PERSON_NAME]"
type input "شريحة لحم | [PERSON_NAME]"
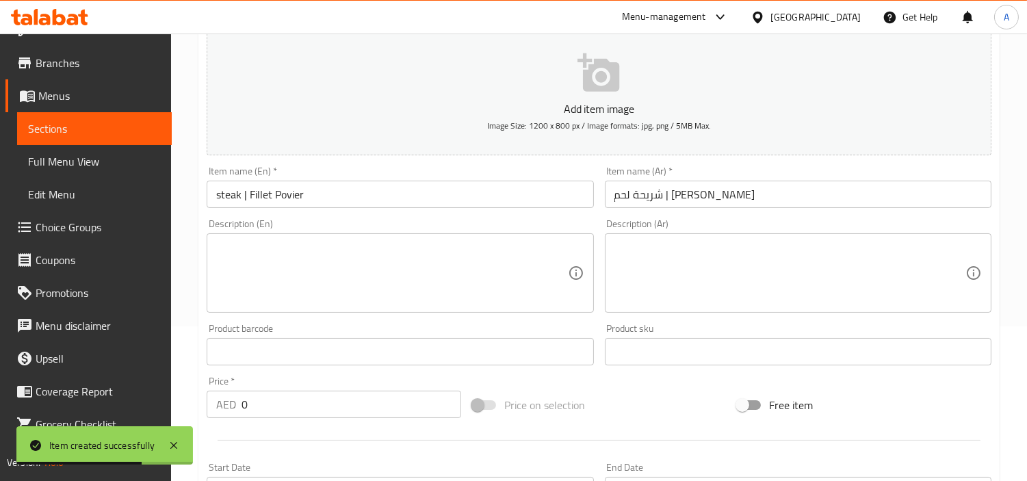
scroll to position [228, 0]
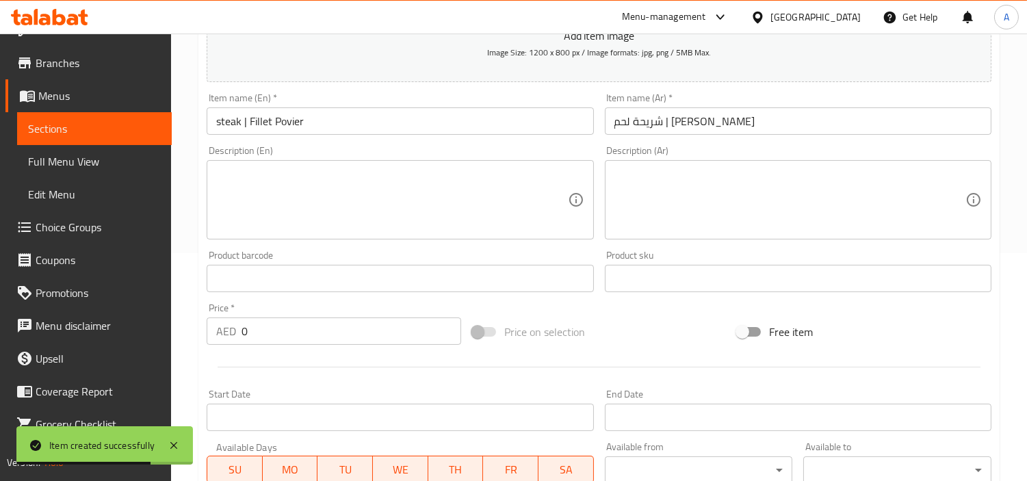
drag, startPoint x: 318, startPoint y: 339, endPoint x: 90, endPoint y: 342, distance: 228.0
click at [90, 342] on div "Edit Restaurant Branches Menus Sections Full Menu View Edit Menu Choice Groups …" at bounding box center [513, 273] width 1027 height 934
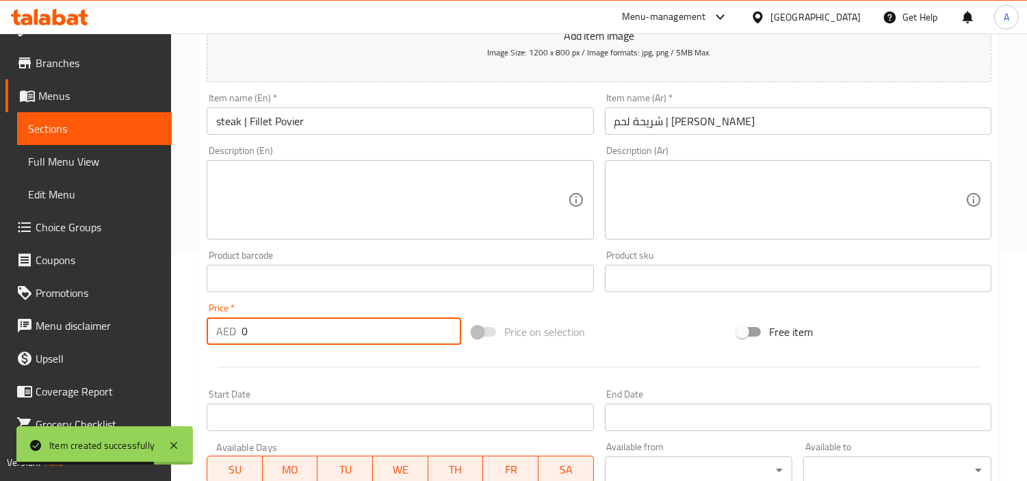
paste input "5"
type input "50"
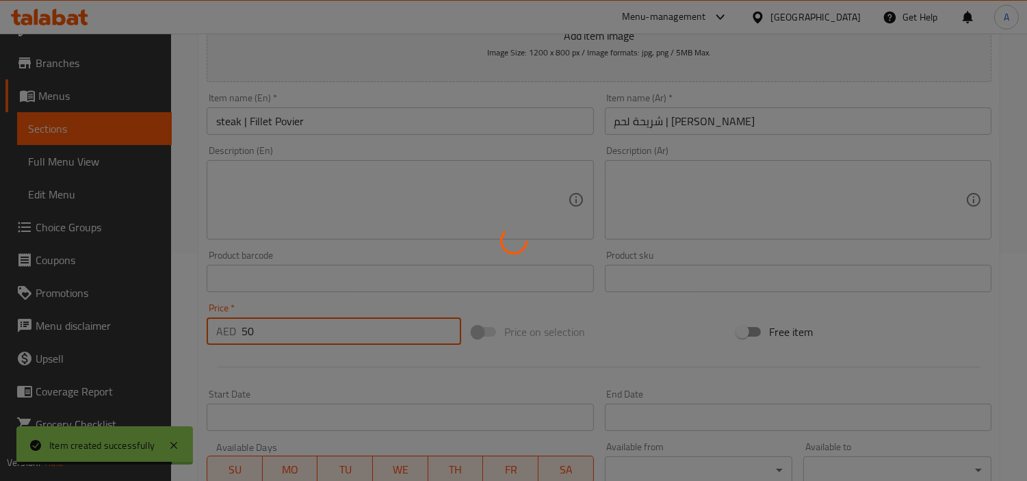
type input "0"
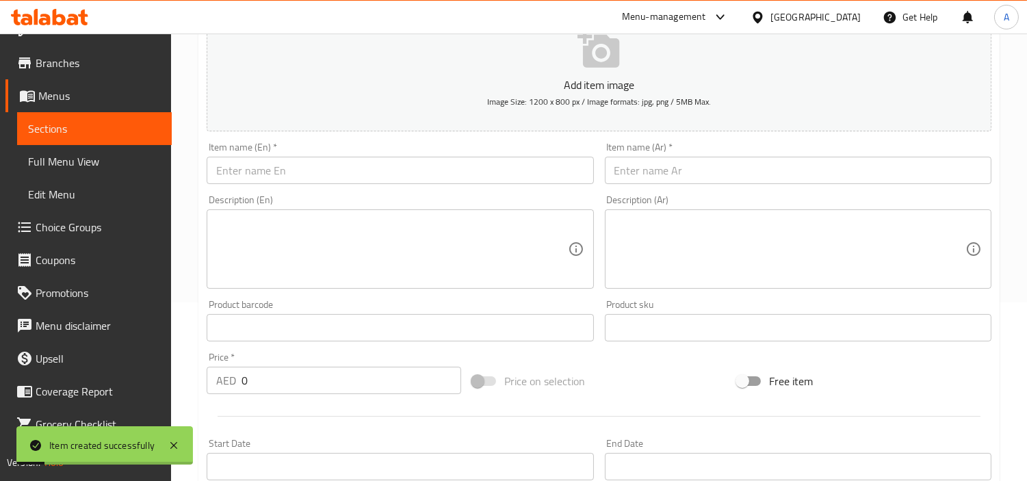
scroll to position [152, 0]
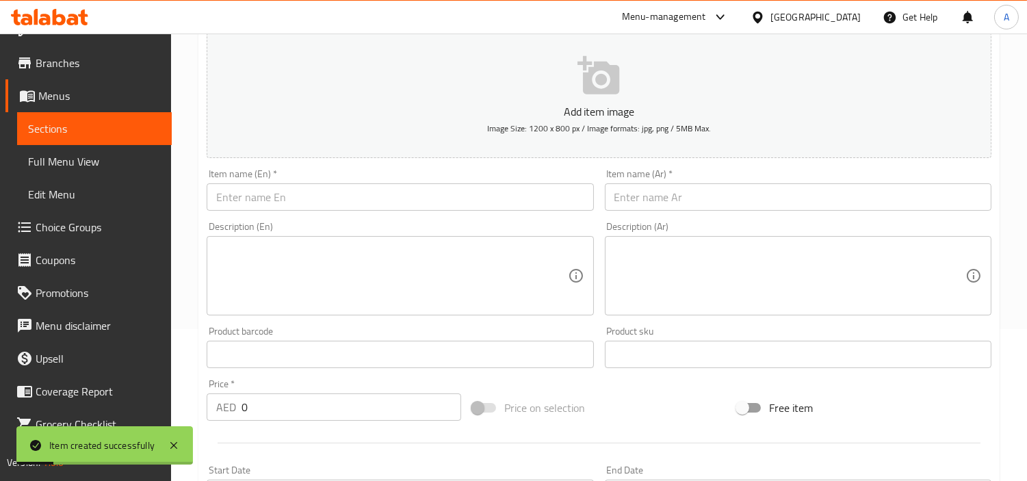
drag, startPoint x: 455, startPoint y: 182, endPoint x: 456, endPoint y: 190, distance: 8.3
click at [456, 182] on div "Item name (En)   * Item name (En) *" at bounding box center [400, 190] width 387 height 42
paste input "steak | Fillet Alfonge"
click at [455, 194] on input "text" at bounding box center [400, 196] width 387 height 27
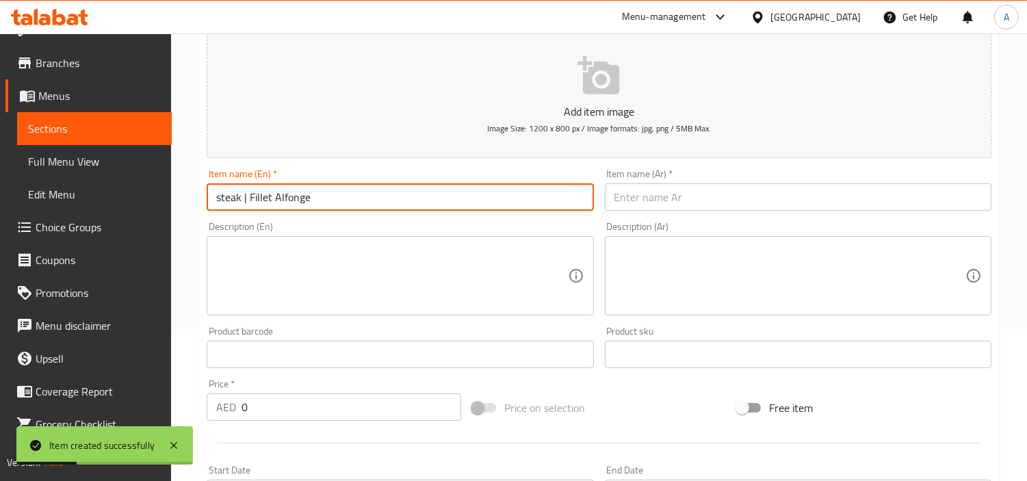
type input "steak | Fillet Alfonge"
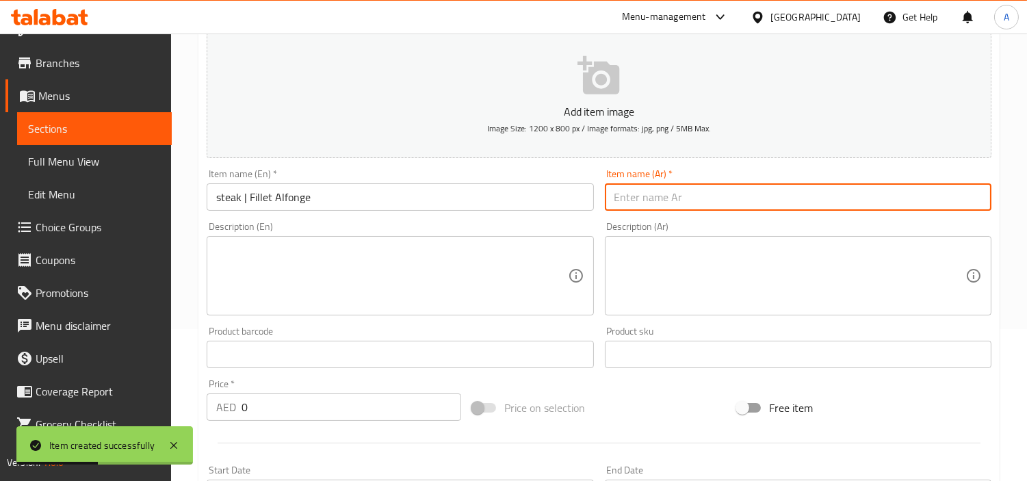
drag, startPoint x: 703, startPoint y: 203, endPoint x: 973, endPoint y: 205, distance: 270.4
click at [703, 203] on input "text" at bounding box center [798, 196] width 387 height 27
paste input "شريحة لحم | [PERSON_NAME]"
type input "شريحة لحم | [PERSON_NAME]"
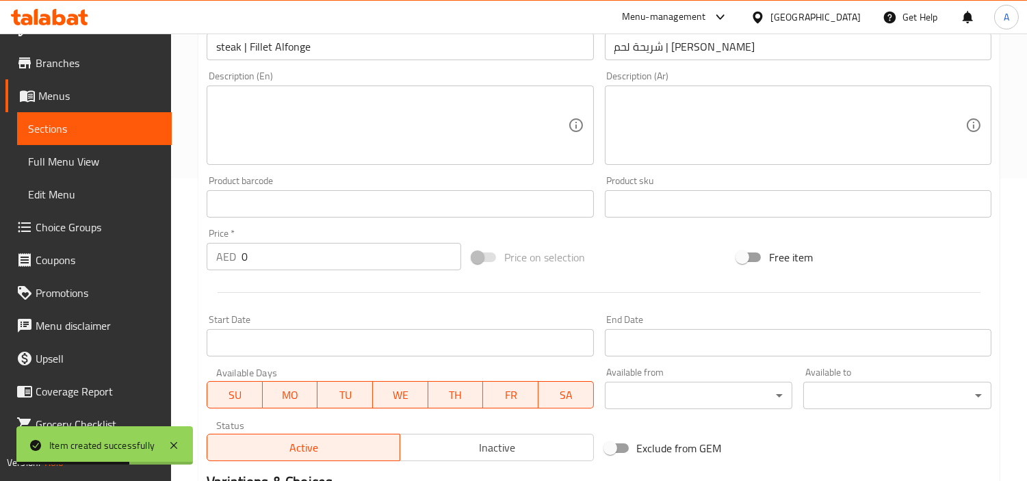
scroll to position [456, 0]
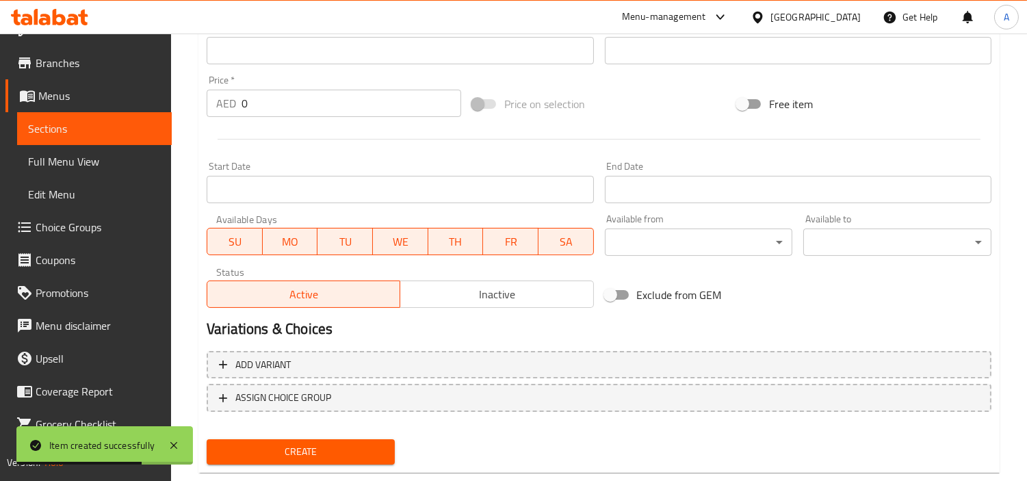
drag, startPoint x: 325, startPoint y: 85, endPoint x: 283, endPoint y: 99, distance: 43.9
click at [283, 98] on div "Price   * AED 0 Price *" at bounding box center [334, 96] width 255 height 42
drag, startPoint x: 296, startPoint y: 103, endPoint x: 147, endPoint y: 96, distance: 149.4
click at [147, 96] on div "Edit Restaurant Branches Menus Sections Full Menu View Edit Menu Choice Groups …" at bounding box center [513, 45] width 1027 height 934
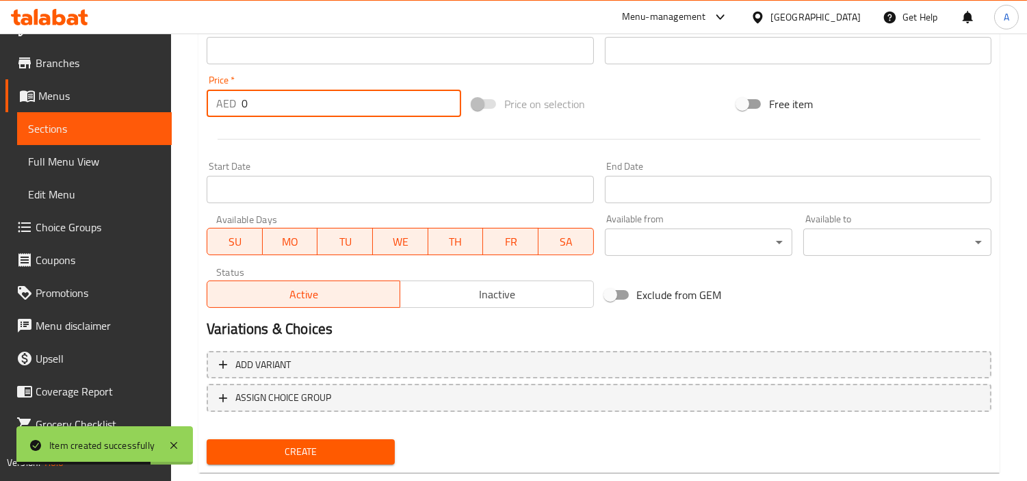
paste input "5"
type input "50"
click at [207, 439] on button "Create" at bounding box center [301, 451] width 188 height 25
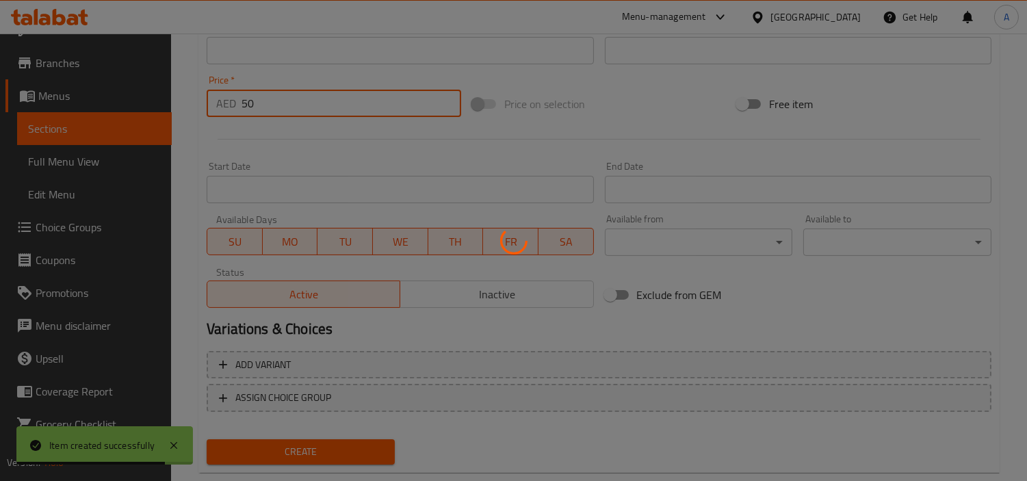
type input "0"
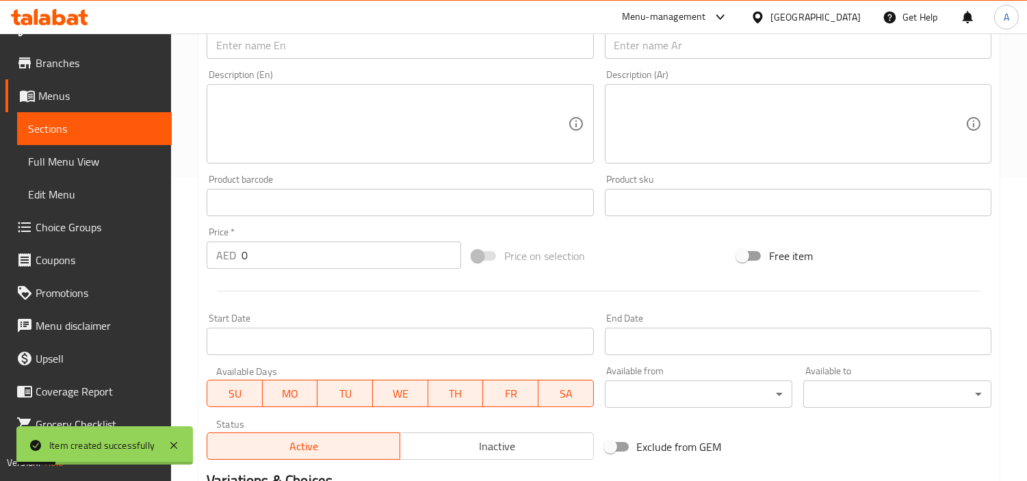
scroll to position [228, 0]
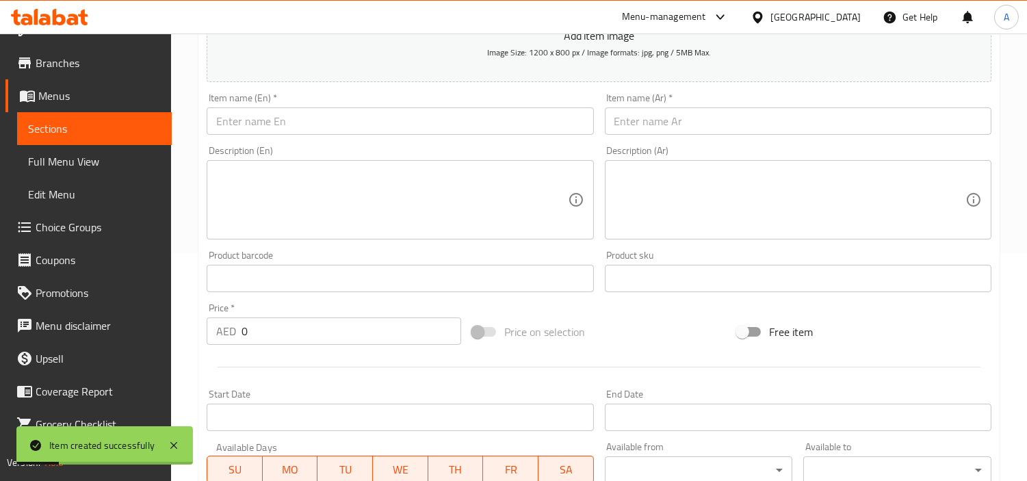
drag, startPoint x: 483, startPoint y: 149, endPoint x: 494, endPoint y: 124, distance: 27.0
click at [483, 149] on div "Description (En) Description (En)" at bounding box center [400, 193] width 387 height 94
paste input "Quattro"
click at [497, 118] on input "text" at bounding box center [400, 120] width 387 height 27
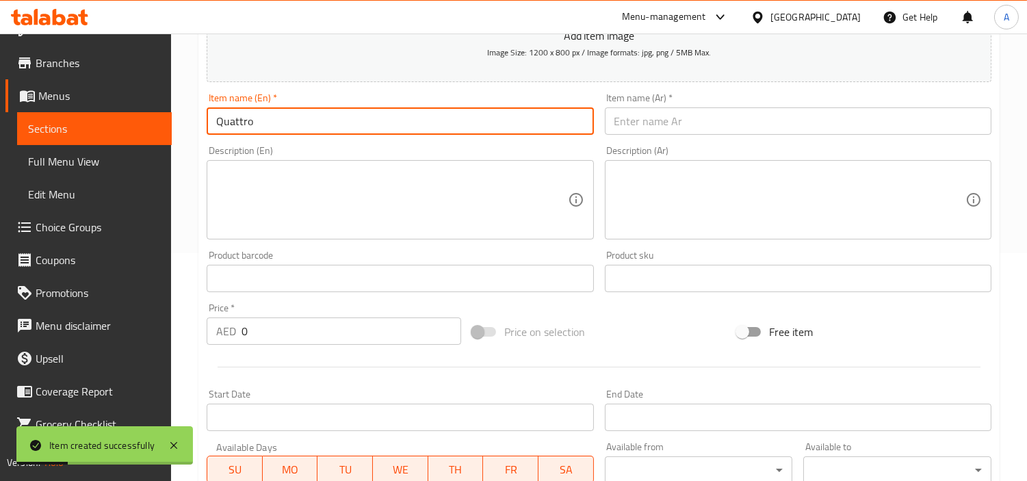
type input "Quattro"
click at [776, 138] on div "Item name (Ar)   * Item name (Ar) *" at bounding box center [799, 114] width 398 height 53
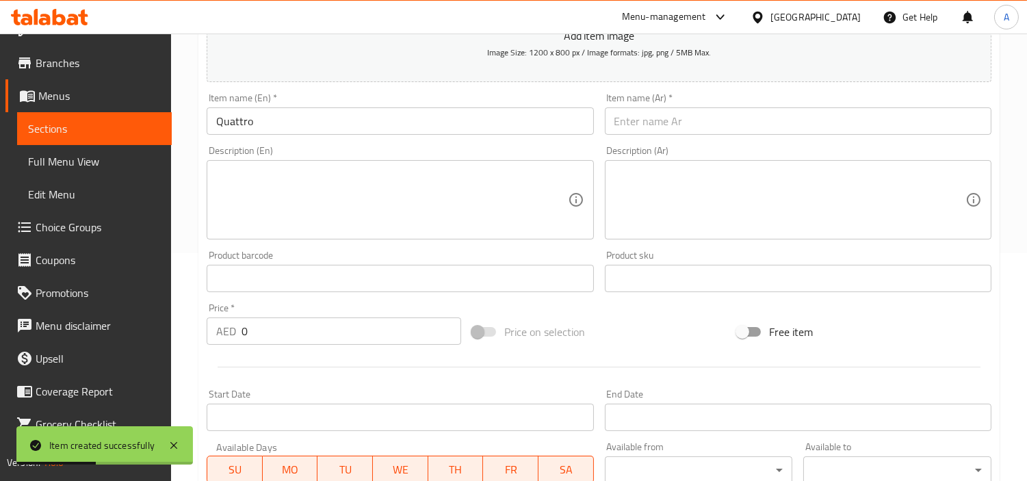
click at [781, 128] on input "text" at bounding box center [798, 120] width 387 height 27
paste
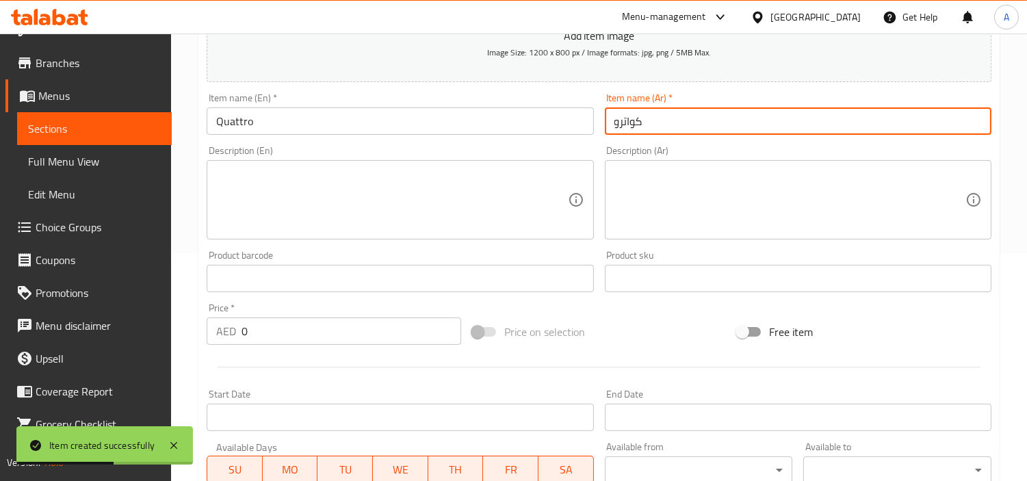
type input "كواترو"
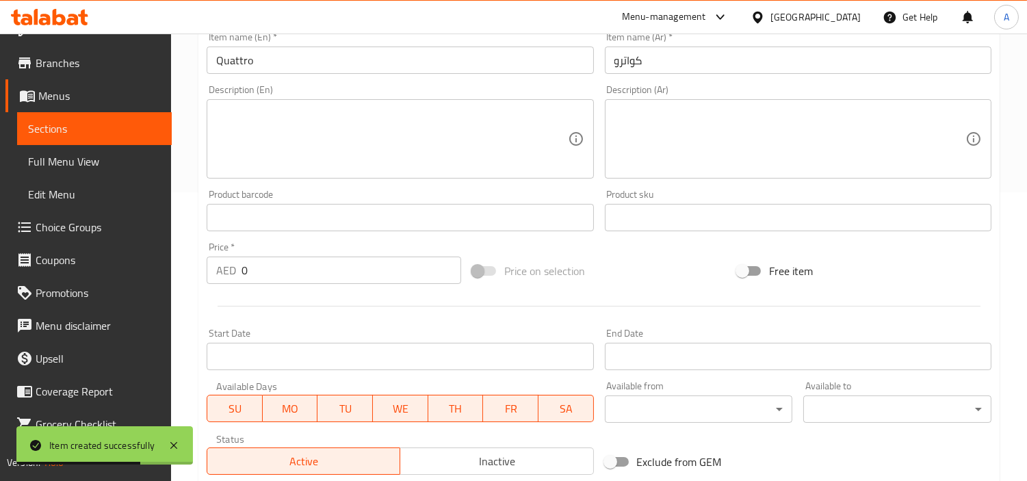
scroll to position [380, 0]
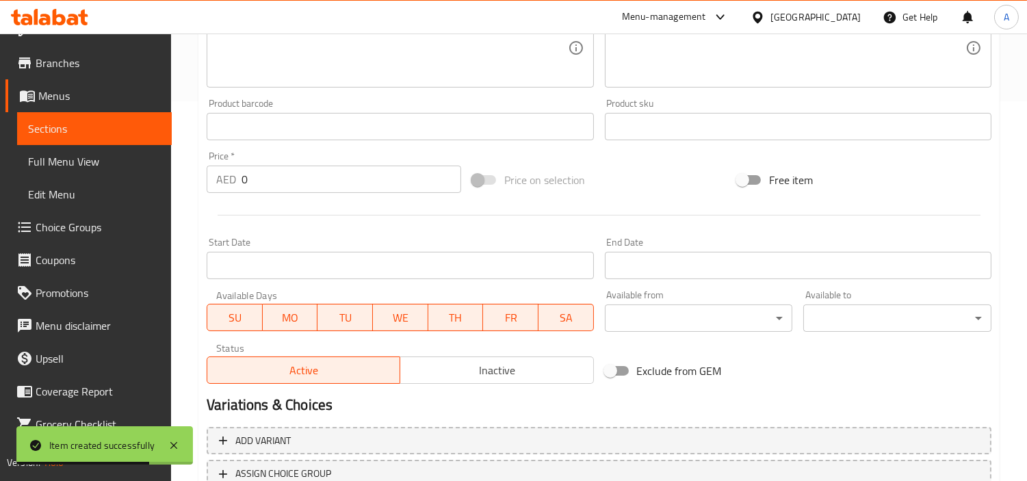
drag, startPoint x: 307, startPoint y: 190, endPoint x: 0, endPoint y: 179, distance: 306.9
click at [0, 179] on div "Edit Restaurant Branches Menus Sections Full Menu View Edit Menu Choice Groups …" at bounding box center [513, 121] width 1027 height 934
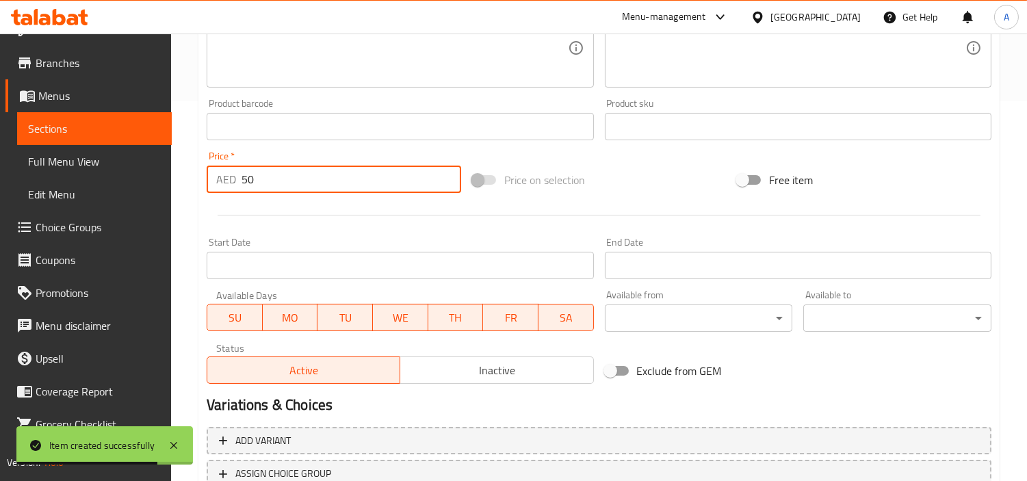
type input "50"
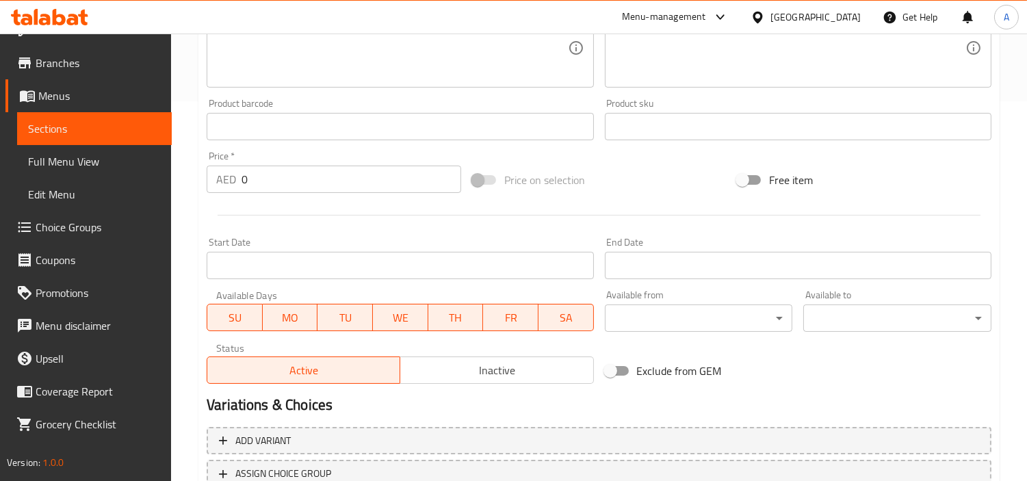
click at [1024, 89] on div "Home / Restaurants management / Menus / Sections / item / create Beef Main Cour…" at bounding box center [599, 121] width 856 height 934
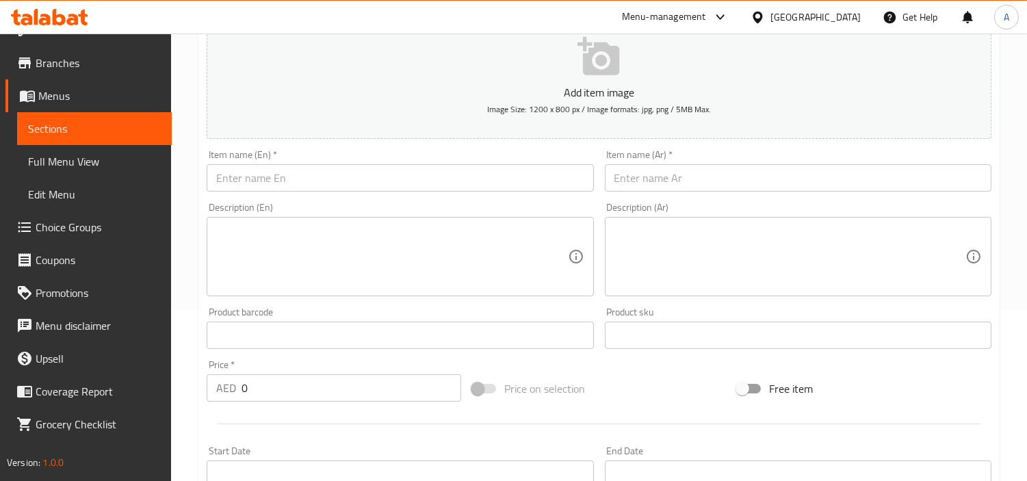
scroll to position [0, 0]
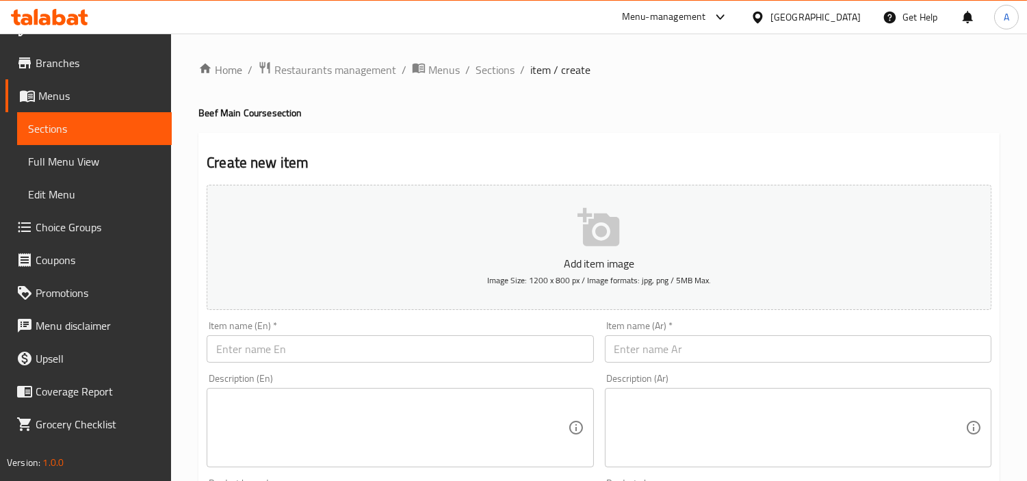
drag, startPoint x: 509, startPoint y: 66, endPoint x: 622, endPoint y: 138, distance: 133.3
click at [509, 66] on span "Sections" at bounding box center [495, 70] width 39 height 16
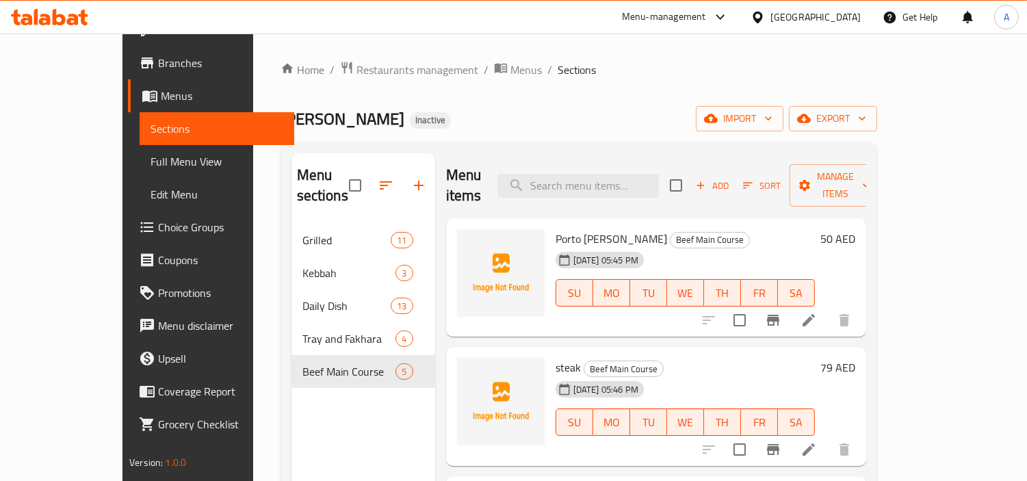
click at [570, 135] on div "Home / Restaurants management / Menus / Sections Aldimashqi Alasil Inactive imp…" at bounding box center [579, 353] width 597 height 585
click at [414, 181] on icon "button" at bounding box center [419, 186] width 10 height 10
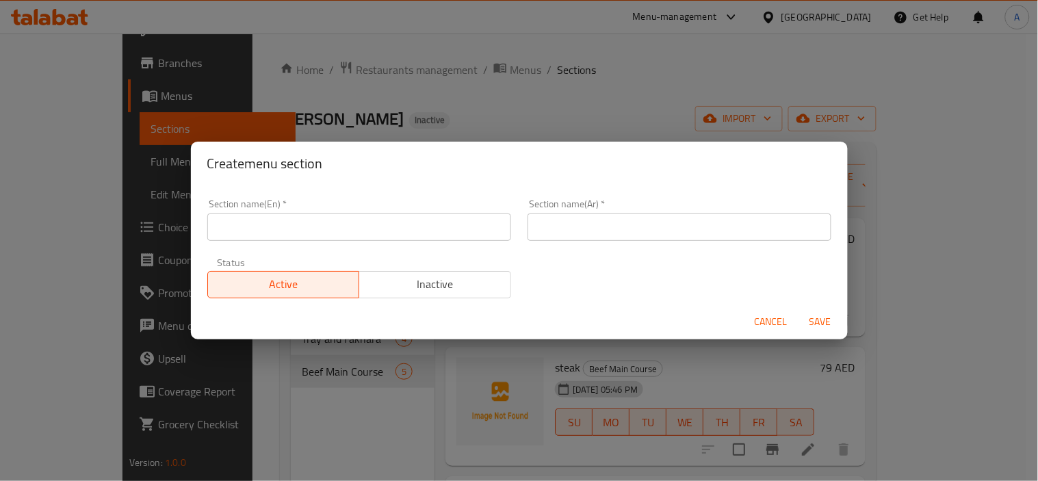
click at [502, 230] on input "text" at bounding box center [359, 227] width 304 height 27
click at [681, 243] on div "Section name(Ar)   * Section name(Ar) *" at bounding box center [680, 220] width 320 height 58
drag, startPoint x: 756, startPoint y: 235, endPoint x: 779, endPoint y: 256, distance: 31.5
click at [756, 235] on input "text" at bounding box center [680, 227] width 304 height 27
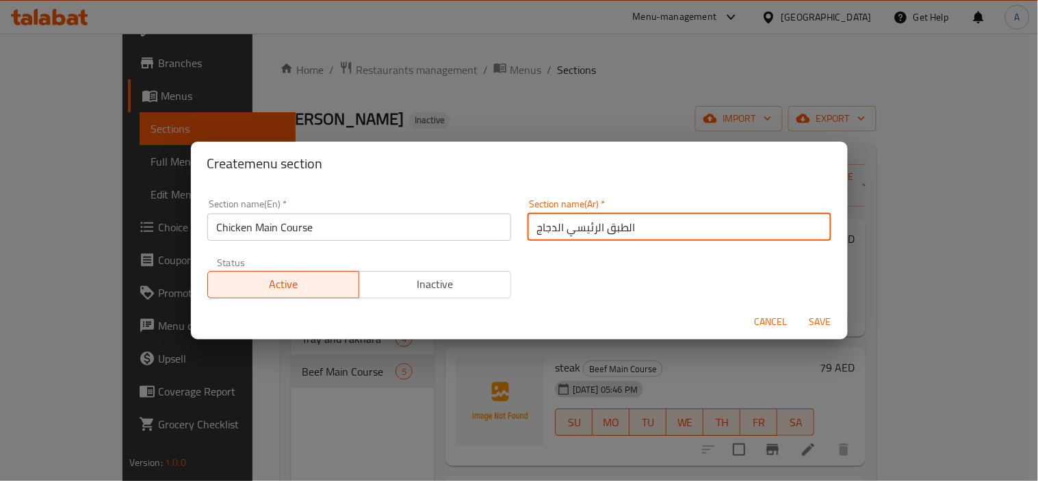
click at [822, 319] on span "Save" at bounding box center [820, 322] width 33 height 17
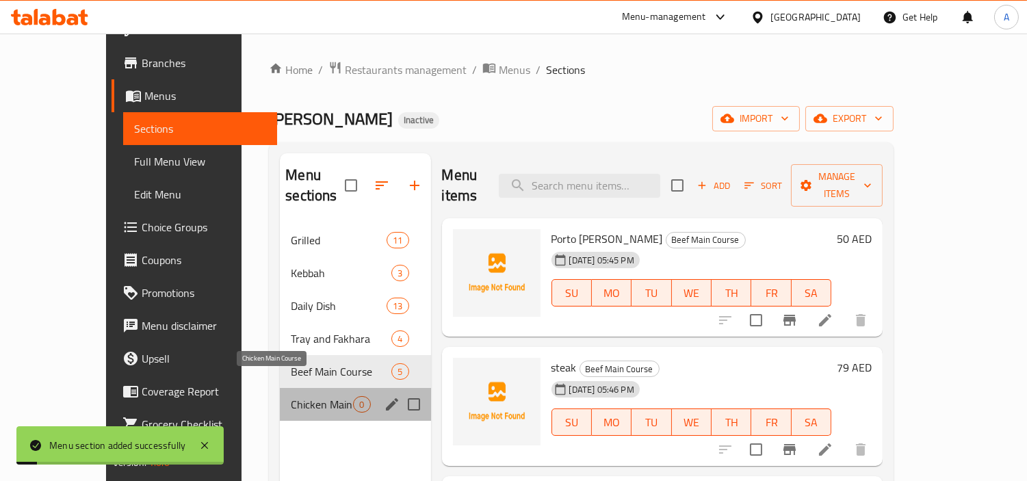
click at [291, 396] on span "Chicken Main Course" at bounding box center [322, 404] width 62 height 16
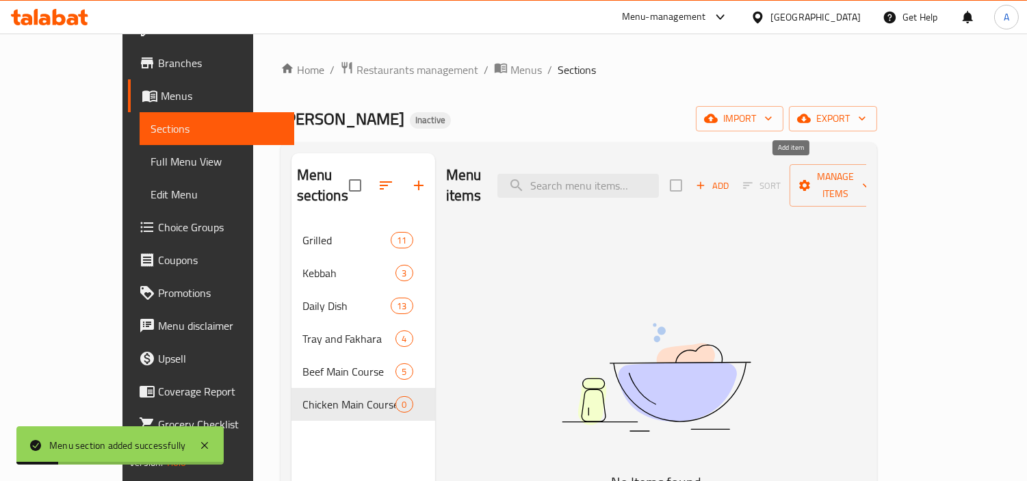
click at [731, 178] on span "Add" at bounding box center [712, 186] width 37 height 16
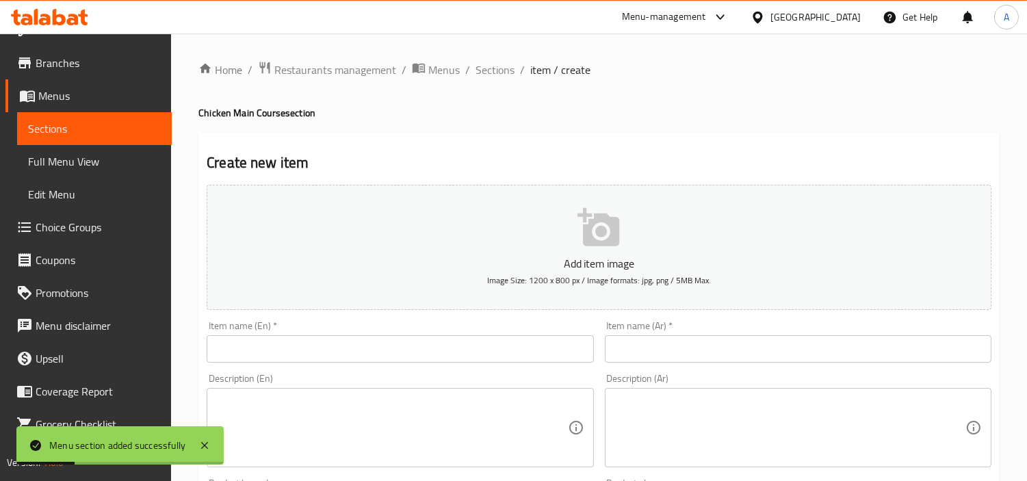
click at [495, 333] on div "Item name (En)   * Item name (En) *" at bounding box center [400, 342] width 387 height 42
click at [476, 370] on div "Description (En) Description (En)" at bounding box center [400, 420] width 398 height 105
click at [484, 349] on input "text" at bounding box center [400, 348] width 387 height 27
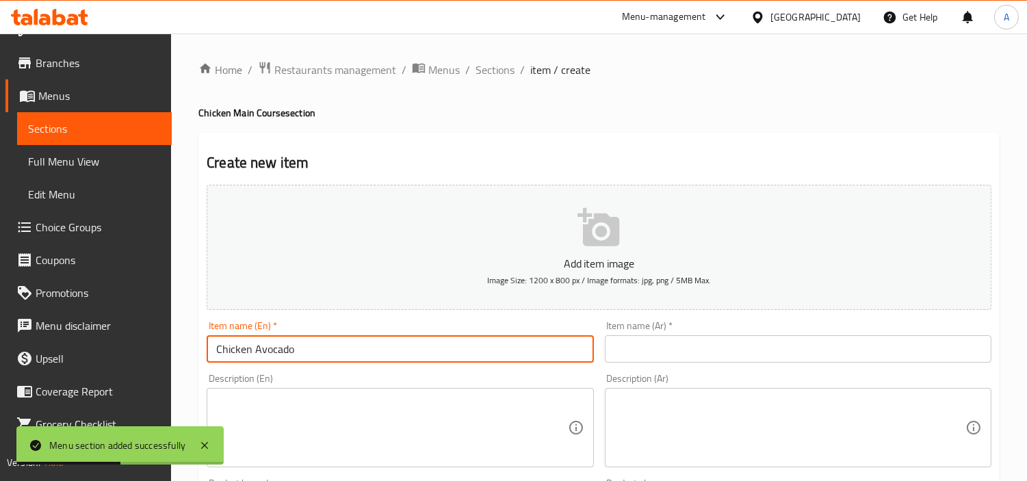
click at [722, 342] on input "text" at bounding box center [798, 348] width 387 height 27
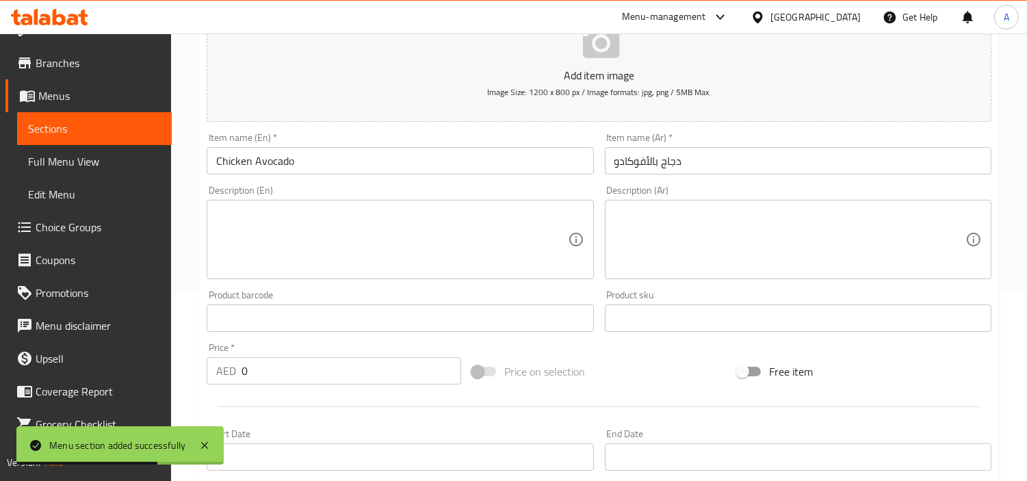
scroll to position [304, 0]
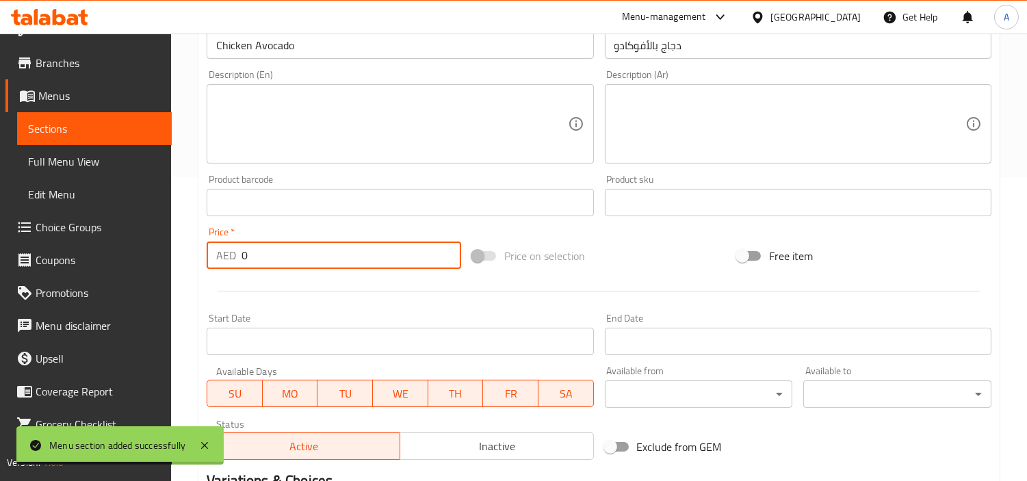
drag, startPoint x: 327, startPoint y: 252, endPoint x: 167, endPoint y: 268, distance: 161.0
click at [179, 270] on div "Home / Restaurants management / Menus / Sections / item / create Chicken Main C…" at bounding box center [599, 197] width 856 height 934
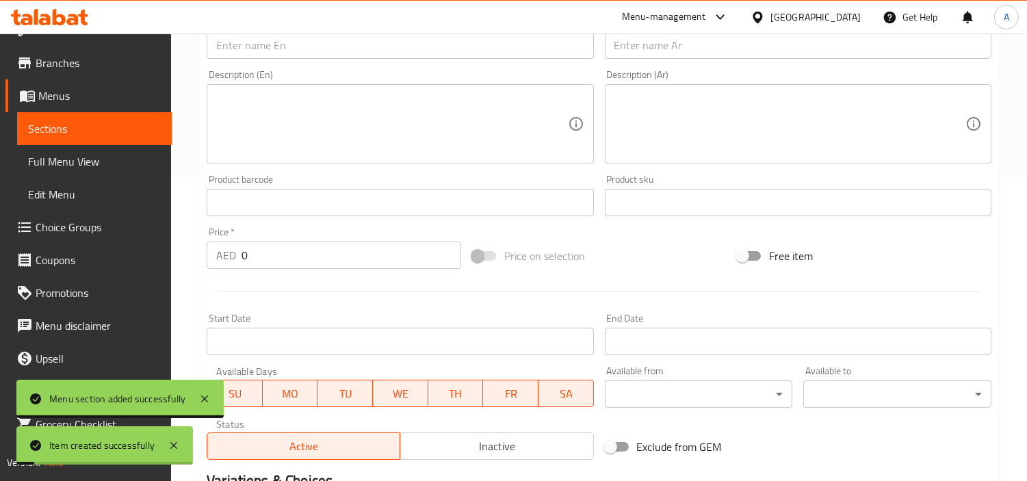
scroll to position [152, 0]
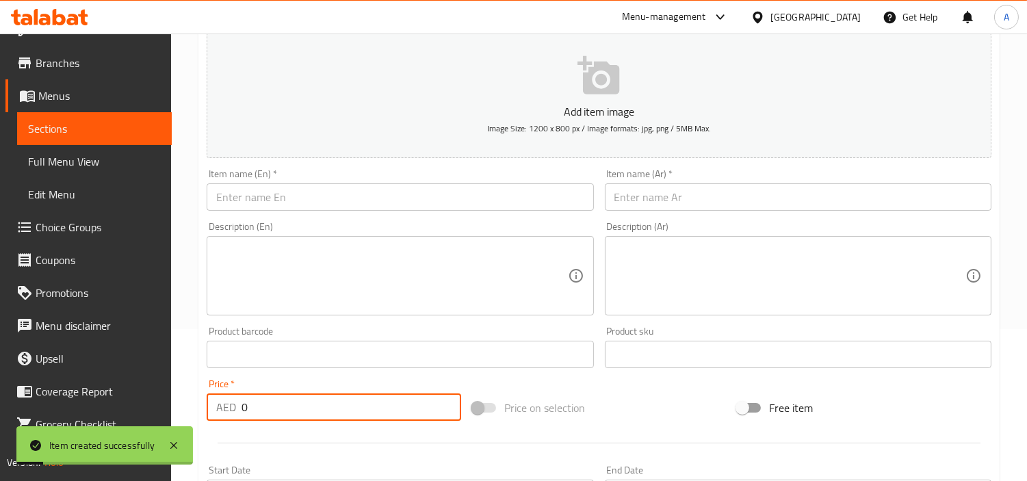
click at [427, 188] on input "text" at bounding box center [400, 196] width 387 height 27
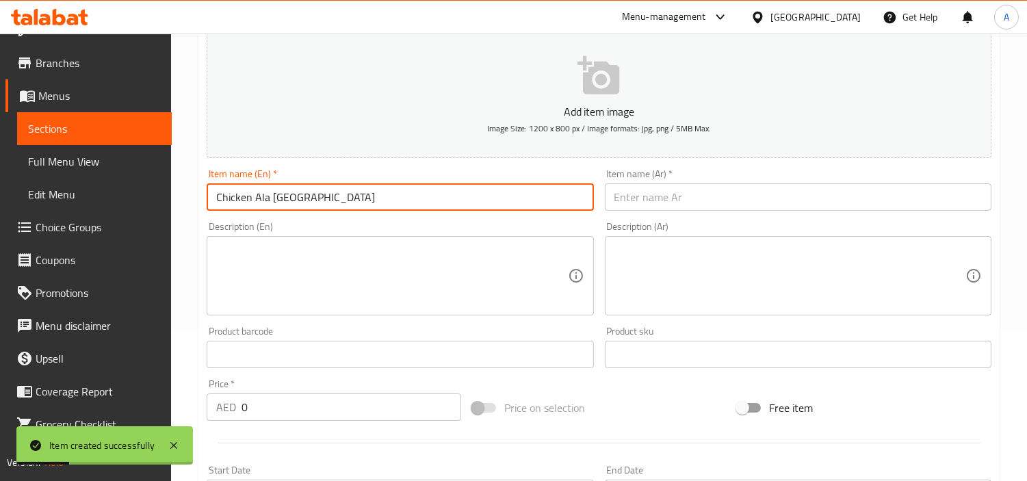
click at [662, 202] on input "text" at bounding box center [798, 196] width 387 height 27
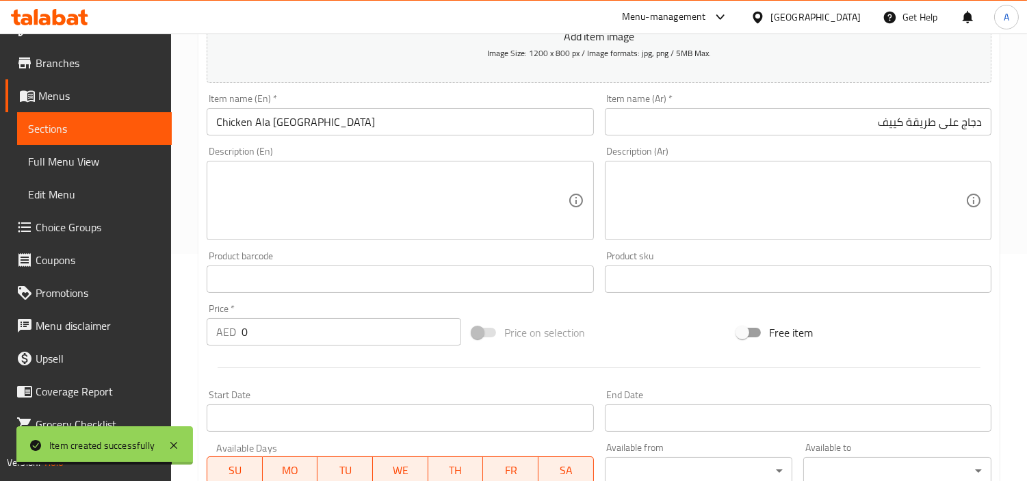
scroll to position [228, 0]
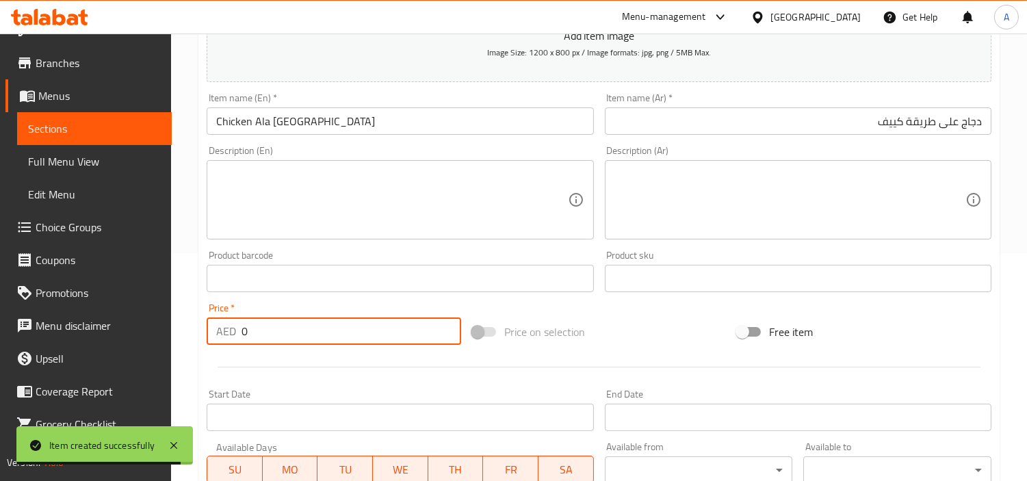
drag, startPoint x: 387, startPoint y: 343, endPoint x: 81, endPoint y: 306, distance: 308.9
click at [88, 309] on div "Edit Restaurant Branches Menus Sections Full Menu View Edit Menu Choice Groups …" at bounding box center [513, 273] width 1027 height 934
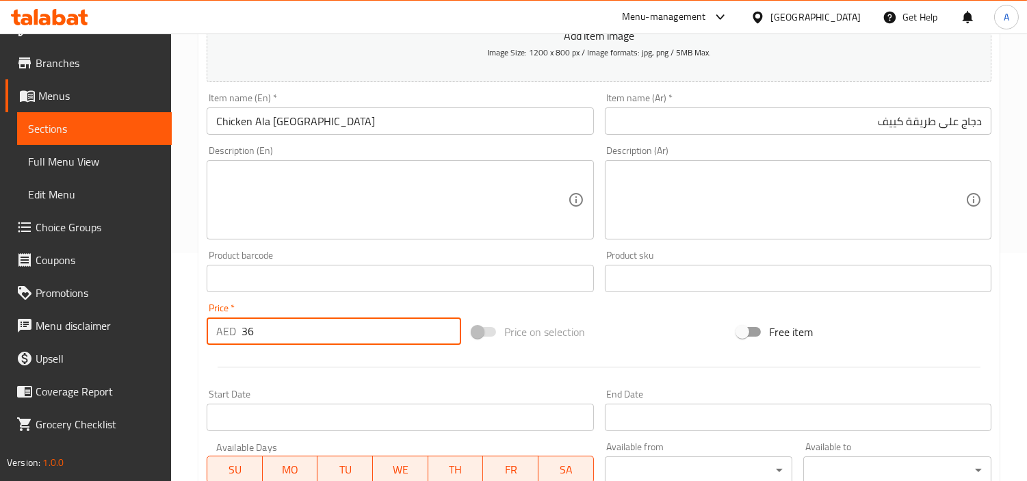
click at [938, 120] on input "دجاج على طريقة كييف" at bounding box center [798, 120] width 387 height 27
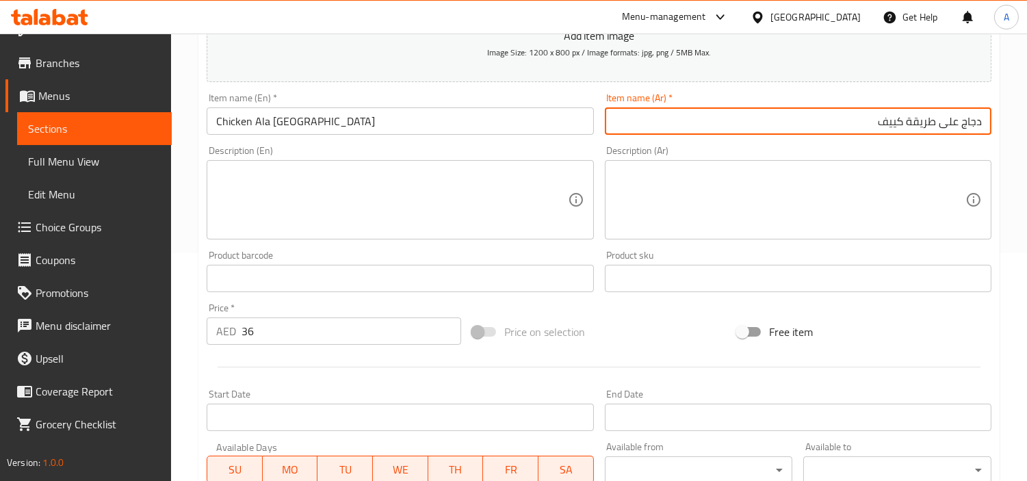
click at [935, 120] on input "دجاج على طريقة كييف" at bounding box center [798, 120] width 387 height 27
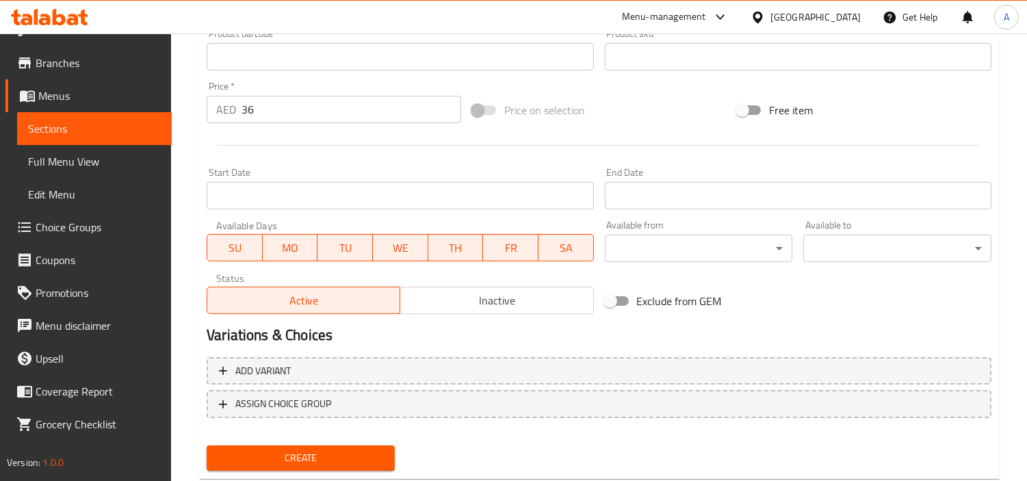
scroll to position [456, 0]
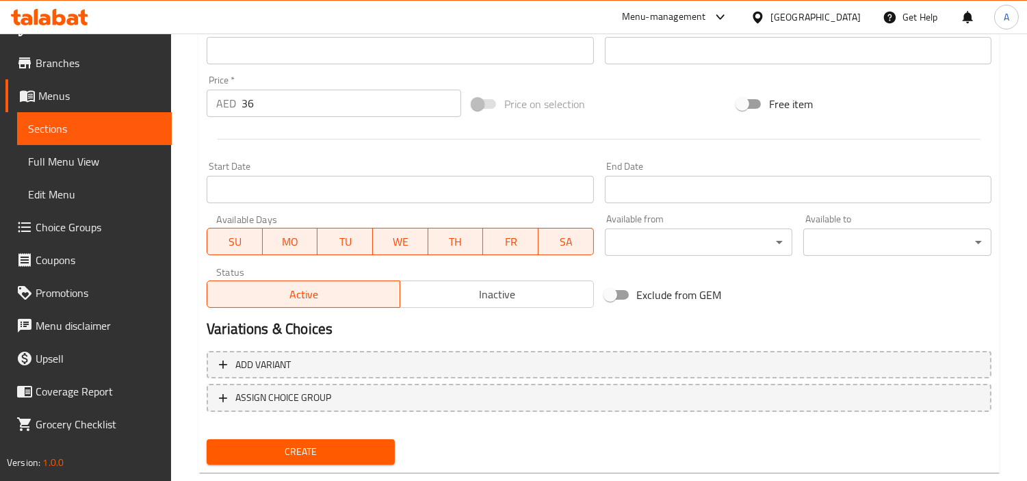
click at [393, 112] on input "36" at bounding box center [352, 103] width 220 height 27
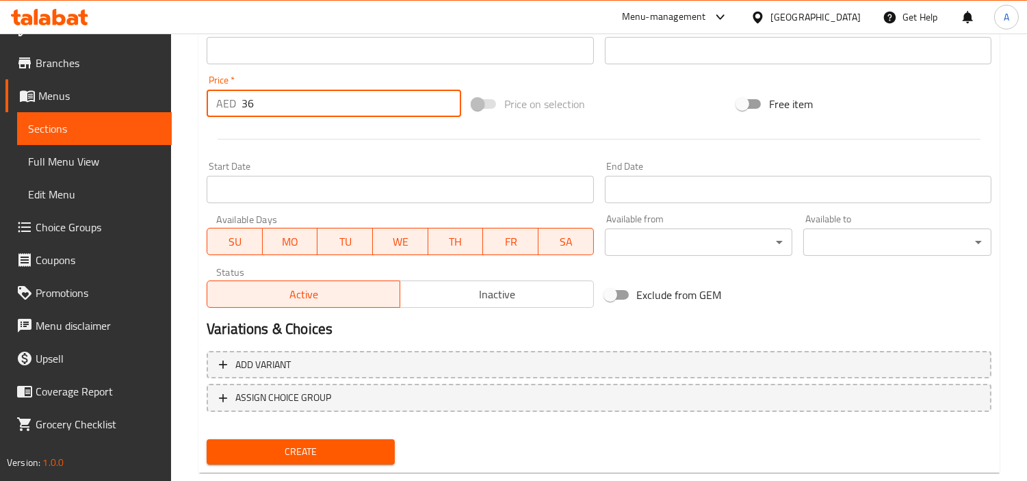
click at [207, 439] on button "Create" at bounding box center [301, 451] width 188 height 25
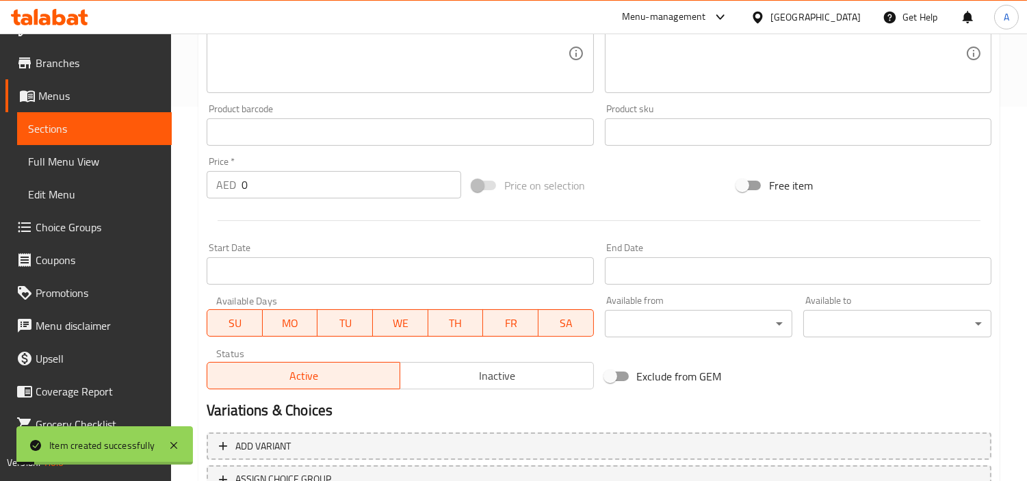
scroll to position [228, 0]
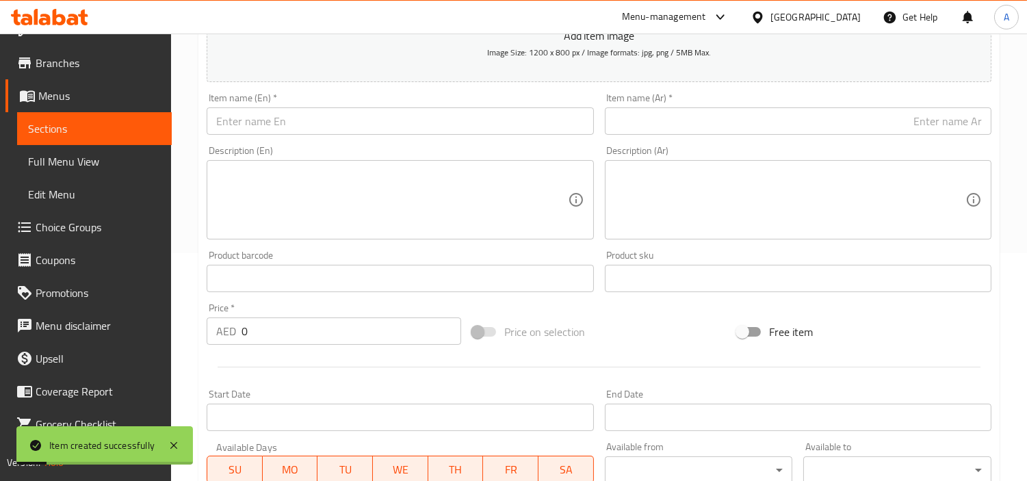
click at [323, 120] on input "text" at bounding box center [400, 120] width 387 height 27
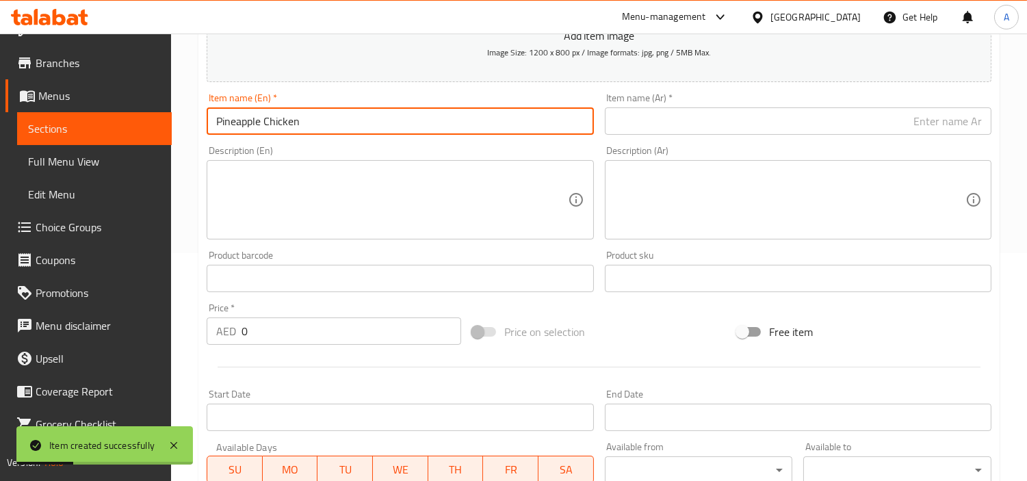
click at [703, 120] on input "text" at bounding box center [798, 120] width 387 height 27
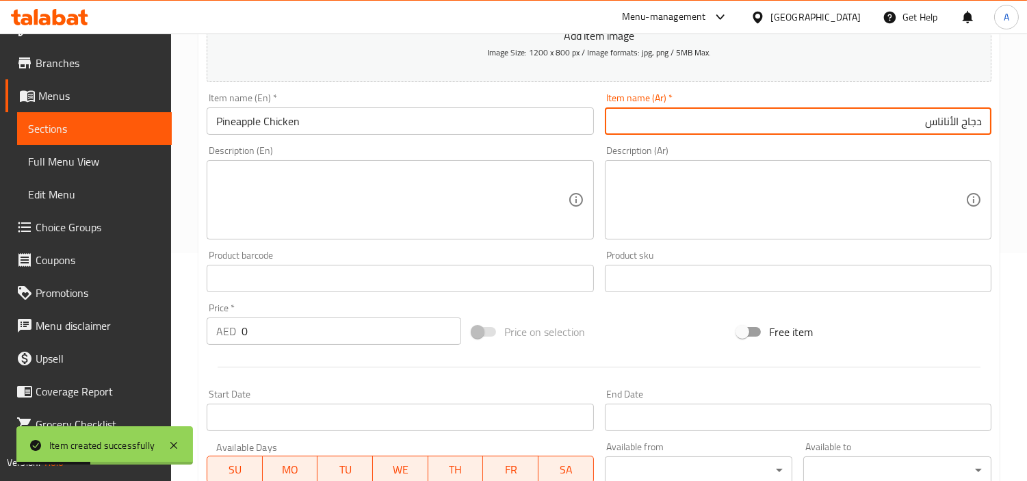
click at [956, 122] on input "دجاج الأناناس" at bounding box center [798, 120] width 387 height 27
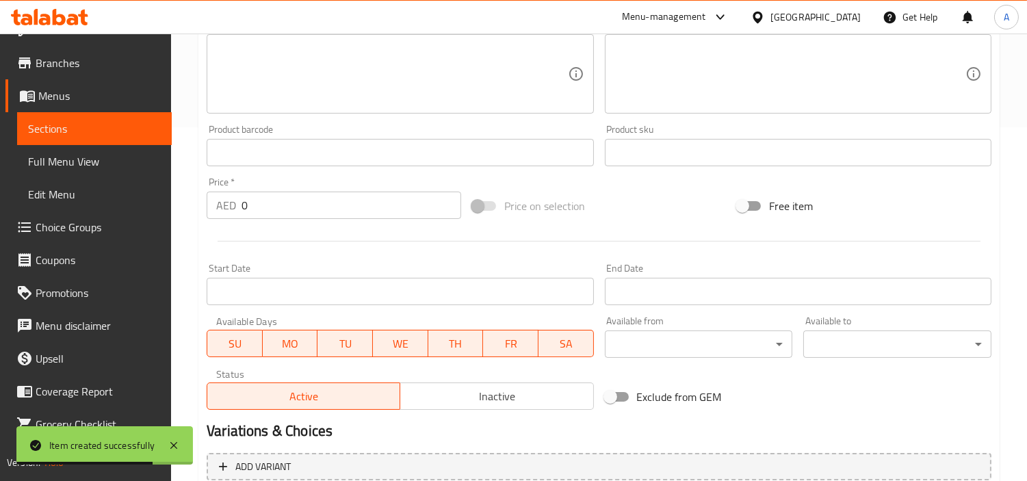
scroll to position [483, 0]
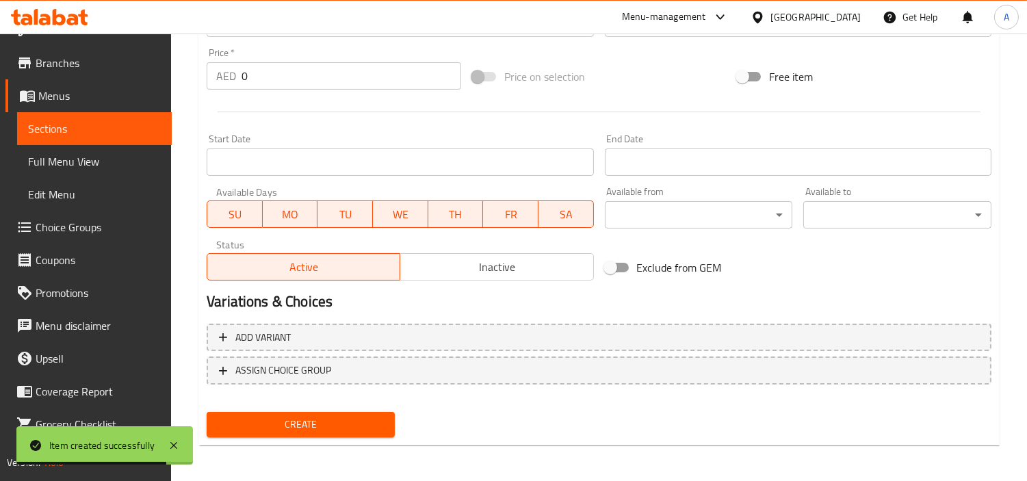
drag, startPoint x: 398, startPoint y: 65, endPoint x: 0, endPoint y: 106, distance: 399.8
click at [0, 107] on div "Edit Restaurant Branches Menus Sections Full Menu View Edit Menu Choice Groups …" at bounding box center [513, 17] width 1027 height 934
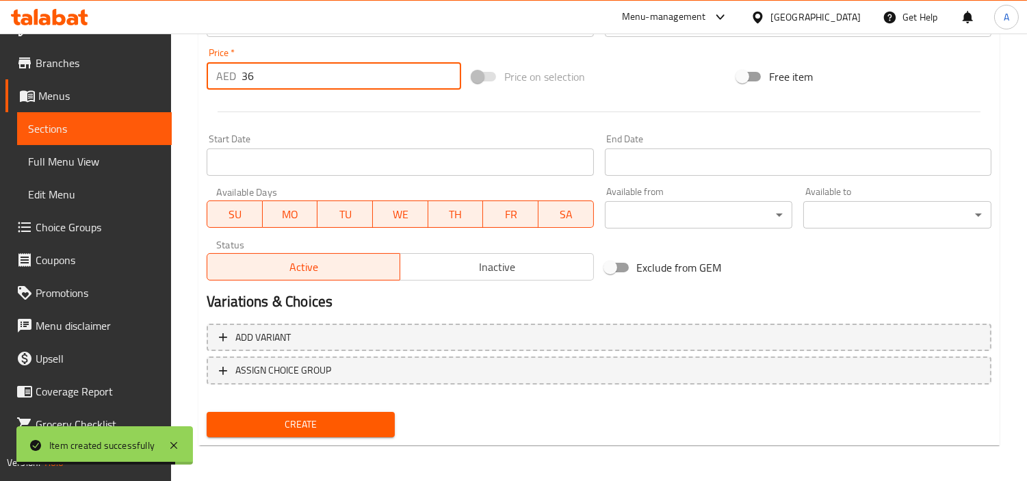
click at [207, 412] on button "Create" at bounding box center [301, 424] width 188 height 25
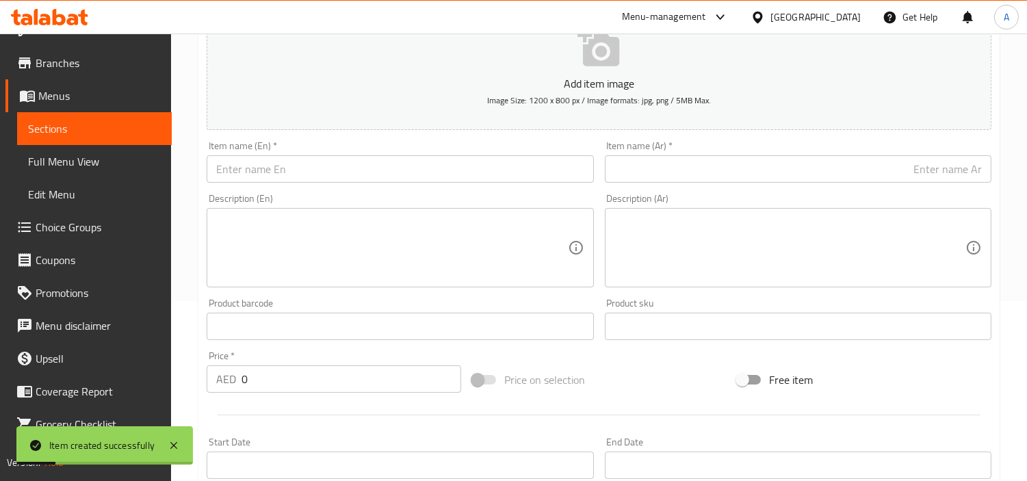
scroll to position [179, 0]
click at [400, 172] on input "text" at bounding box center [400, 169] width 387 height 27
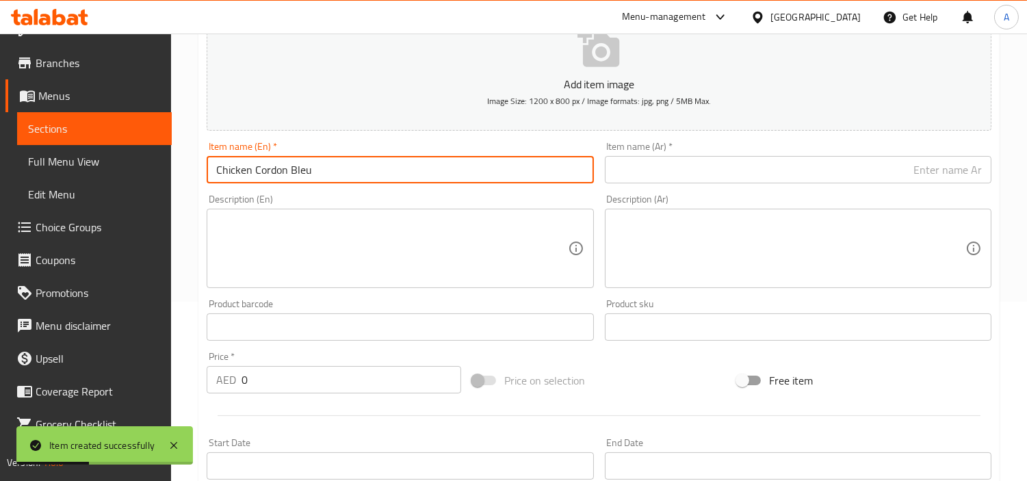
click at [676, 183] on input "text" at bounding box center [798, 169] width 387 height 27
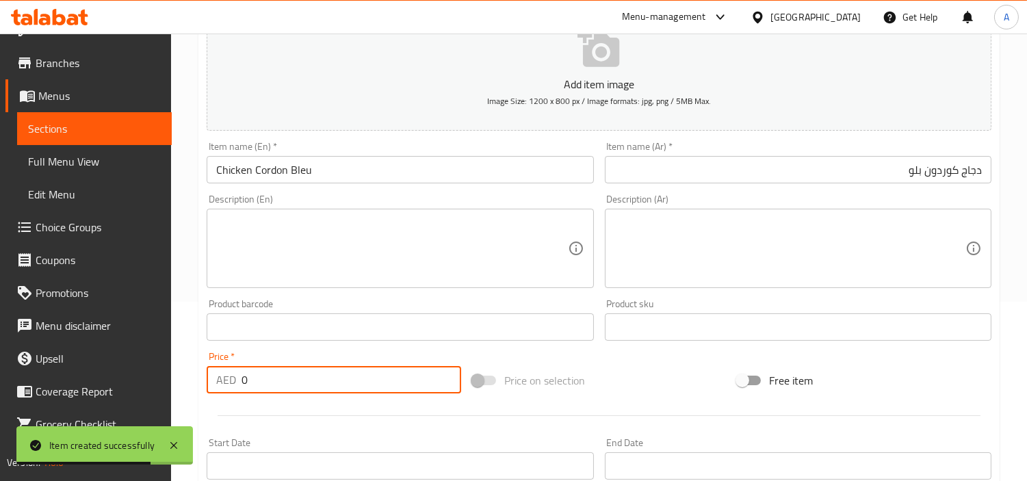
click at [0, 379] on div "Edit Restaurant Branches Menus Sections Full Menu View Edit Menu Choice Groups …" at bounding box center [513, 321] width 1027 height 934
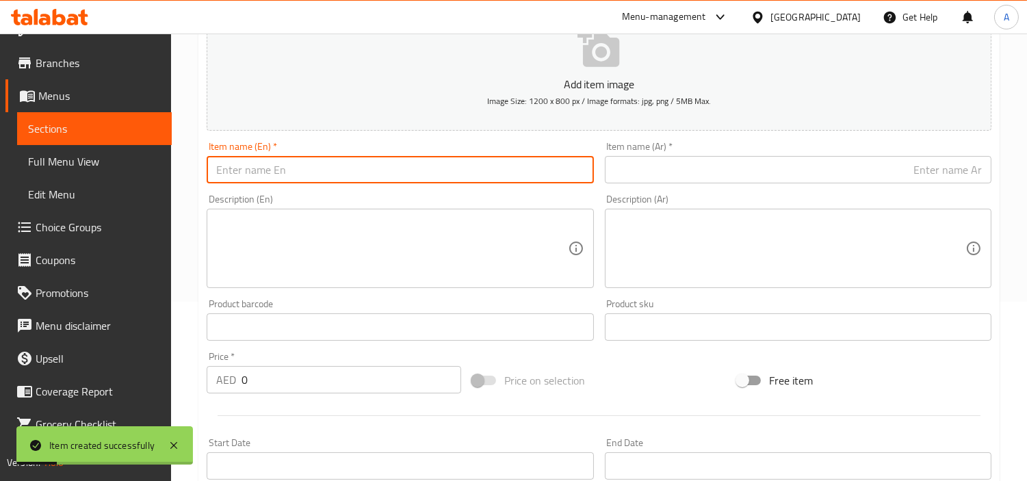
click at [459, 163] on input "text" at bounding box center [400, 169] width 387 height 27
click at [716, 146] on div "Item name (Ar)   * Item name (Ar) *" at bounding box center [798, 163] width 387 height 42
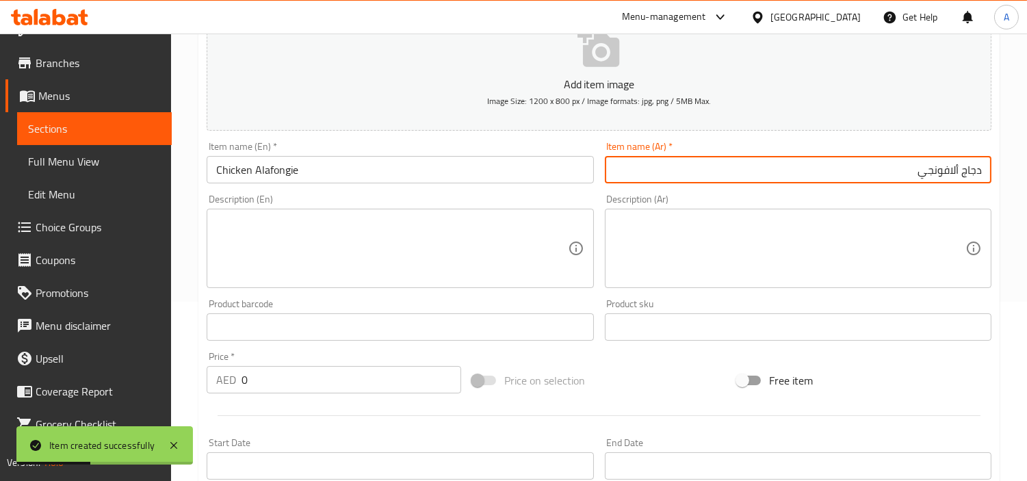
click at [739, 167] on input "دجاج ألافونجي" at bounding box center [798, 169] width 387 height 27
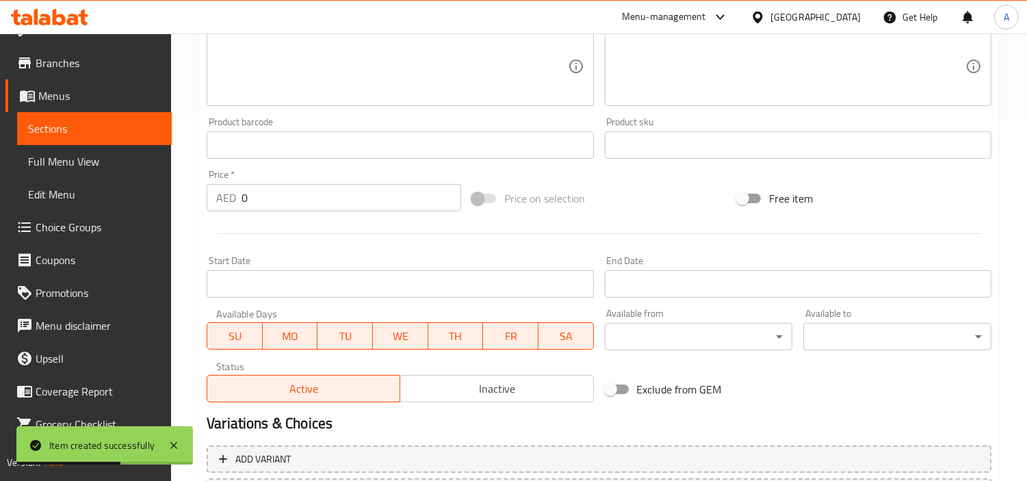
scroll to position [483, 0]
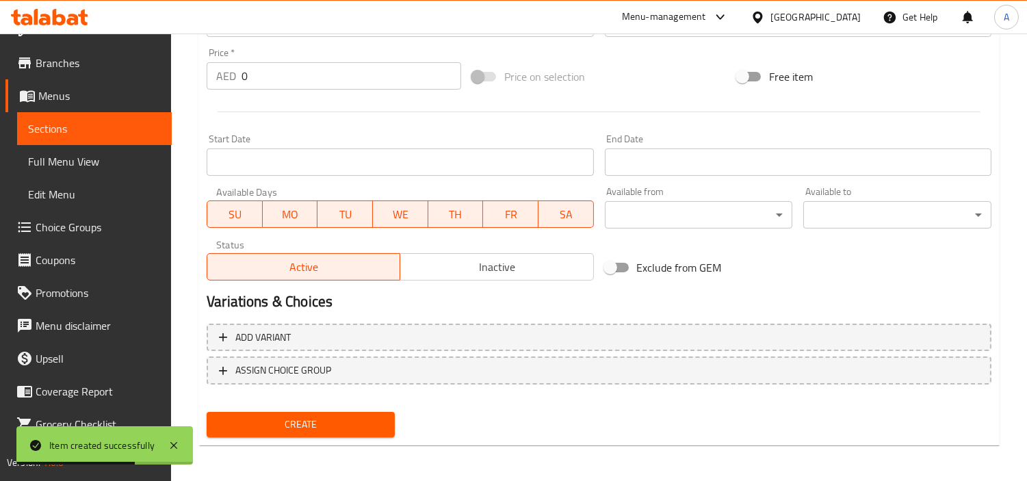
drag, startPoint x: 300, startPoint y: 89, endPoint x: 0, endPoint y: 125, distance: 301.9
click at [58, 97] on div "Edit Restaurant Branches Menus Sections Full Menu View Edit Menu Choice Groups …" at bounding box center [513, 17] width 1027 height 934
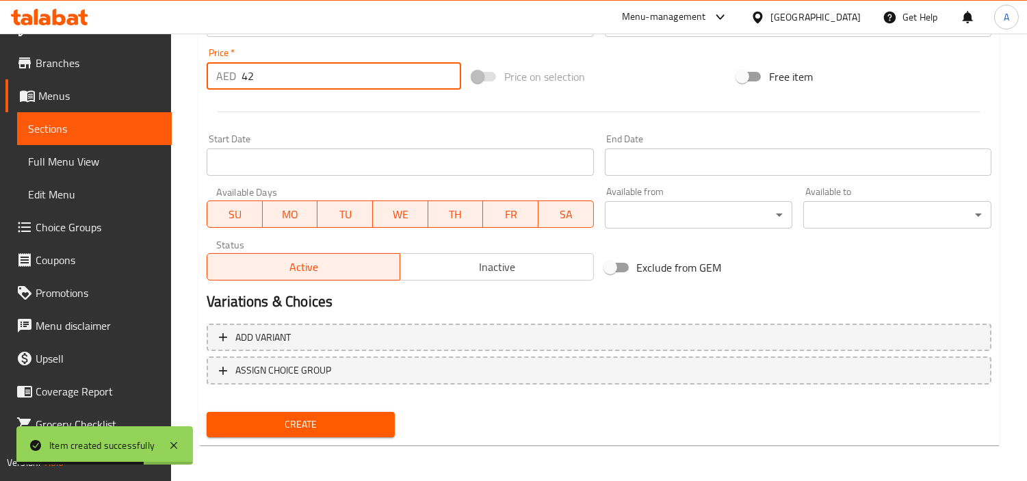
click at [207, 412] on button "Create" at bounding box center [301, 424] width 188 height 25
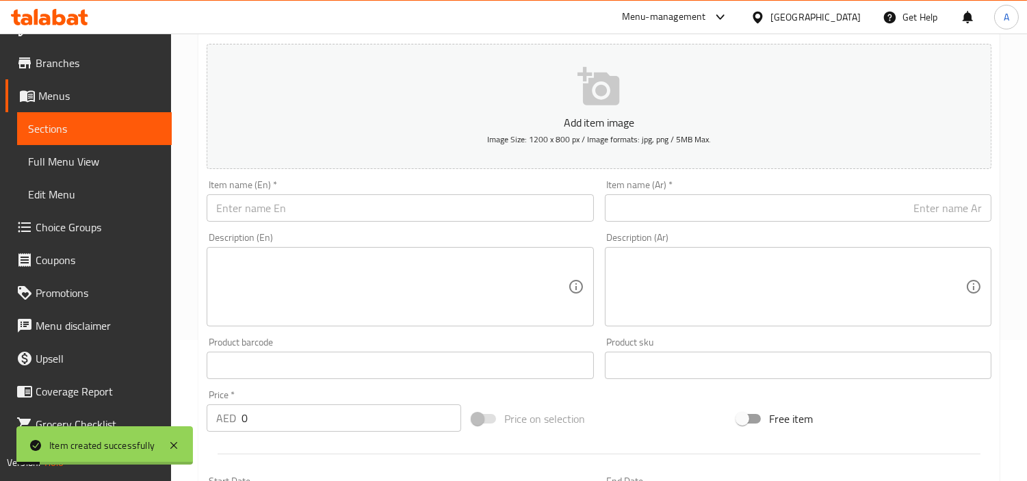
scroll to position [103, 0]
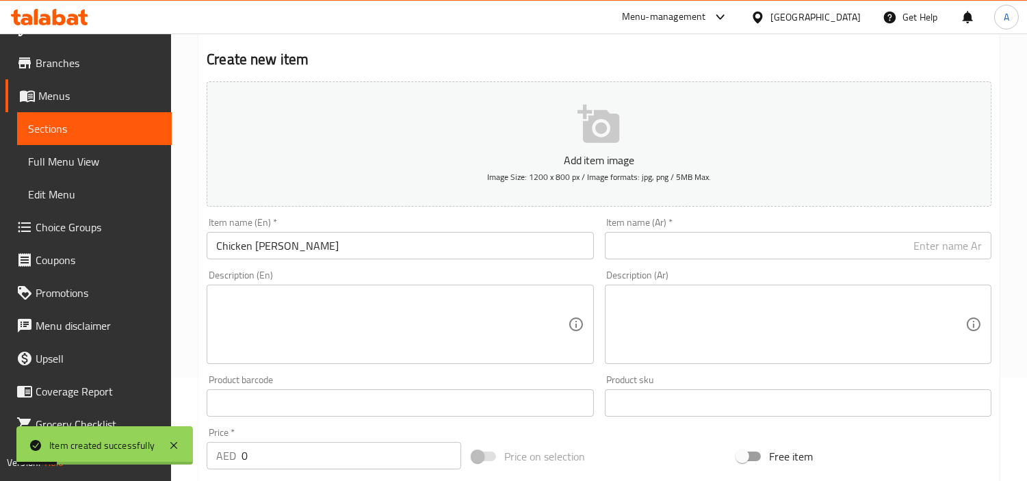
drag, startPoint x: 413, startPoint y: 245, endPoint x: 418, endPoint y: 225, distance: 21.1
click at [413, 240] on input "Chicken [PERSON_NAME]" at bounding box center [400, 245] width 387 height 27
click at [628, 231] on div "Item name (Ar)   * Item name (Ar) *" at bounding box center [798, 239] width 387 height 42
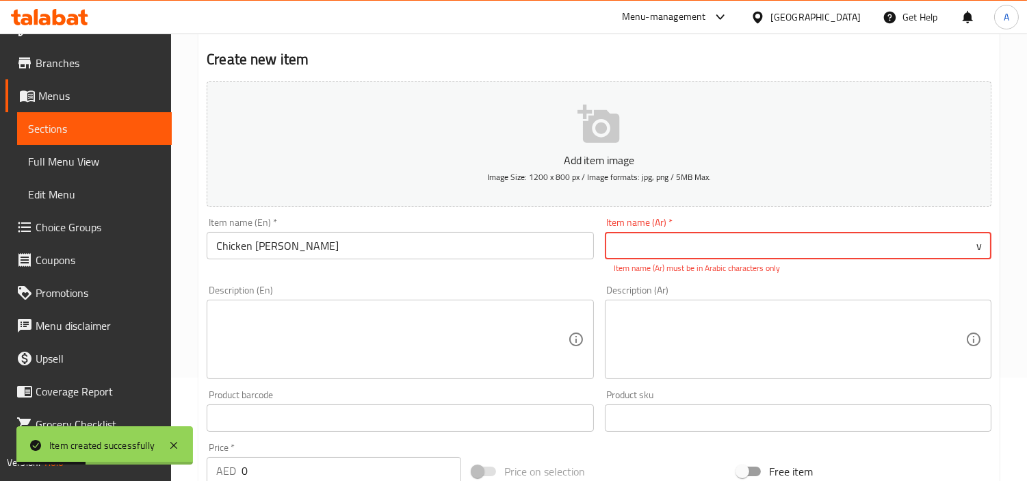
click at [653, 244] on input "v" at bounding box center [798, 245] width 387 height 27
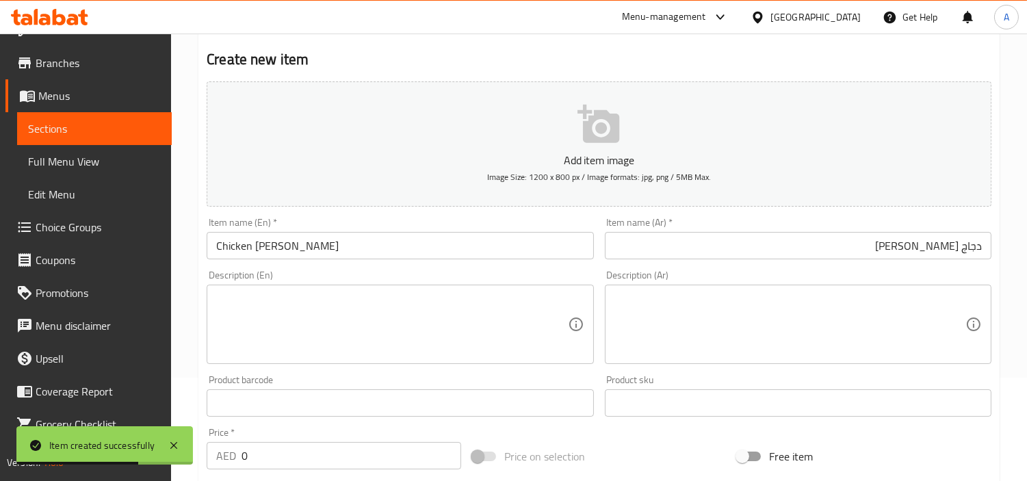
scroll to position [483, 0]
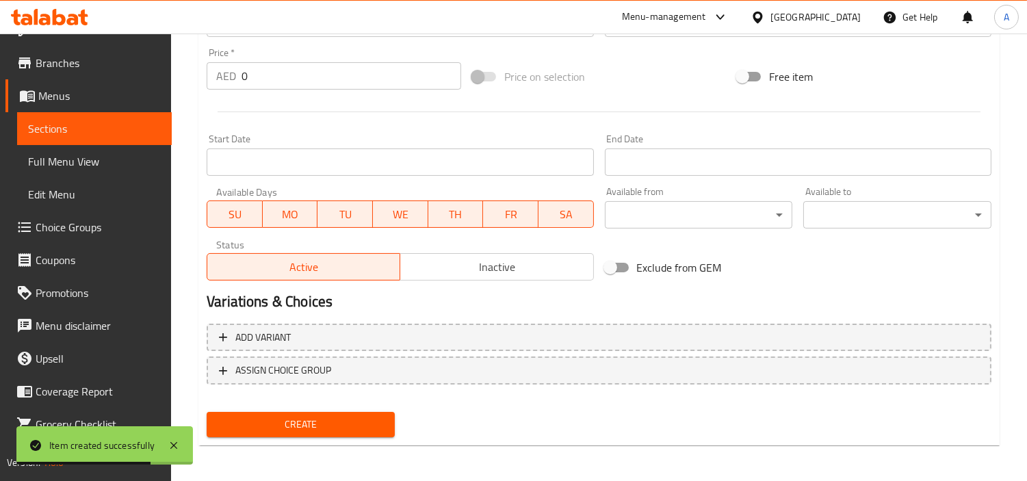
drag, startPoint x: 352, startPoint y: 75, endPoint x: 0, endPoint y: 115, distance: 354.1
click at [35, 105] on div "Edit Restaurant Branches Menus Sections Full Menu View Edit Menu Choice Groups …" at bounding box center [513, 17] width 1027 height 934
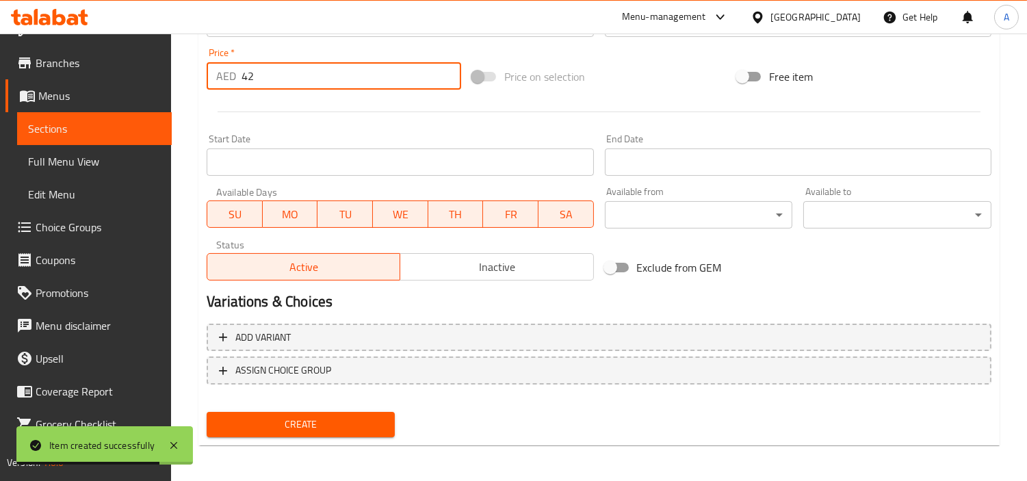
click at [207, 412] on button "Create" at bounding box center [301, 424] width 188 height 25
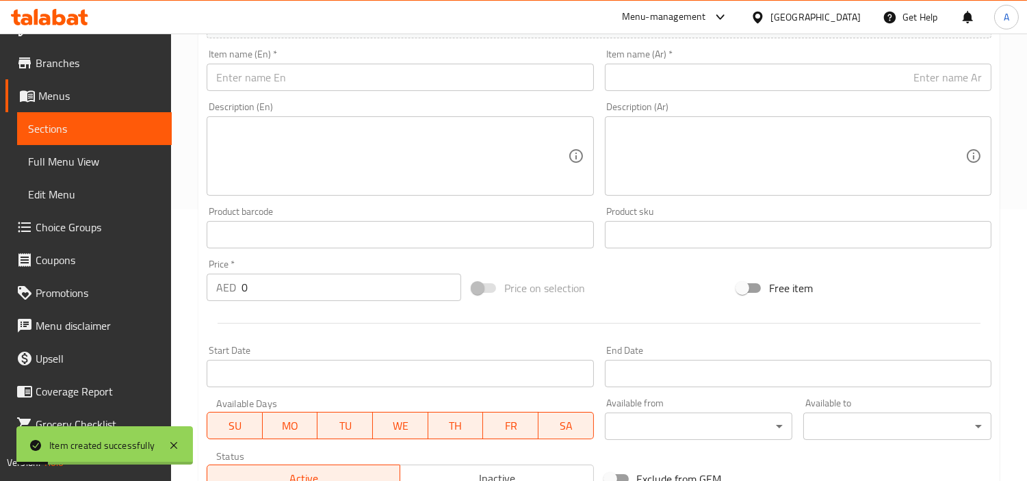
scroll to position [255, 0]
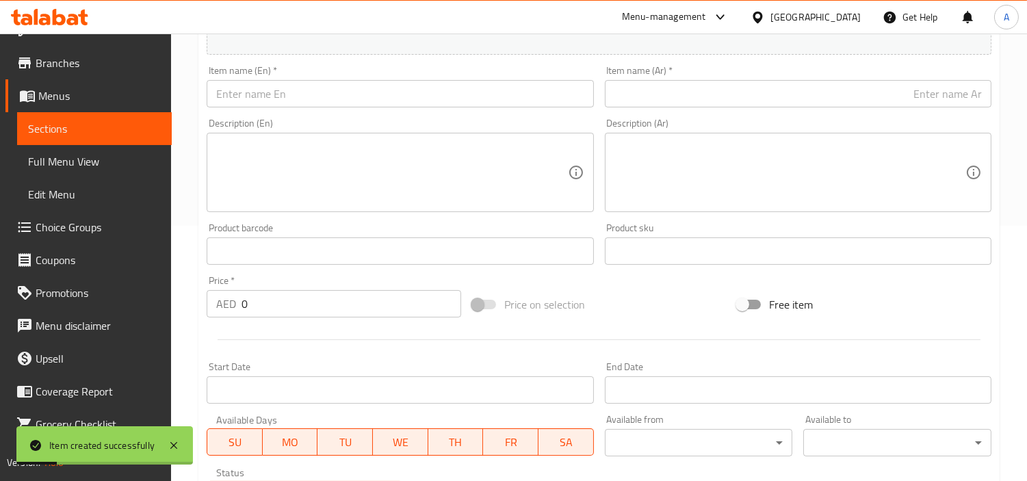
click at [464, 103] on input "text" at bounding box center [400, 93] width 387 height 27
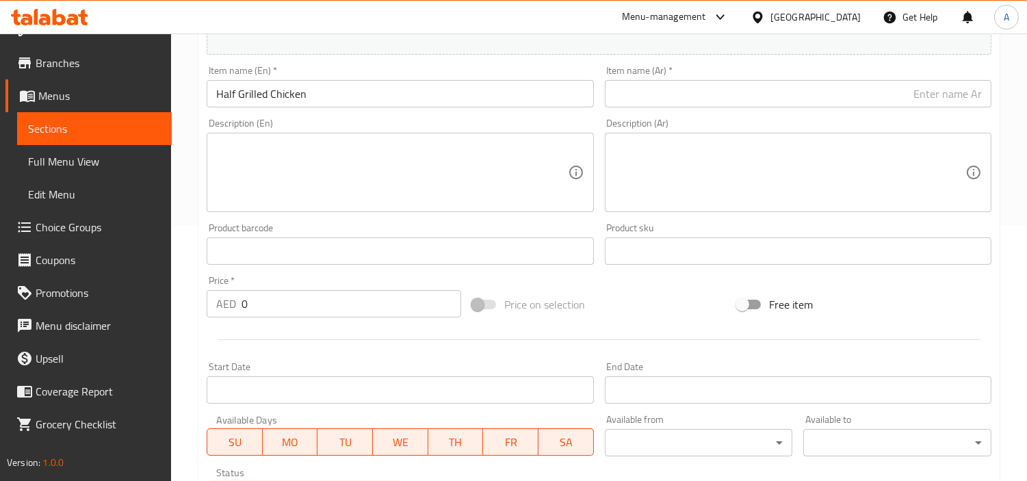
click at [387, 153] on textarea at bounding box center [391, 172] width 351 height 65
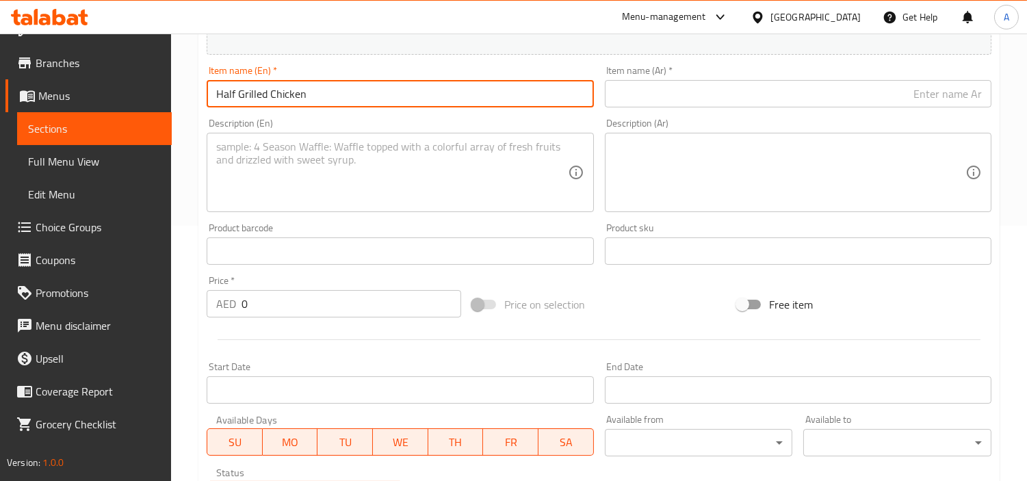
click at [490, 94] on input "Half Grilled Chicken" at bounding box center [400, 93] width 387 height 27
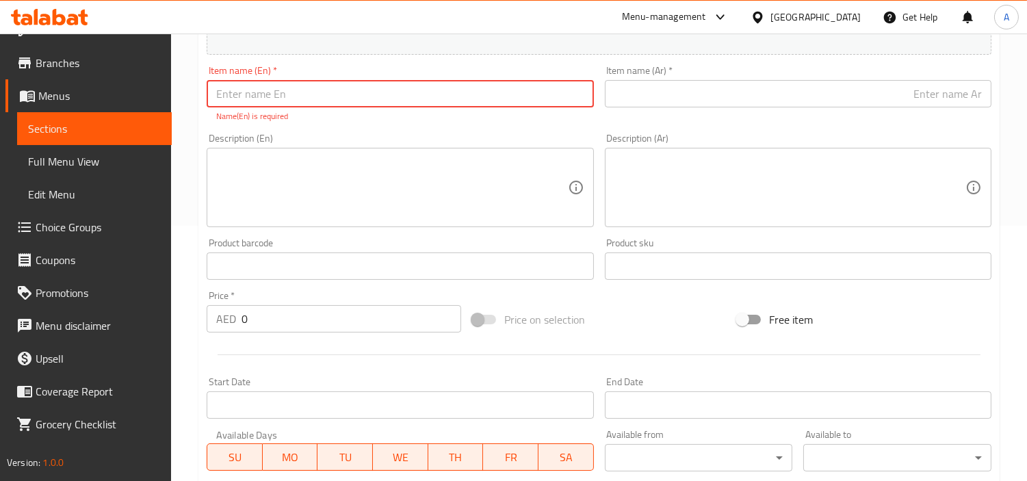
click at [504, 133] on div "Description (En) Description (En)" at bounding box center [400, 180] width 398 height 105
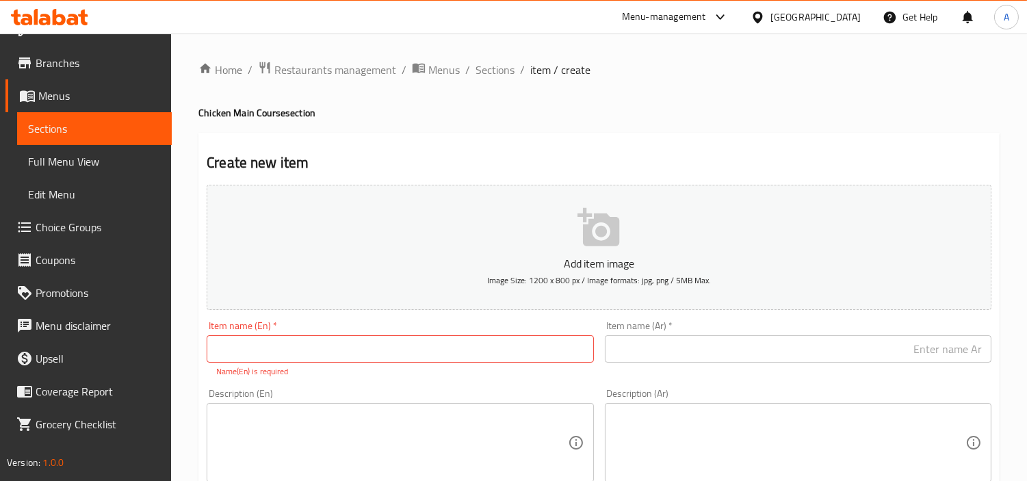
drag, startPoint x: 545, startPoint y: 110, endPoint x: 556, endPoint y: 97, distance: 17.5
click at [546, 110] on h4 "Chicken Main Course section" at bounding box center [600, 113] width 802 height 14
click at [515, 68] on ol "Home / Restaurants management / Menus / Sections / item / create" at bounding box center [600, 70] width 802 height 18
click at [511, 66] on span "Sections" at bounding box center [495, 70] width 39 height 16
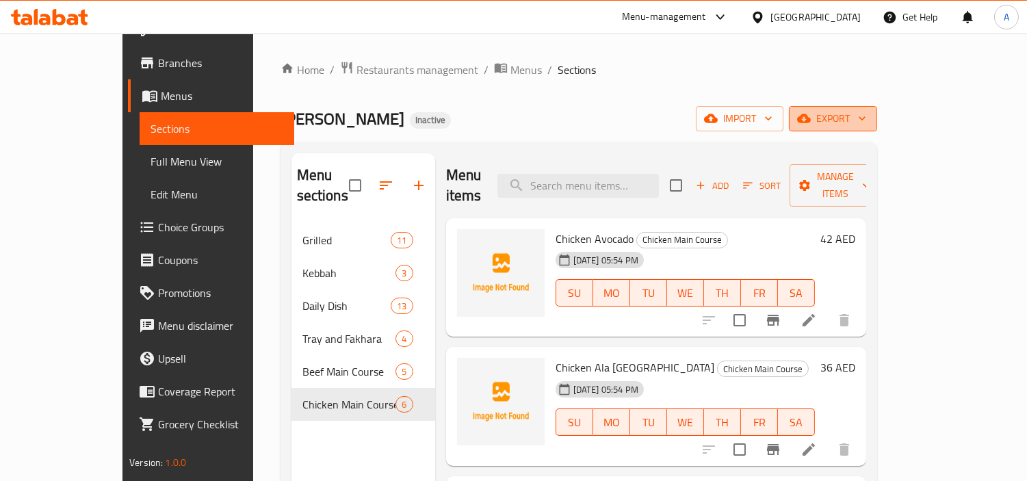
click at [869, 113] on icon "button" at bounding box center [863, 119] width 14 height 14
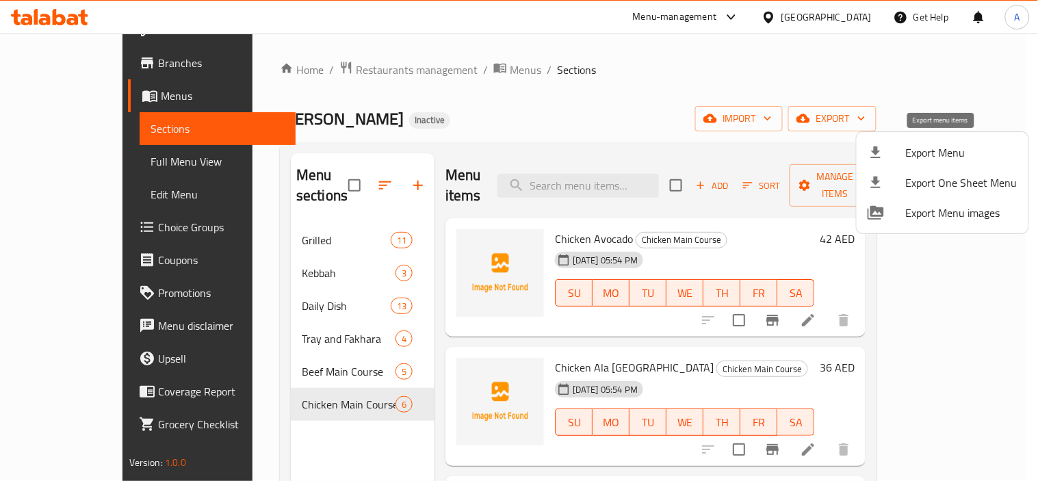
click at [918, 151] on span "Export Menu" at bounding box center [962, 152] width 112 height 16
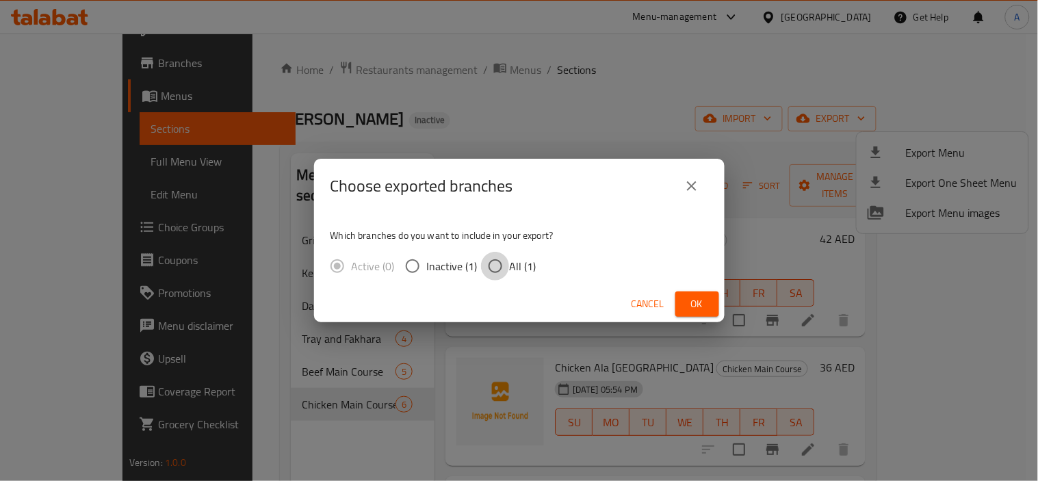
click at [489, 264] on input "All (1)" at bounding box center [495, 266] width 29 height 29
click at [715, 305] on button "Ok" at bounding box center [698, 304] width 44 height 25
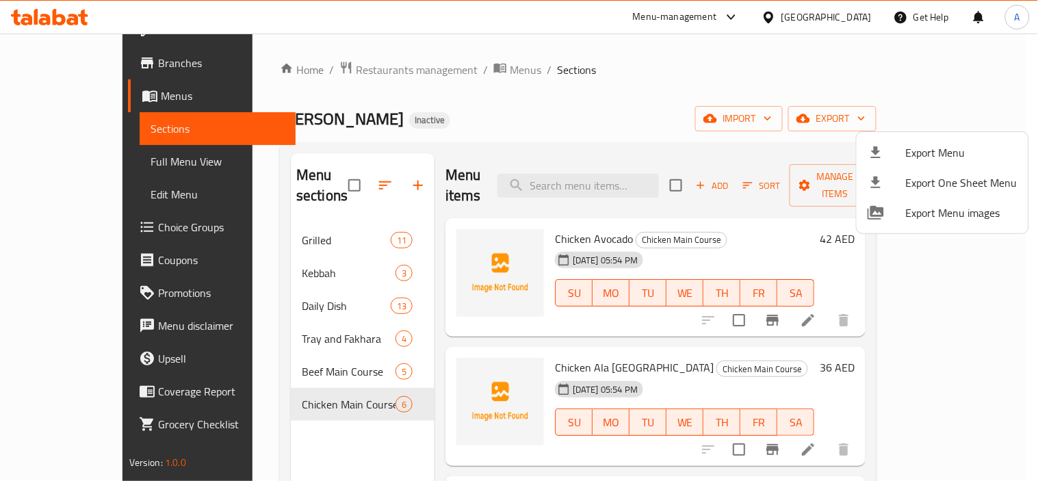
click at [753, 113] on div at bounding box center [519, 240] width 1038 height 481
